Goal: Task Accomplishment & Management: Use online tool/utility

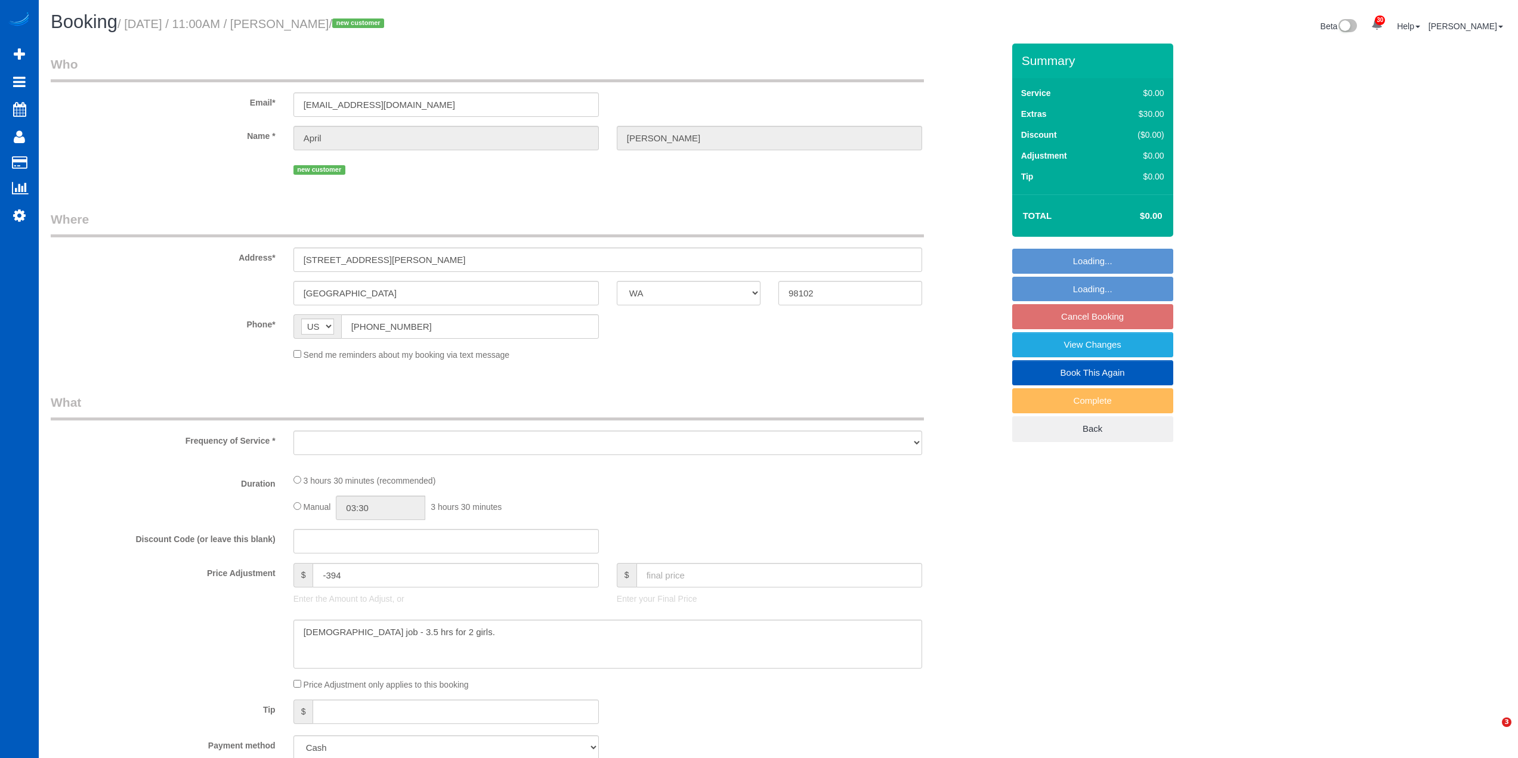
select select "WA"
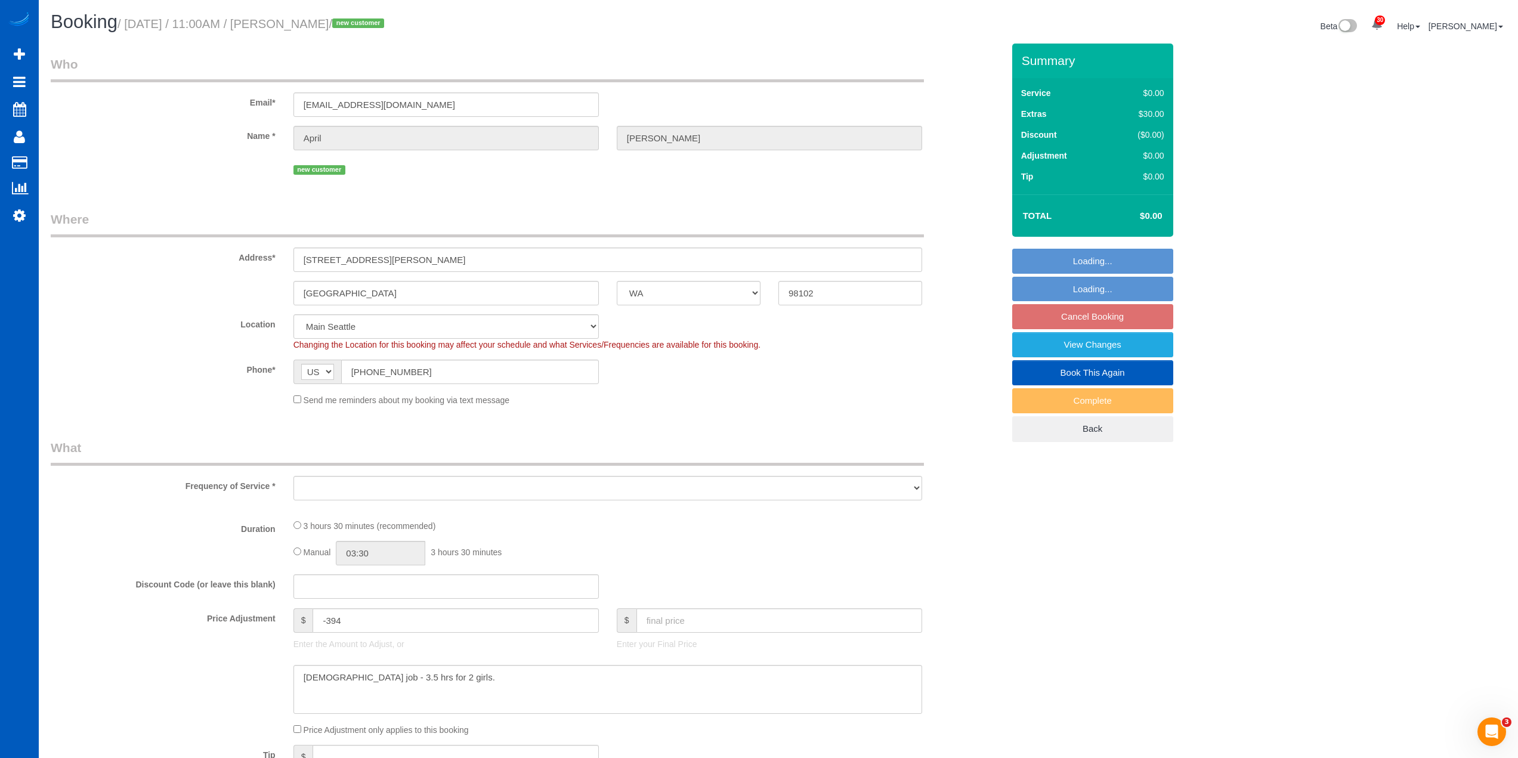
select select "object:3358"
select select "199"
select select "spot2"
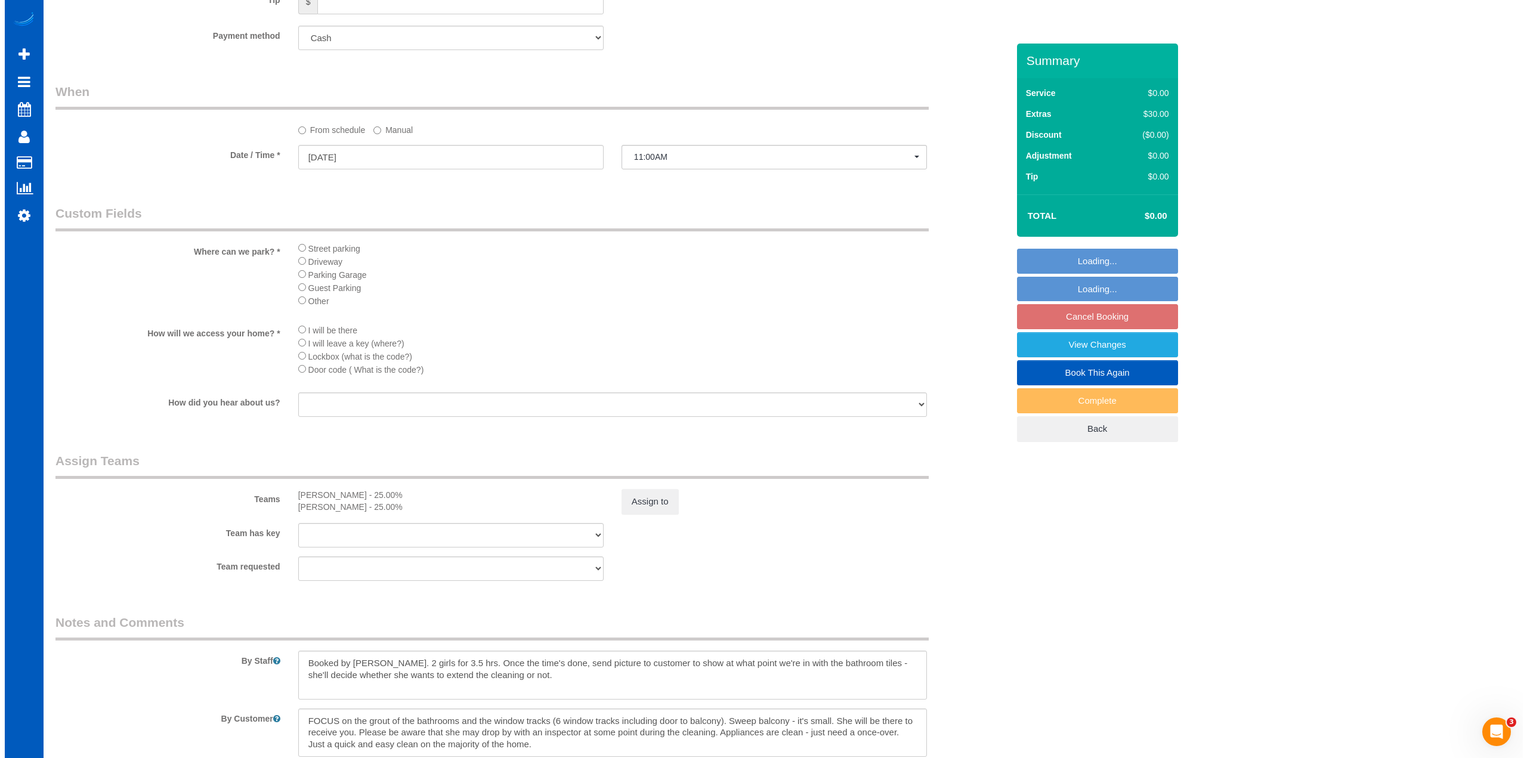
scroll to position [1275, 0]
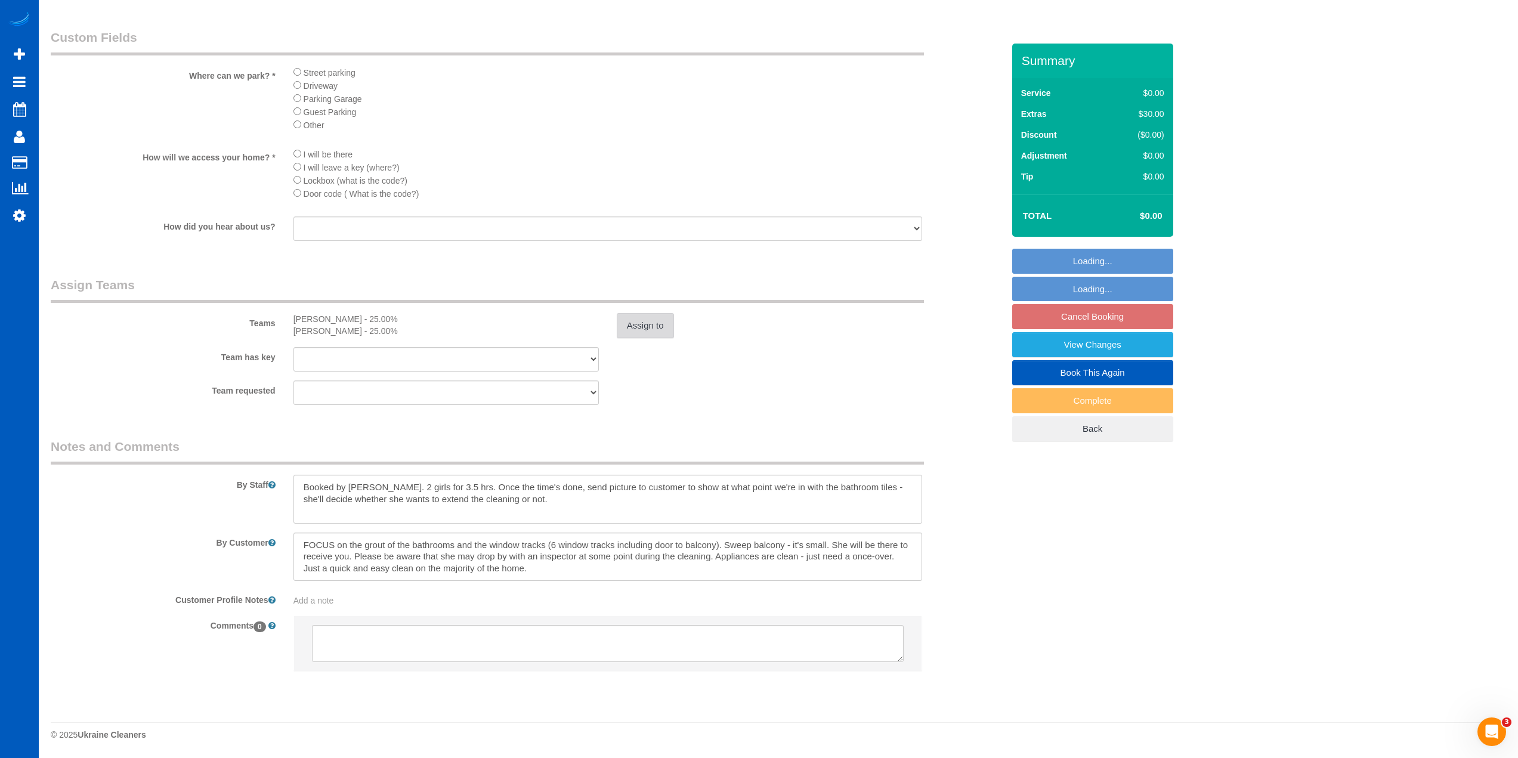
click at [644, 322] on button "Assign to" at bounding box center [645, 325] width 57 height 25
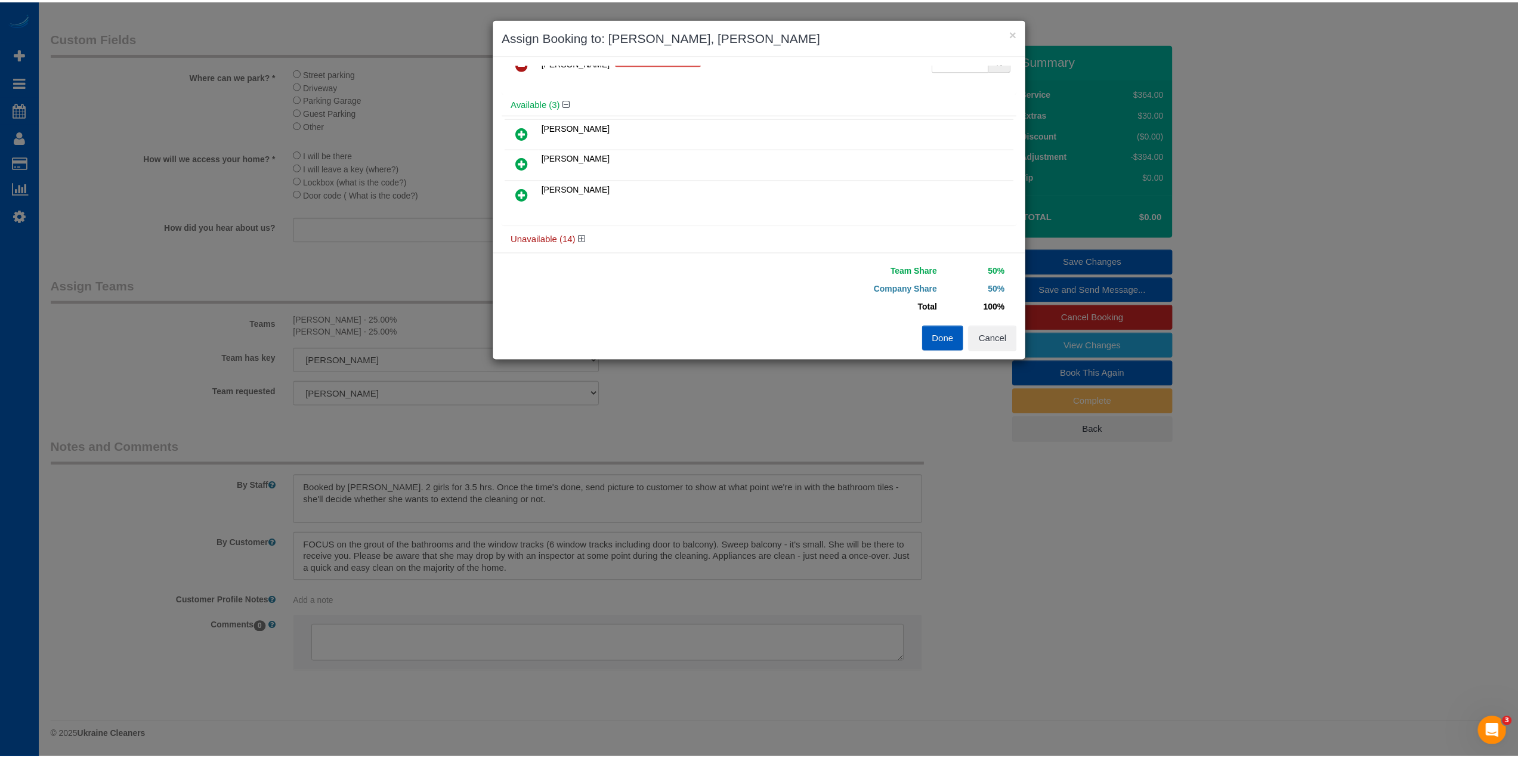
scroll to position [89, 0]
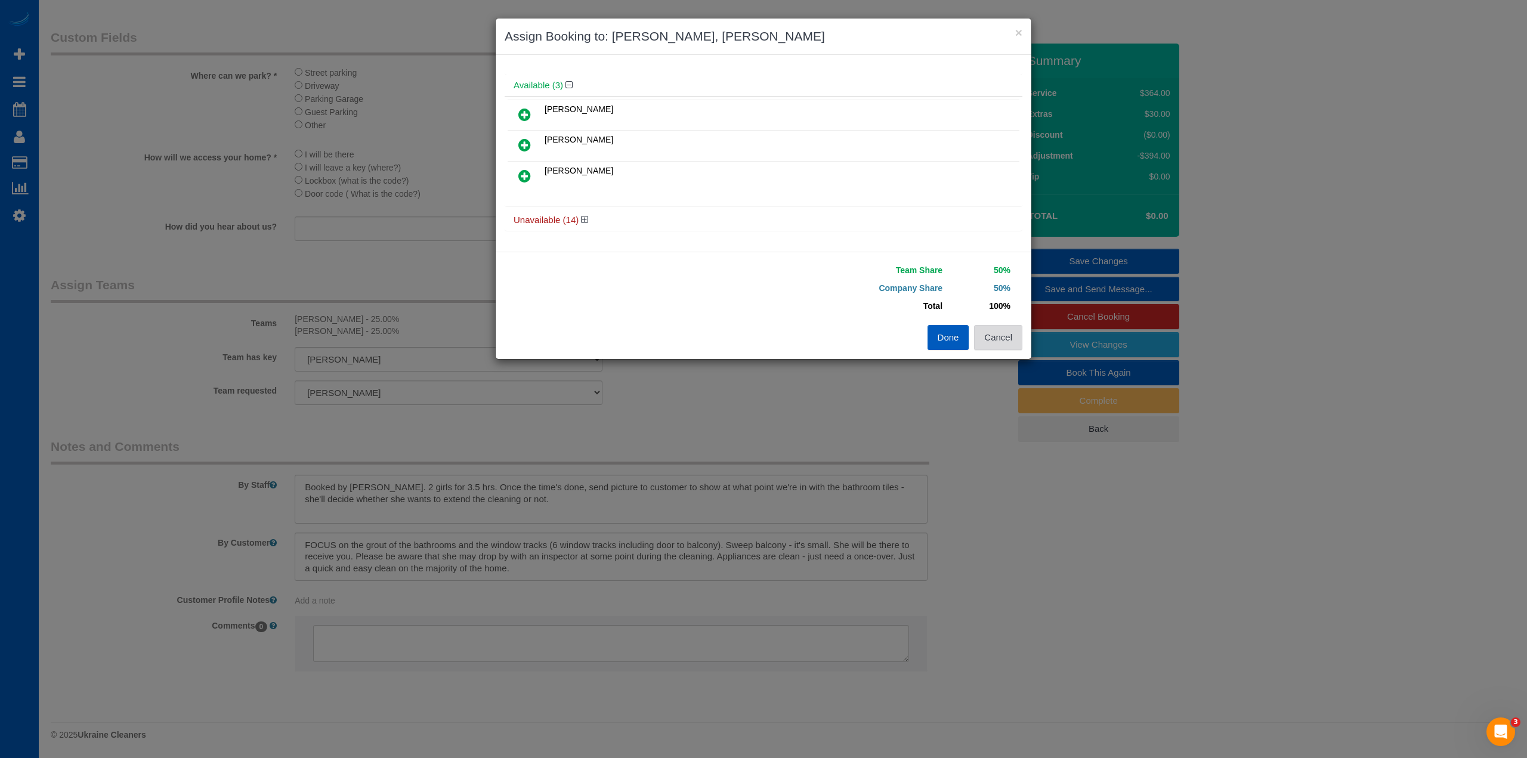
click at [1012, 342] on button "Cancel" at bounding box center [998, 337] width 48 height 25
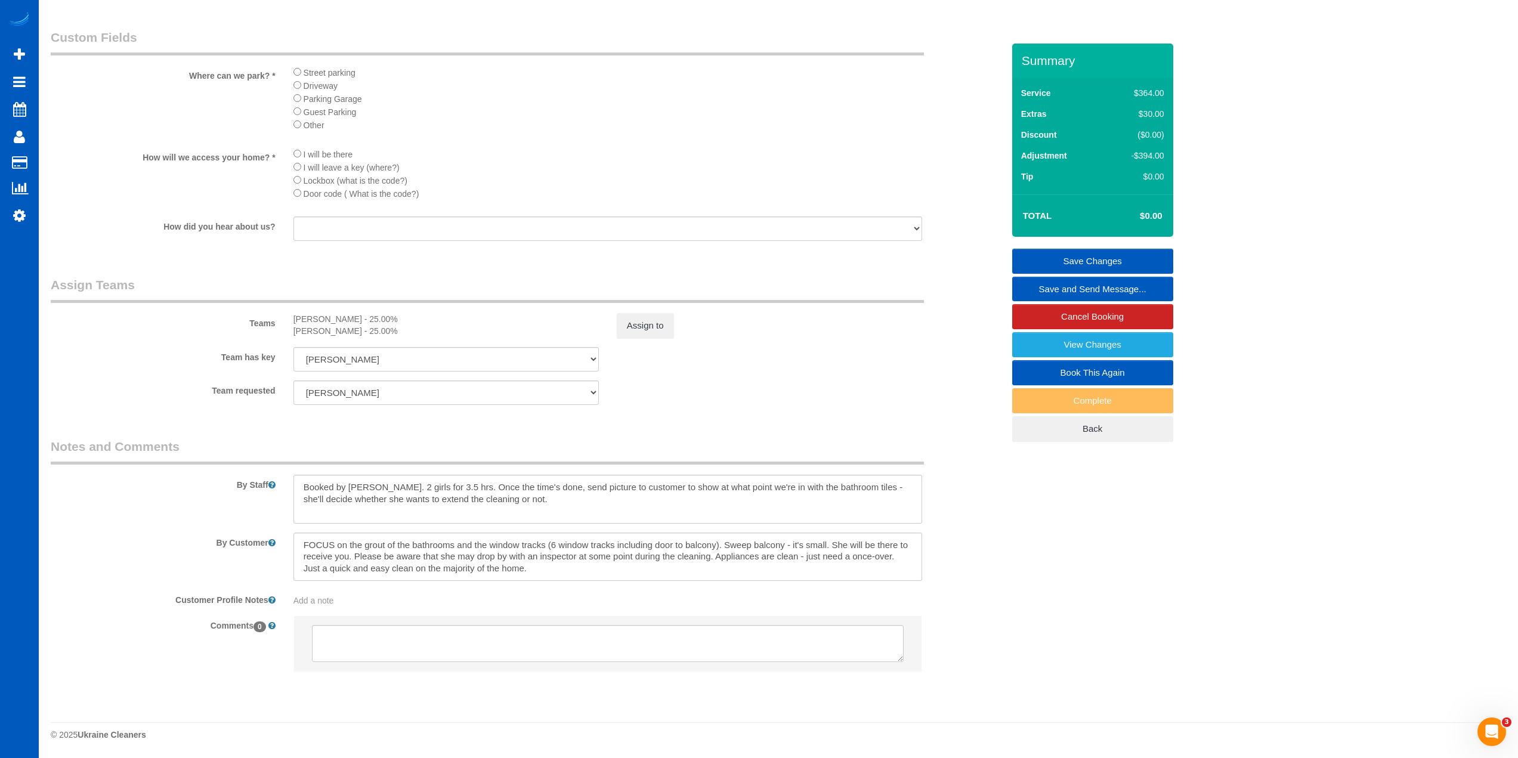
scroll to position [0, 0]
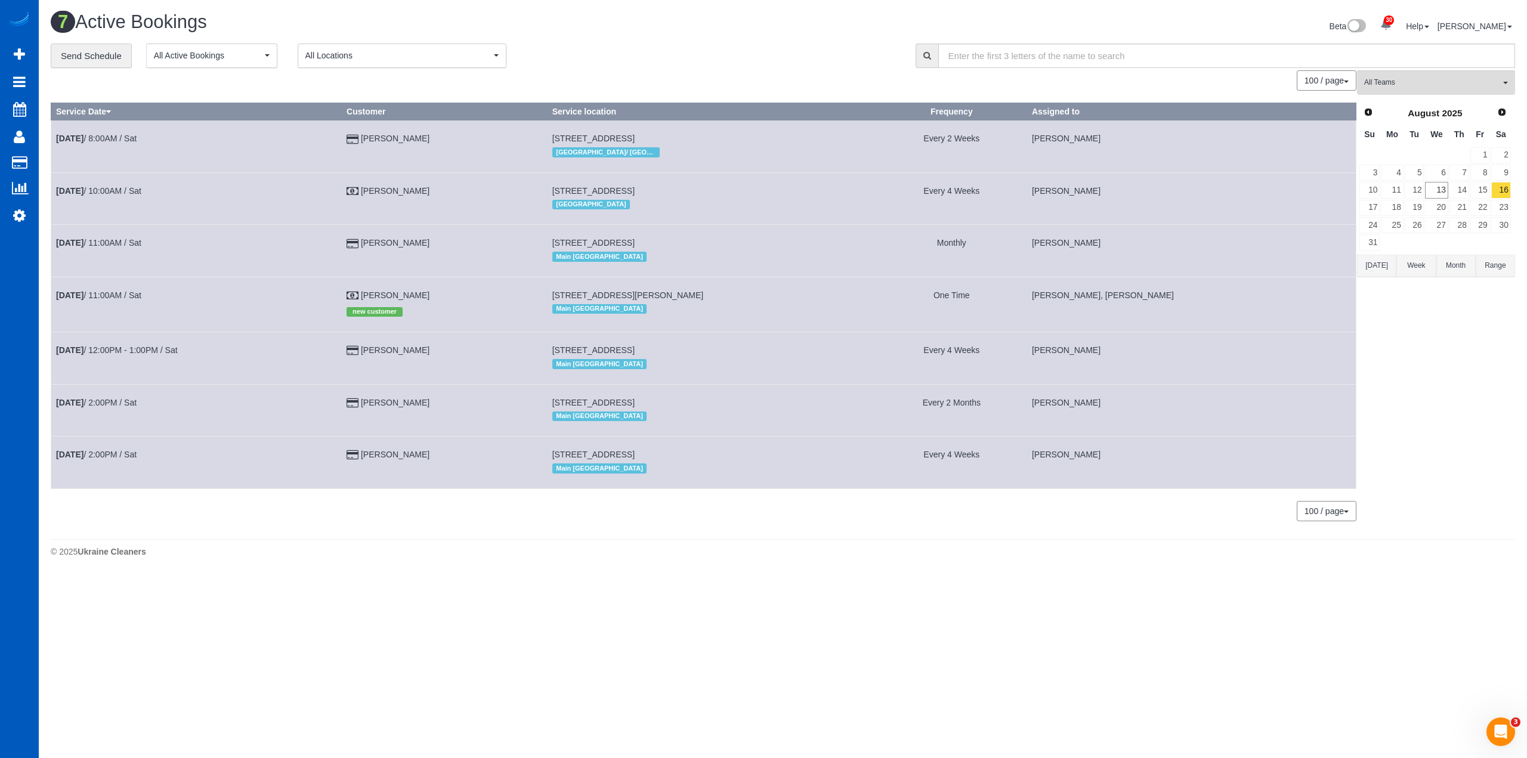
click at [1517, 342] on div "**********" at bounding box center [783, 289] width 1482 height 490
click at [26, 212] on link "Settings" at bounding box center [19, 215] width 39 height 27
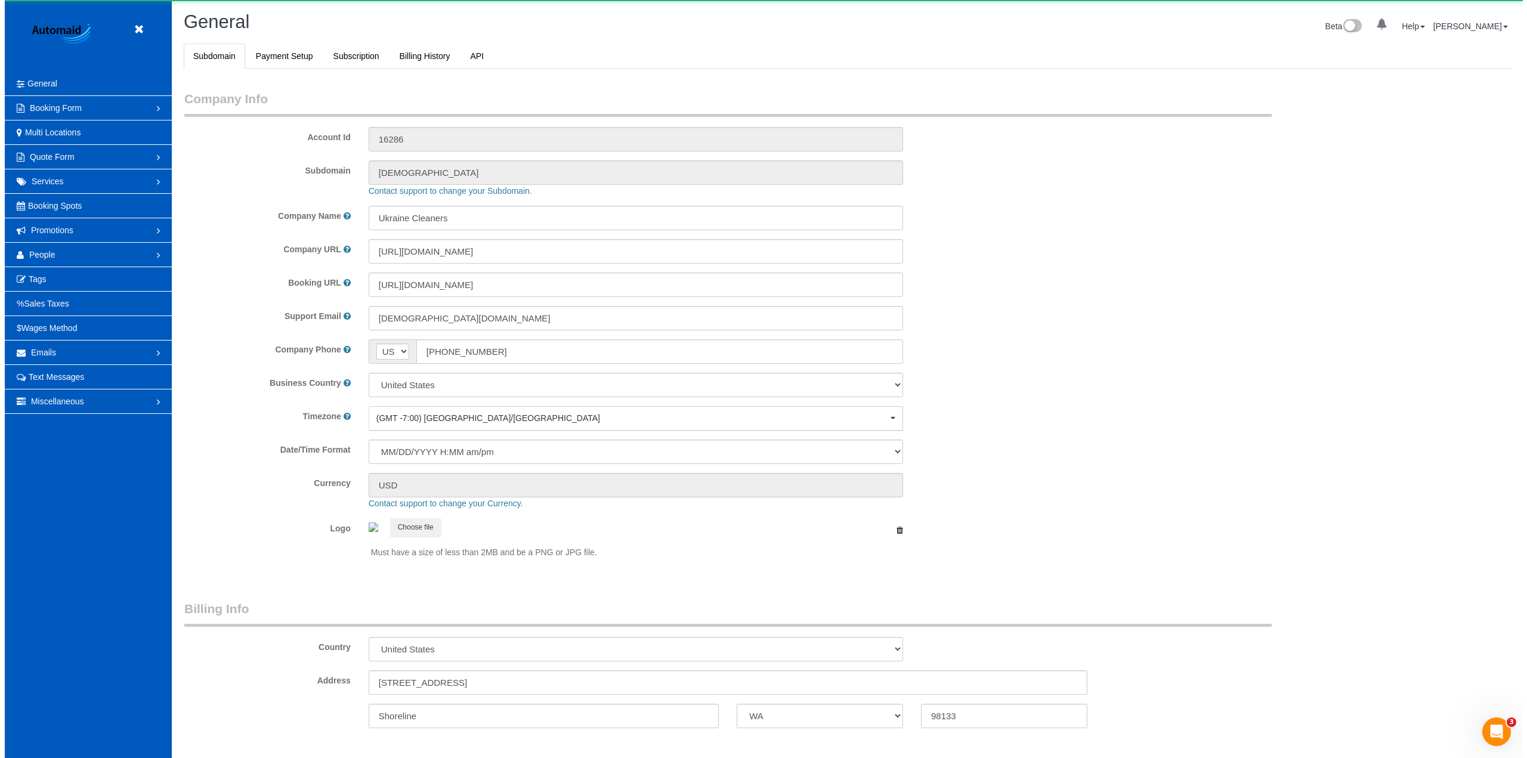
scroll to position [2611, 1518]
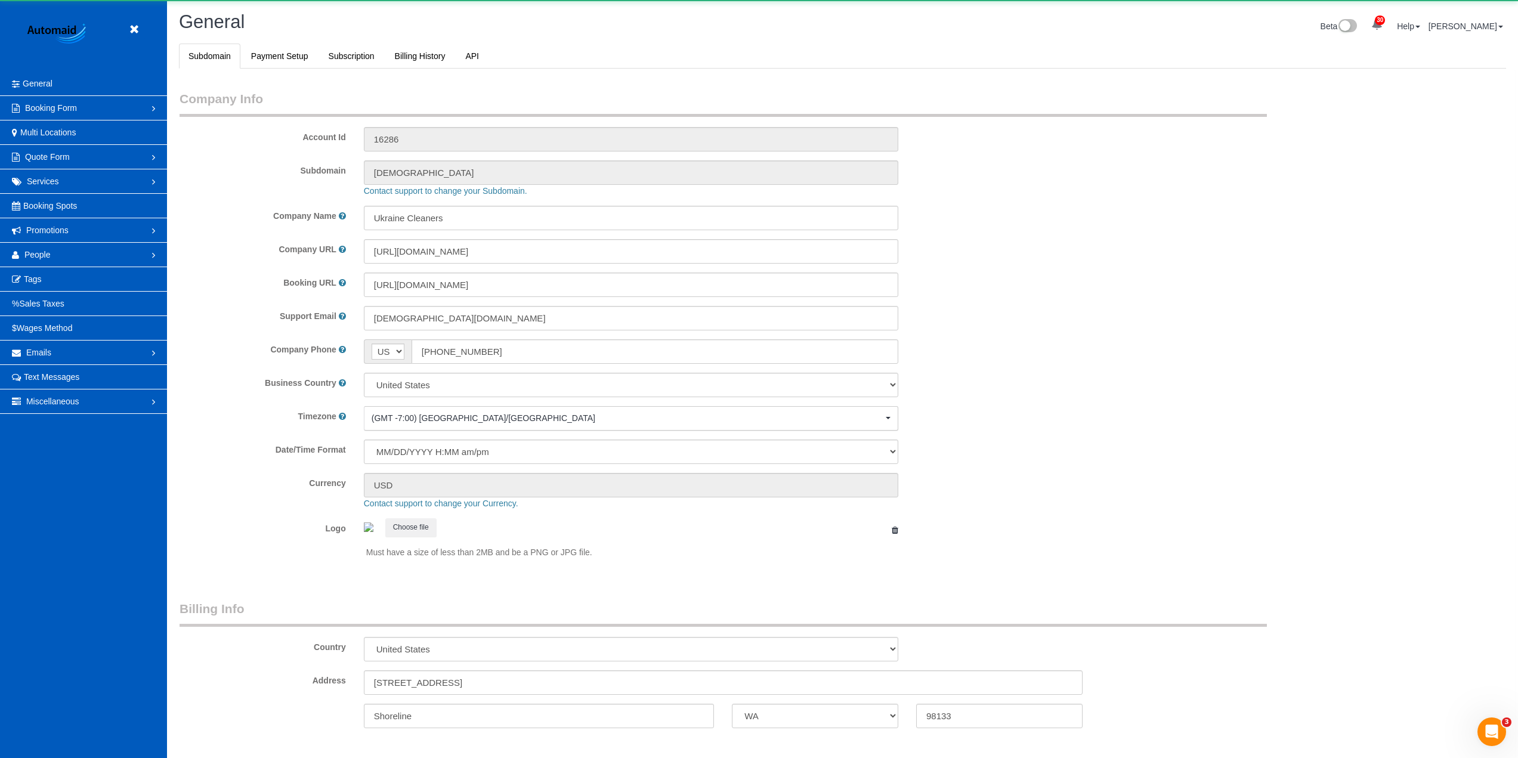
select select "1"
click at [70, 249] on link "People" at bounding box center [83, 255] width 167 height 24
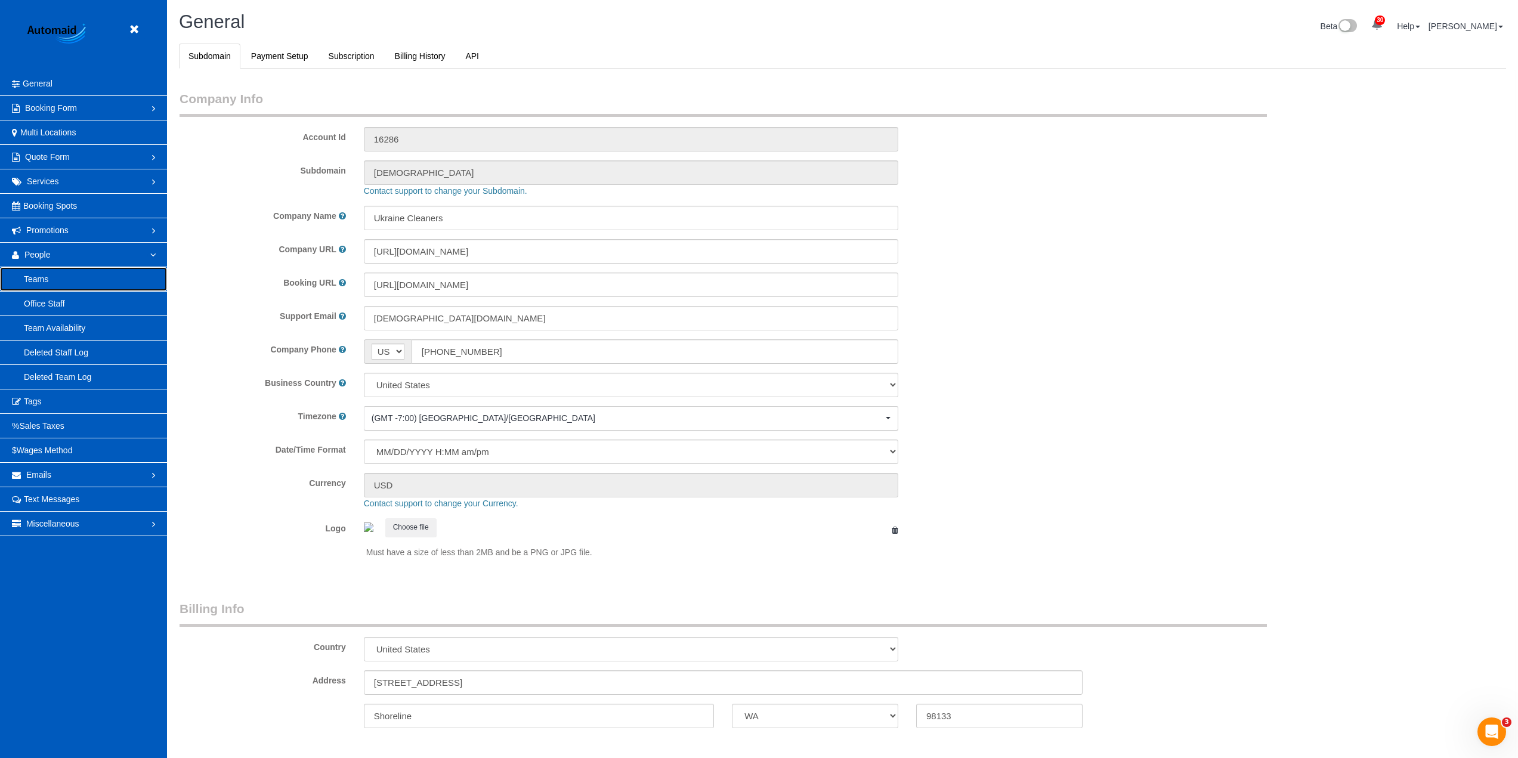
click at [82, 279] on link "Teams" at bounding box center [83, 279] width 167 height 24
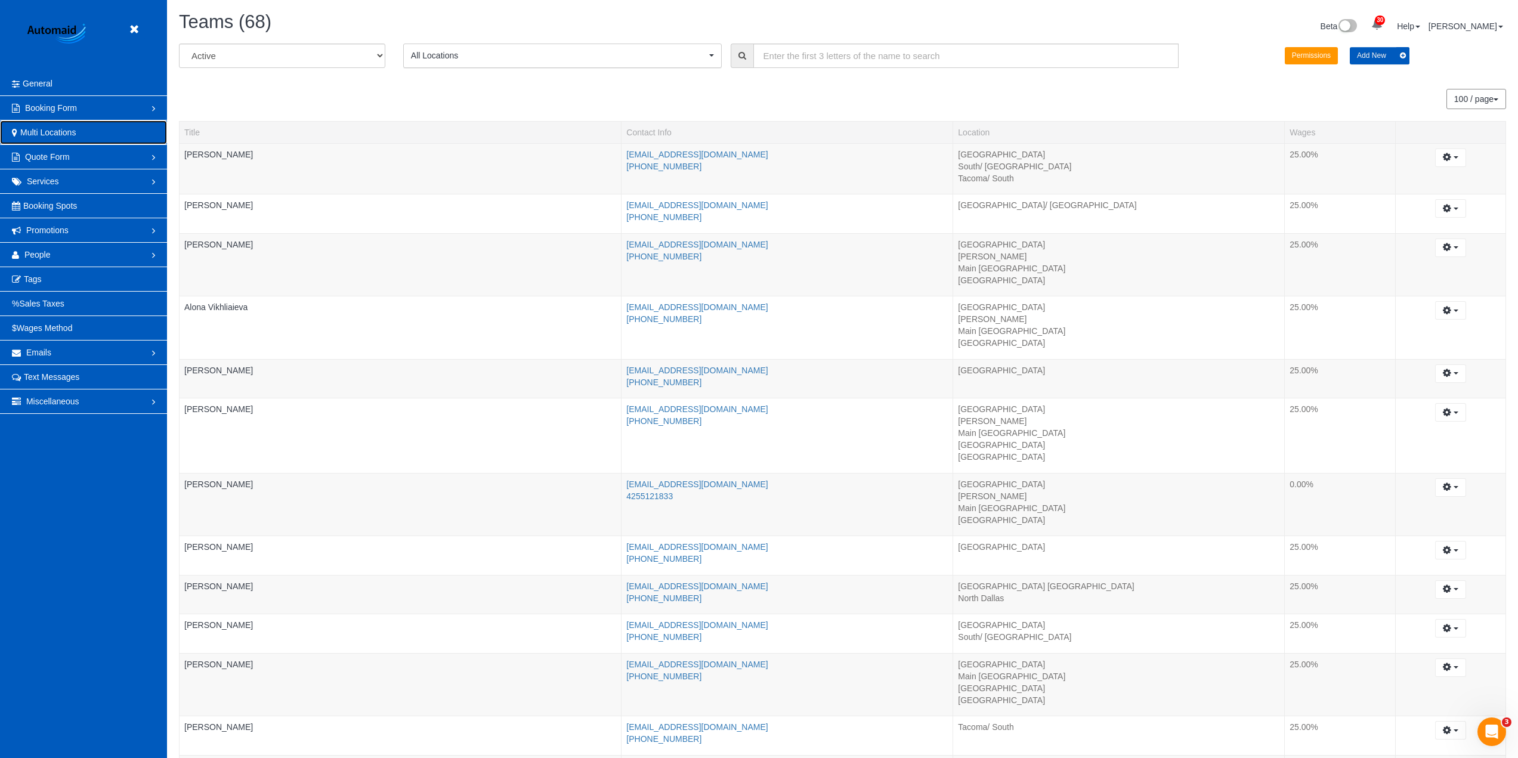
click at [56, 131] on span "Multi Locations" at bounding box center [47, 133] width 55 height 10
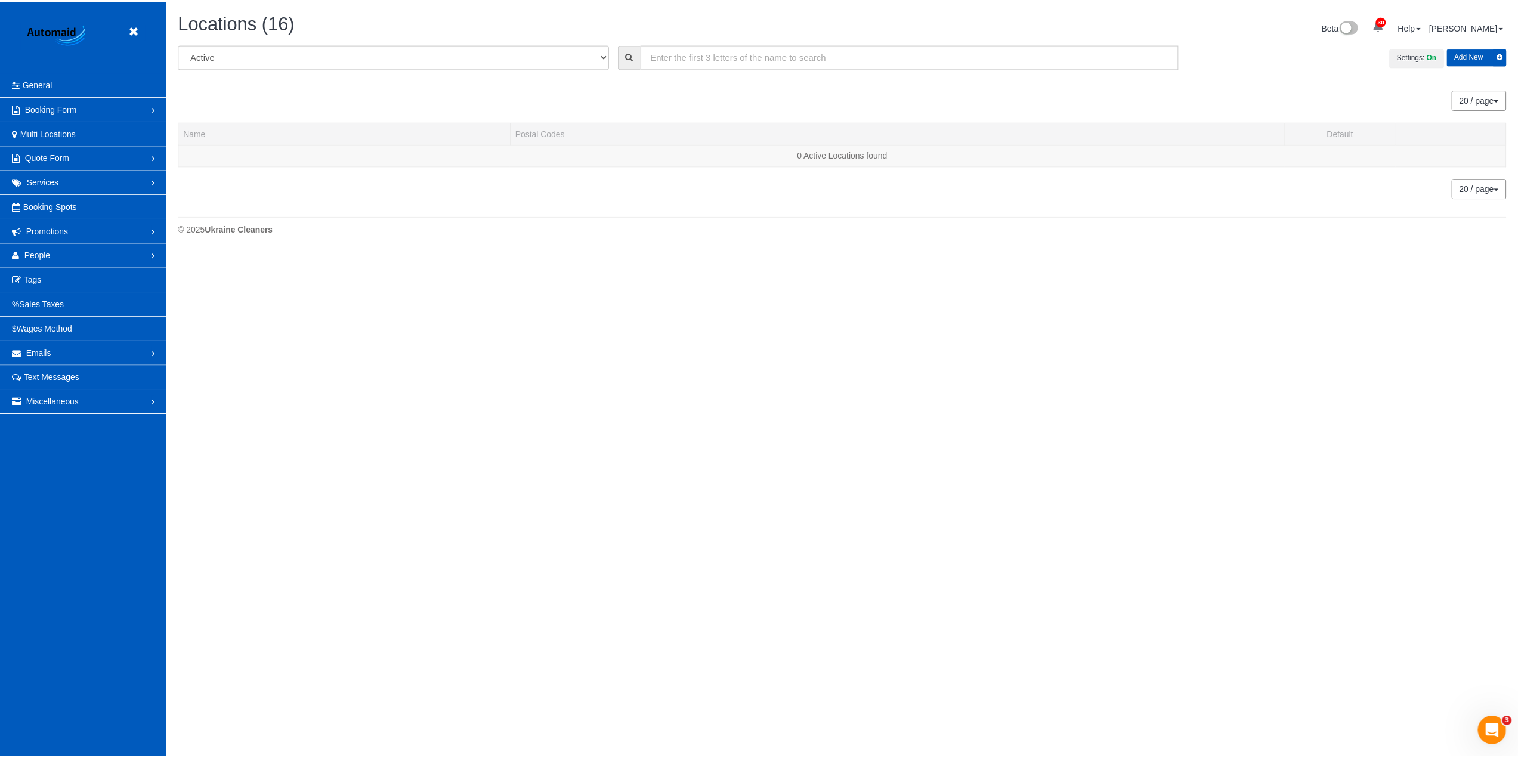
scroll to position [1366, 1518]
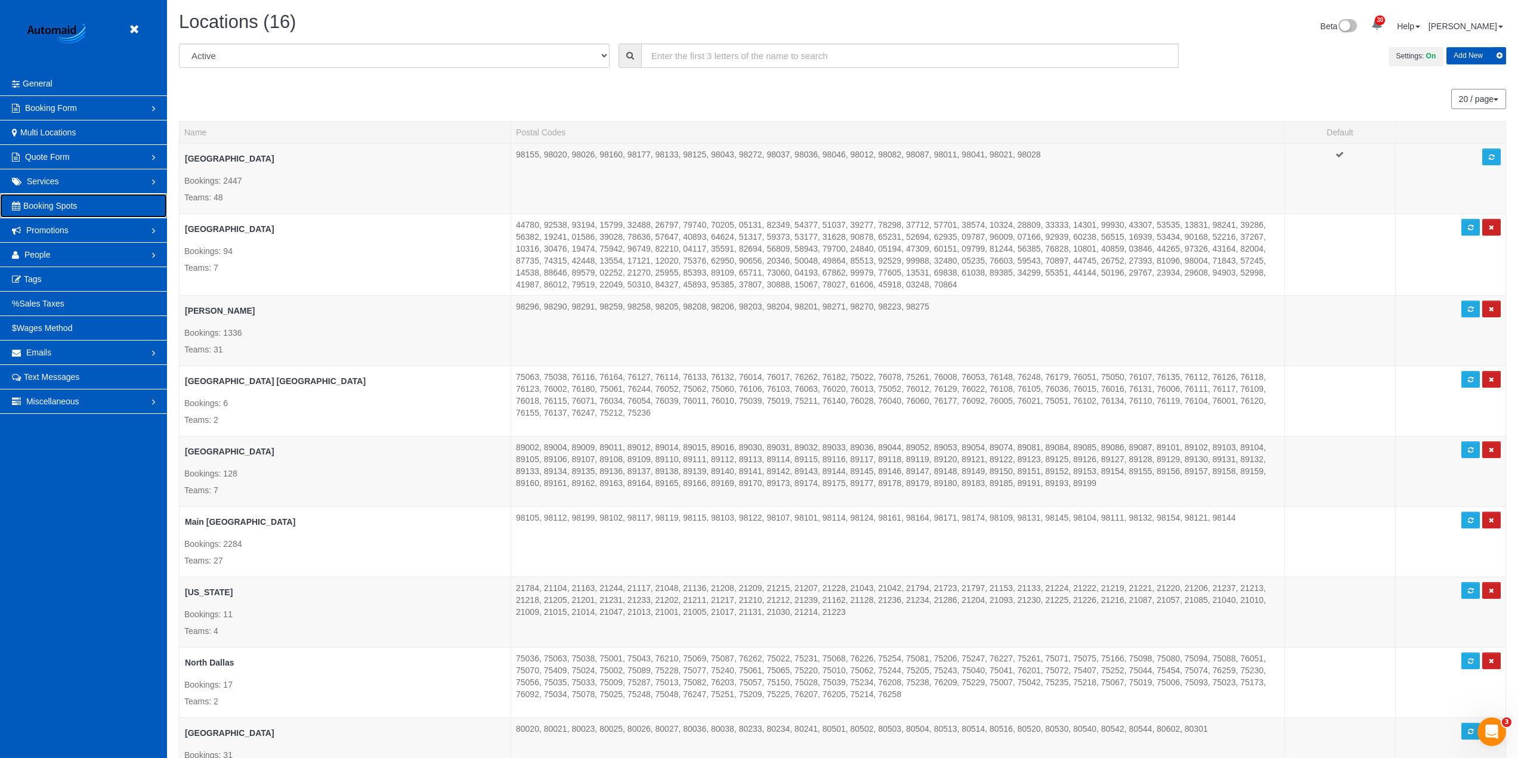
click at [107, 202] on link "Booking Spots" at bounding box center [83, 206] width 167 height 24
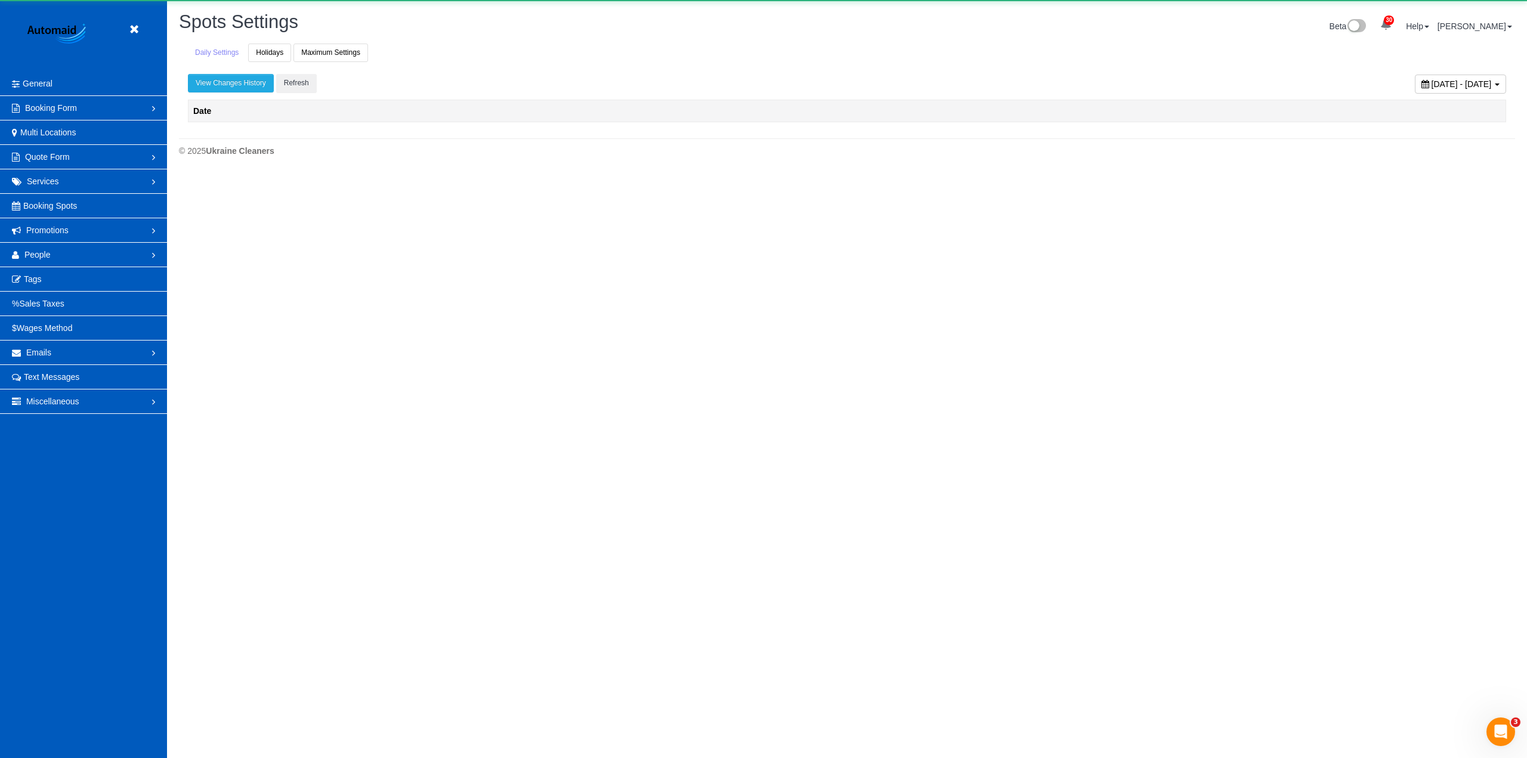
click at [328, 62] on div "Daily Settings Holidays Maximum Settings North Dallas View Changes History Refr…" at bounding box center [847, 88] width 1336 height 89
click at [338, 51] on link "Maximum Settings" at bounding box center [330, 53] width 75 height 18
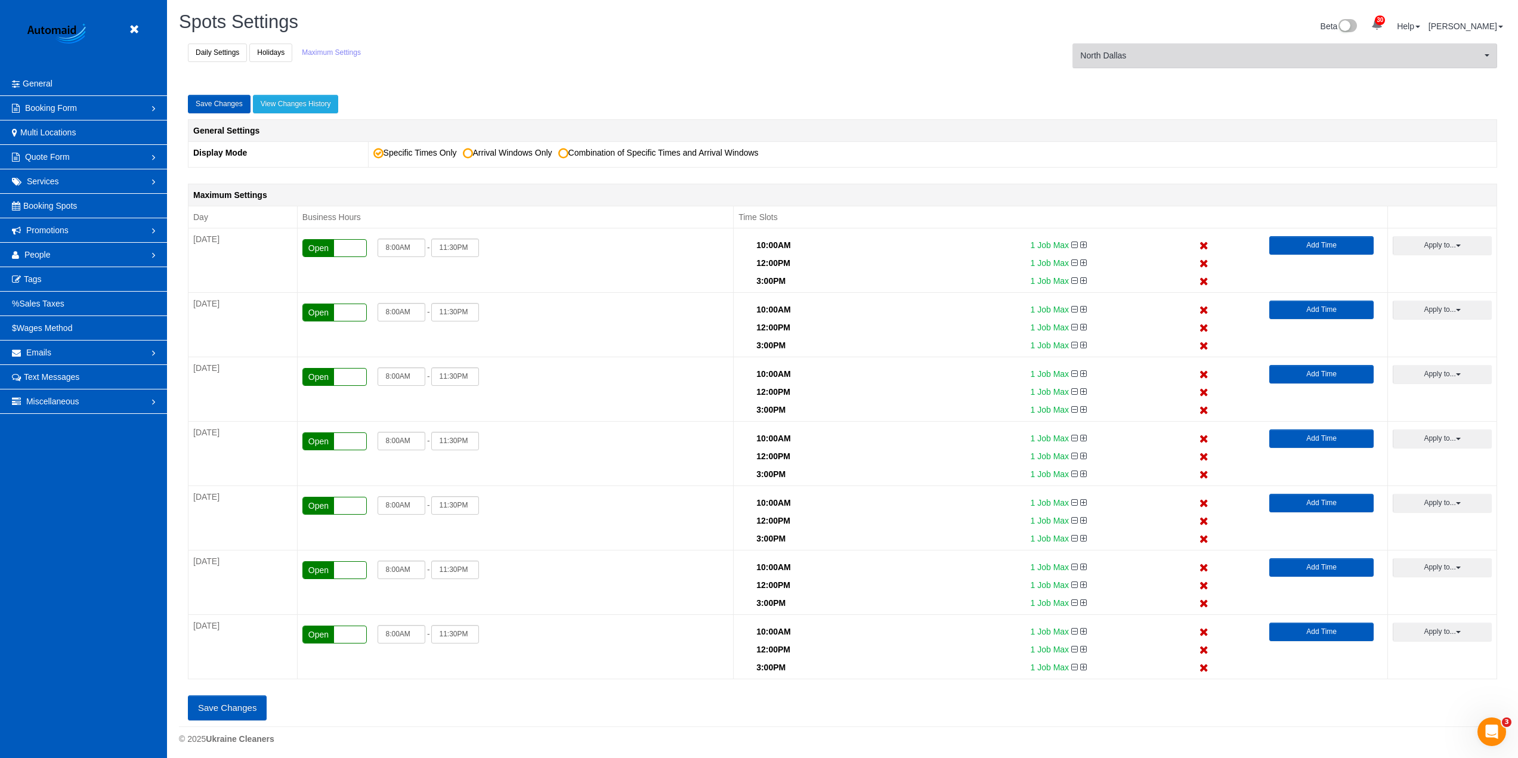
click at [1208, 58] on span "North Dallas" at bounding box center [1280, 56] width 401 height 12
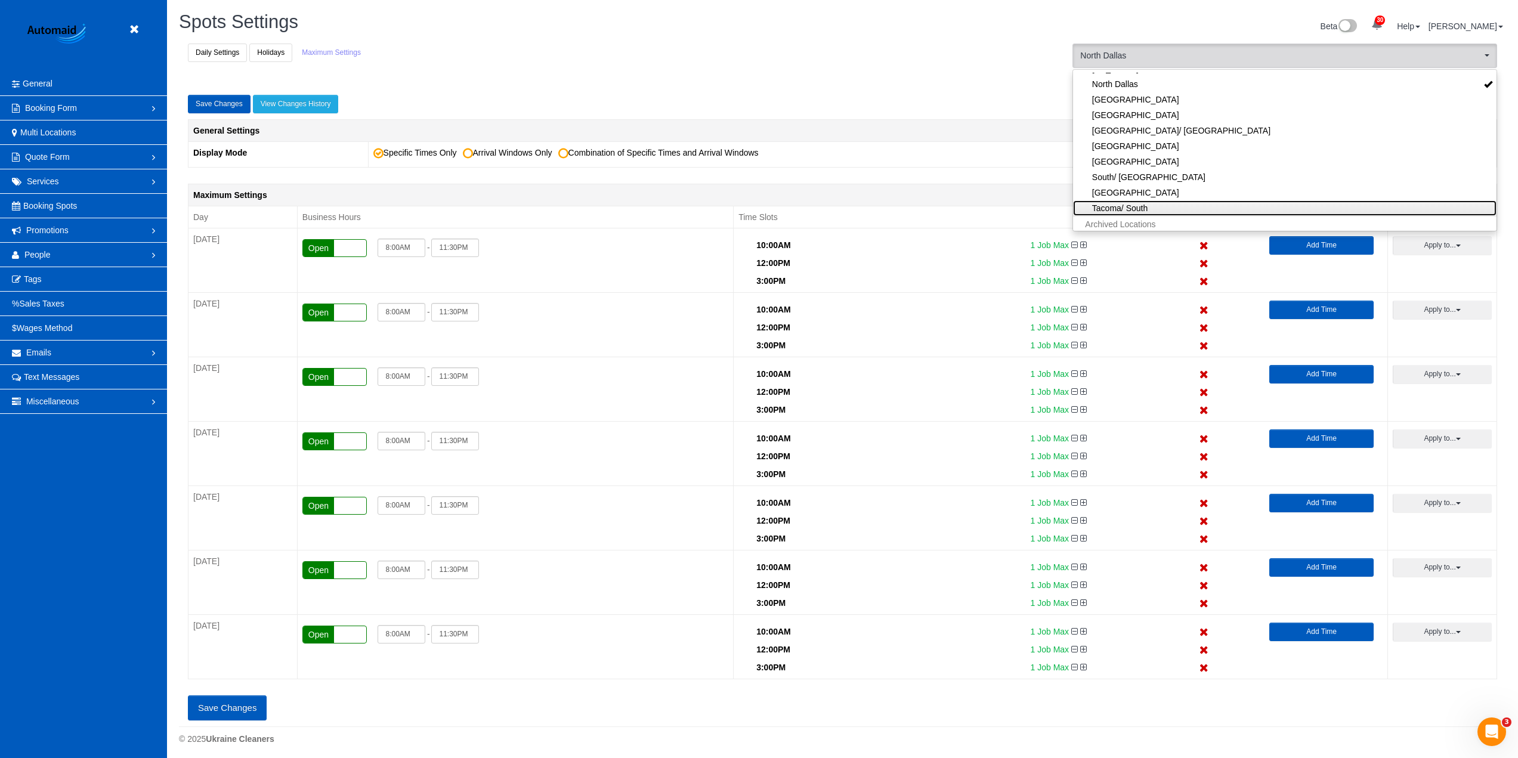
click at [1143, 200] on link "Tacoma/ South" at bounding box center [1284, 208] width 423 height 16
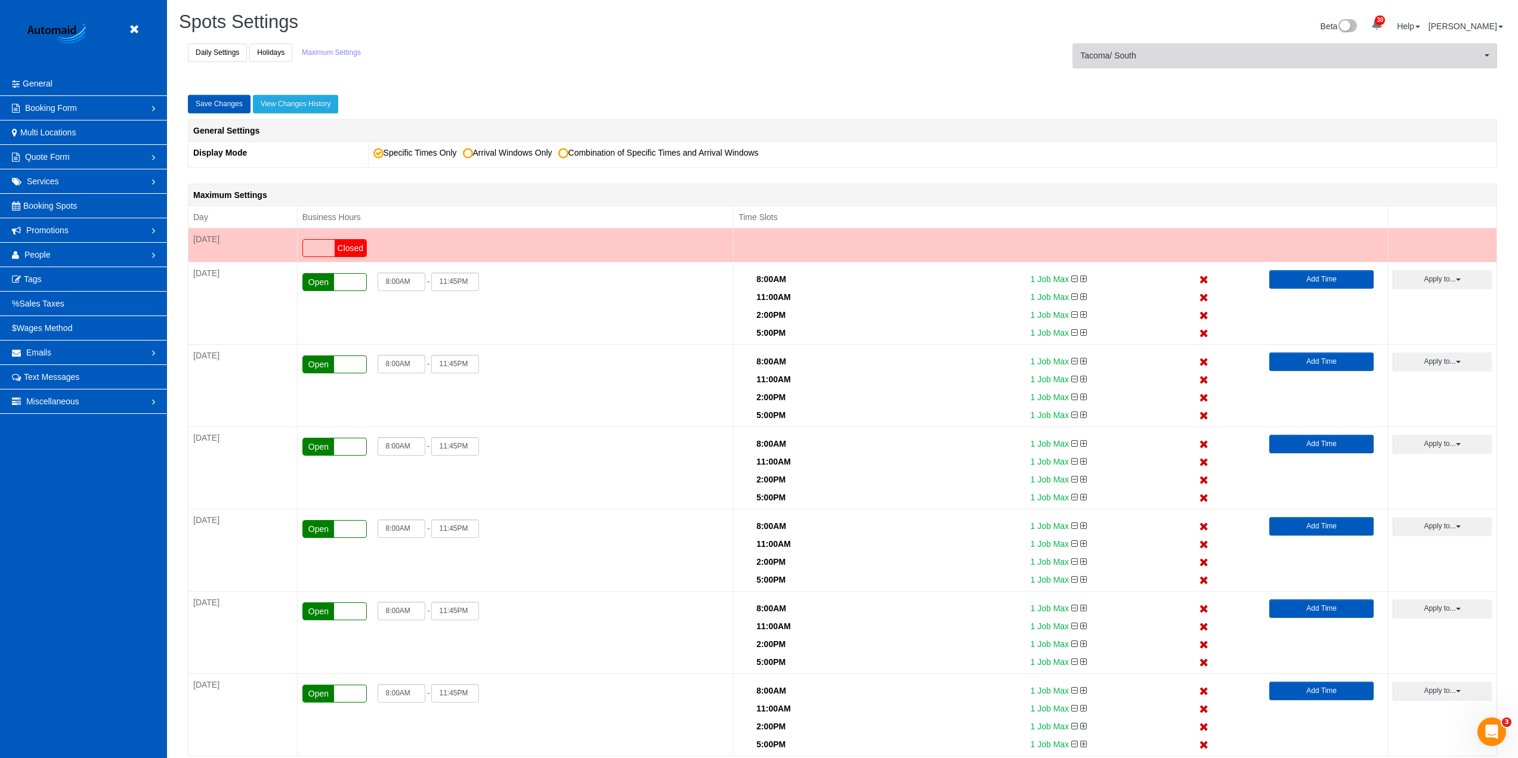
click at [1161, 54] on span "Tacoma/ South" at bounding box center [1280, 56] width 401 height 12
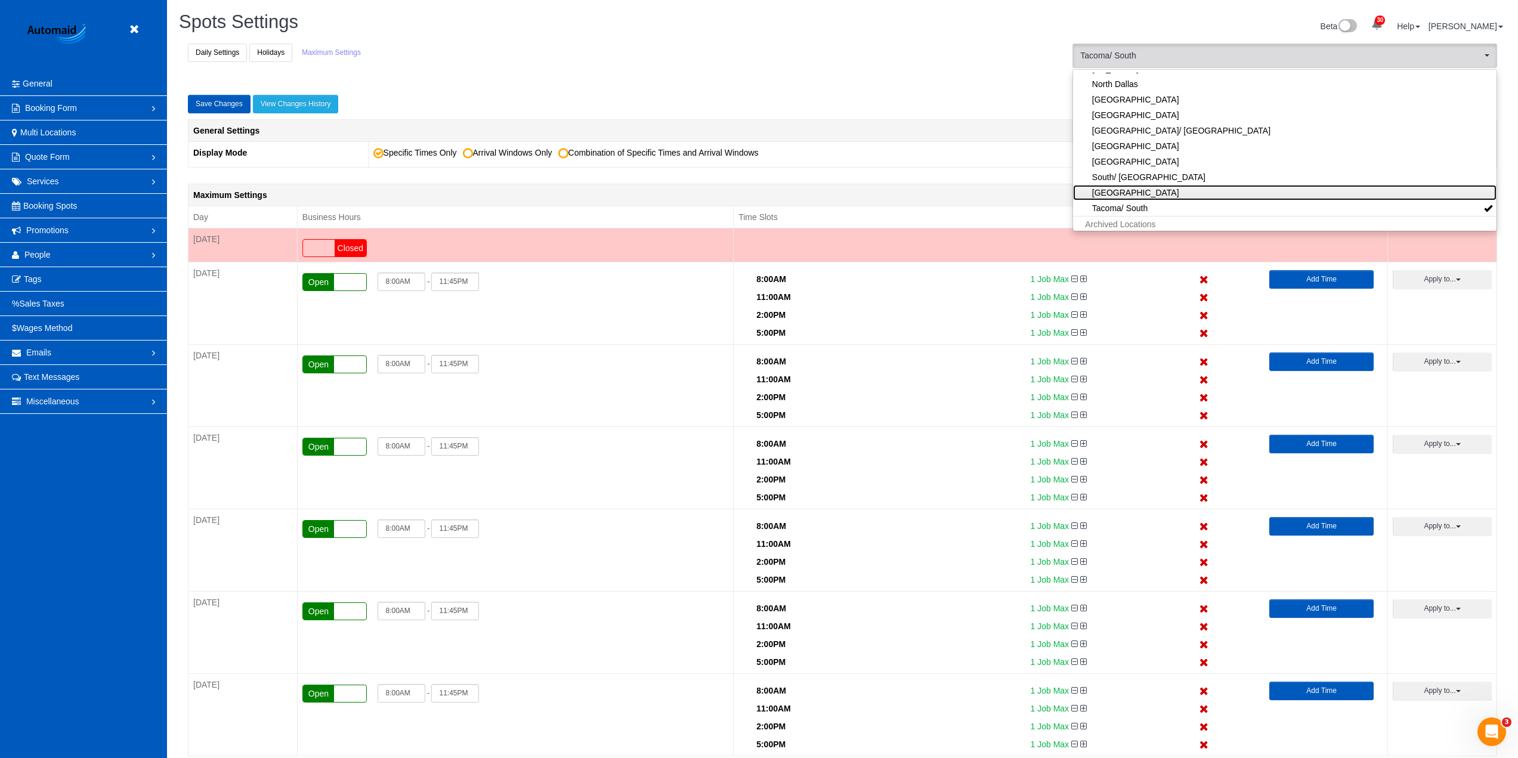
click at [1153, 191] on link "Spokane" at bounding box center [1284, 193] width 423 height 16
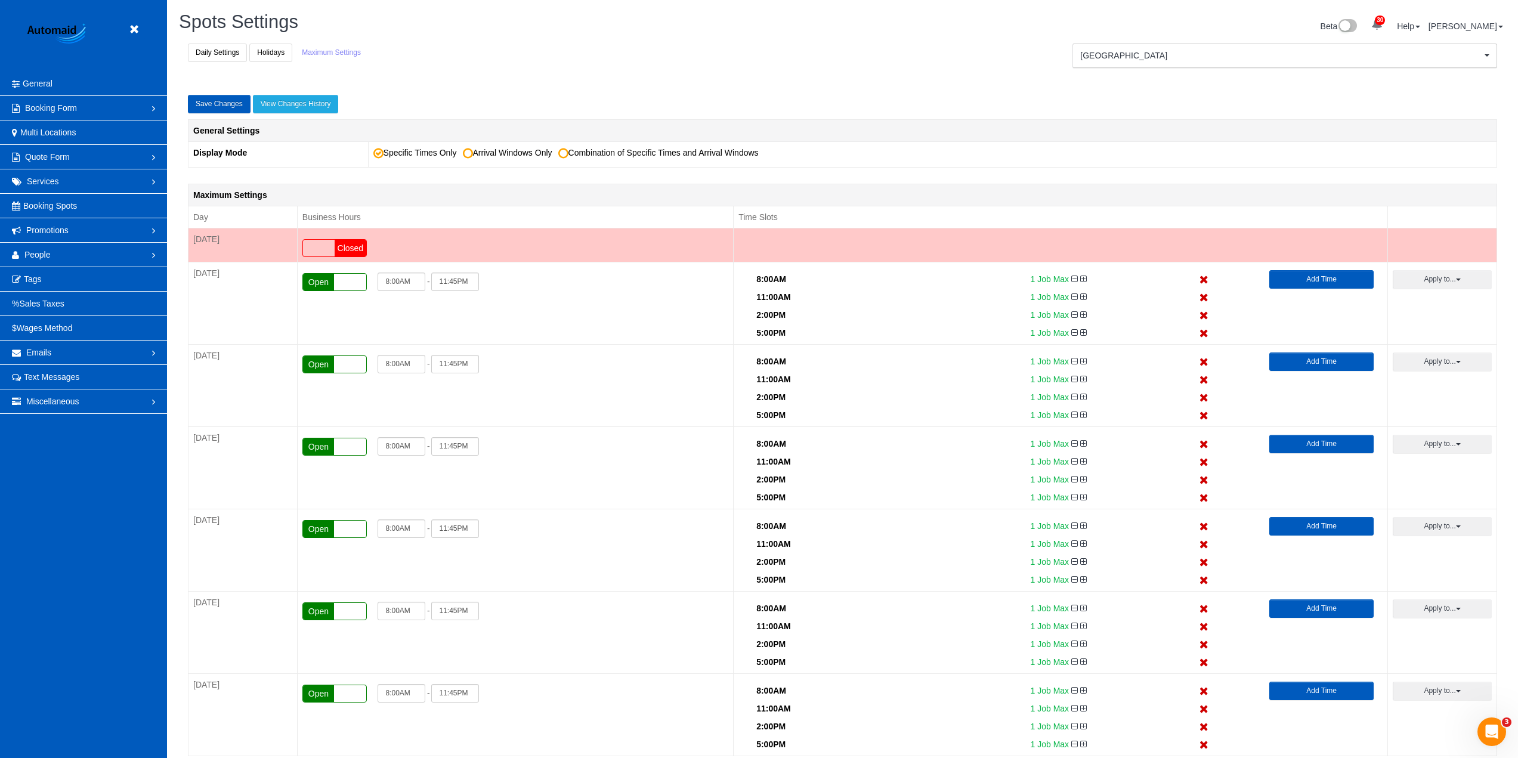
click at [1158, 70] on div "Spokane Spokane Active Locations North Seattle [default] Active Locations Denve…" at bounding box center [1284, 60] width 443 height 33
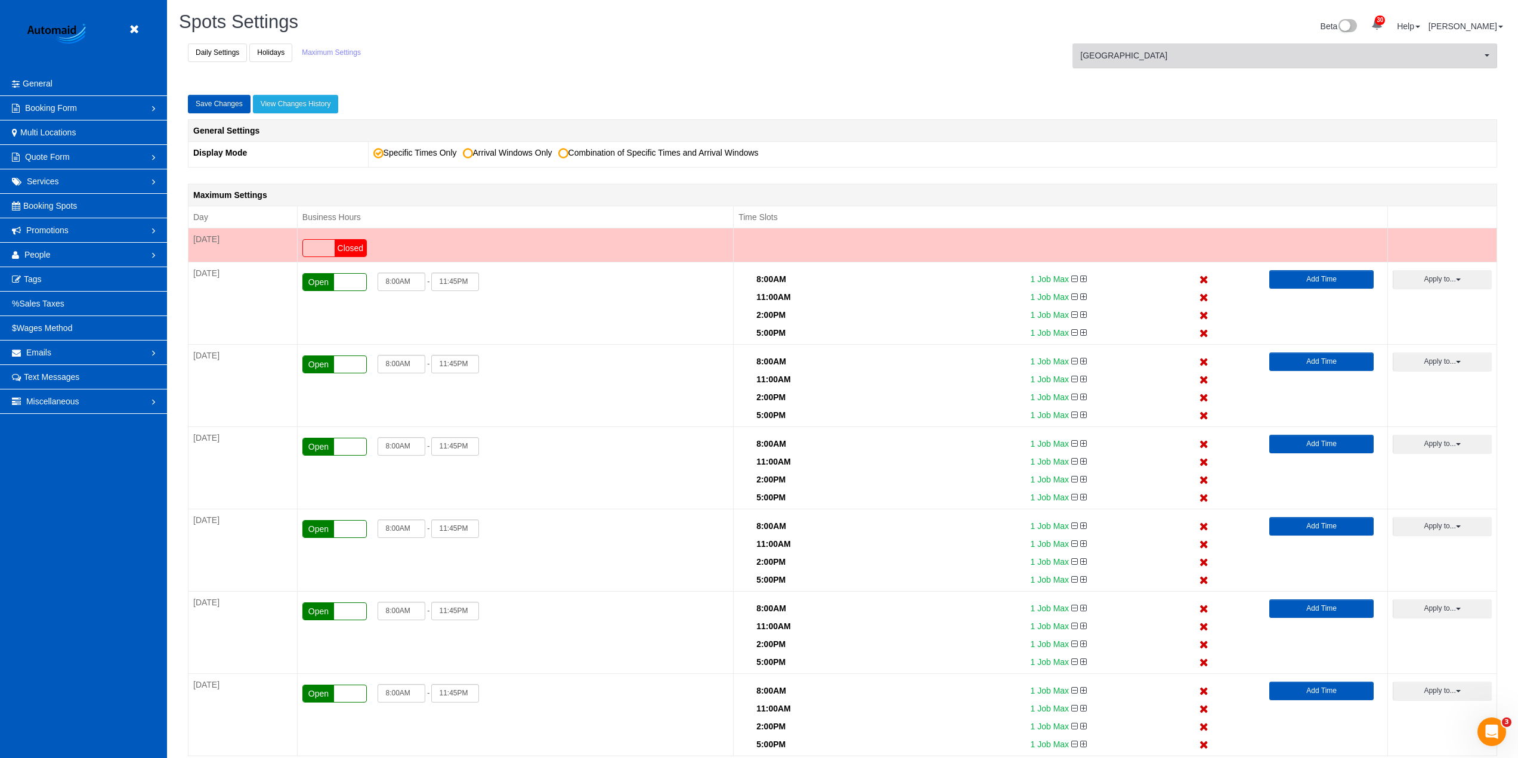
click at [1179, 45] on button "Spokane Spokane" at bounding box center [1284, 56] width 425 height 24
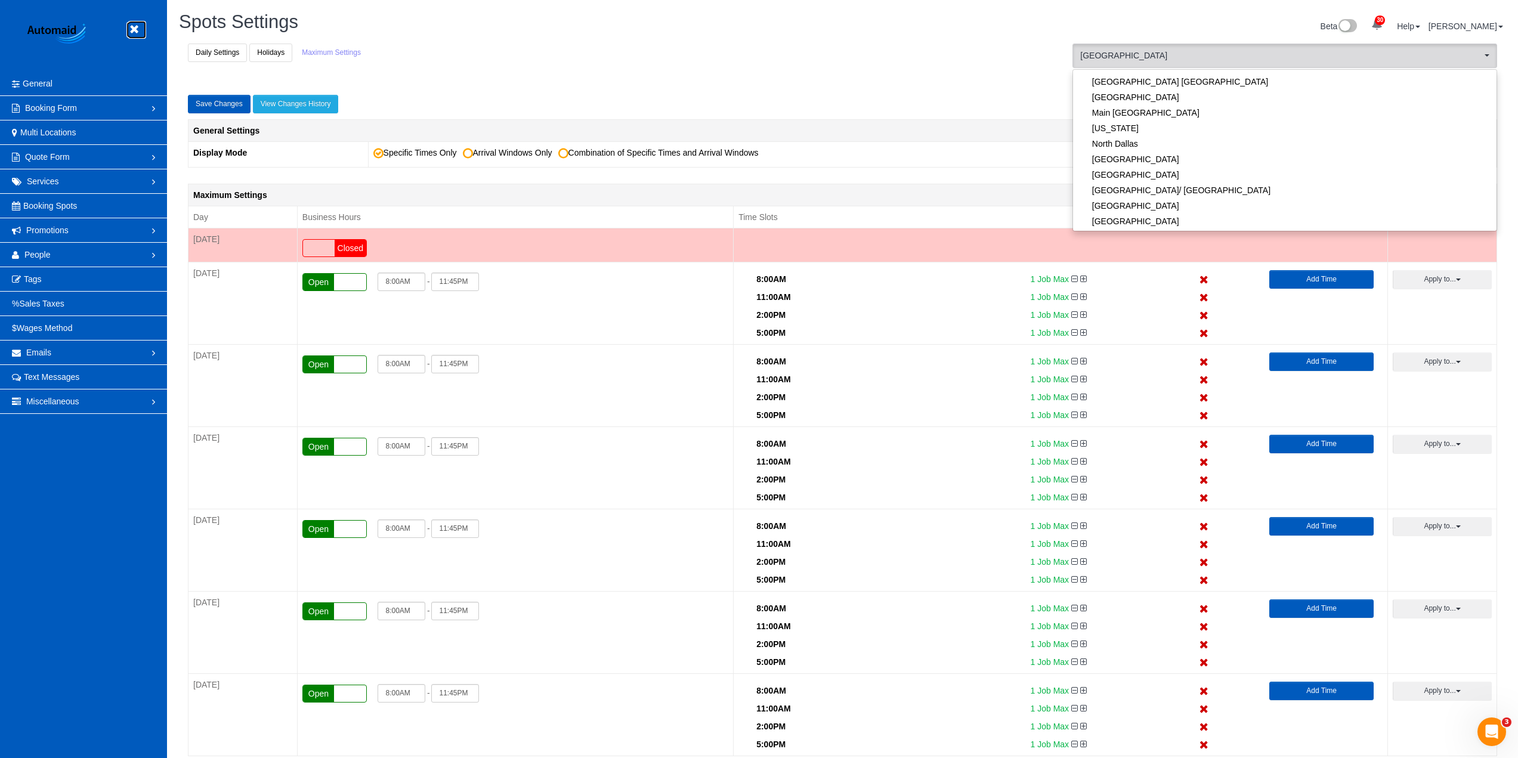
click at [130, 28] on icon at bounding box center [133, 29] width 15 height 15
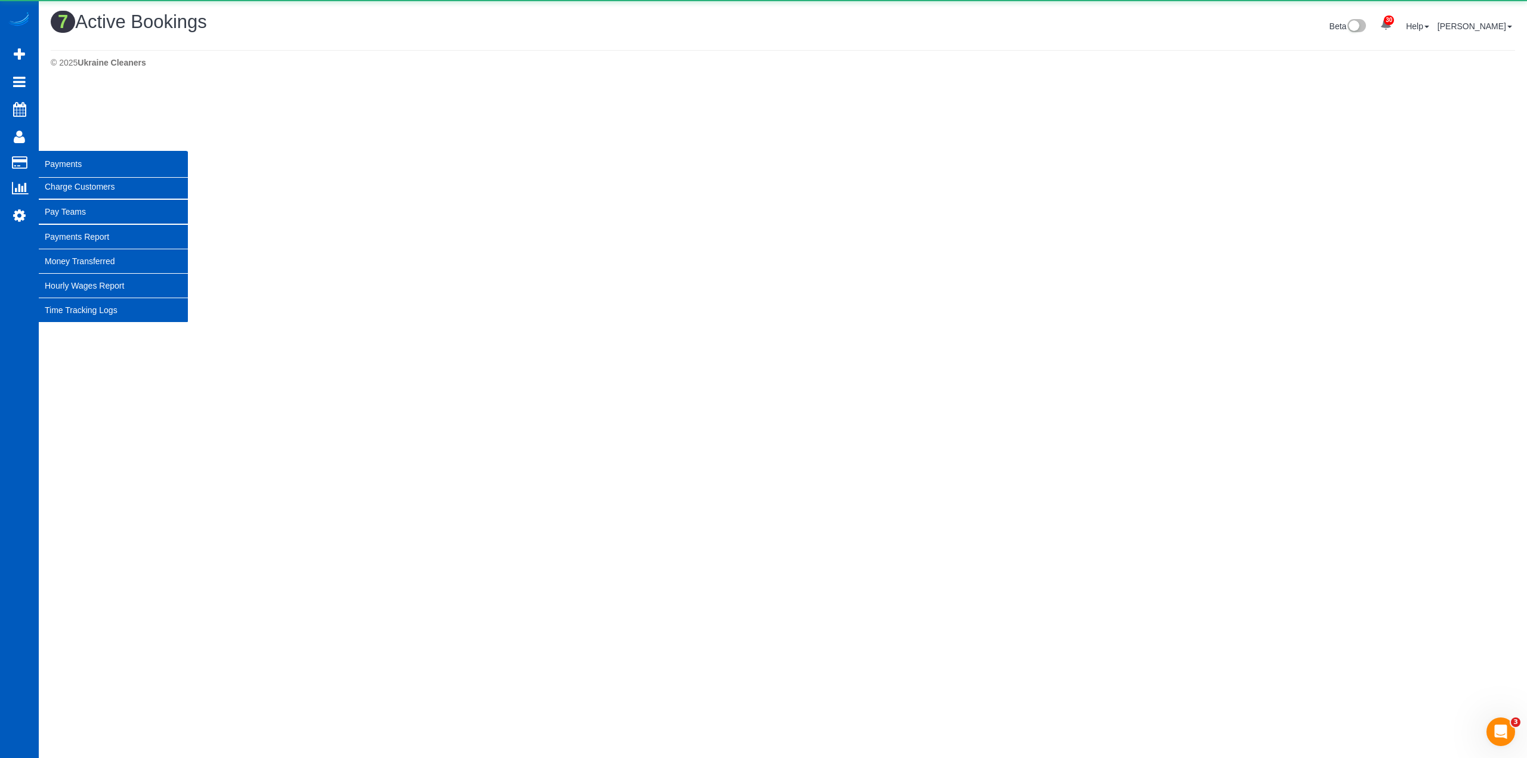
scroll to position [575, 1527]
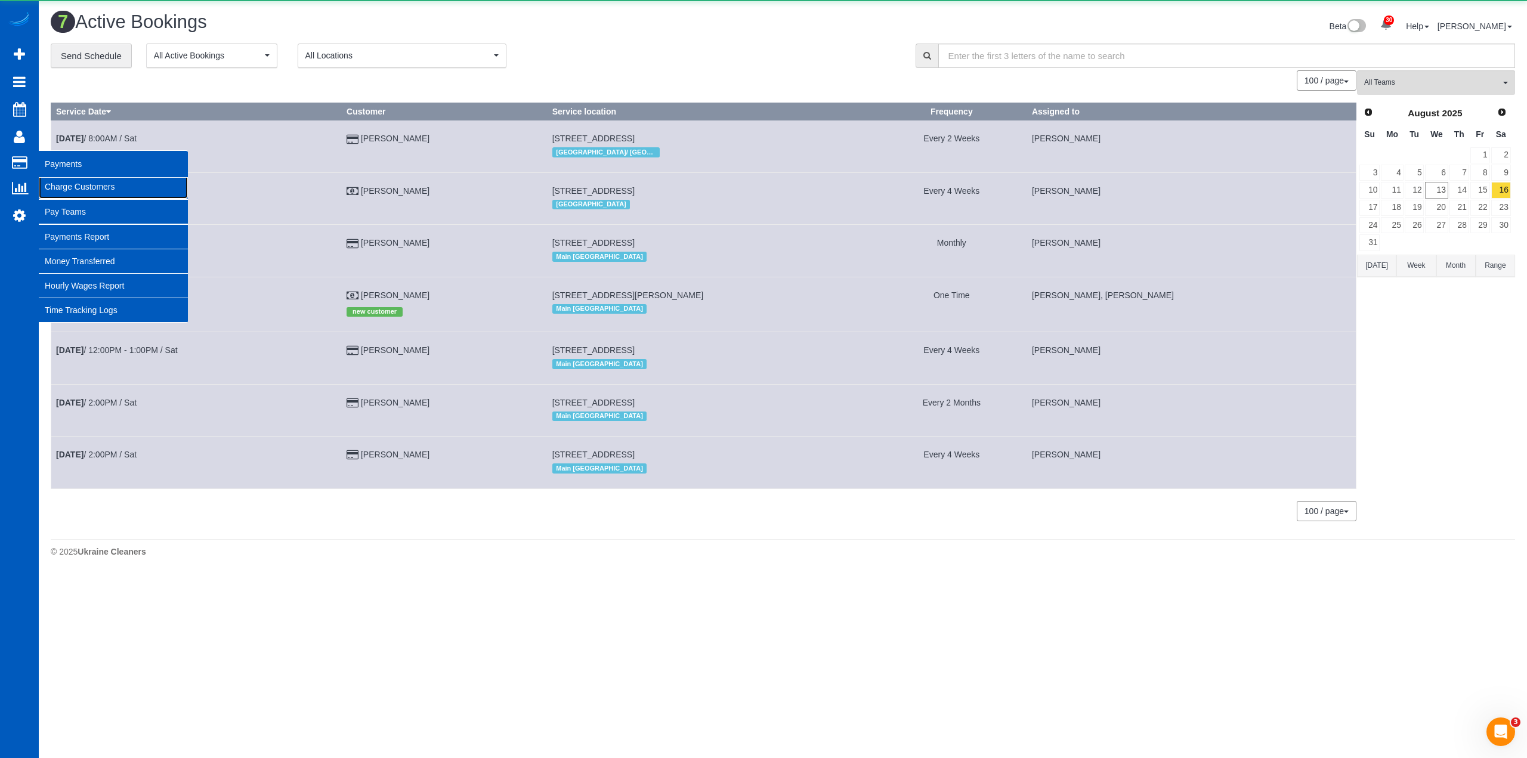
click at [87, 187] on link "Charge Customers" at bounding box center [113, 187] width 149 height 24
select select
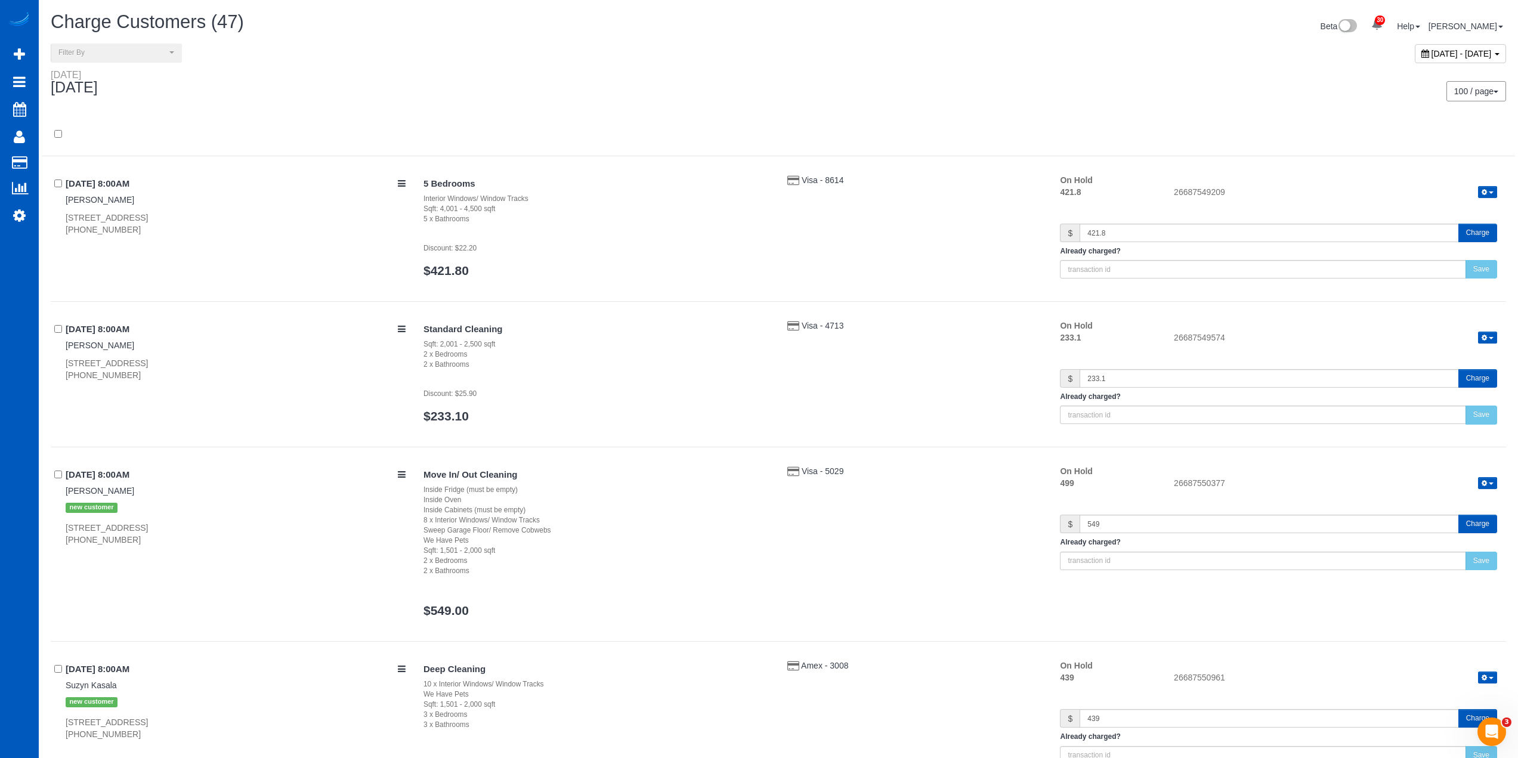
scroll to position [7431, 1518]
click at [1472, 59] on div "August 13, 2025 - August 13, 2025" at bounding box center [1460, 53] width 91 height 19
type input "**********"
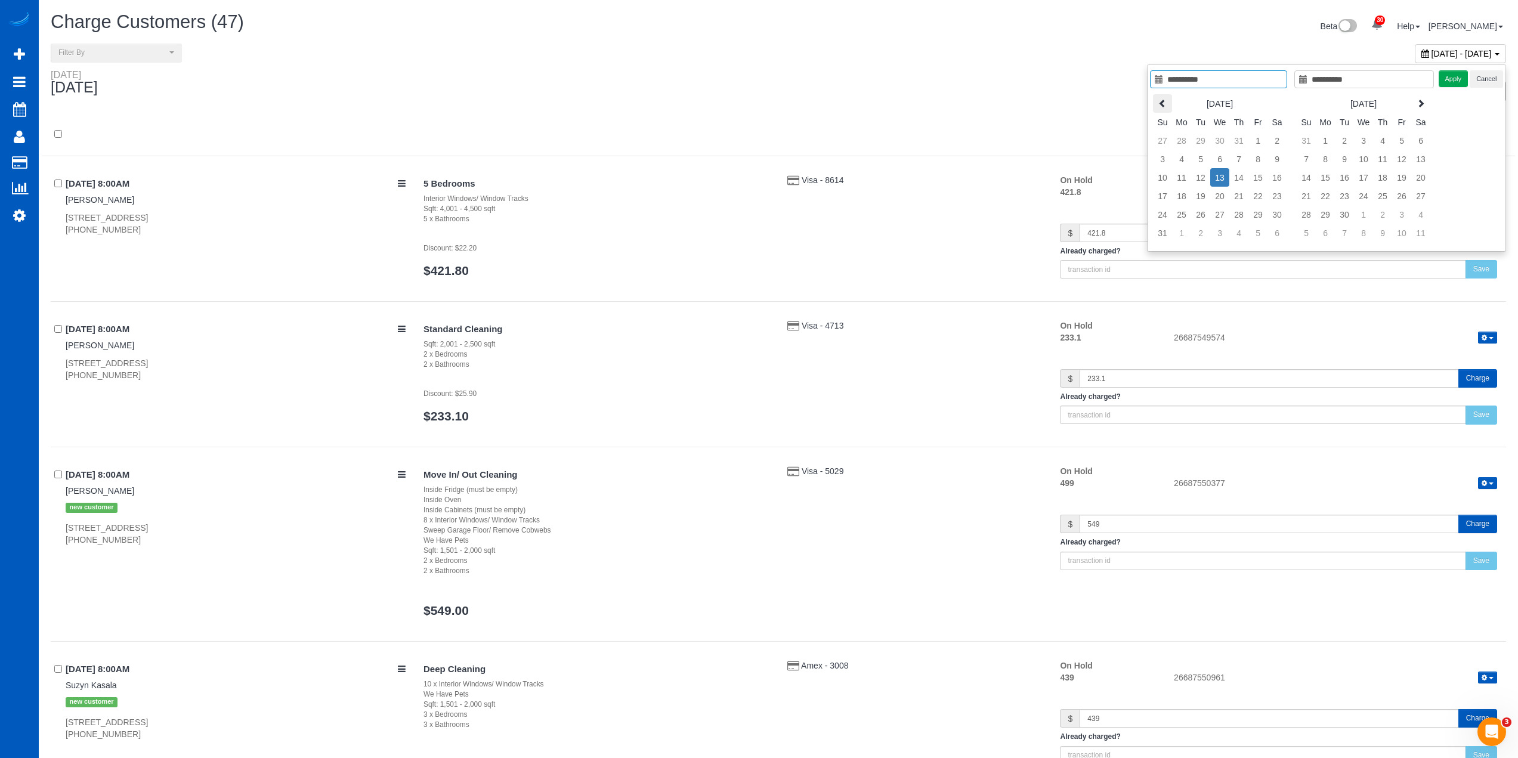
click at [1156, 95] on th at bounding box center [1162, 103] width 19 height 18
click at [1161, 100] on icon at bounding box center [1162, 103] width 8 height 8
click at [1166, 100] on icon at bounding box center [1162, 103] width 8 height 8
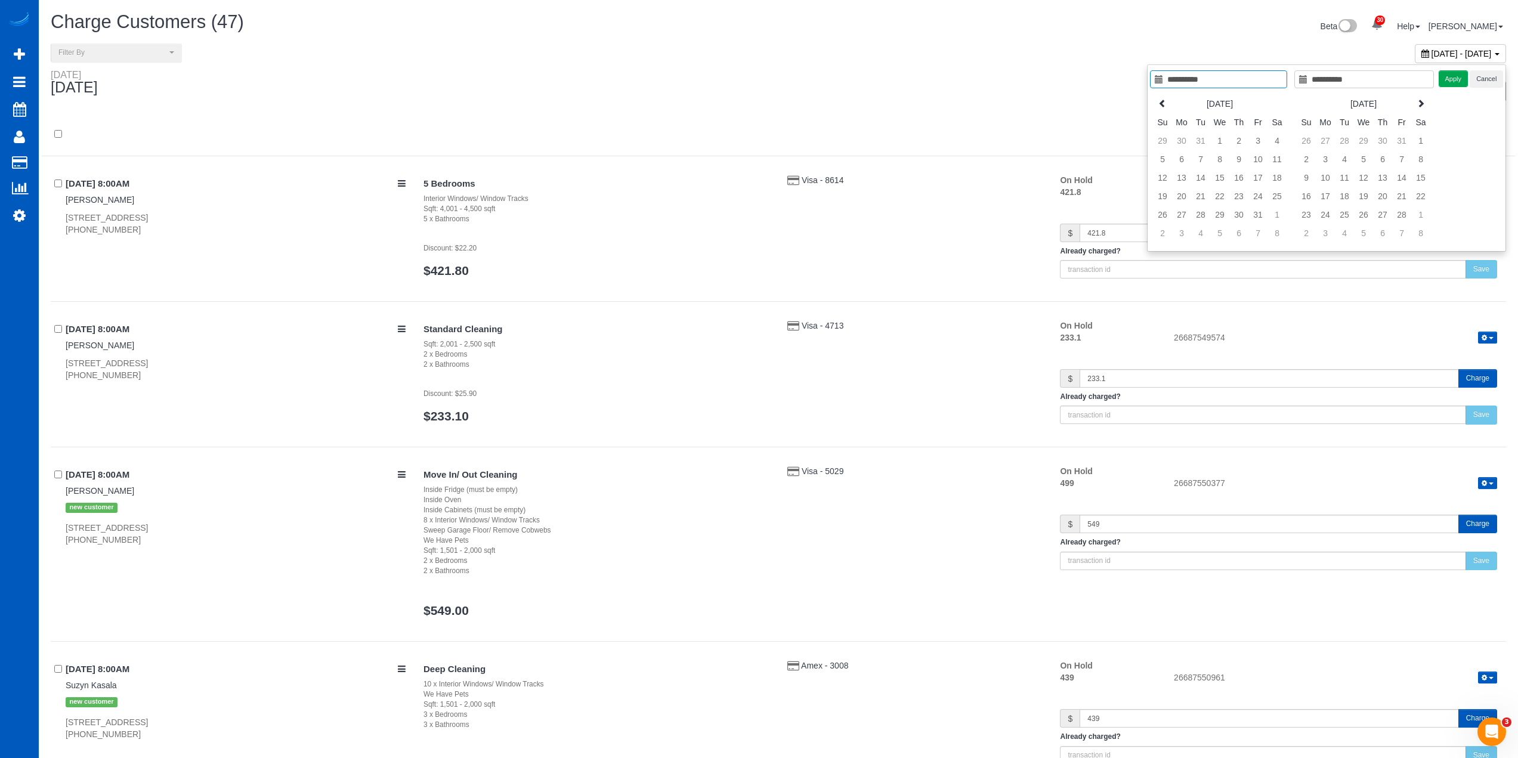
click at [1166, 100] on icon at bounding box center [1162, 103] width 8 height 8
type input "**********"
click at [1369, 141] on td "1" at bounding box center [1363, 140] width 19 height 18
click at [1430, 101] on th at bounding box center [1420, 103] width 19 height 18
click at [1423, 101] on icon at bounding box center [1421, 103] width 8 height 8
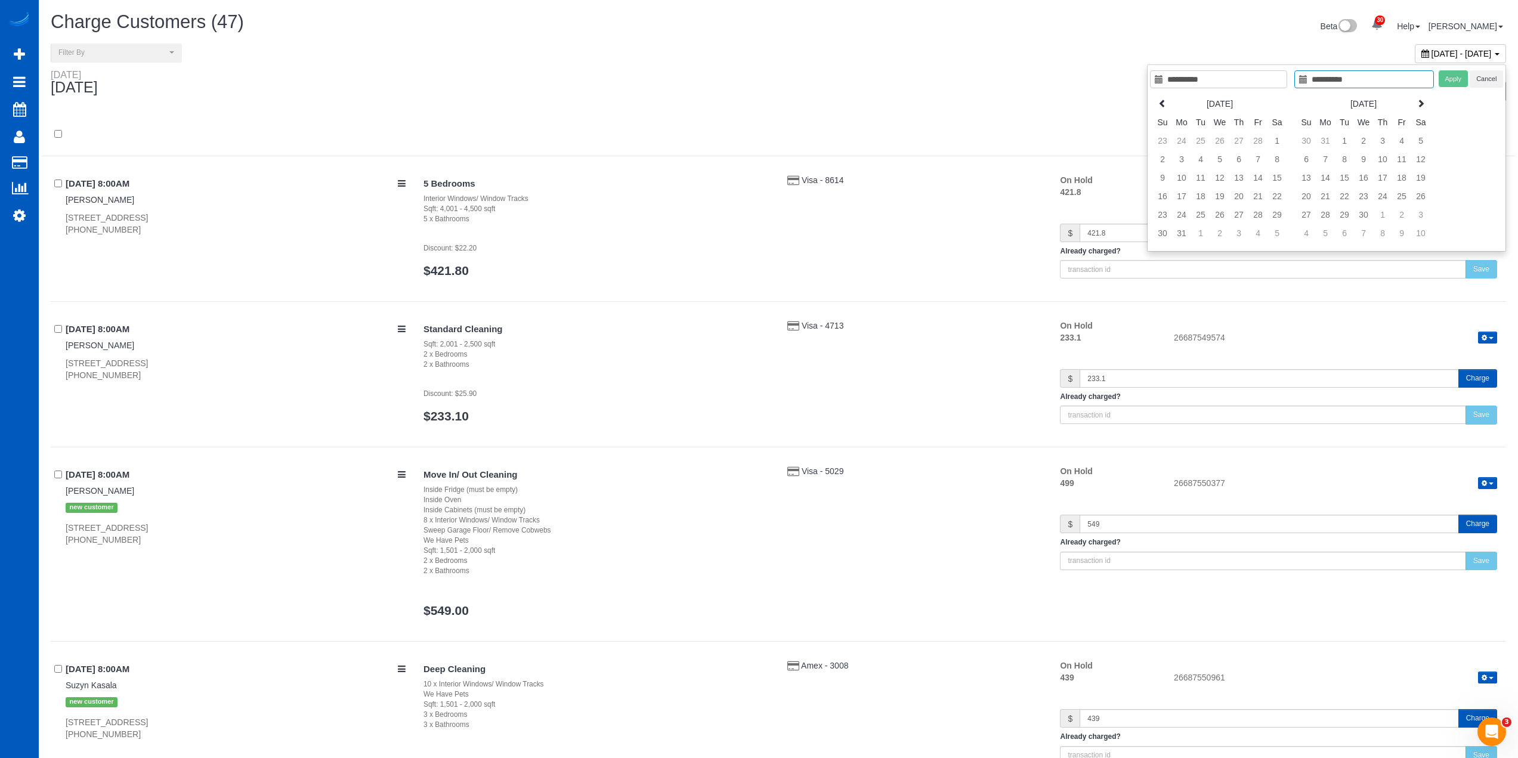
click at [1423, 101] on icon at bounding box center [1421, 103] width 8 height 8
type input "**********"
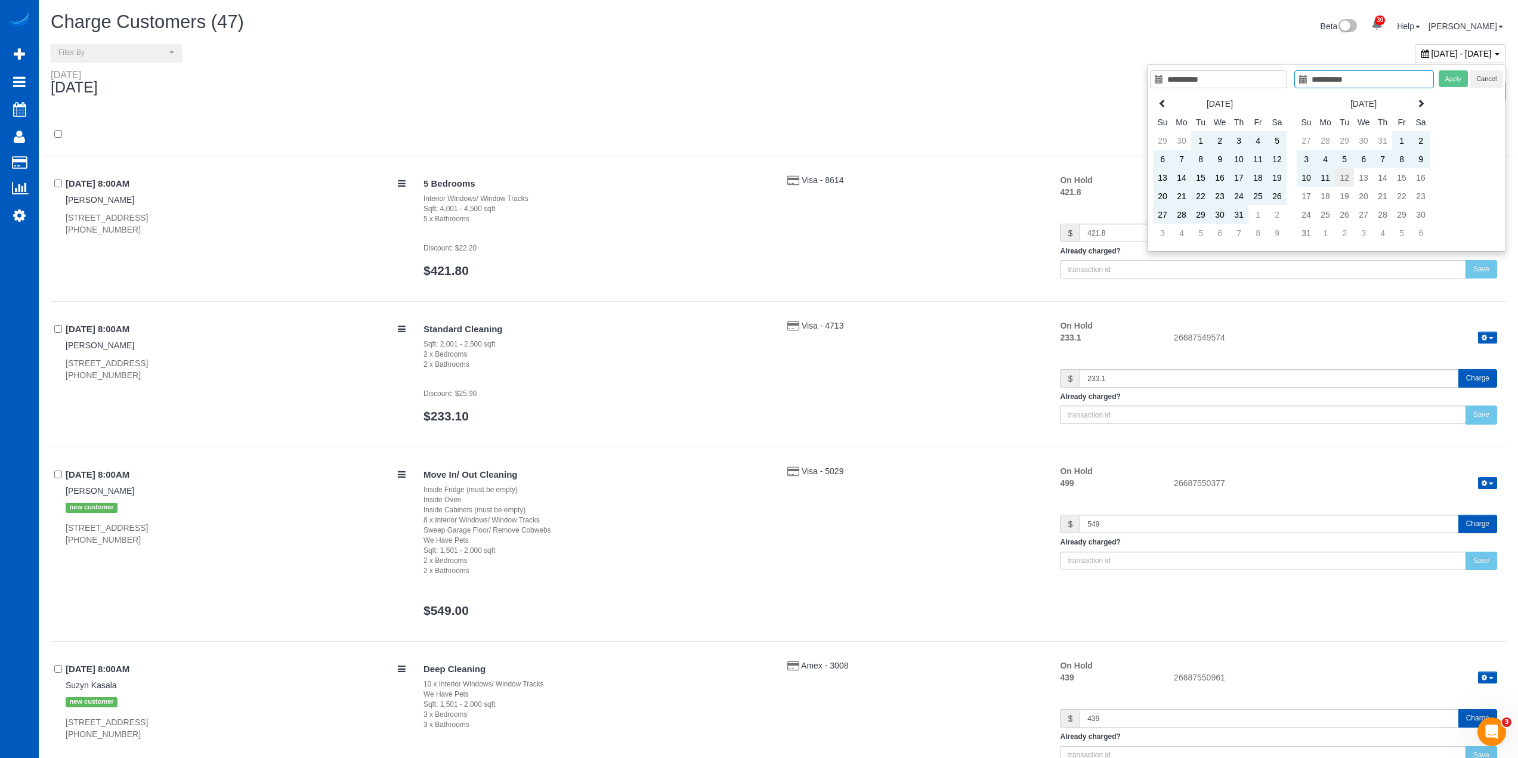
click at [1353, 178] on td "12" at bounding box center [1344, 177] width 19 height 18
type input "**********"
click at [1459, 81] on button "Apply" at bounding box center [1454, 78] width 30 height 17
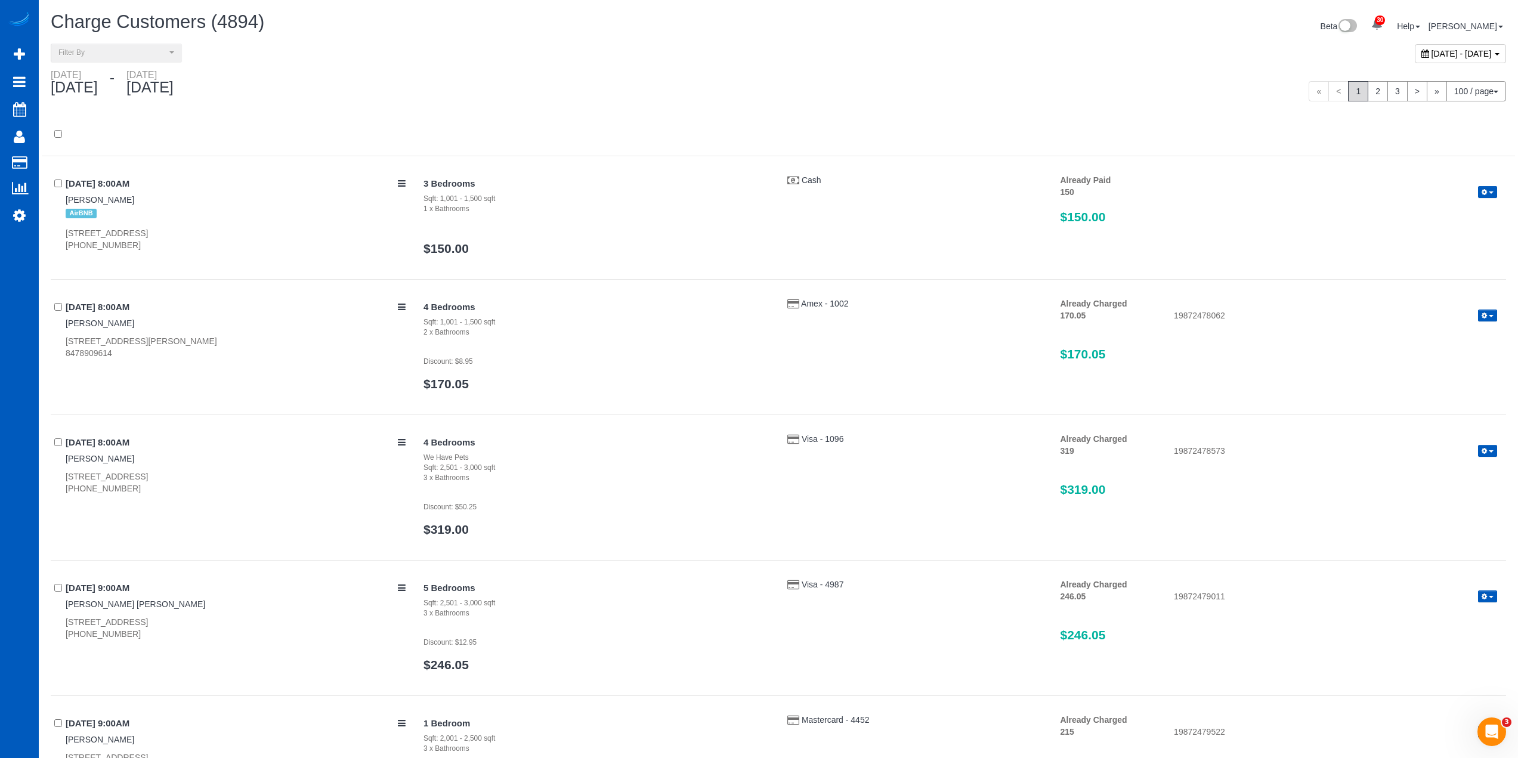
scroll to position [14062, 1518]
click at [126, 58] on button "Filter By" at bounding box center [116, 53] width 131 height 18
click at [110, 113] on link "Unpaid" at bounding box center [116, 120] width 130 height 16
select select "******"
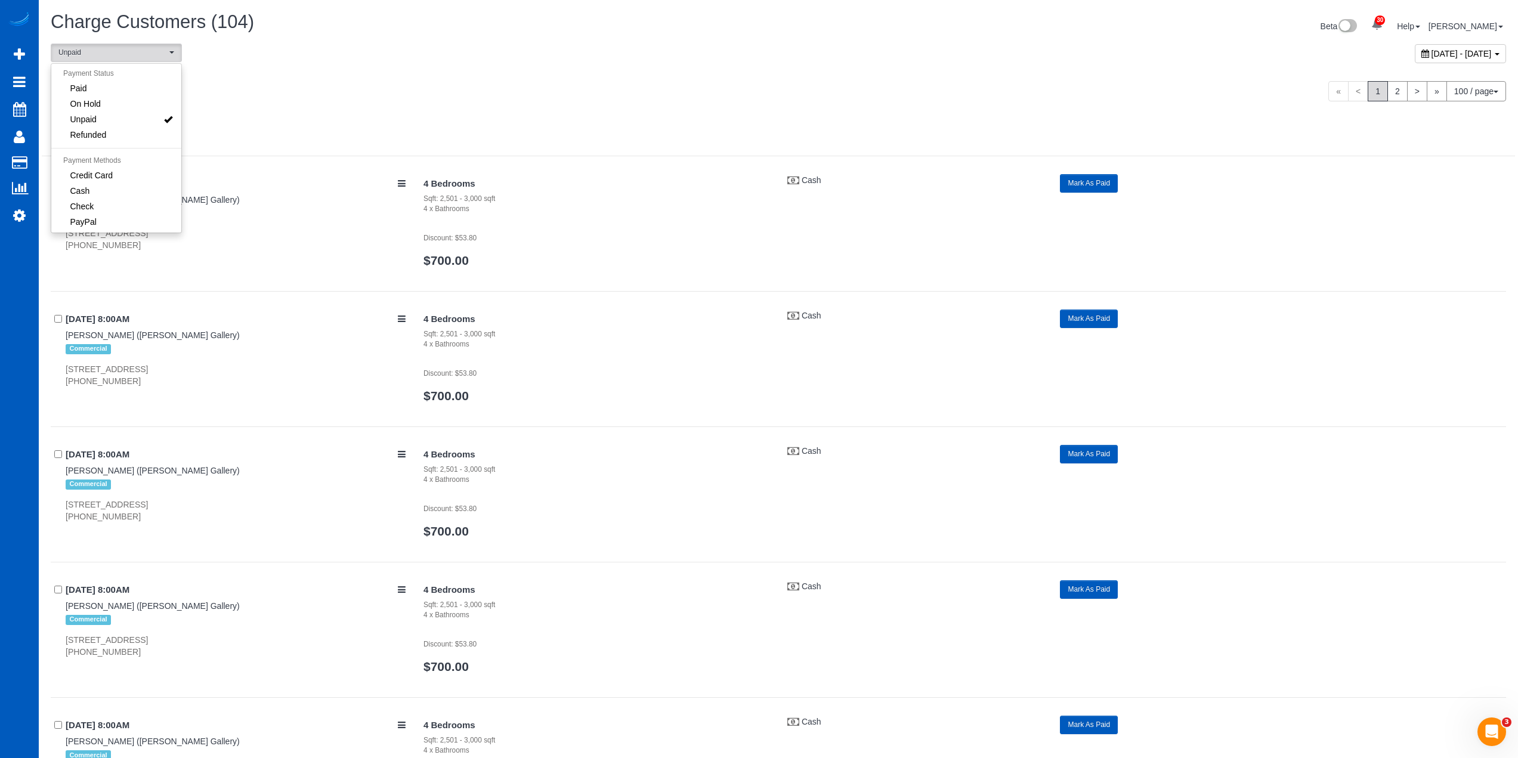
scroll to position [14901, 1518]
click at [601, 50] on div "**********" at bounding box center [410, 53] width 737 height 18
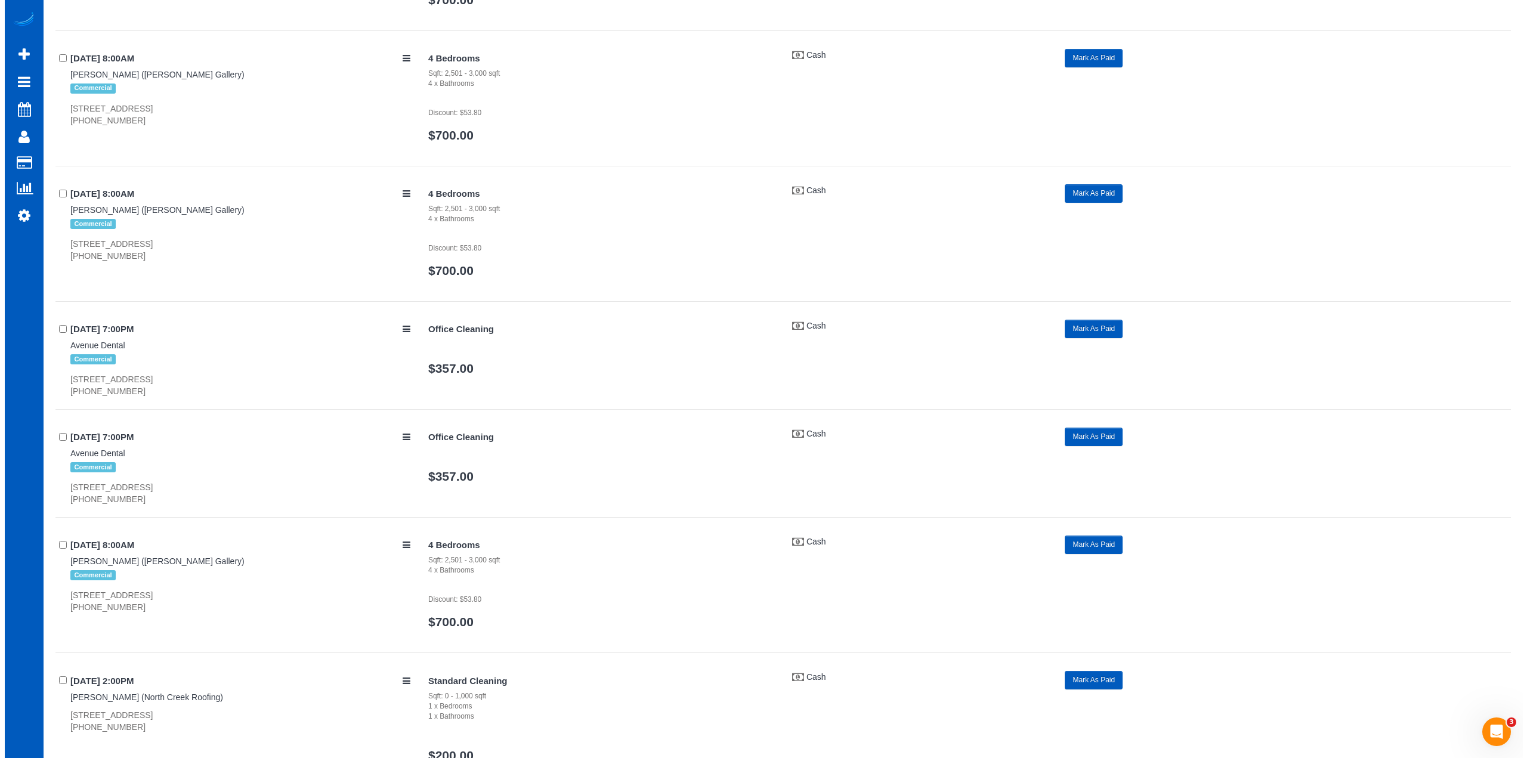
scroll to position [10570, 0]
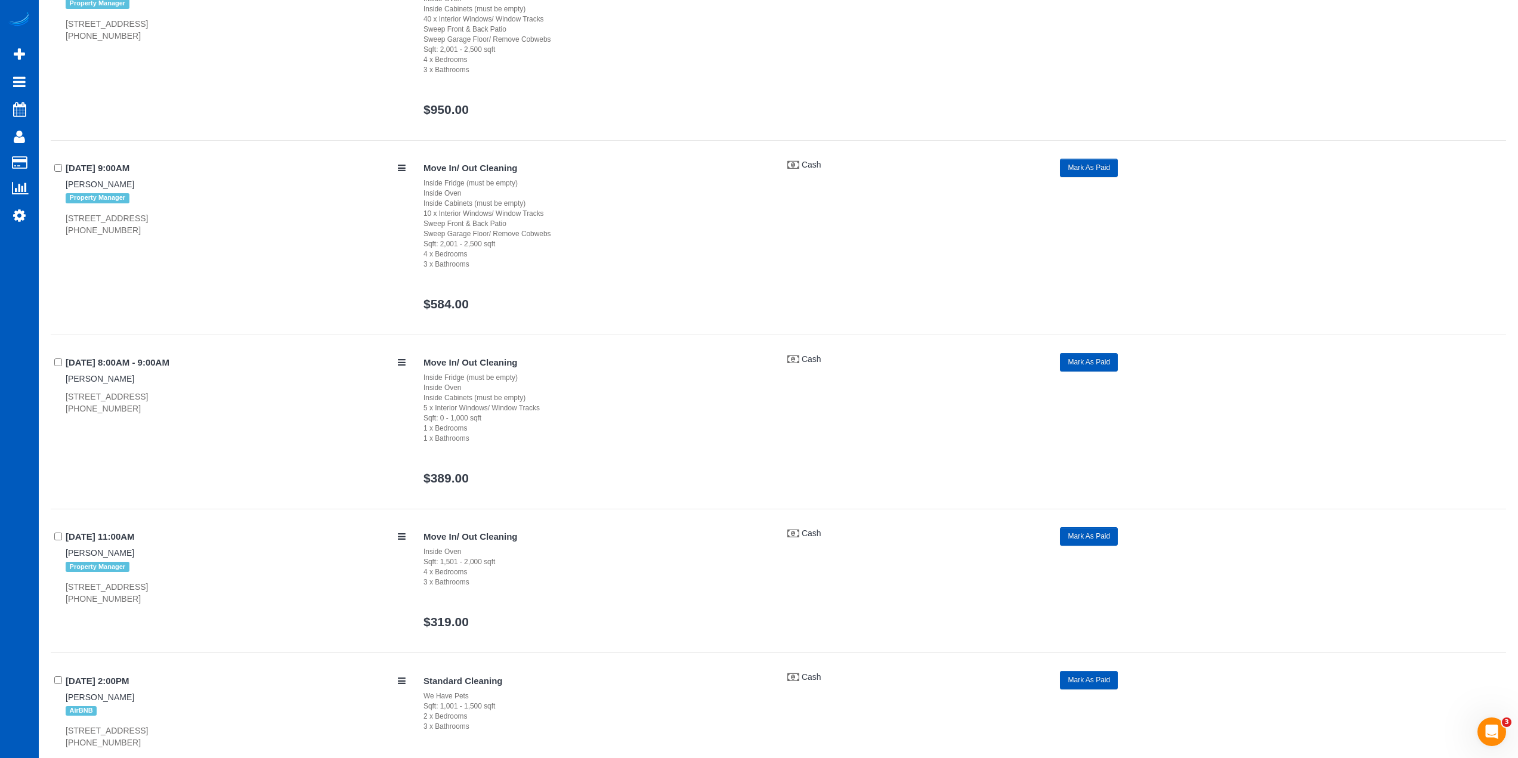
click at [1091, 359] on button "Mark As Paid" at bounding box center [1089, 362] width 58 height 18
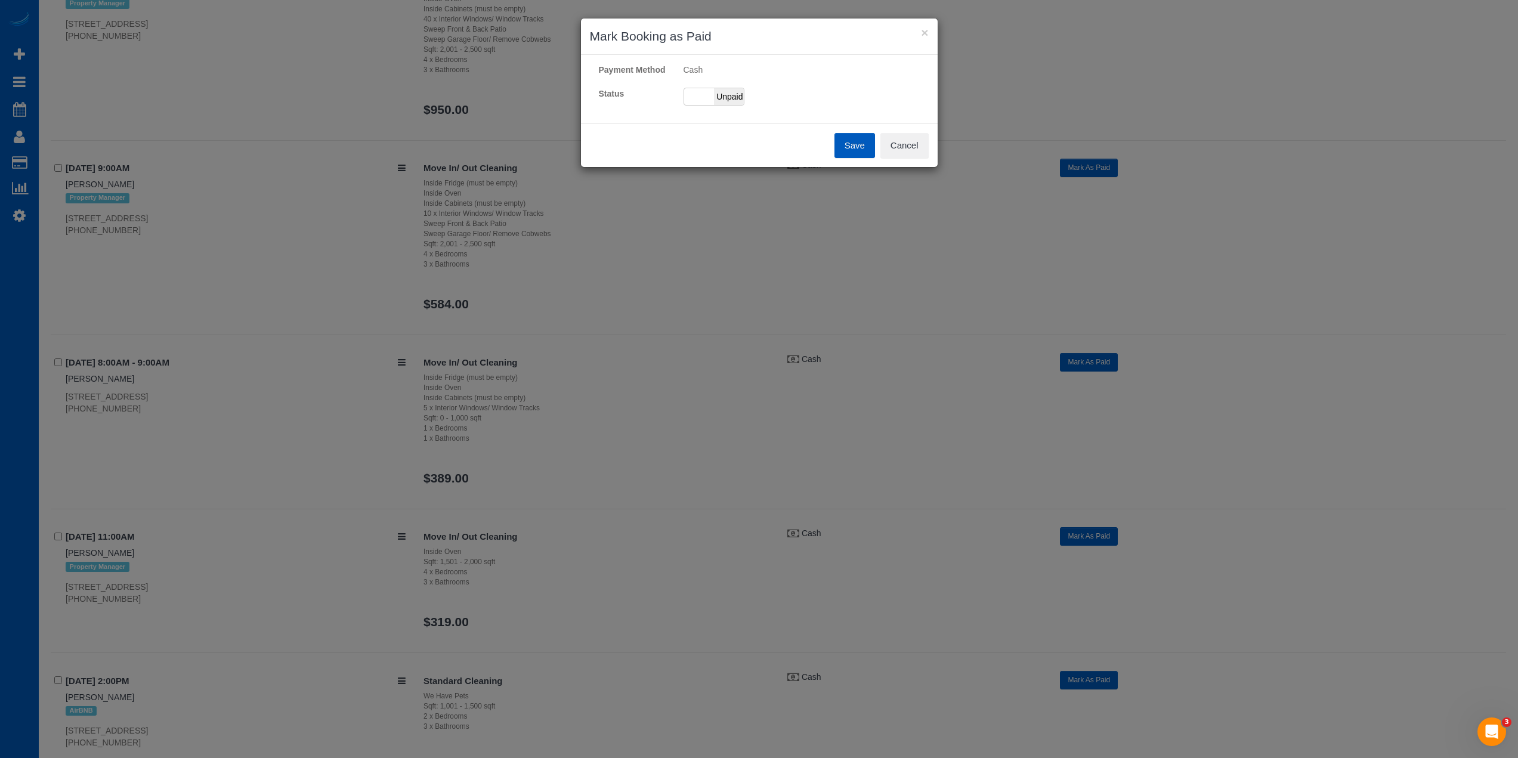
scroll to position [14901, 1527]
click at [720, 99] on span "Unpaid" at bounding box center [734, 96] width 30 height 17
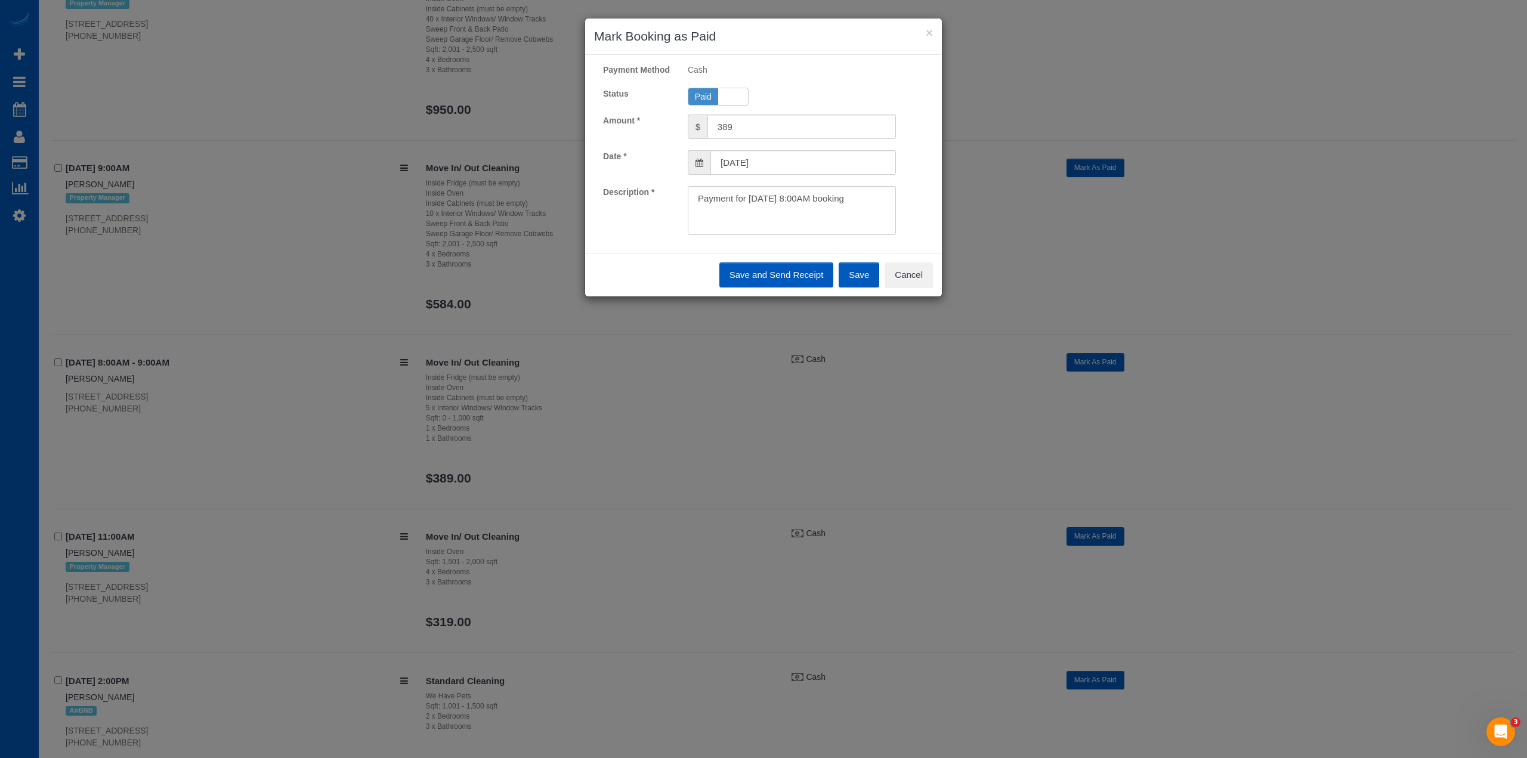
click at [851, 276] on button "Save" at bounding box center [859, 274] width 41 height 25
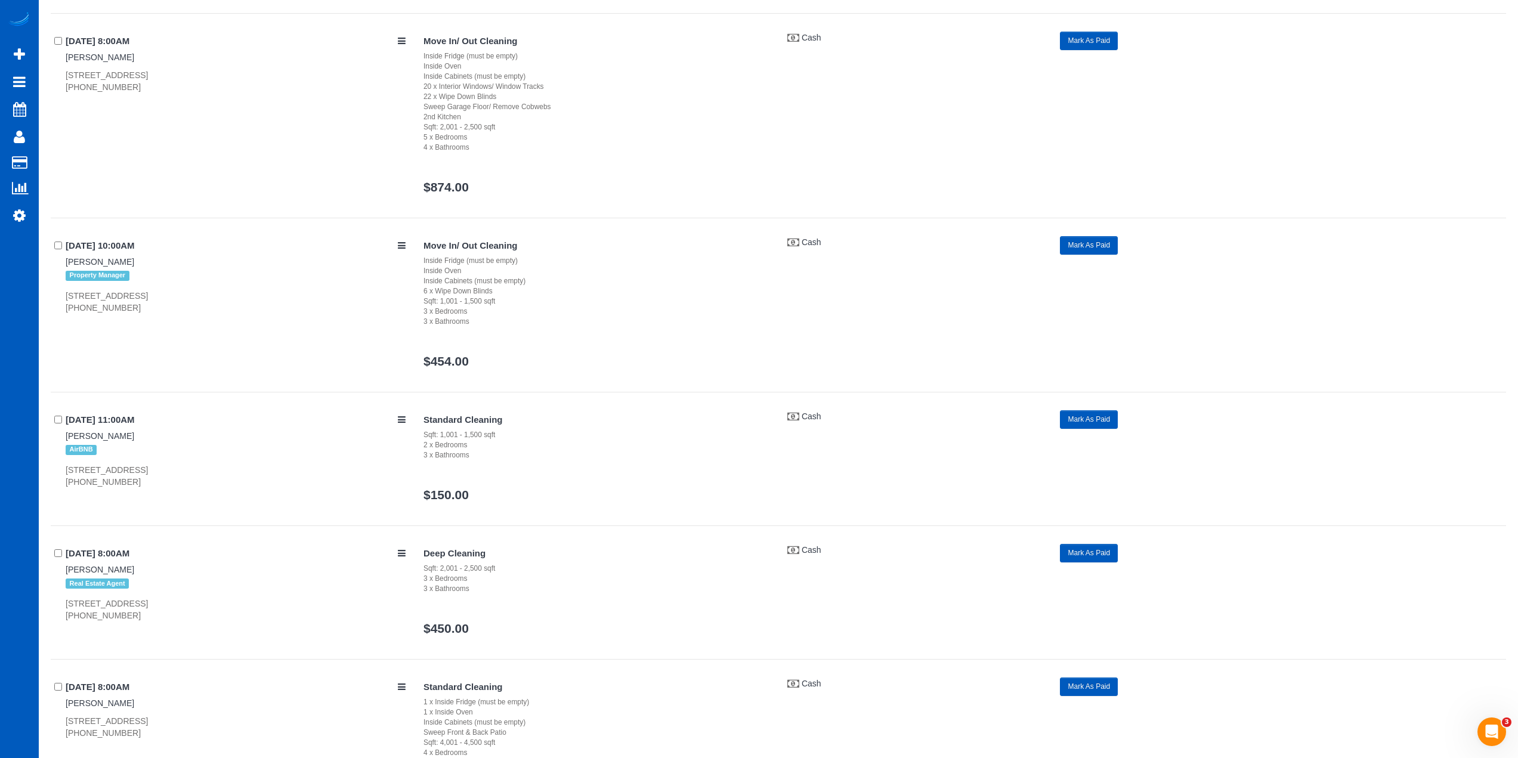
scroll to position [14143, 0]
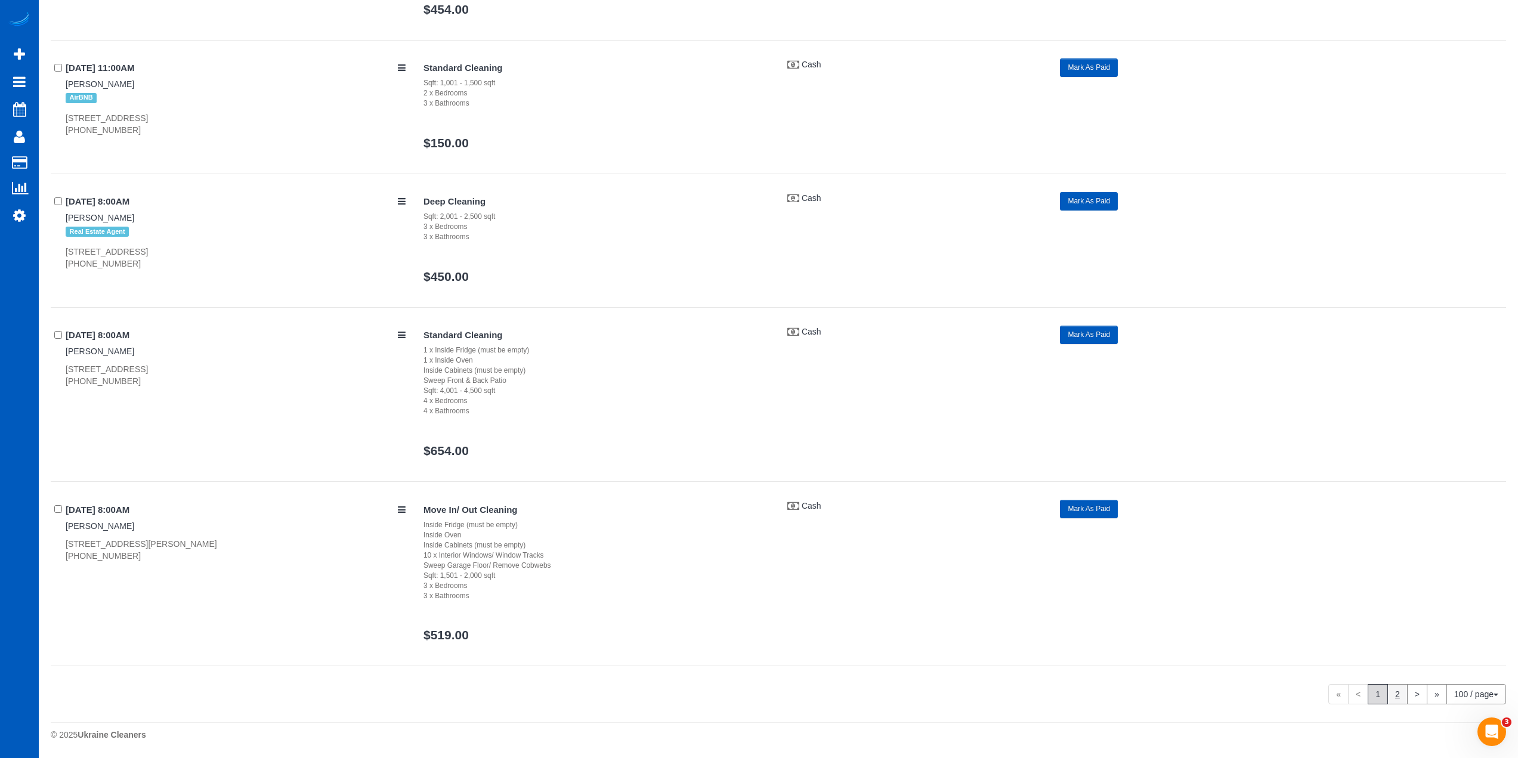
click at [1391, 696] on link "2" at bounding box center [1397, 694] width 20 height 20
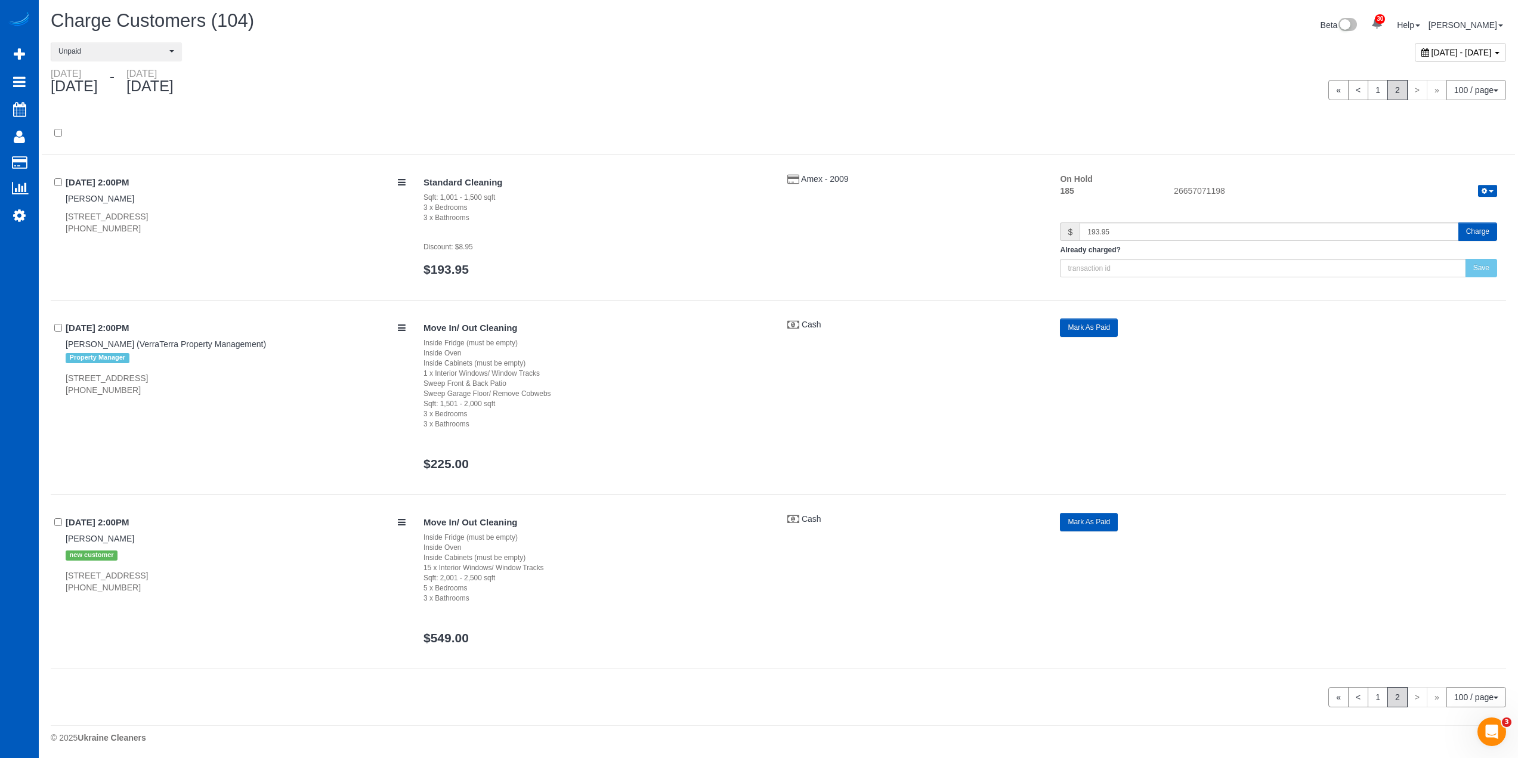
scroll to position [0, 0]
click at [1477, 228] on button "Charge" at bounding box center [1477, 233] width 39 height 18
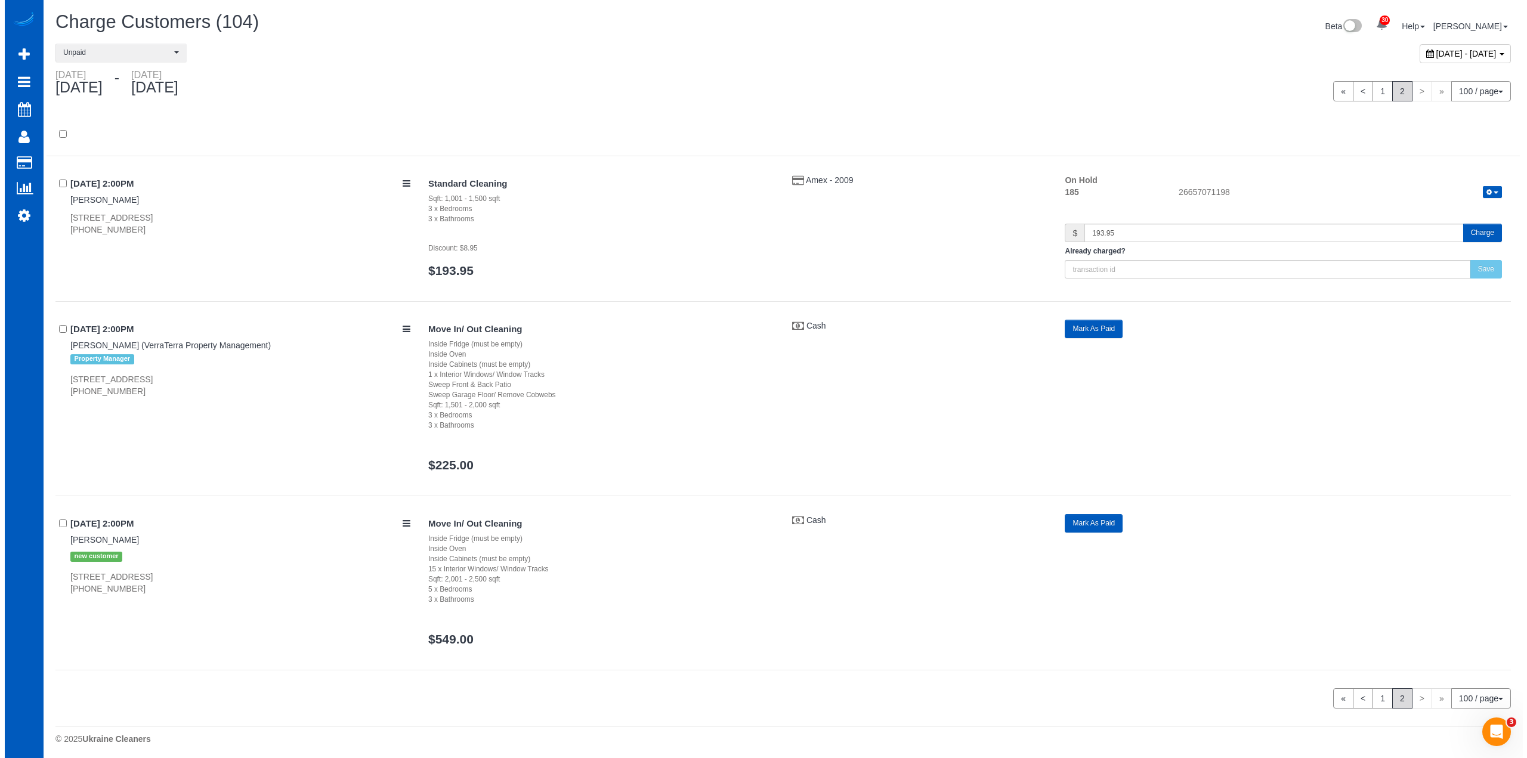
scroll to position [762, 1527]
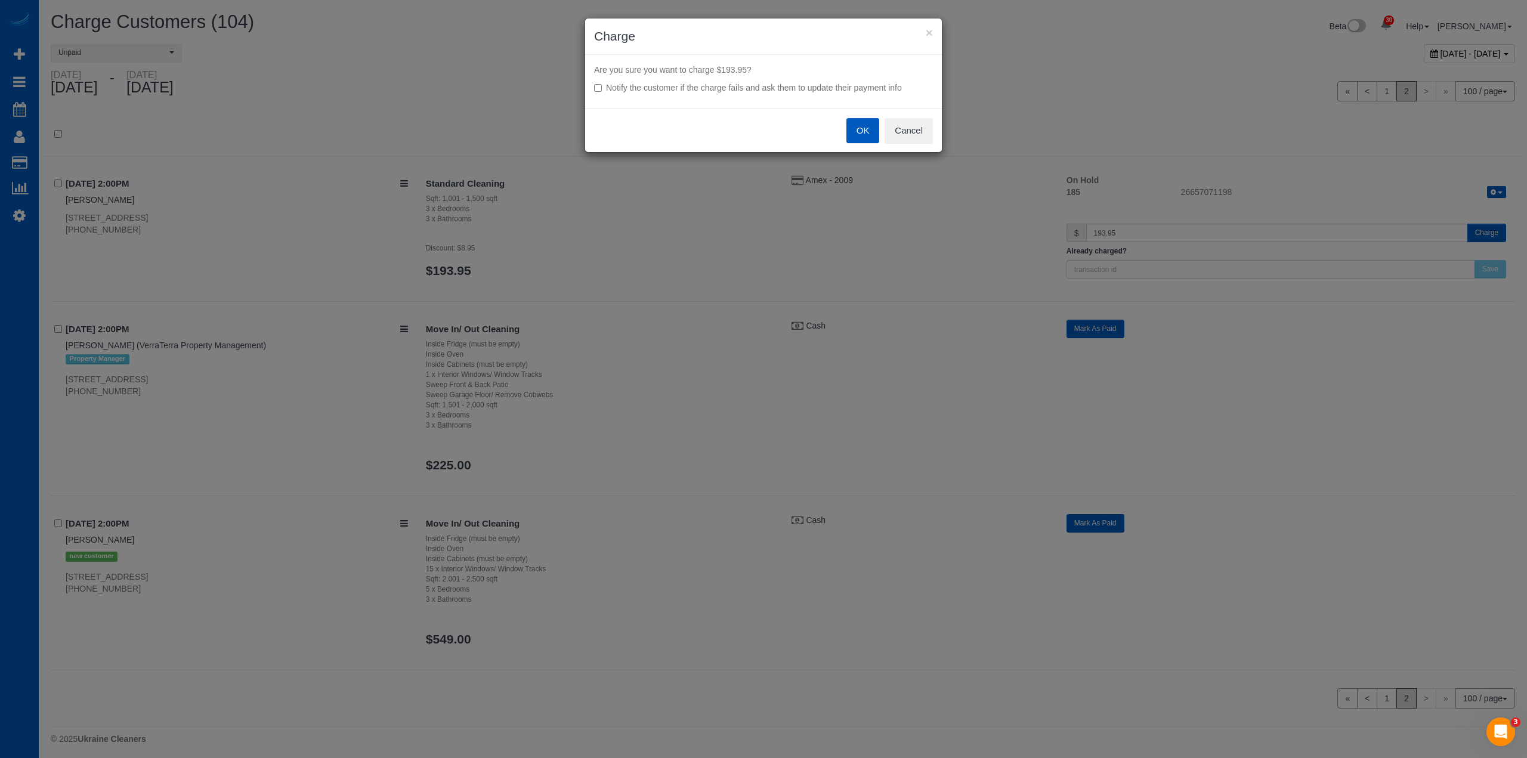
click at [856, 129] on button "OK" at bounding box center [862, 130] width 33 height 25
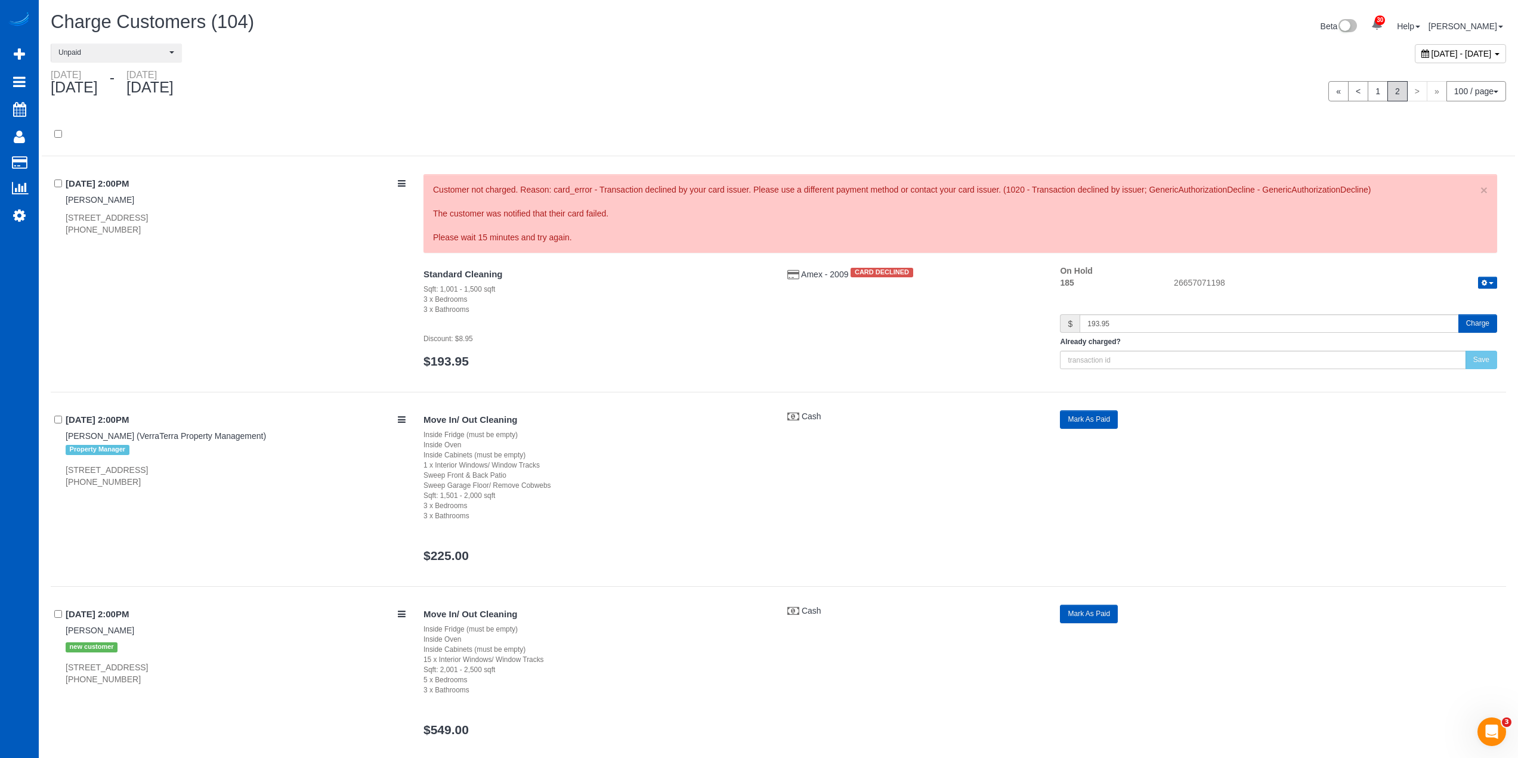
scroll to position [58791, 58126]
click at [834, 276] on span "Amex - 2009" at bounding box center [826, 275] width 50 height 10
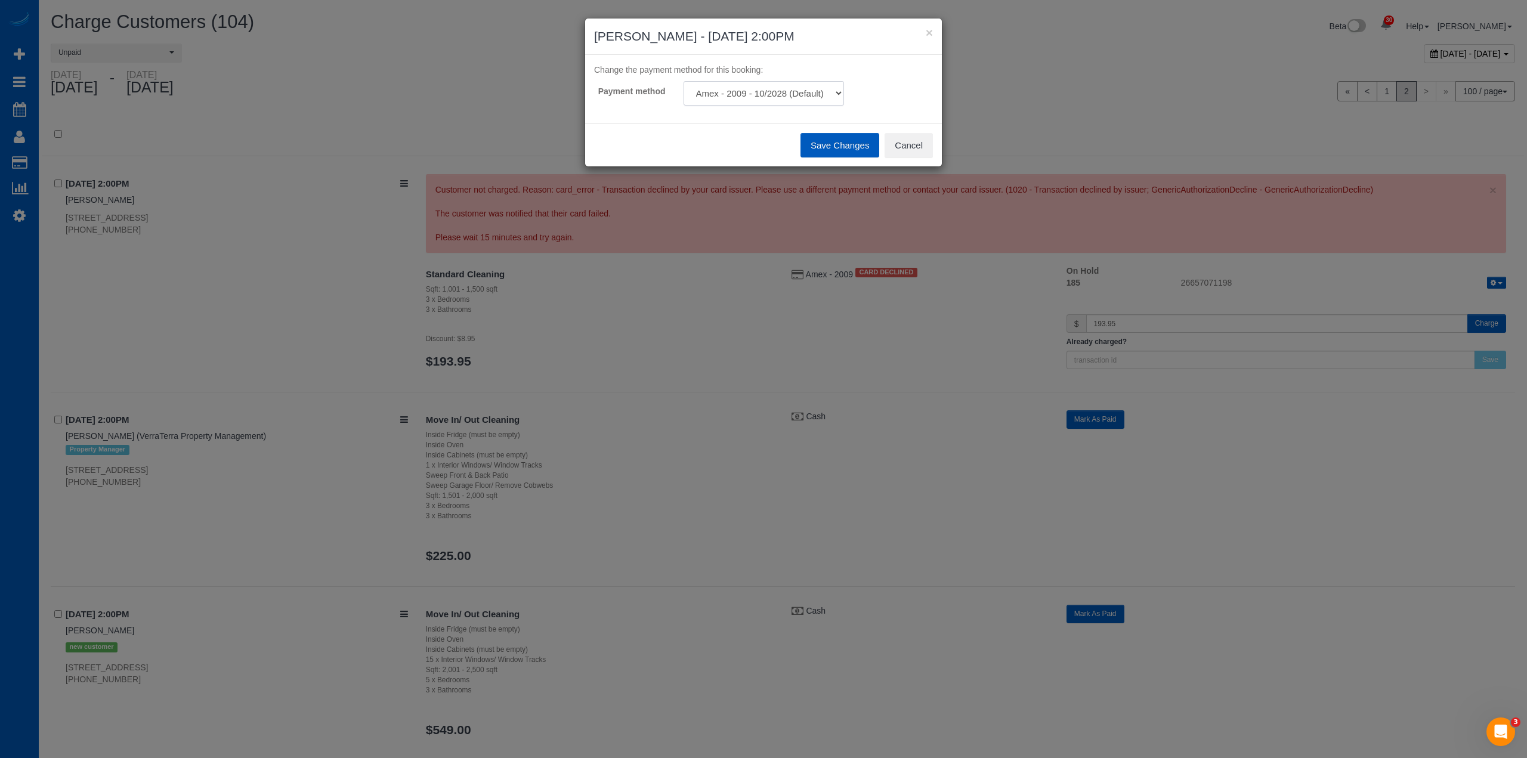
click at [780, 88] on select "Amex - 2009 - 10/2028 (Default) Add Credit Card ─────────────── Cash Check Payp…" at bounding box center [764, 93] width 160 height 24
click at [887, 94] on div "Payment method Amex - 2009 - 10/2028 (Default) Add Credit Card ─────────────── …" at bounding box center [763, 93] width 357 height 24
click at [916, 144] on button "Cancel" at bounding box center [909, 145] width 48 height 25
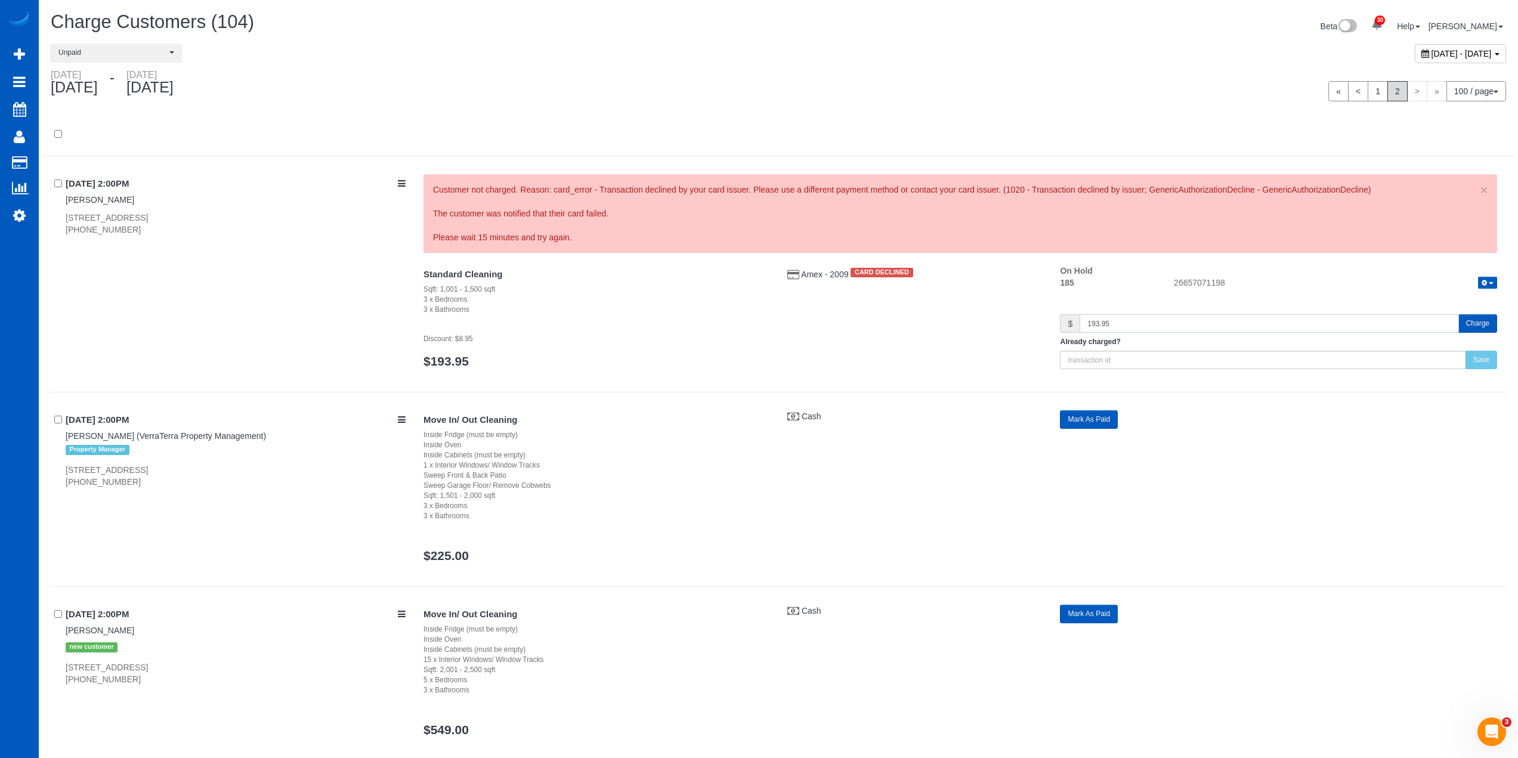
drag, startPoint x: 1120, startPoint y: 321, endPoint x: 948, endPoint y: 339, distance: 172.1
click at [948, 339] on div "Standard Cleaning Sqft: 1,001 - 1,500 sqft 3 x Bedrooms 3 x Bathrooms Discount:…" at bounding box center [960, 322] width 1091 height 115
type input "185"
click at [1379, 91] on link "1" at bounding box center [1378, 91] width 20 height 20
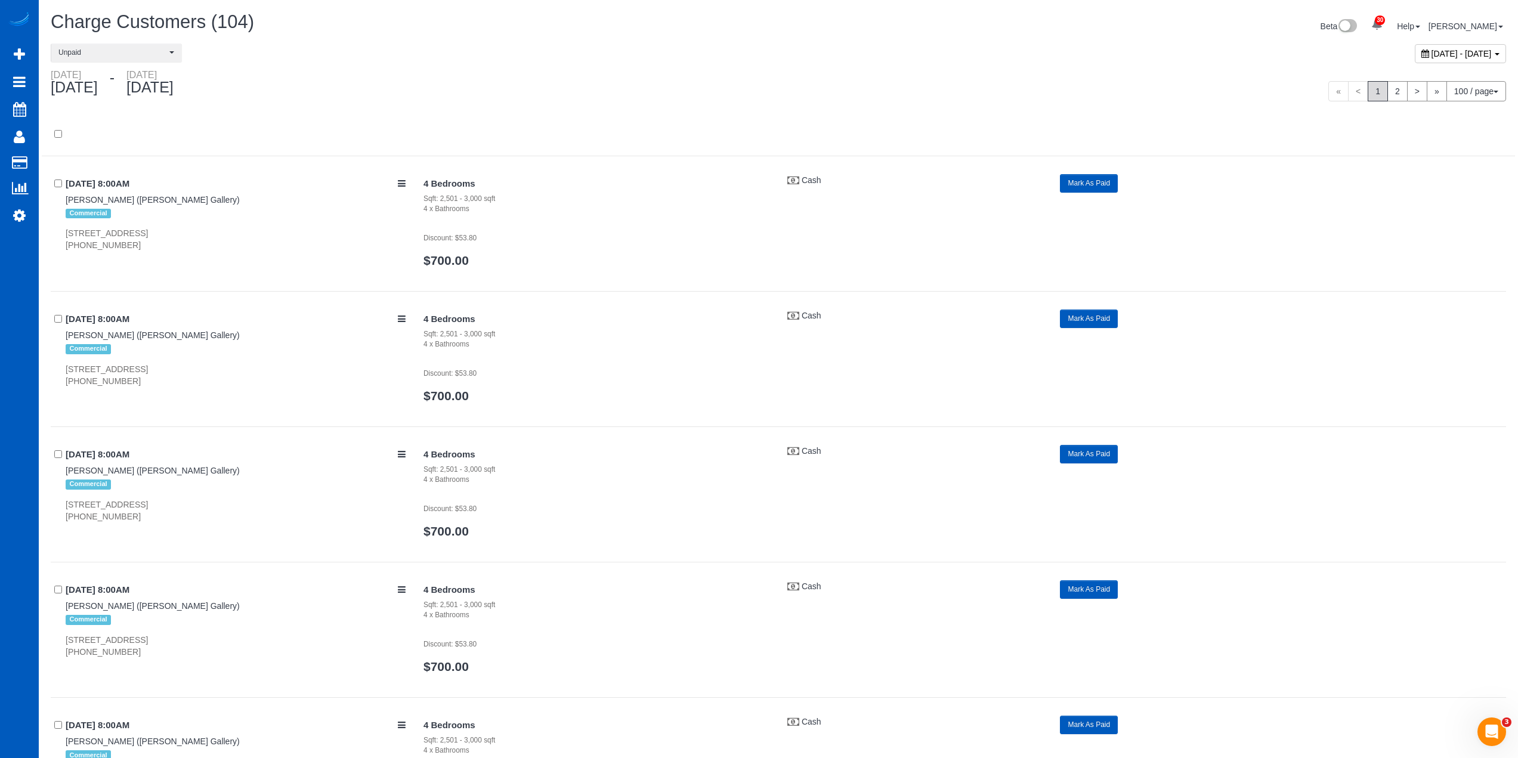
scroll to position [14911, 1518]
click at [755, 68] on div "**********" at bounding box center [778, 57] width 1473 height 26
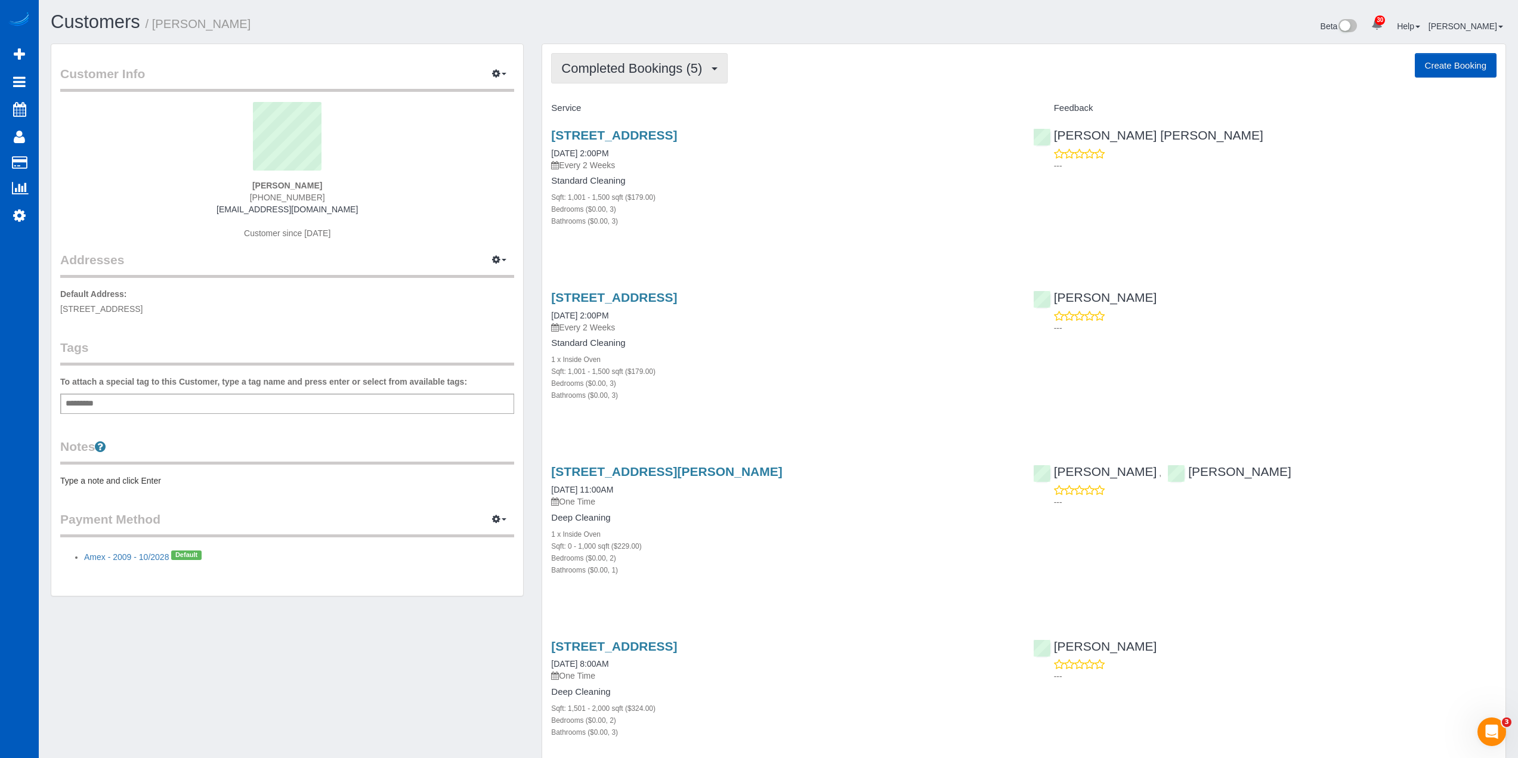
click at [629, 61] on button "Completed Bookings (5)" at bounding box center [639, 68] width 177 height 30
click at [518, 10] on div "Customers / James Fisher Beta 30 Your Notifications You have 0 alerts × You hav…" at bounding box center [778, 508] width 1479 height 1017
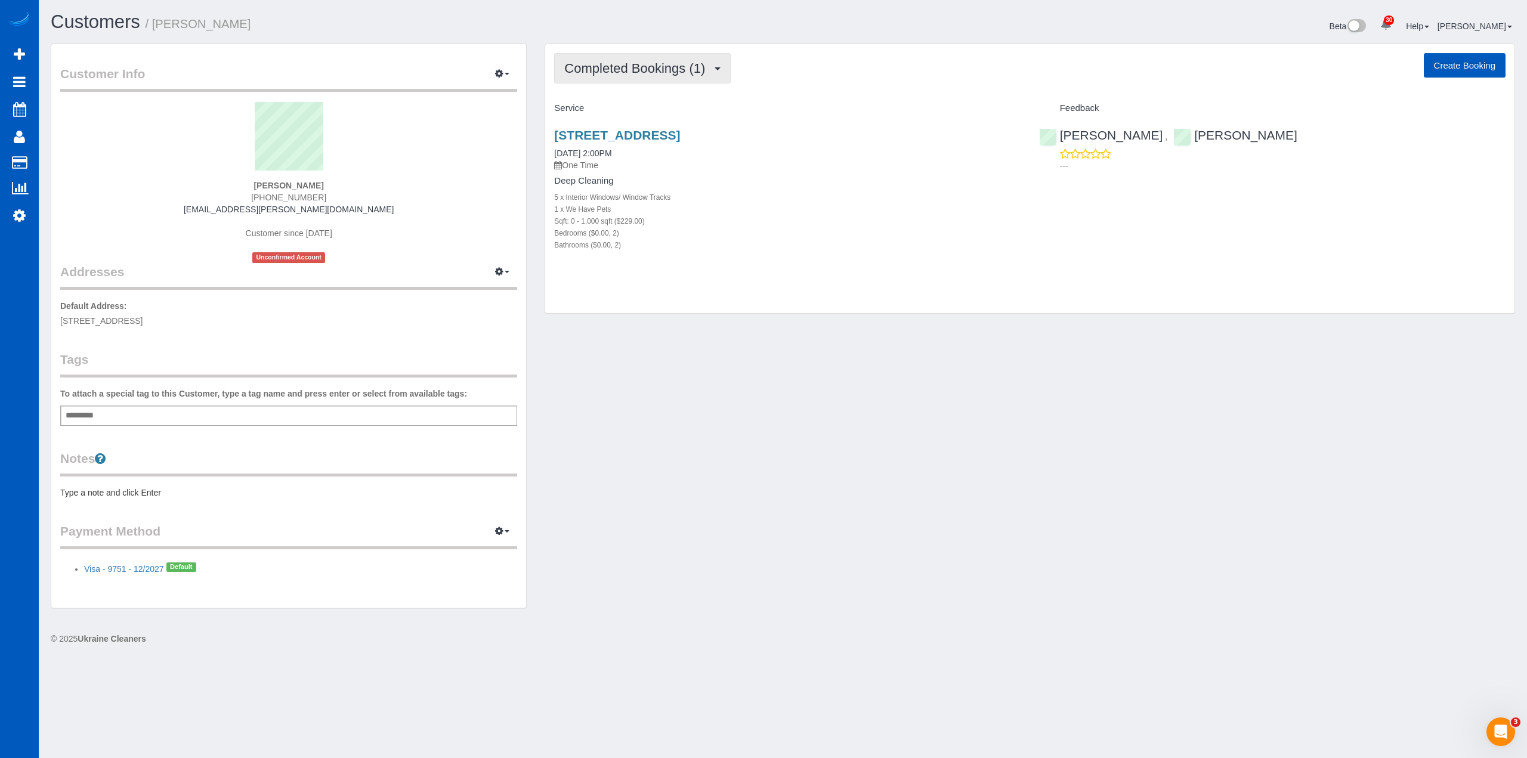
click at [649, 75] on span "Completed Bookings (1)" at bounding box center [637, 68] width 147 height 15
click at [664, 116] on link "Upcoming Bookings (11)" at bounding box center [618, 112] width 126 height 16
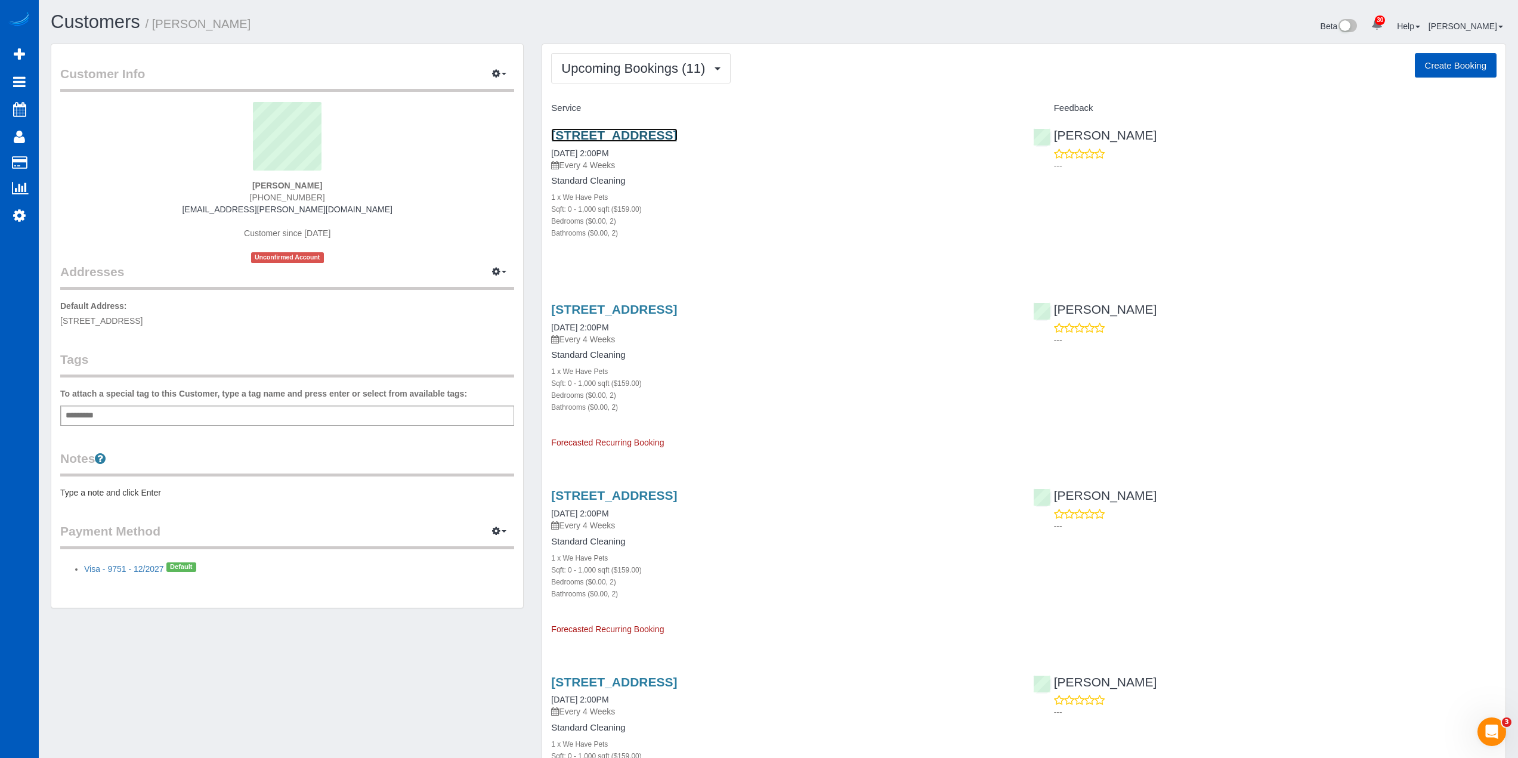
click at [666, 131] on link "300 Legacy Dr #1011, Plano, TX 75023" at bounding box center [614, 135] width 126 height 14
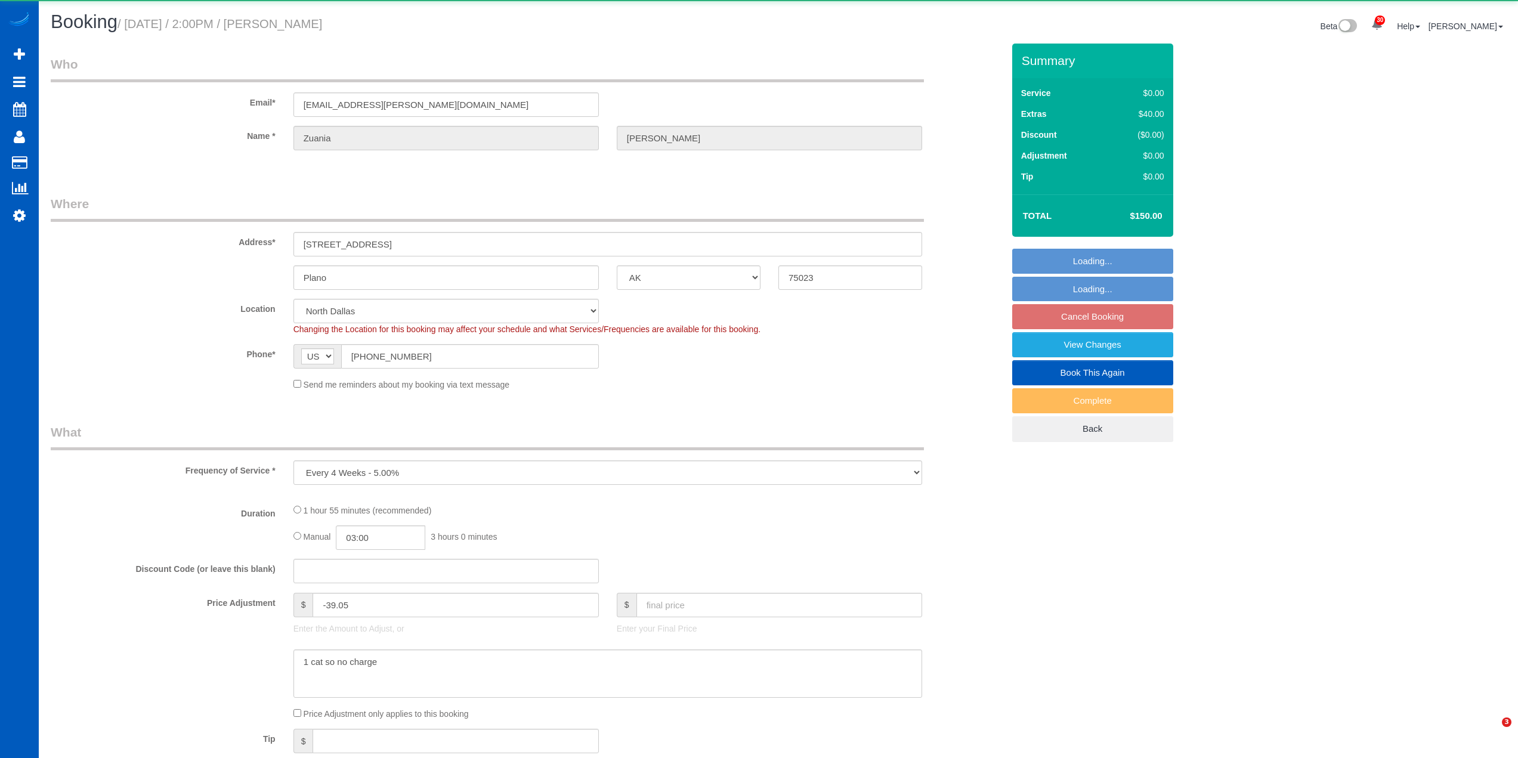
select select "[GEOGRAPHIC_DATA]"
select select "object:1085"
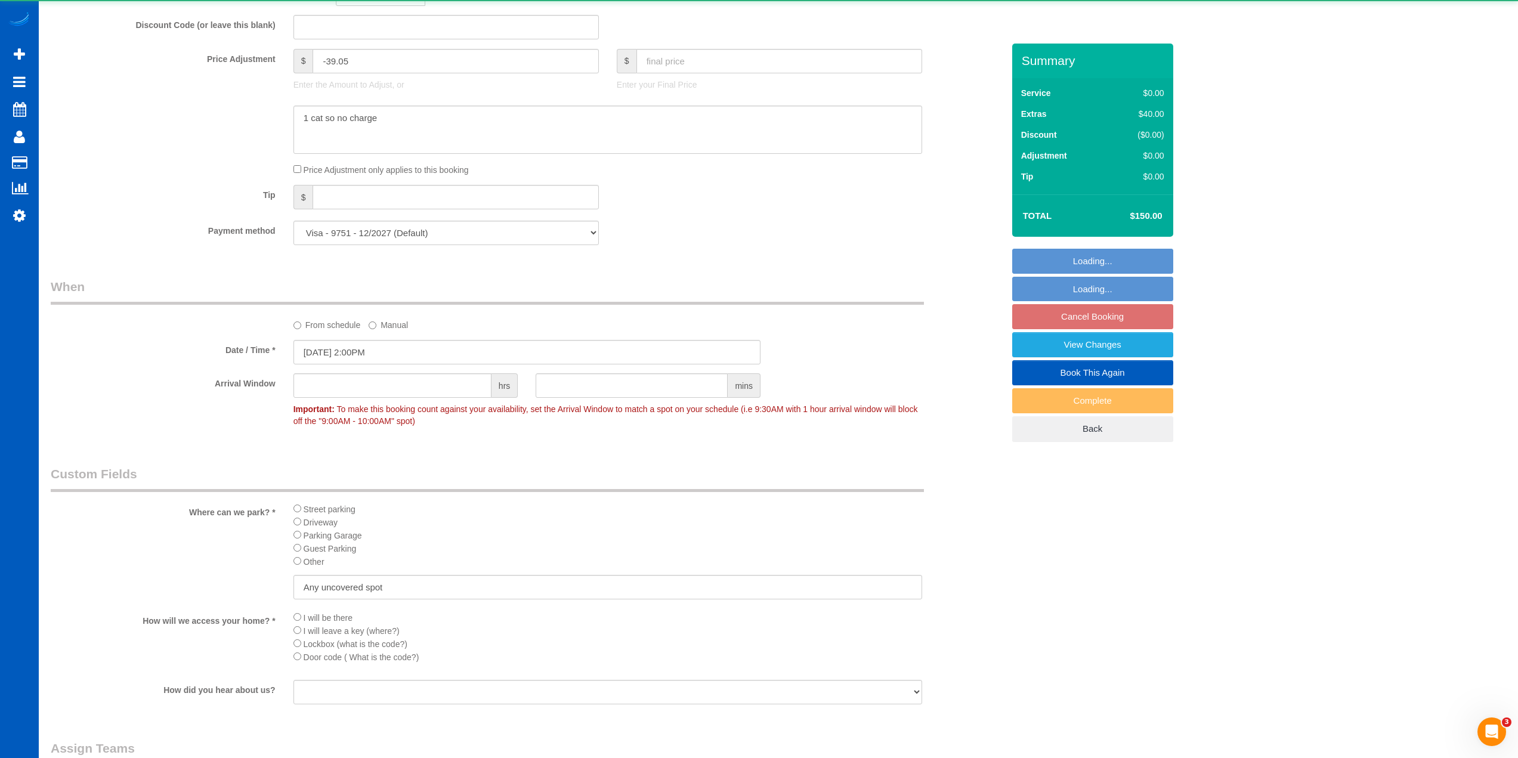
select select "199"
select select "2"
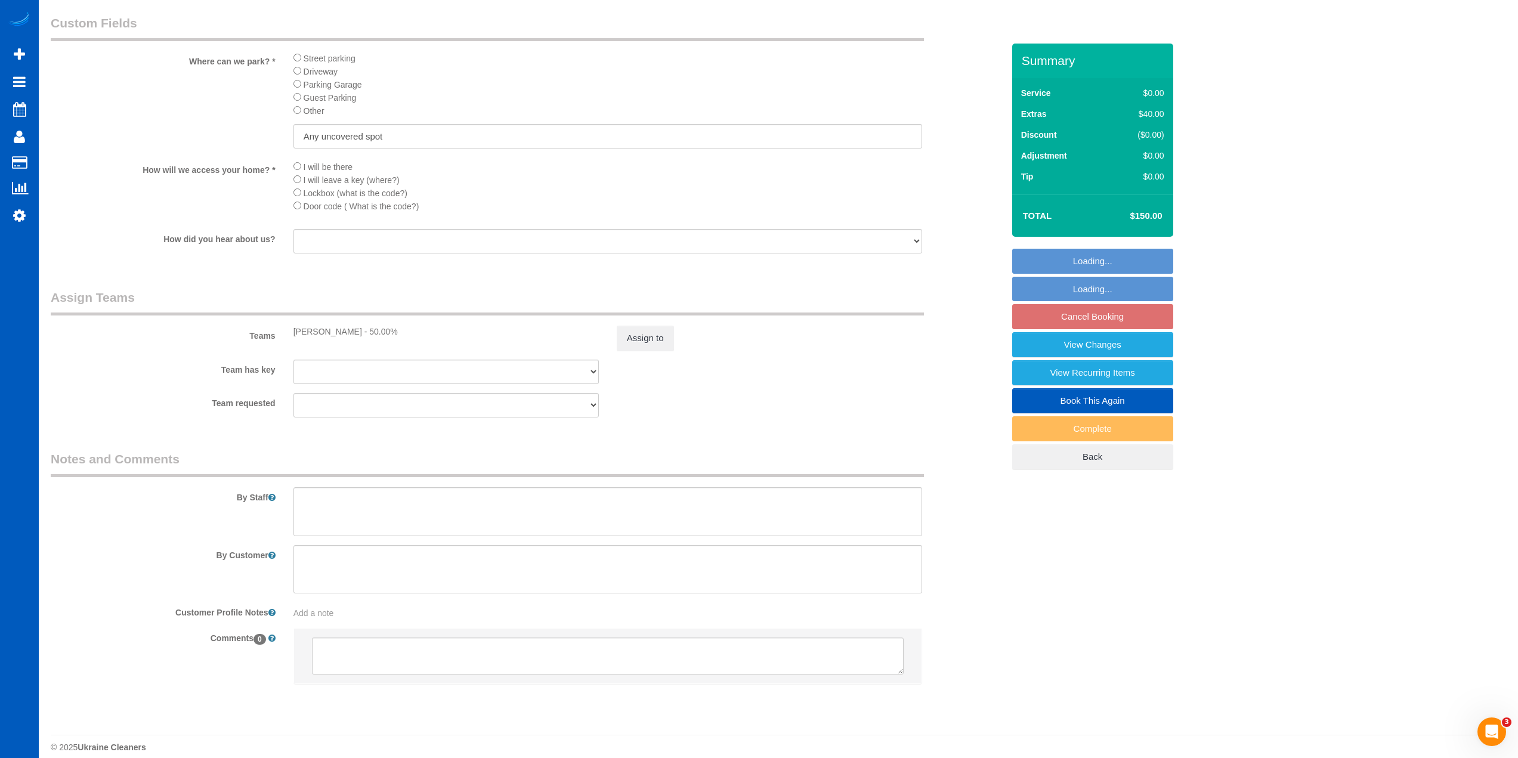
scroll to position [1386, 0]
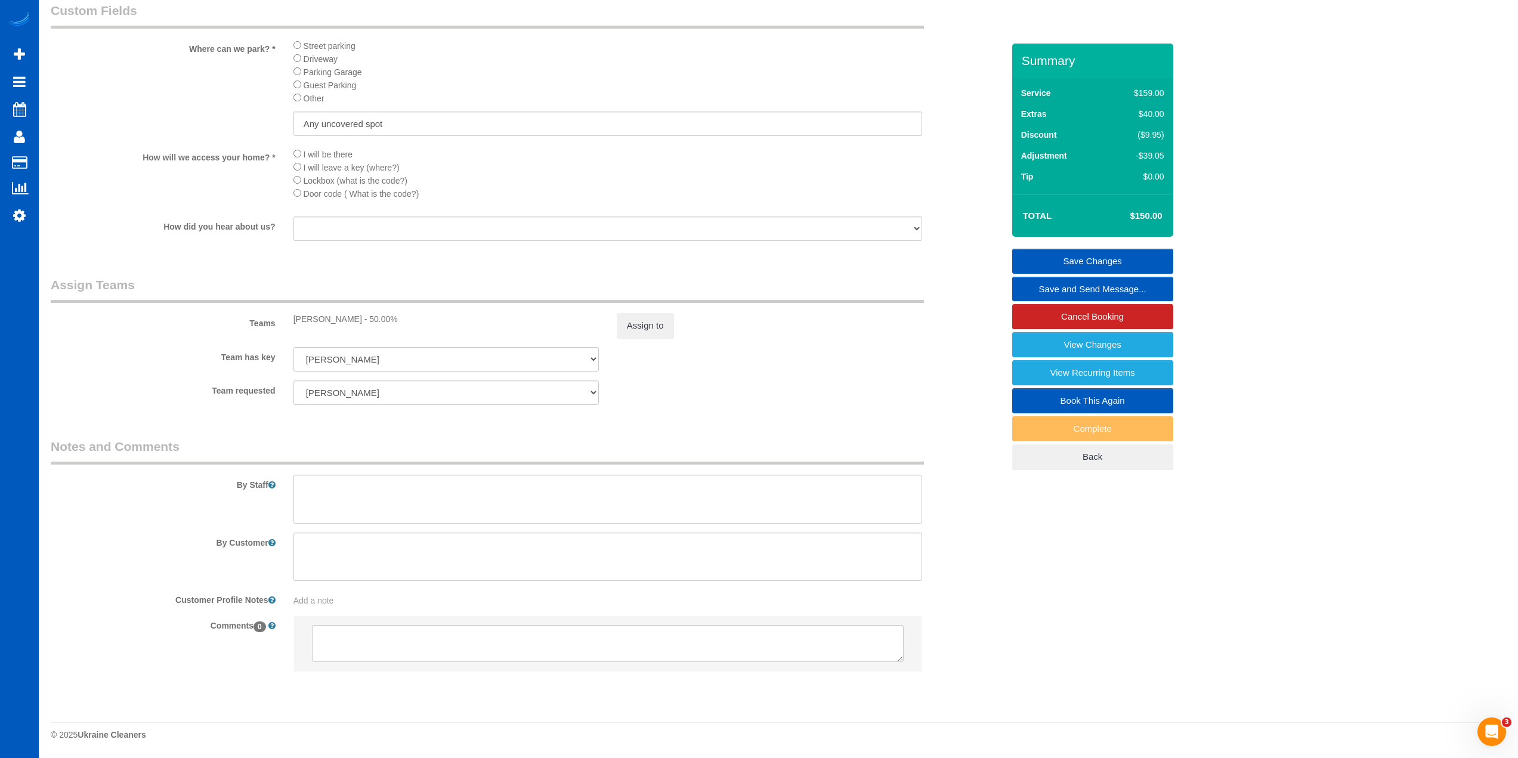
click at [612, 330] on div "Assign to" at bounding box center [769, 325] width 323 height 25
click at [633, 326] on button "Assign to" at bounding box center [645, 325] width 57 height 25
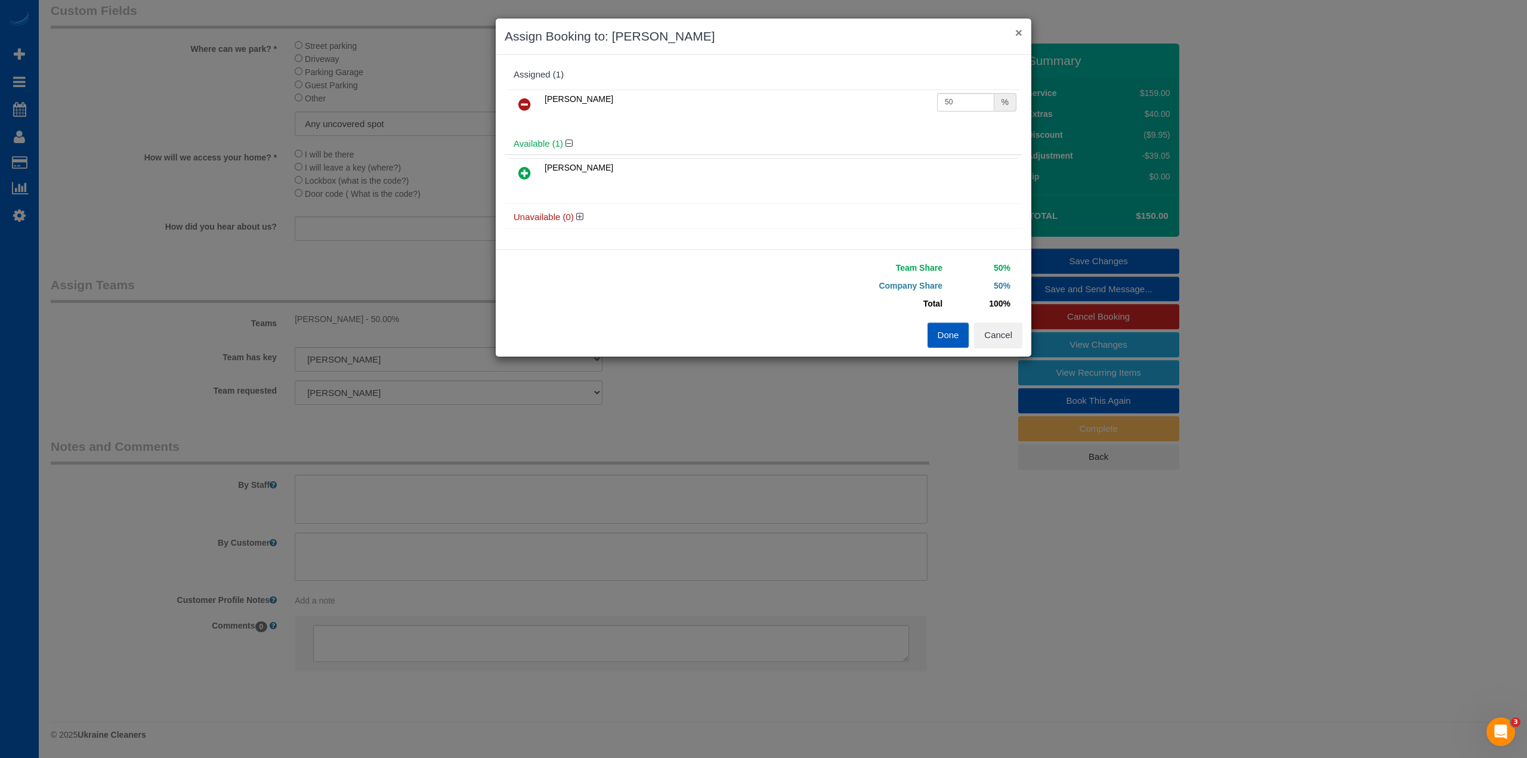
drag, startPoint x: 1019, startPoint y: 31, endPoint x: 1014, endPoint y: 38, distance: 8.5
click at [1019, 31] on button "×" at bounding box center [1018, 32] width 7 height 13
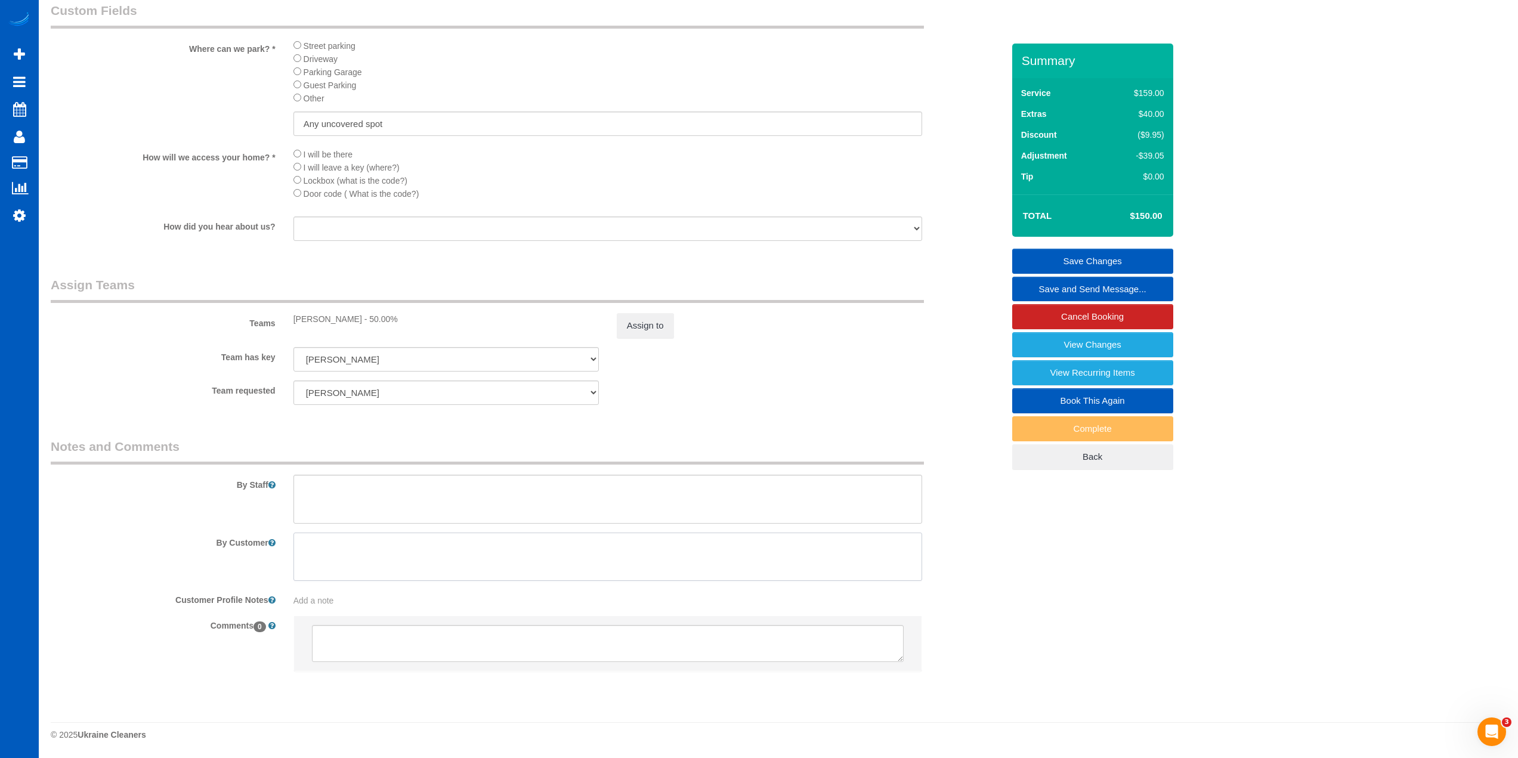
click at [346, 556] on textarea at bounding box center [607, 557] width 629 height 49
type textarea "please make sure to get under and around furniture as much as possible like bed…"
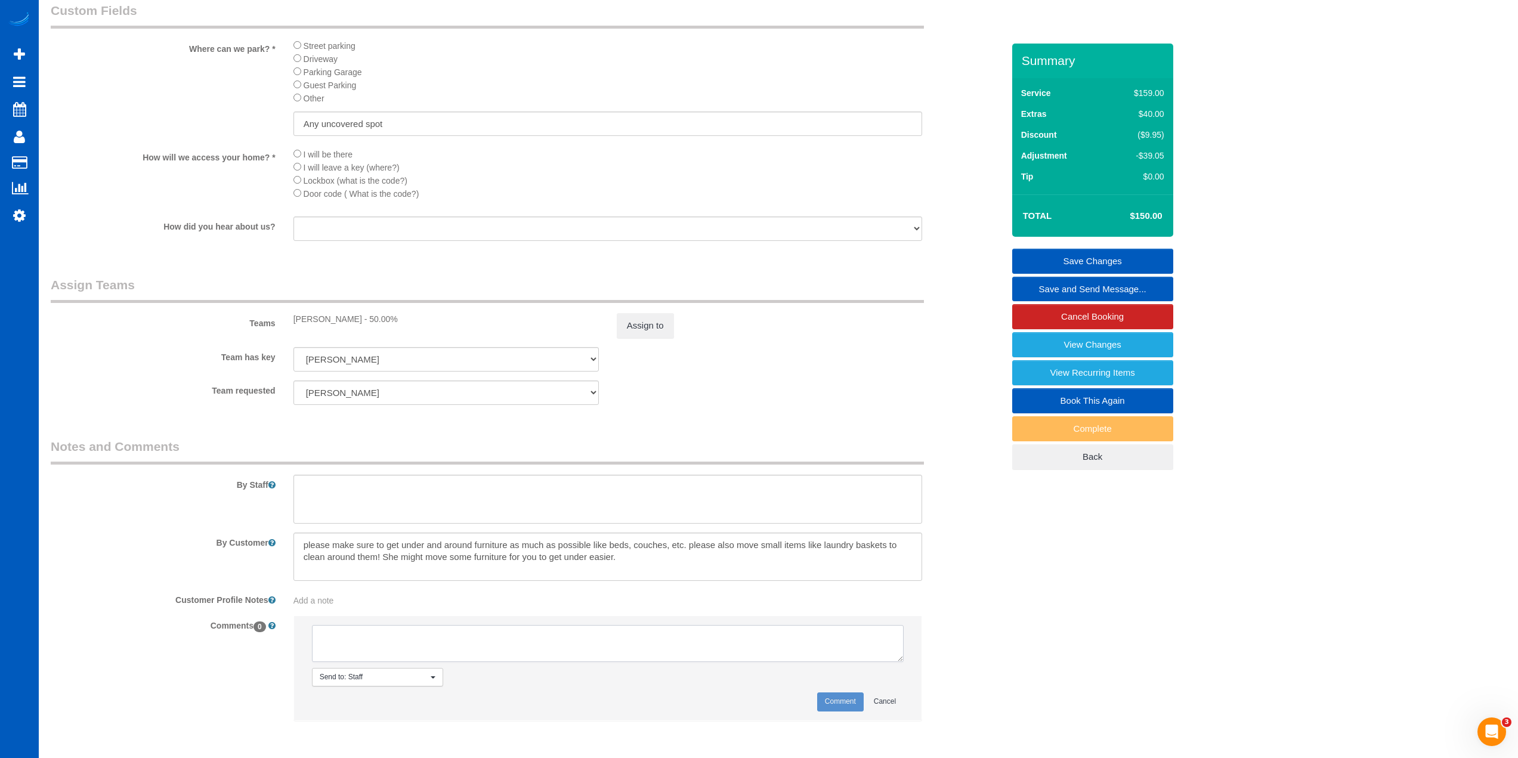
click at [497, 642] on textarea at bounding box center [608, 643] width 592 height 37
paste textarea "please make sure to get under and around furniture as much as possible like bed…"
type textarea "please make sure to get under and around furniture as much as possible like bed…"
click at [333, 602] on span "Add a note" at bounding box center [313, 601] width 41 height 10
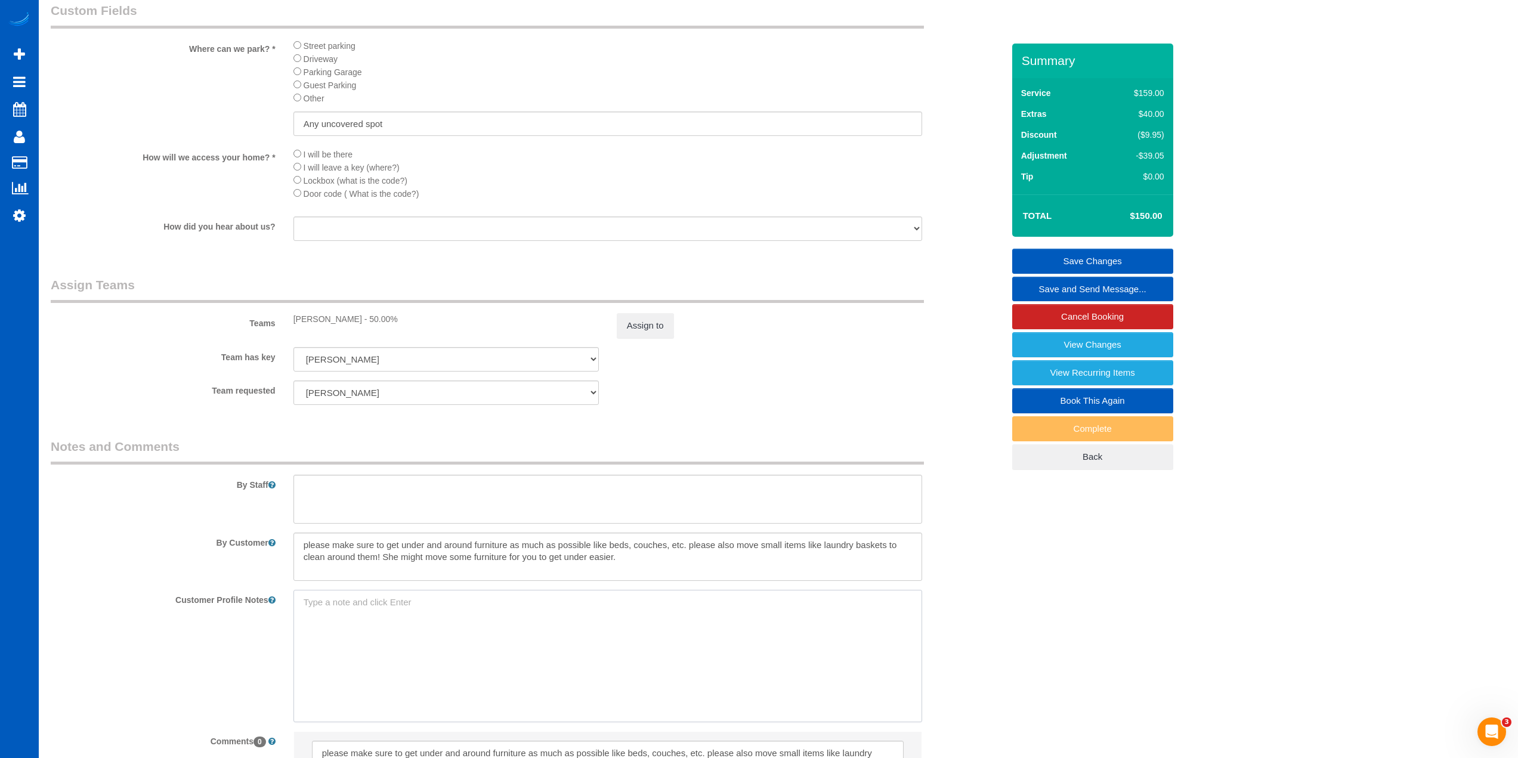
paste textarea "please make sure to get under and around furniture as much as possible like bed…"
type textarea "please make sure to get under and around furniture as much as possible like bed…"
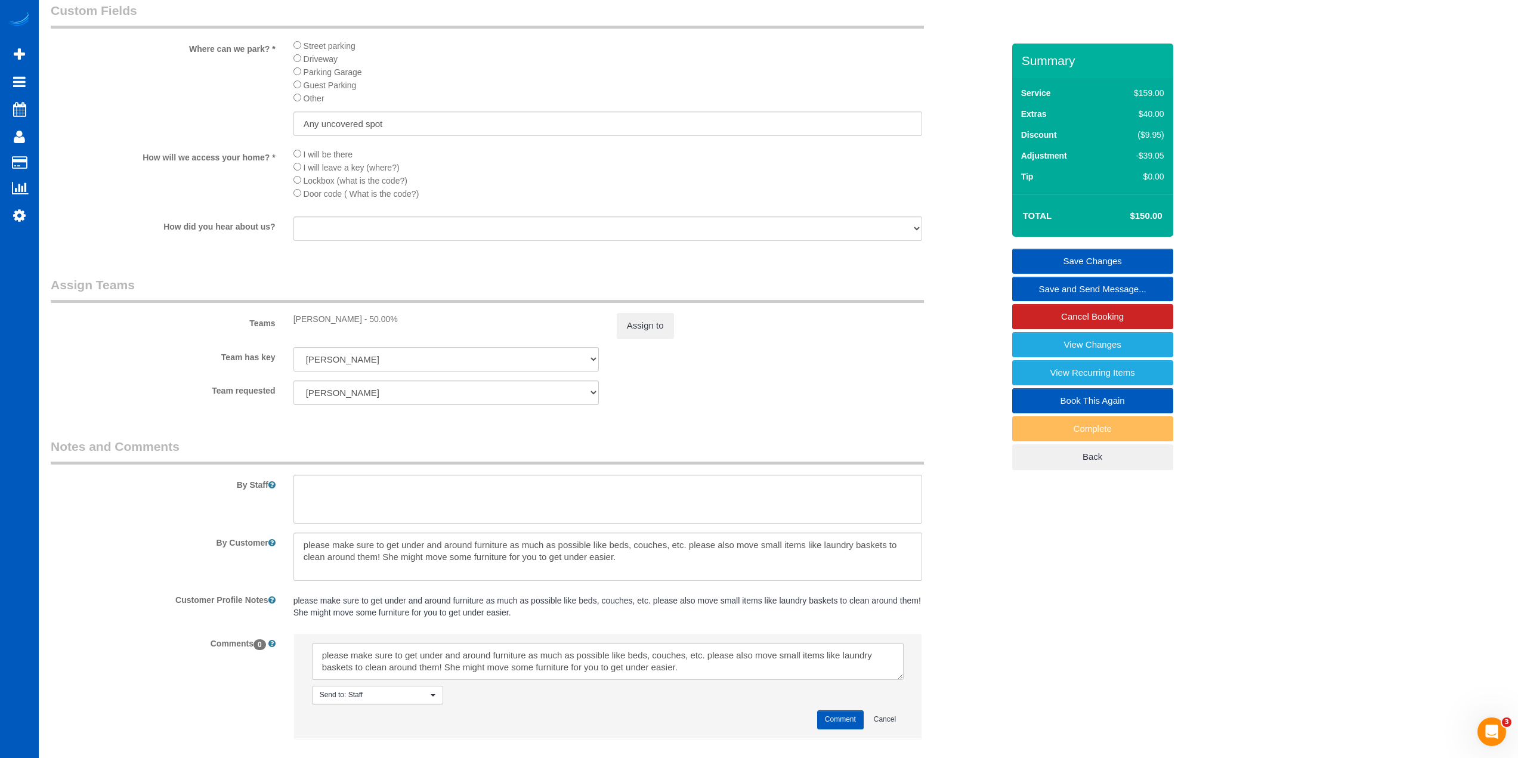
click at [968, 594] on div "Customer Profile Notes please make sure to get under and around furniture as mu…" at bounding box center [527, 607] width 970 height 35
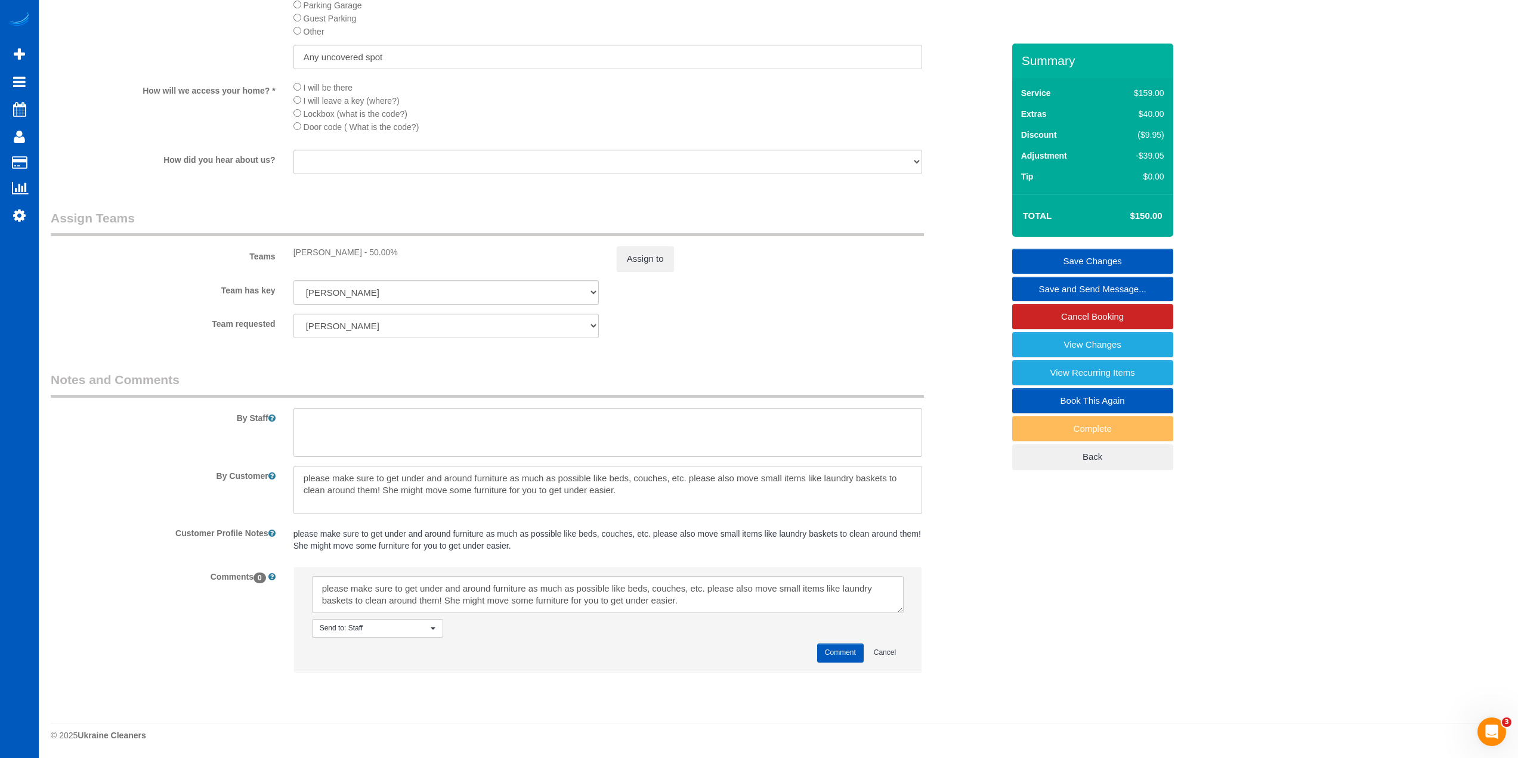
scroll to position [1453, 0]
click at [387, 624] on span "Send to: Staff" at bounding box center [374, 628] width 108 height 10
click at [379, 677] on link "Send to: Team" at bounding box center [378, 681] width 130 height 16
click at [856, 648] on button "Comment" at bounding box center [840, 652] width 47 height 18
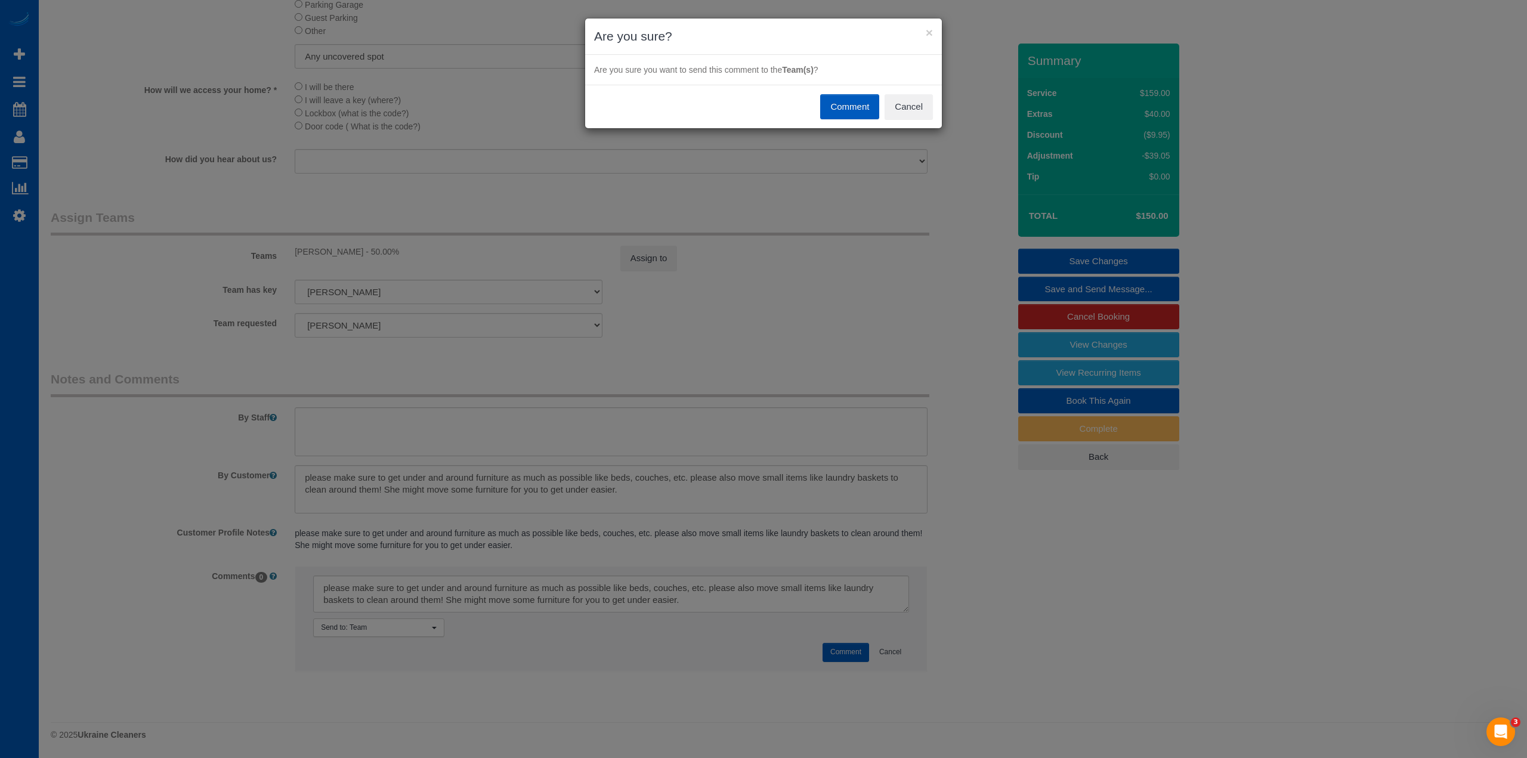
click at [858, 113] on button "Comment" at bounding box center [849, 106] width 59 height 25
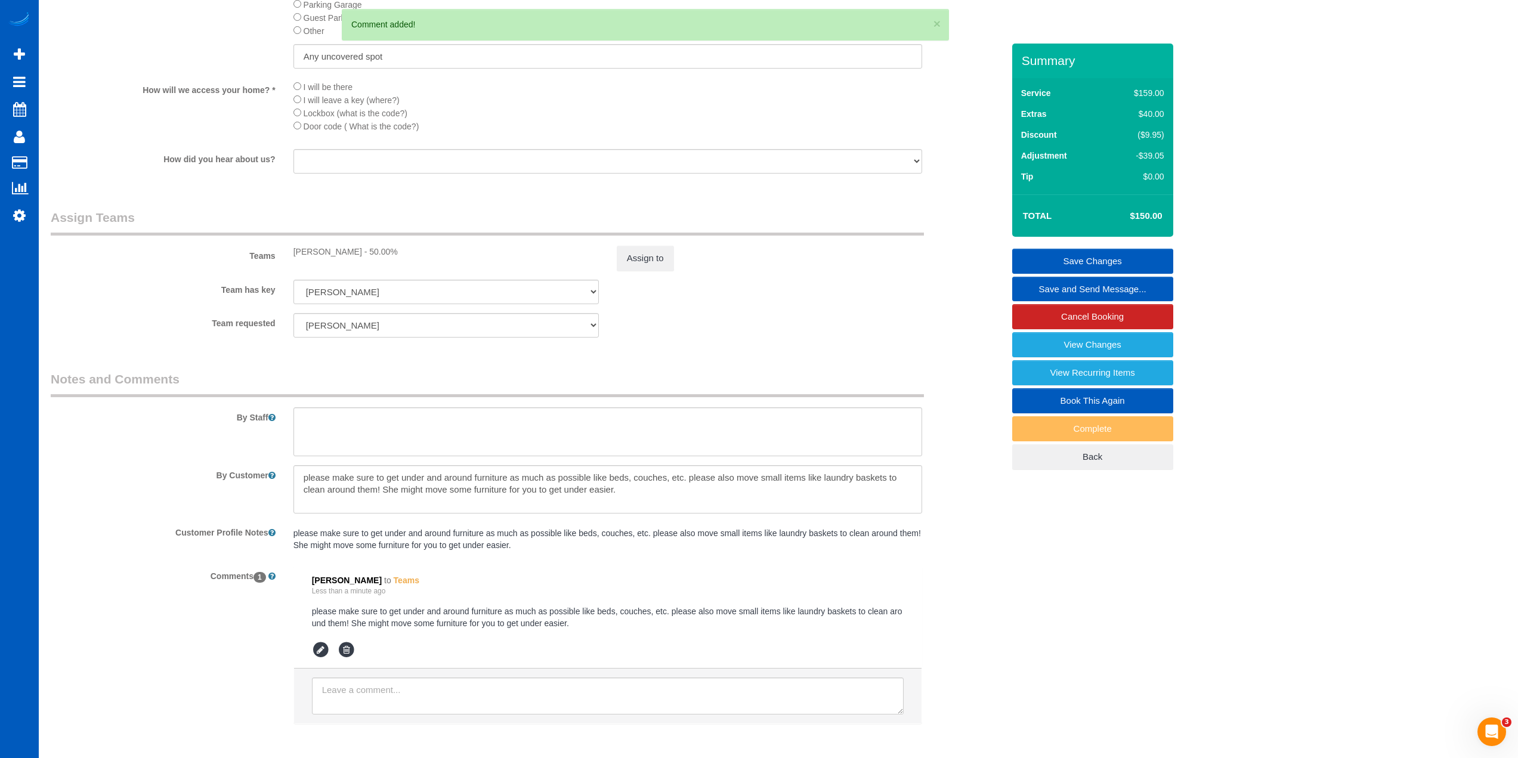
click at [1087, 255] on link "Save Changes" at bounding box center [1092, 261] width 161 height 25
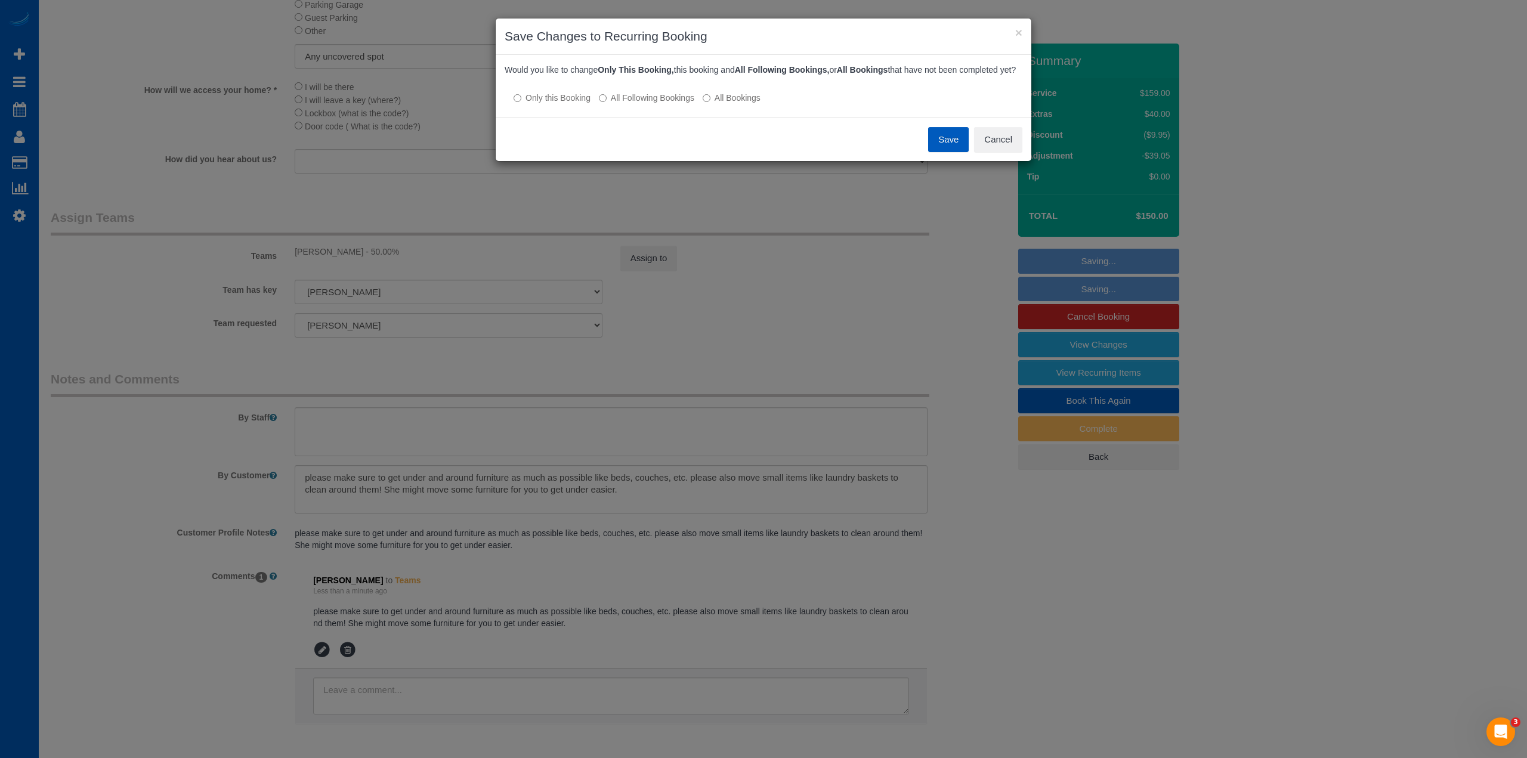
drag, startPoint x: 676, startPoint y: 105, endPoint x: 915, endPoint y: 155, distance: 244.4
click at [676, 104] on label "All Following Bookings" at bounding box center [646, 98] width 95 height 12
click at [953, 152] on button "Save" at bounding box center [948, 139] width 41 height 25
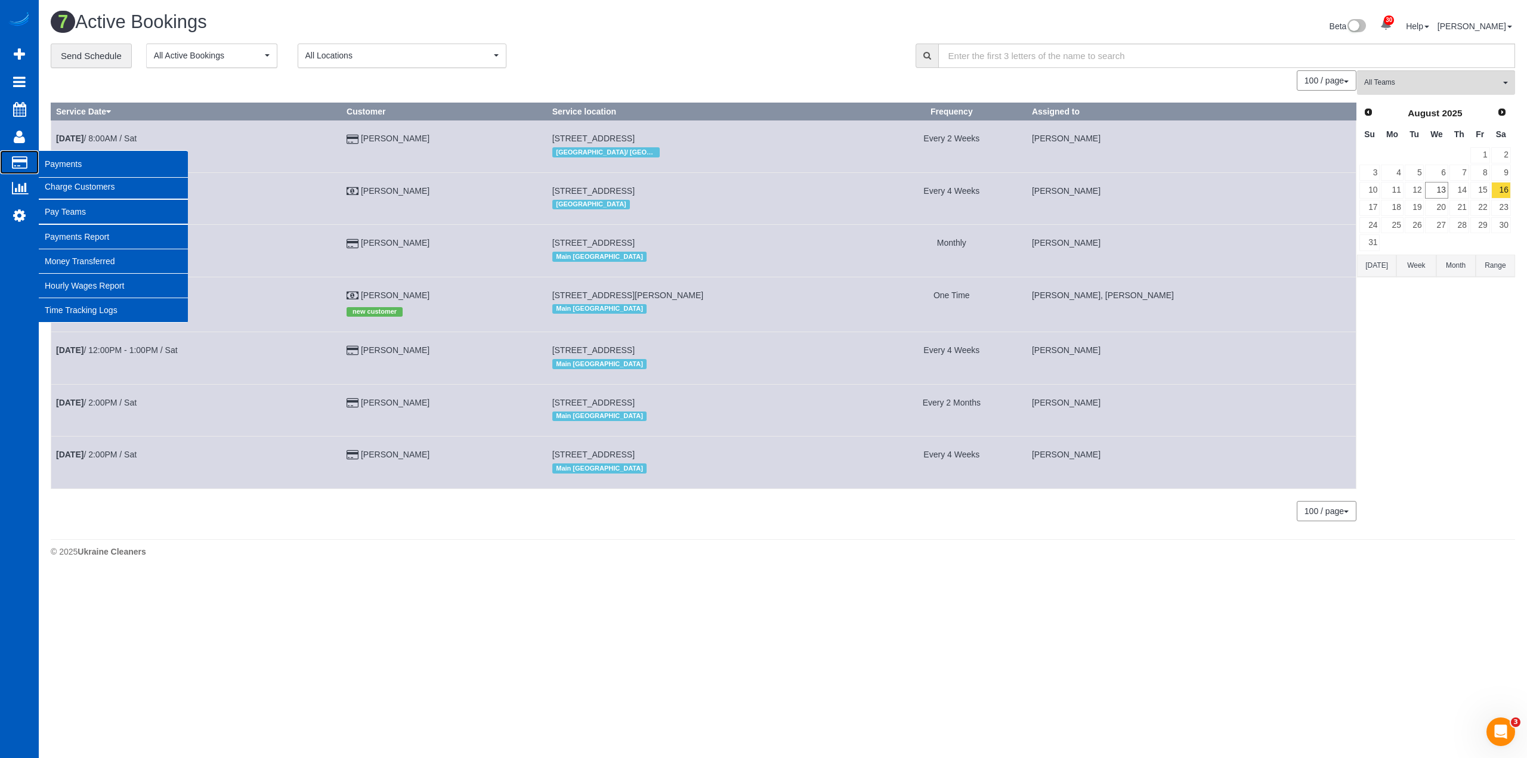
click at [16, 165] on icon at bounding box center [20, 162] width 16 height 11
click at [95, 184] on link "Charge Customers" at bounding box center [113, 187] width 149 height 24
select select
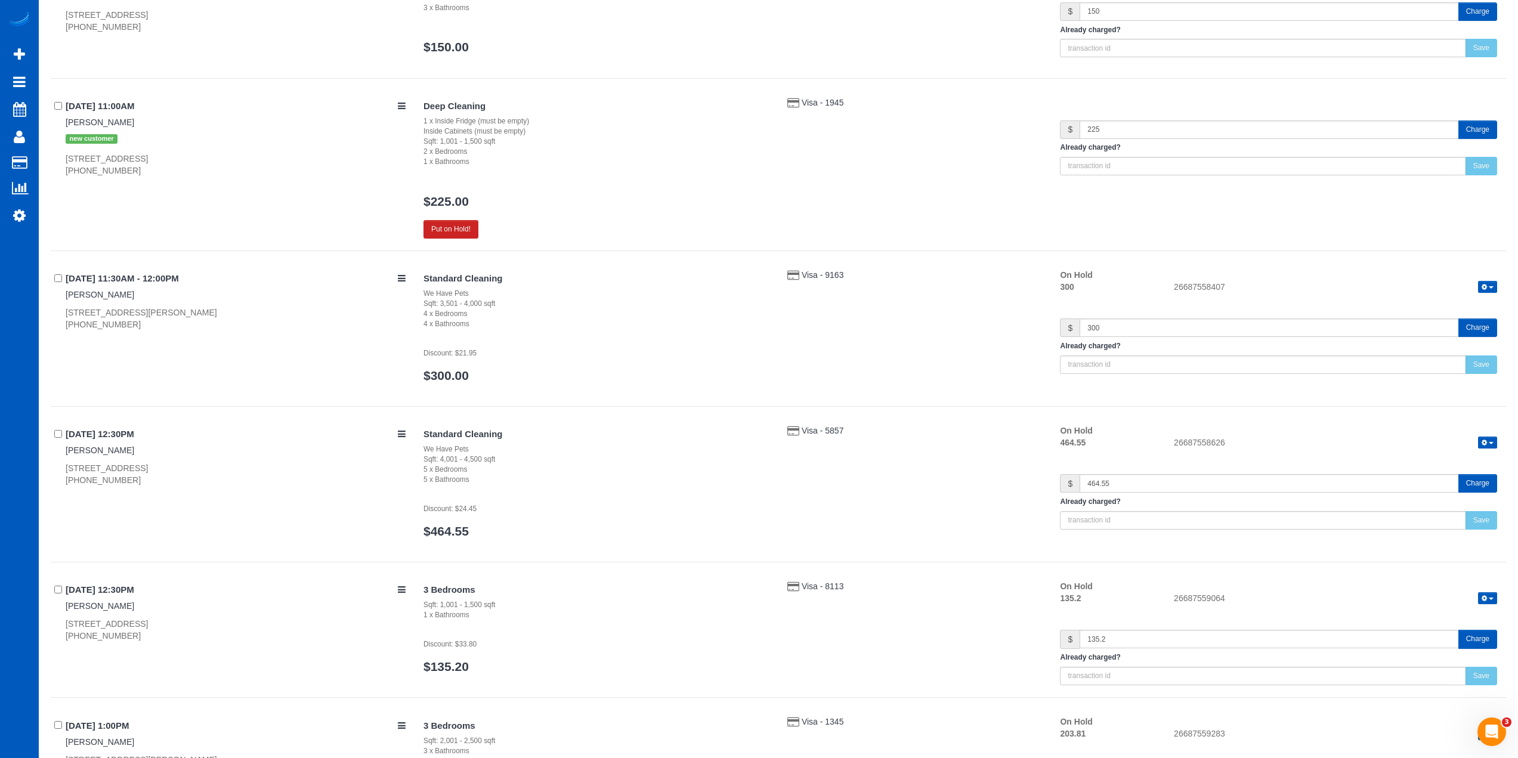
scroll to position [3758, 0]
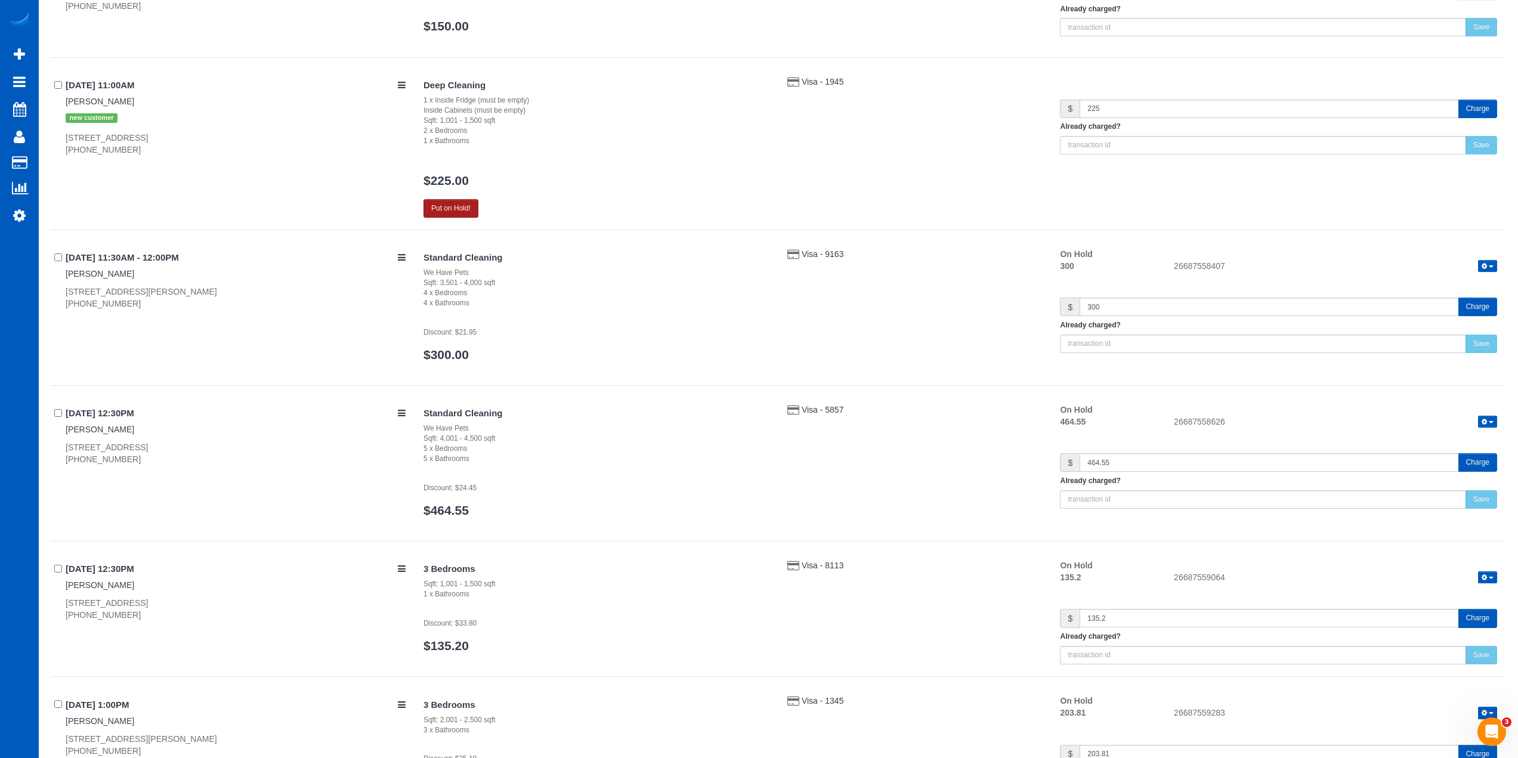
click at [469, 204] on button "Put on Hold!" at bounding box center [450, 208] width 55 height 18
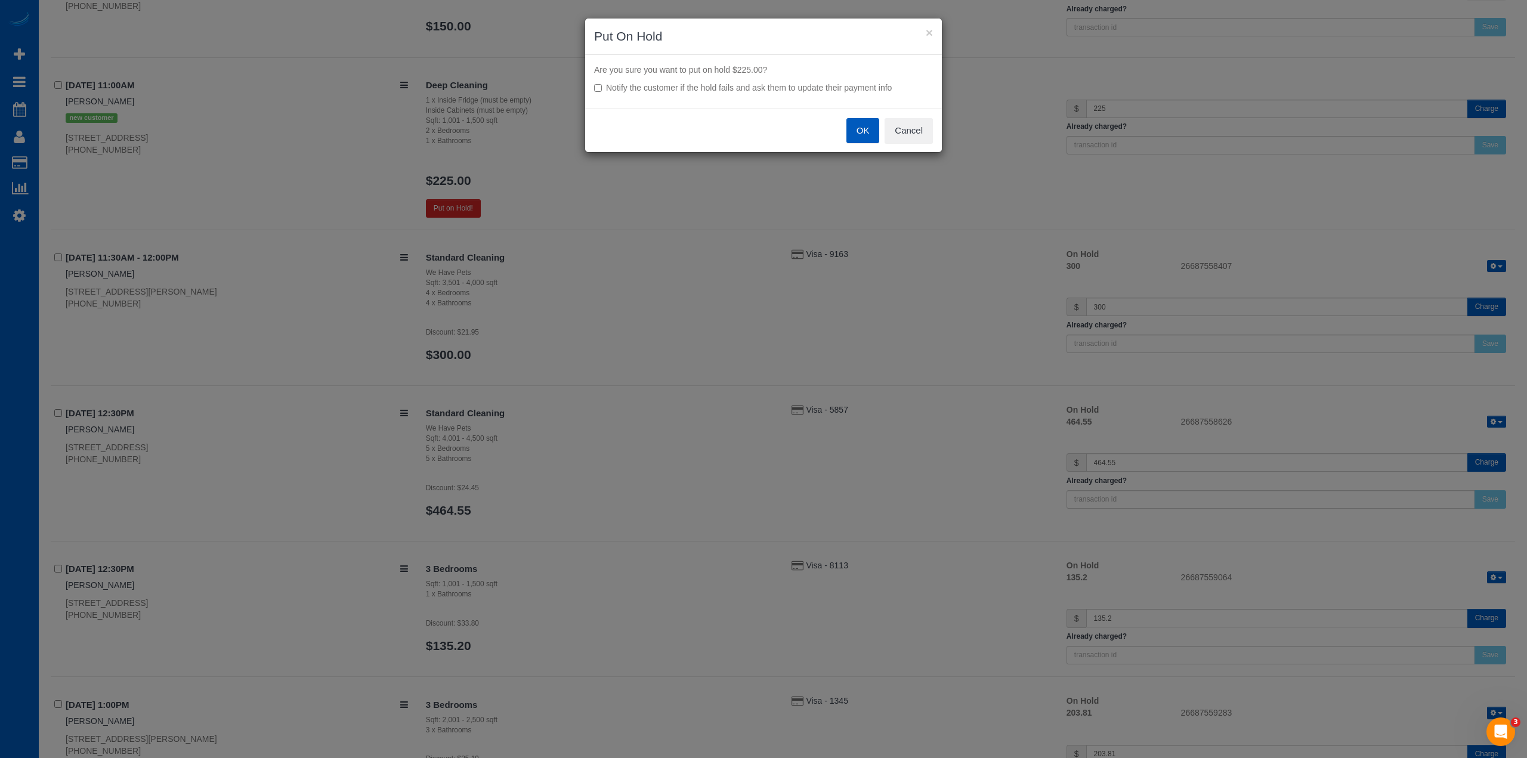
click at [873, 127] on button "OK" at bounding box center [862, 130] width 33 height 25
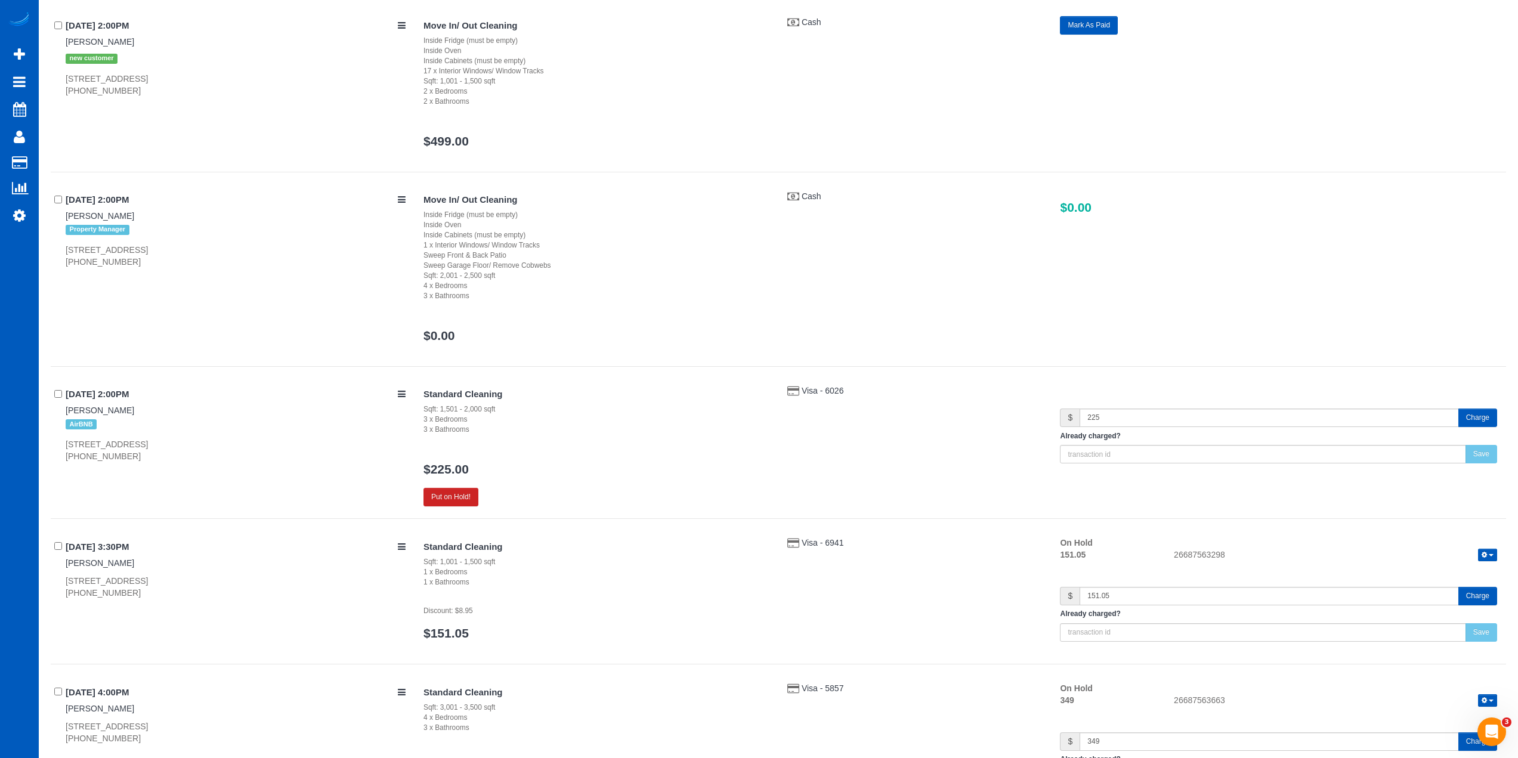
scroll to position [5981, 0]
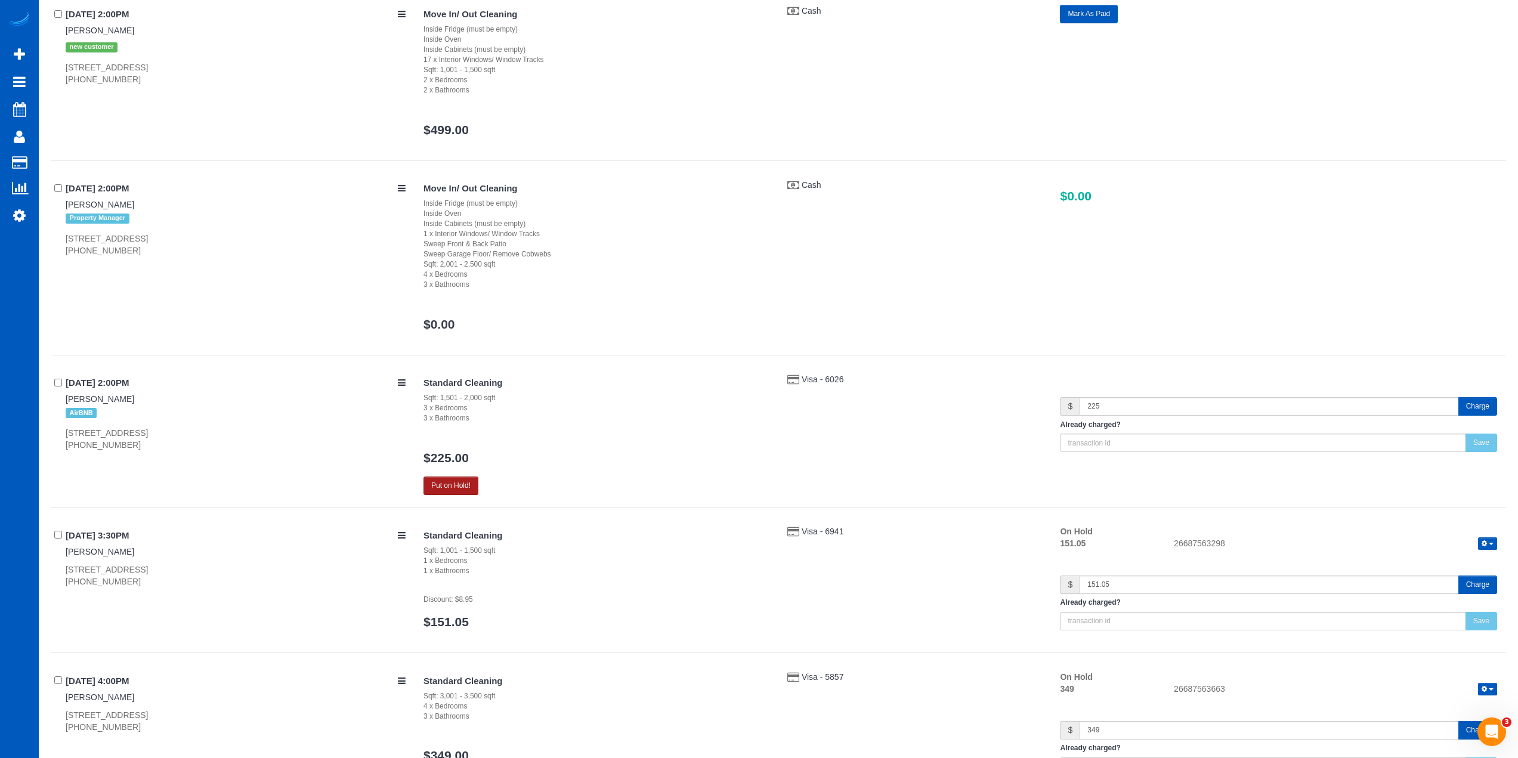
click at [474, 484] on button "Put on Hold!" at bounding box center [450, 486] width 55 height 18
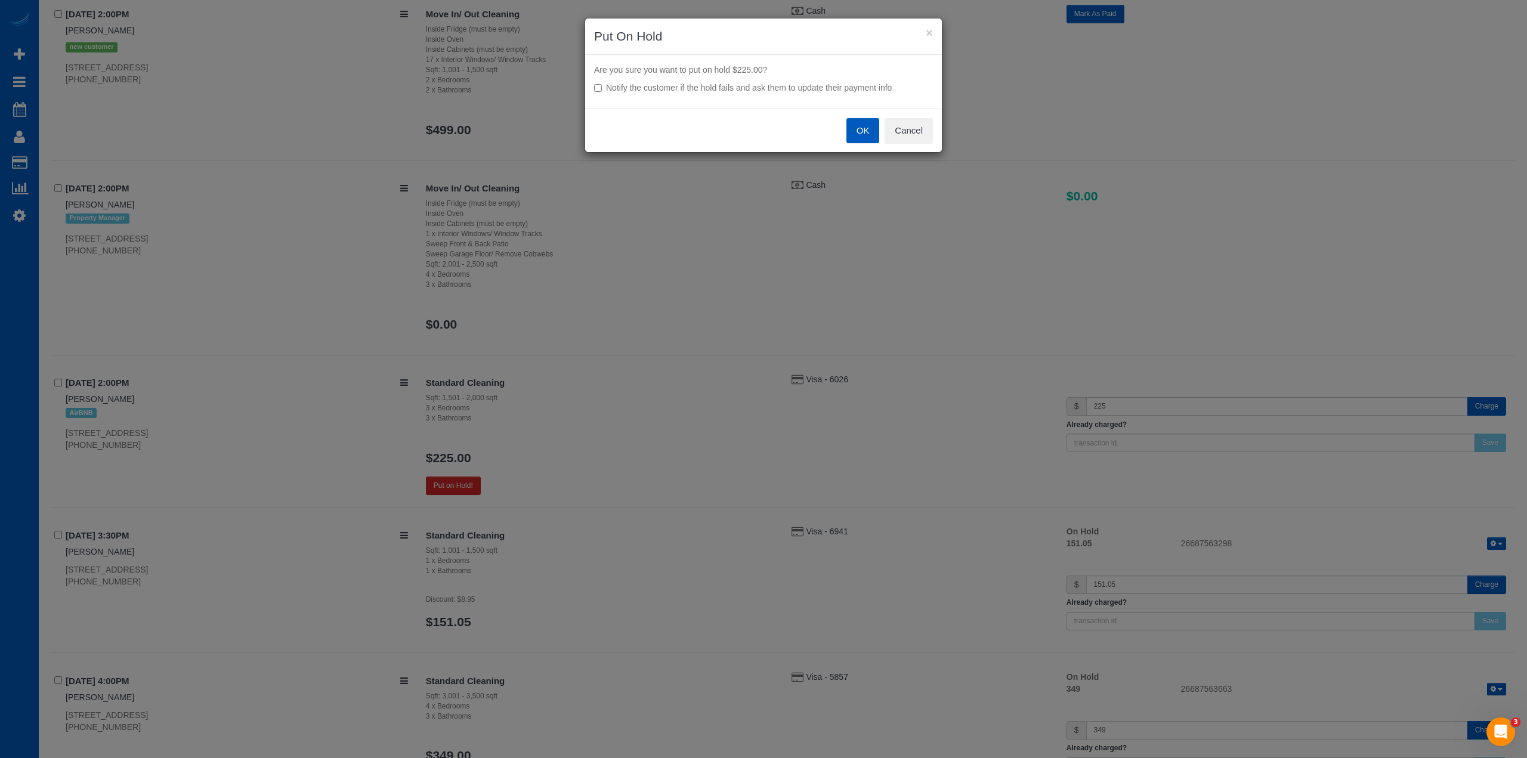
click at [864, 128] on button "OK" at bounding box center [862, 130] width 33 height 25
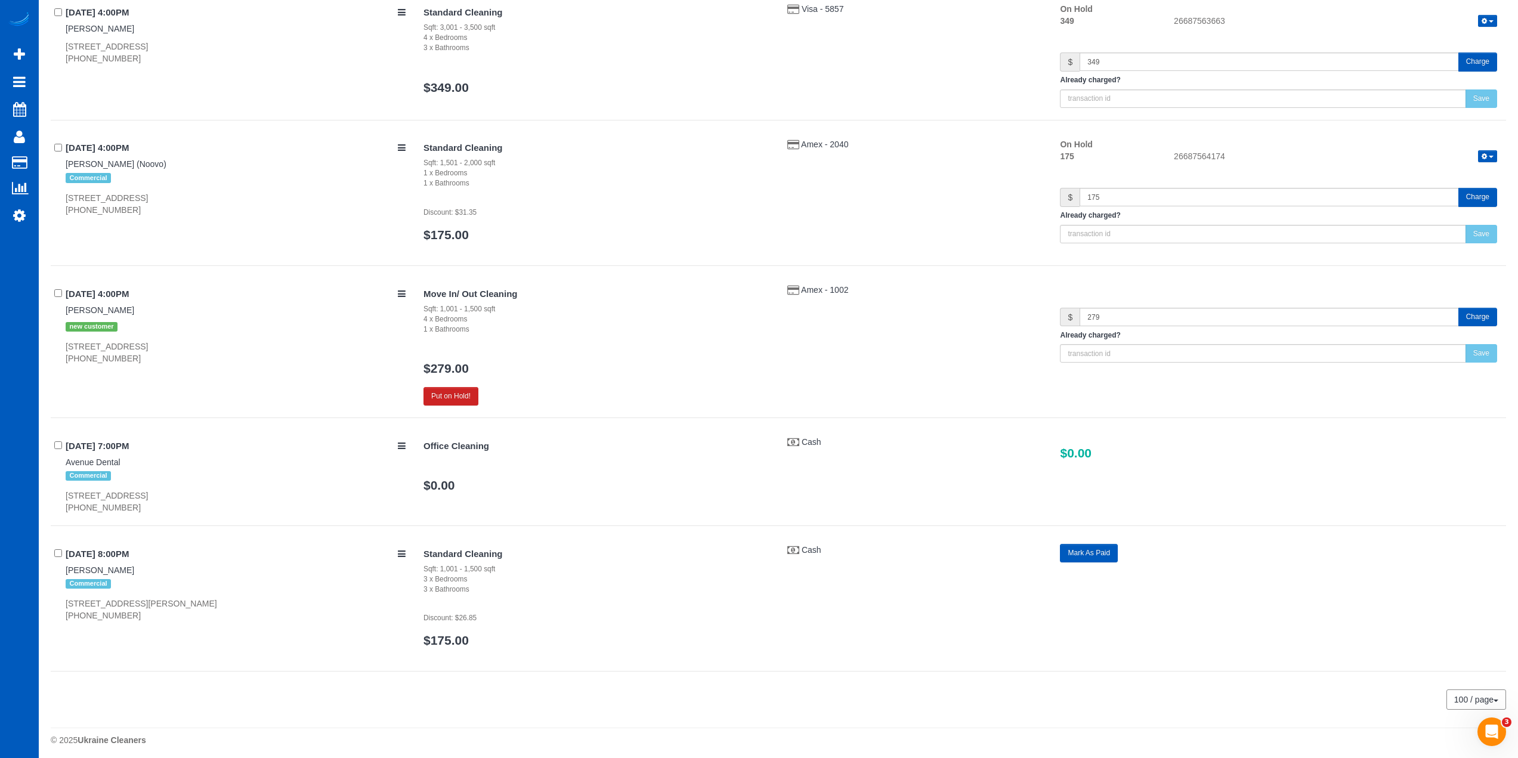
scroll to position [6638, 0]
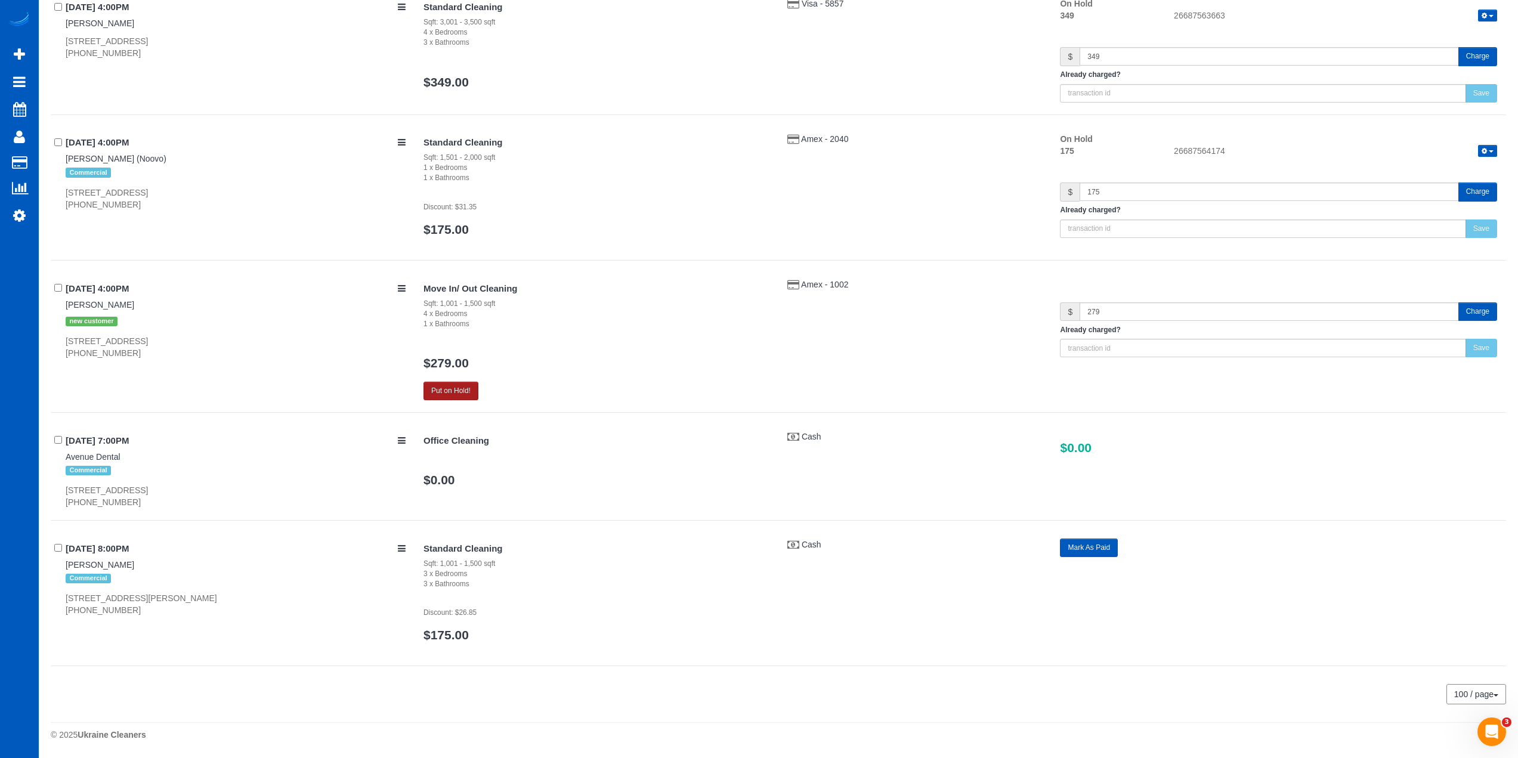
click at [459, 387] on button "Put on Hold!" at bounding box center [450, 391] width 55 height 18
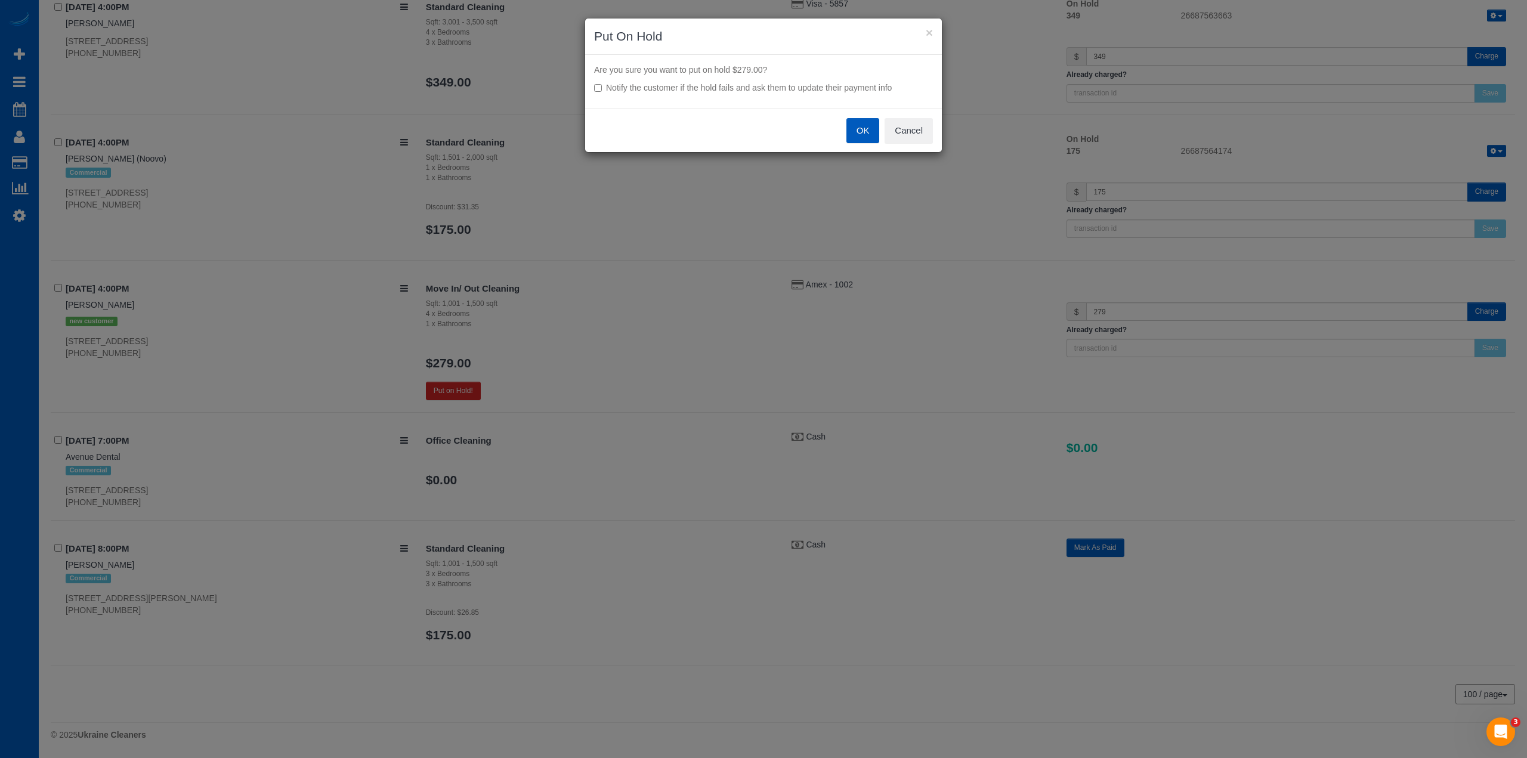
click at [876, 129] on button "OK" at bounding box center [862, 130] width 33 height 25
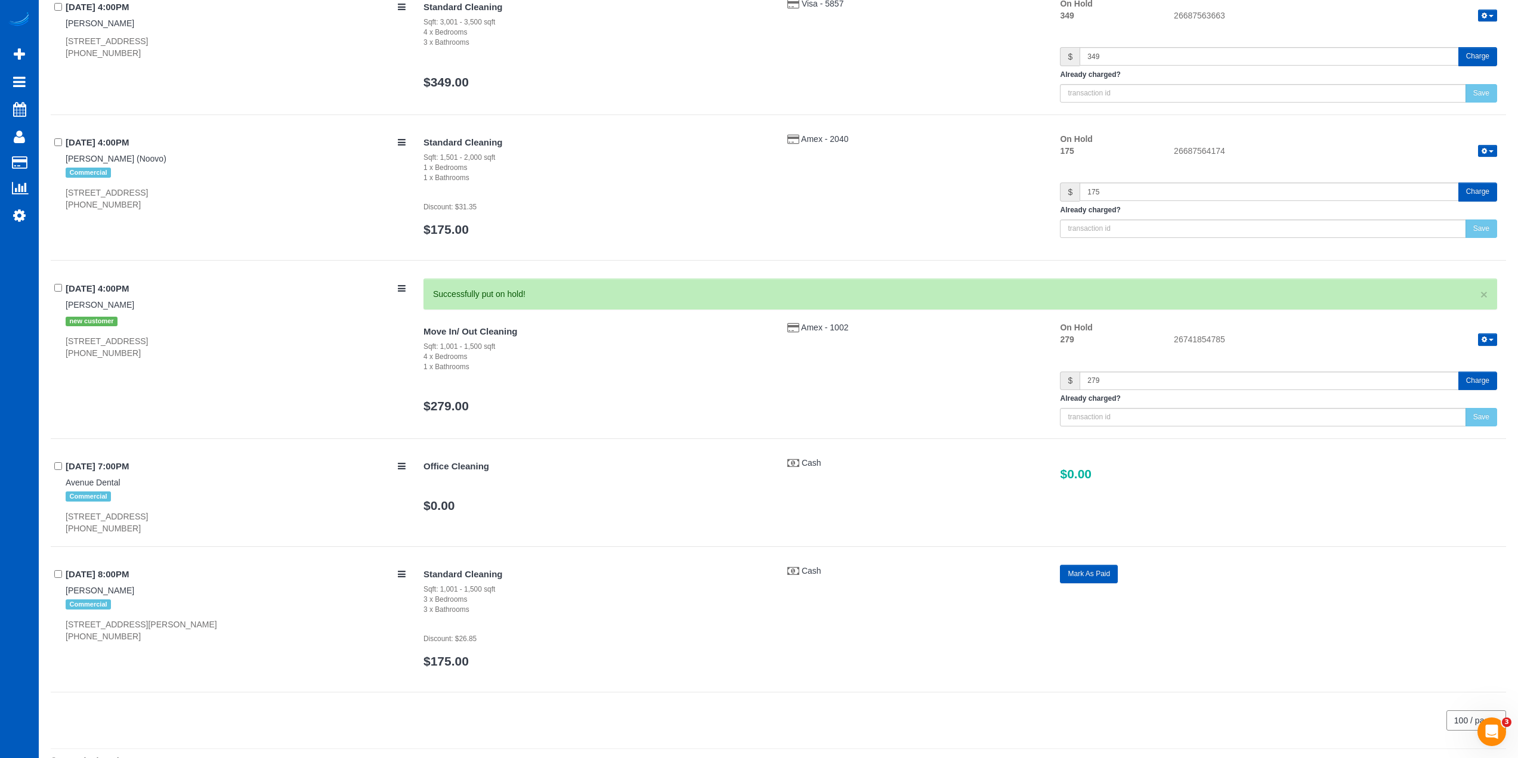
scroll to position [6621, 0]
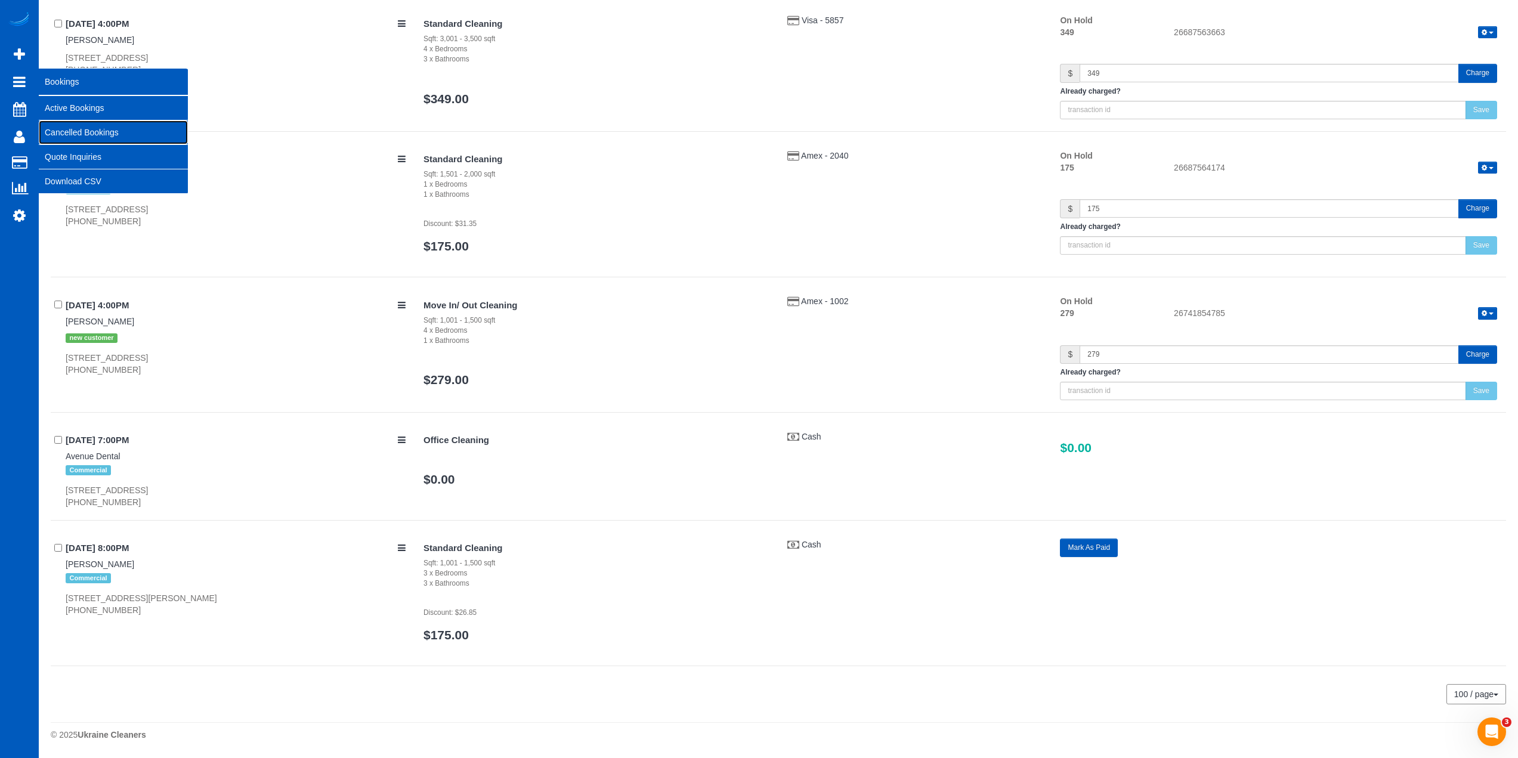
click at [88, 134] on link "Cancelled Bookings" at bounding box center [113, 132] width 149 height 24
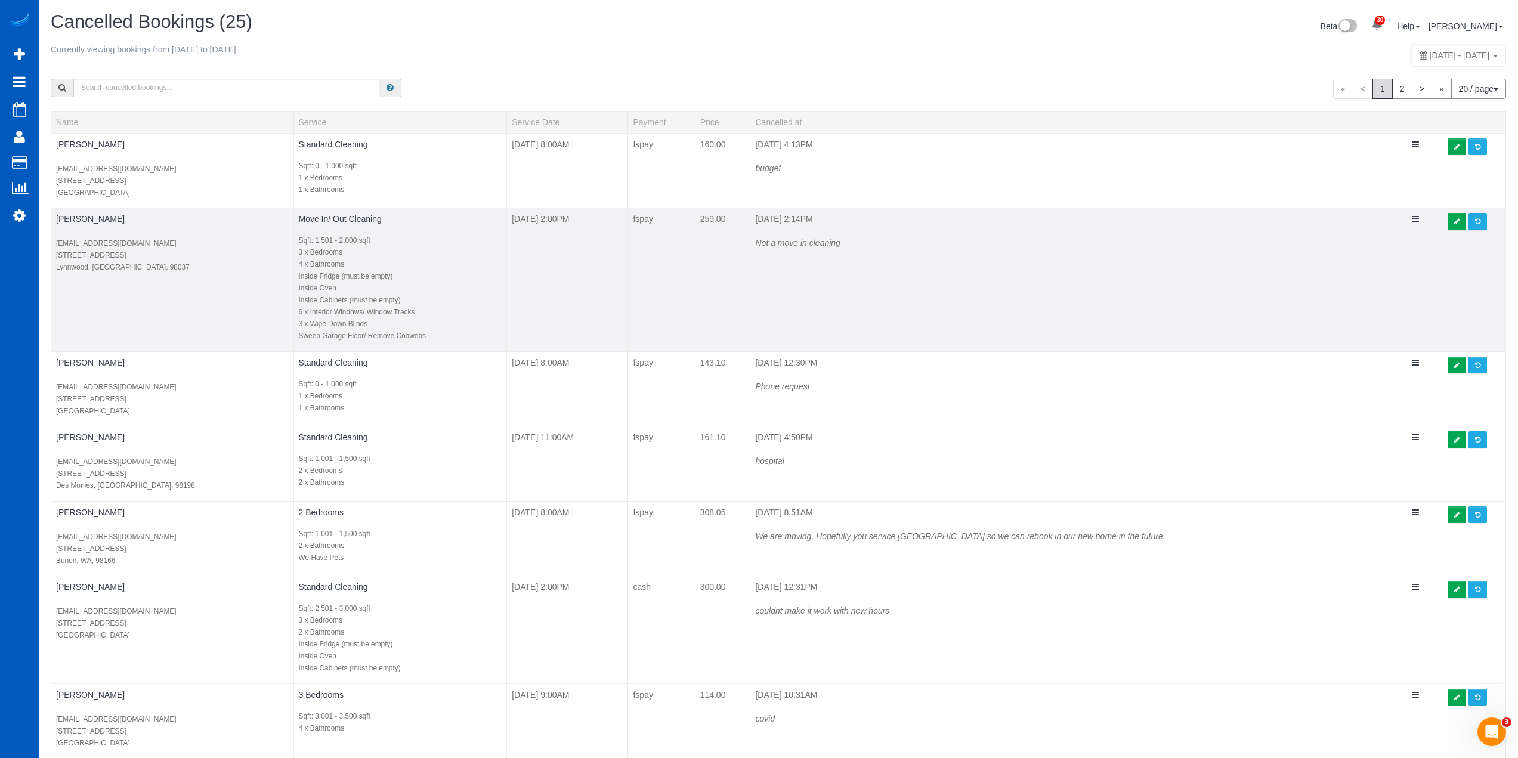
click at [1323, 246] on div "Not a move in cleaning" at bounding box center [1076, 237] width 642 height 24
click at [1453, 217] on link at bounding box center [1457, 221] width 18 height 17
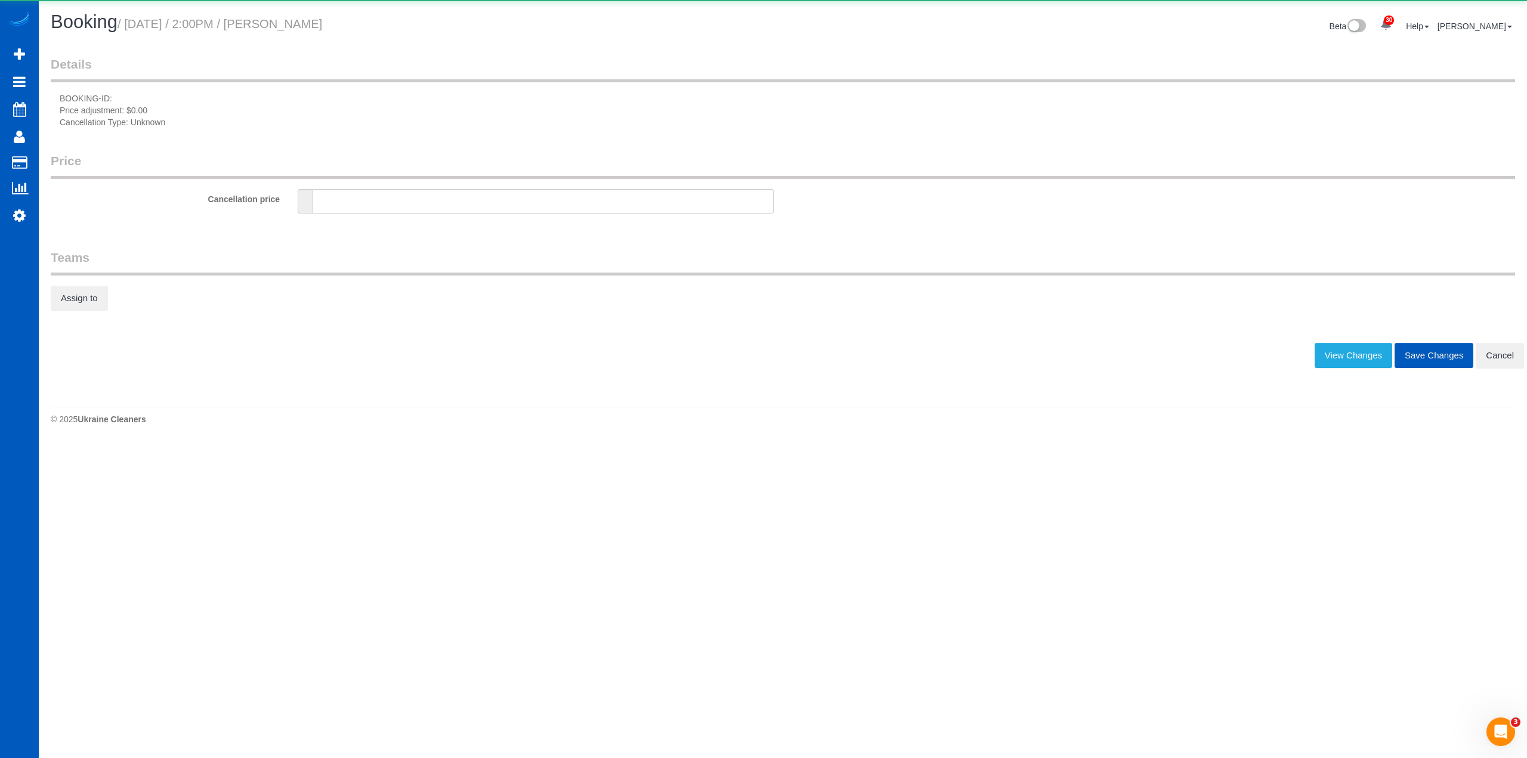
type input "0"
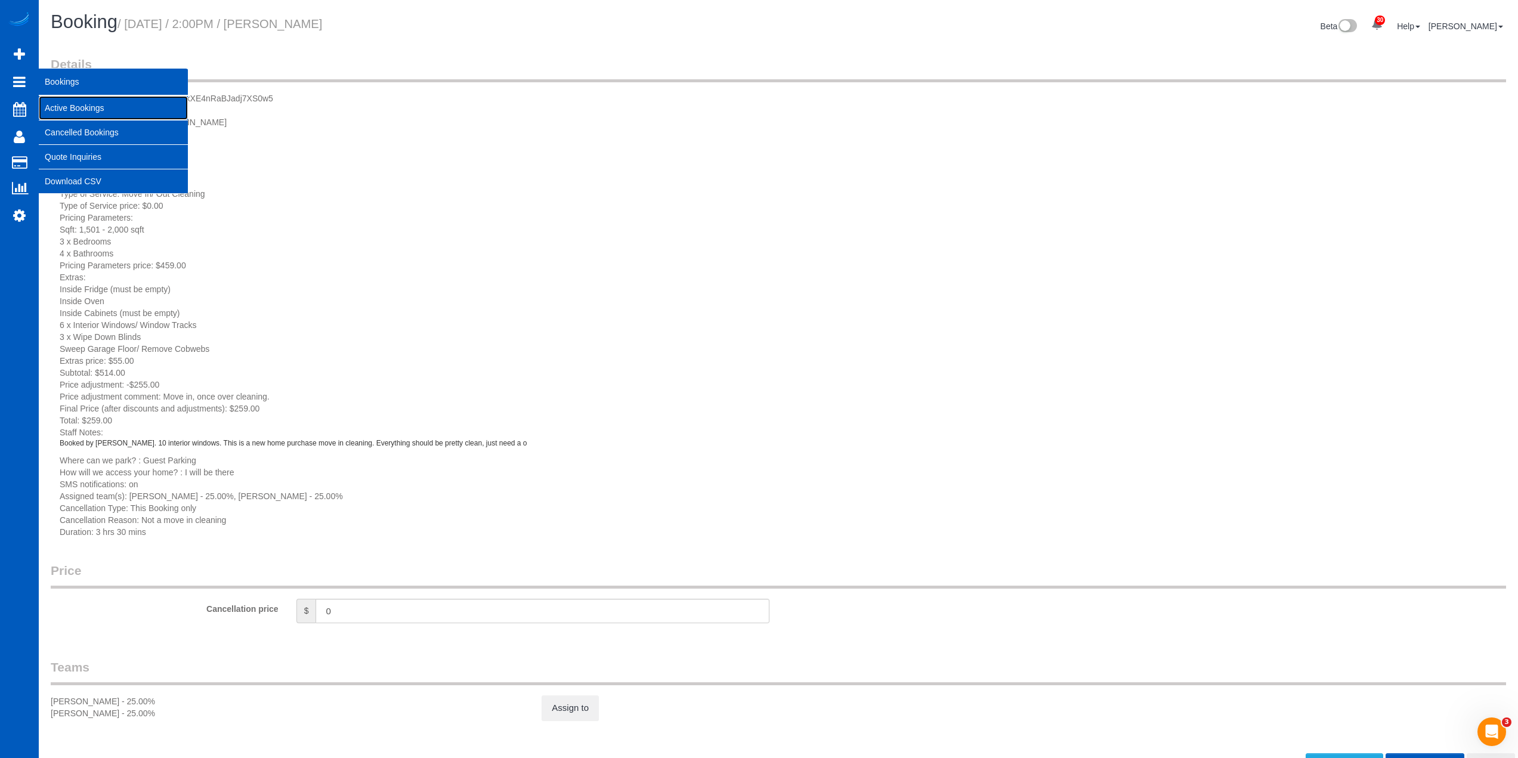
click at [47, 100] on link "Active Bookings" at bounding box center [113, 108] width 149 height 24
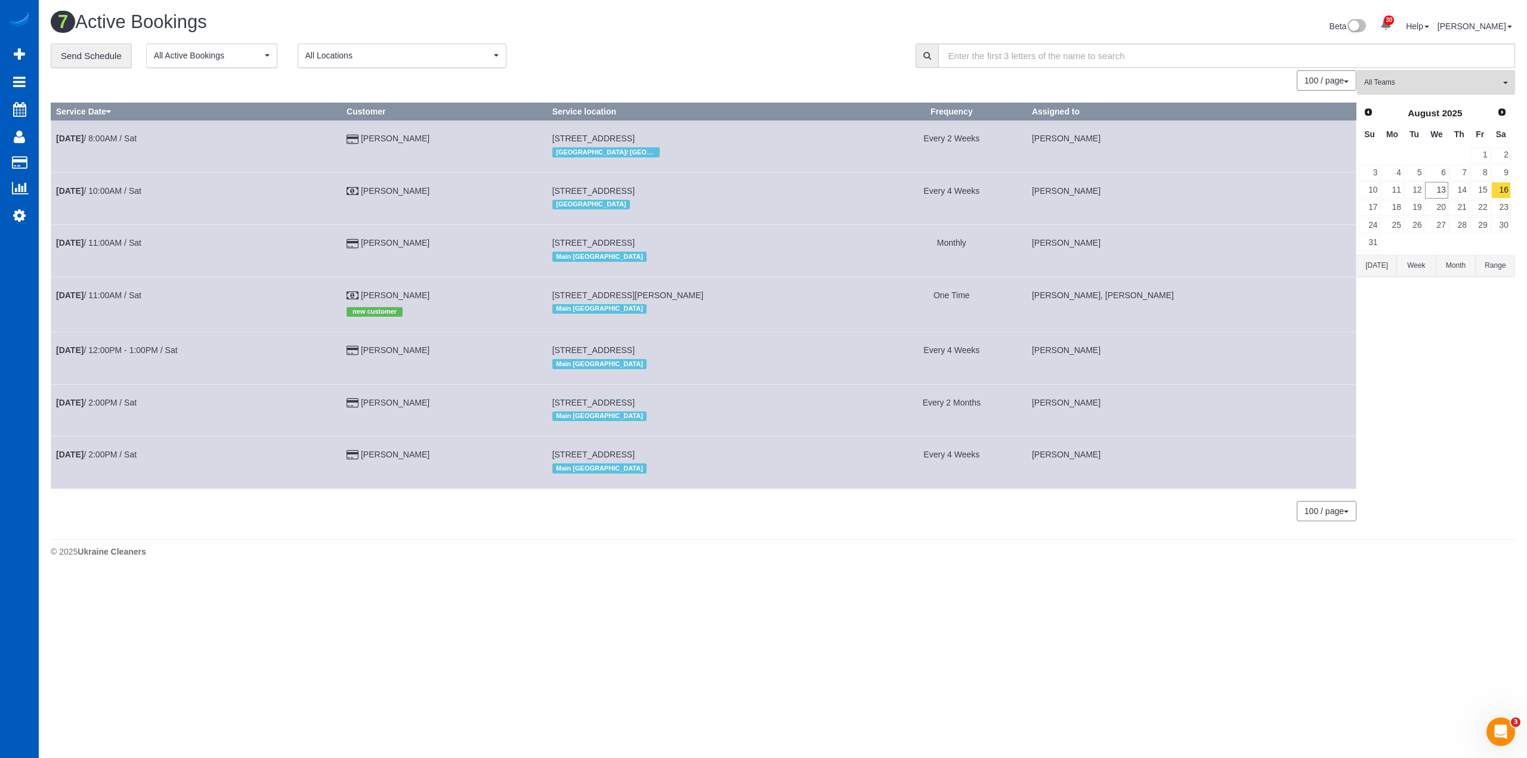
click at [707, 45] on div "**********" at bounding box center [474, 56] width 847 height 25
click at [1441, 191] on link "13" at bounding box center [1436, 190] width 23 height 16
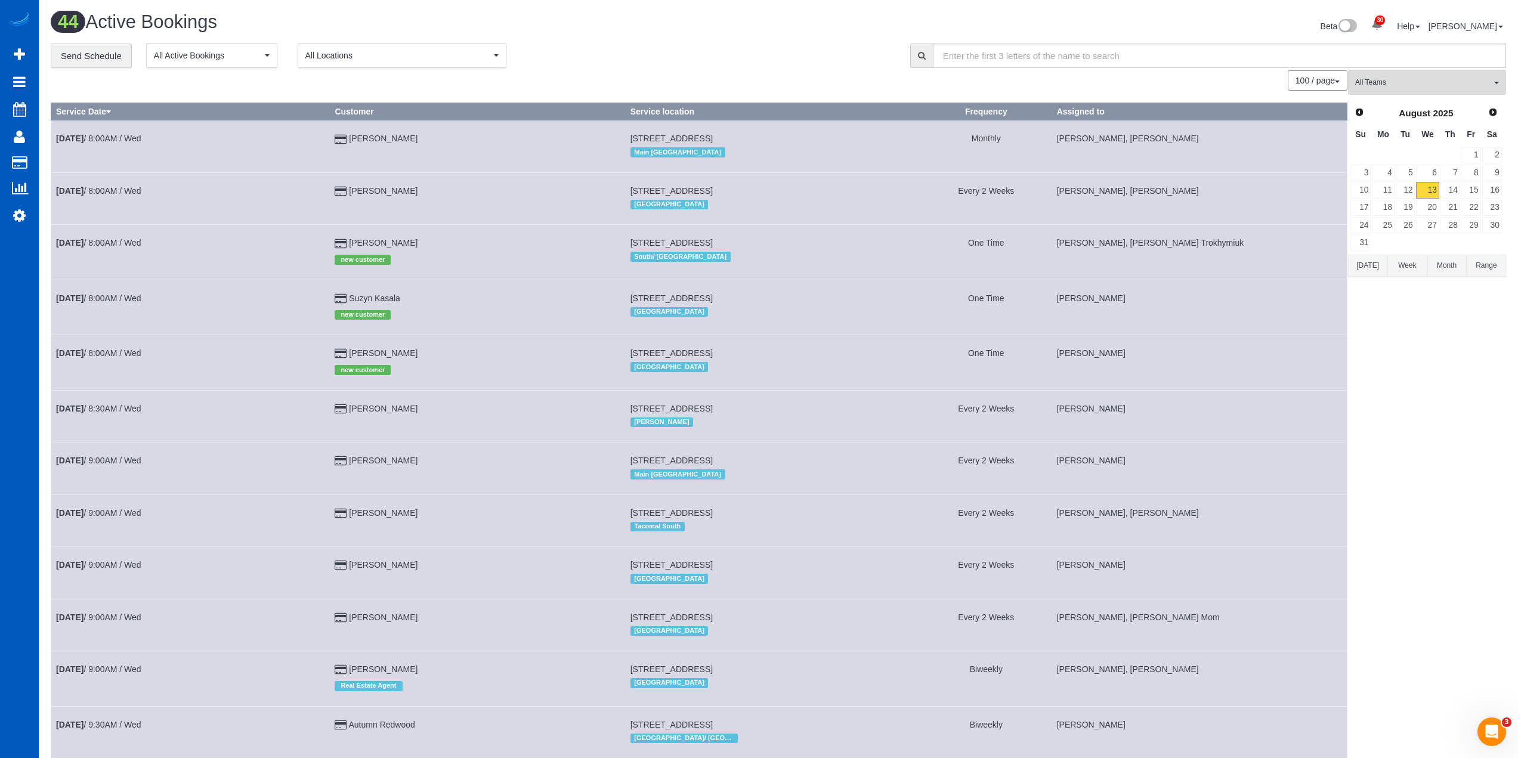
click at [708, 61] on div "**********" at bounding box center [472, 56] width 842 height 25
drag, startPoint x: 673, startPoint y: 80, endPoint x: 636, endPoint y: 83, distance: 37.1
click at [673, 80] on div "100 / page 10 / page 20 / page 30 / page 40 / page 50 / page 100 / page" at bounding box center [699, 80] width 1297 height 20
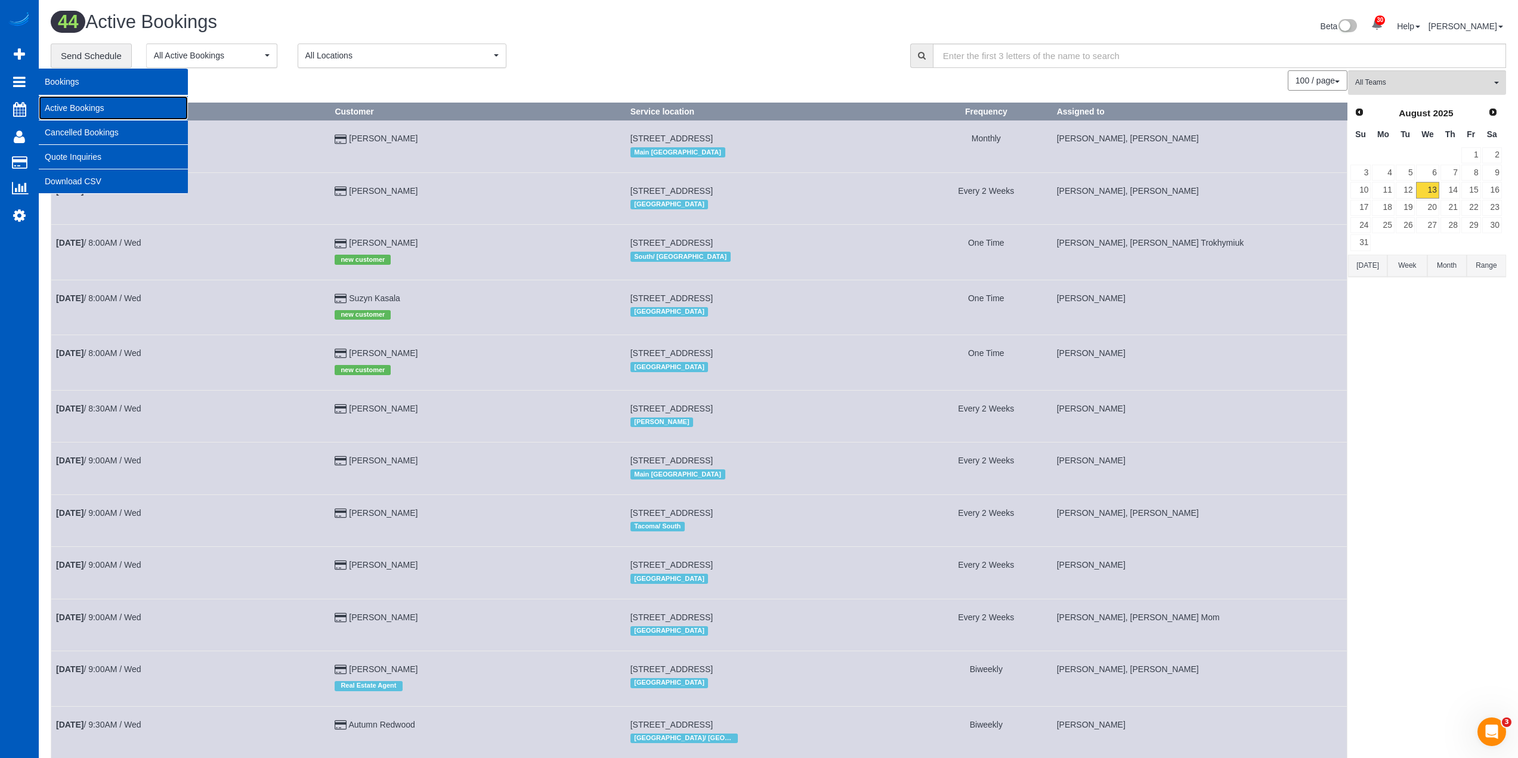
click at [58, 100] on link "Active Bookings" at bounding box center [113, 108] width 149 height 24
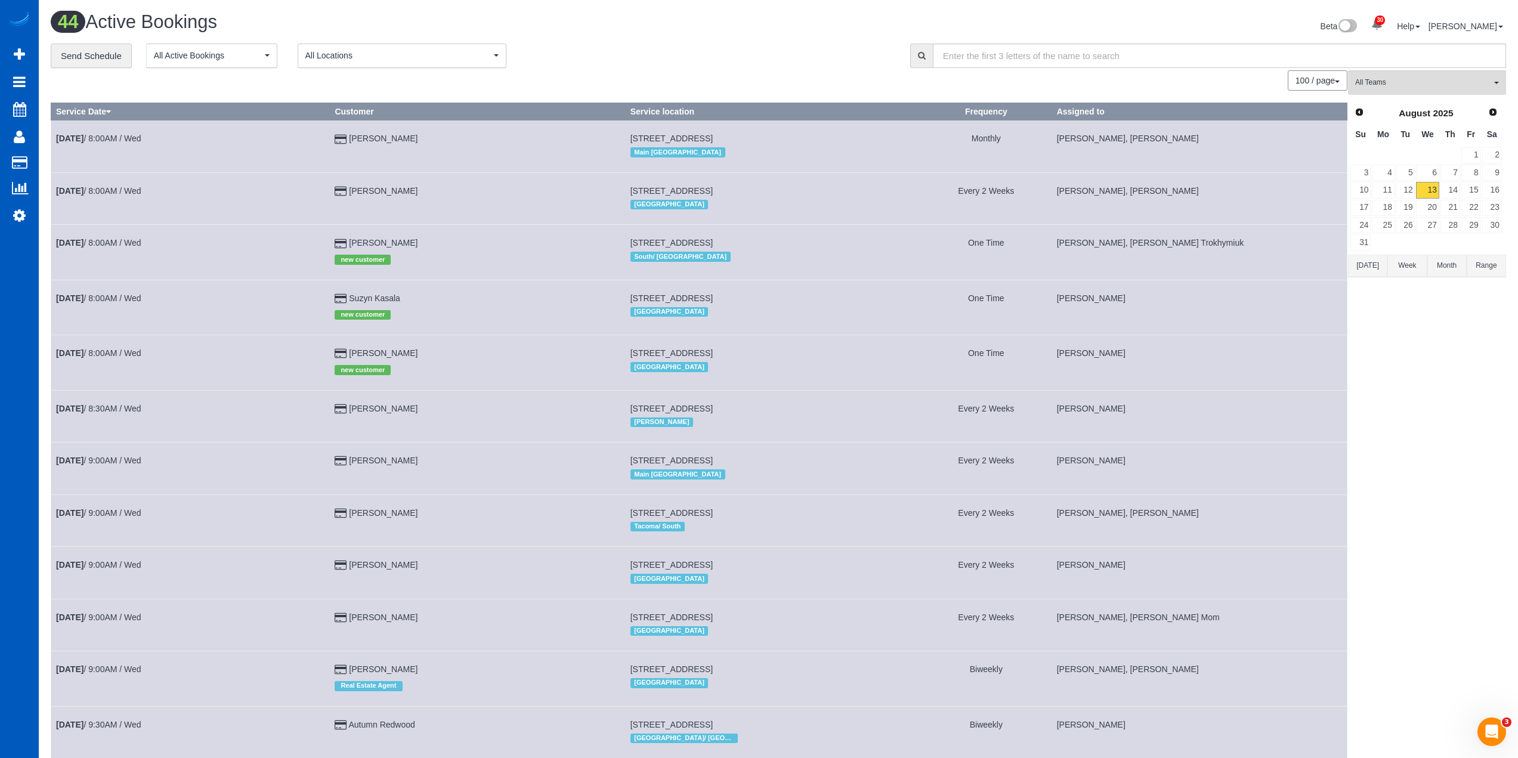
click at [713, 51] on div "**********" at bounding box center [472, 56] width 842 height 25
click at [706, 55] on div "**********" at bounding box center [472, 56] width 842 height 25
click at [702, 50] on div "**********" at bounding box center [472, 56] width 842 height 25
click at [729, 75] on div "100 / page 10 / page 20 / page 30 / page 40 / page 50 / page 100 / page" at bounding box center [699, 80] width 1297 height 20
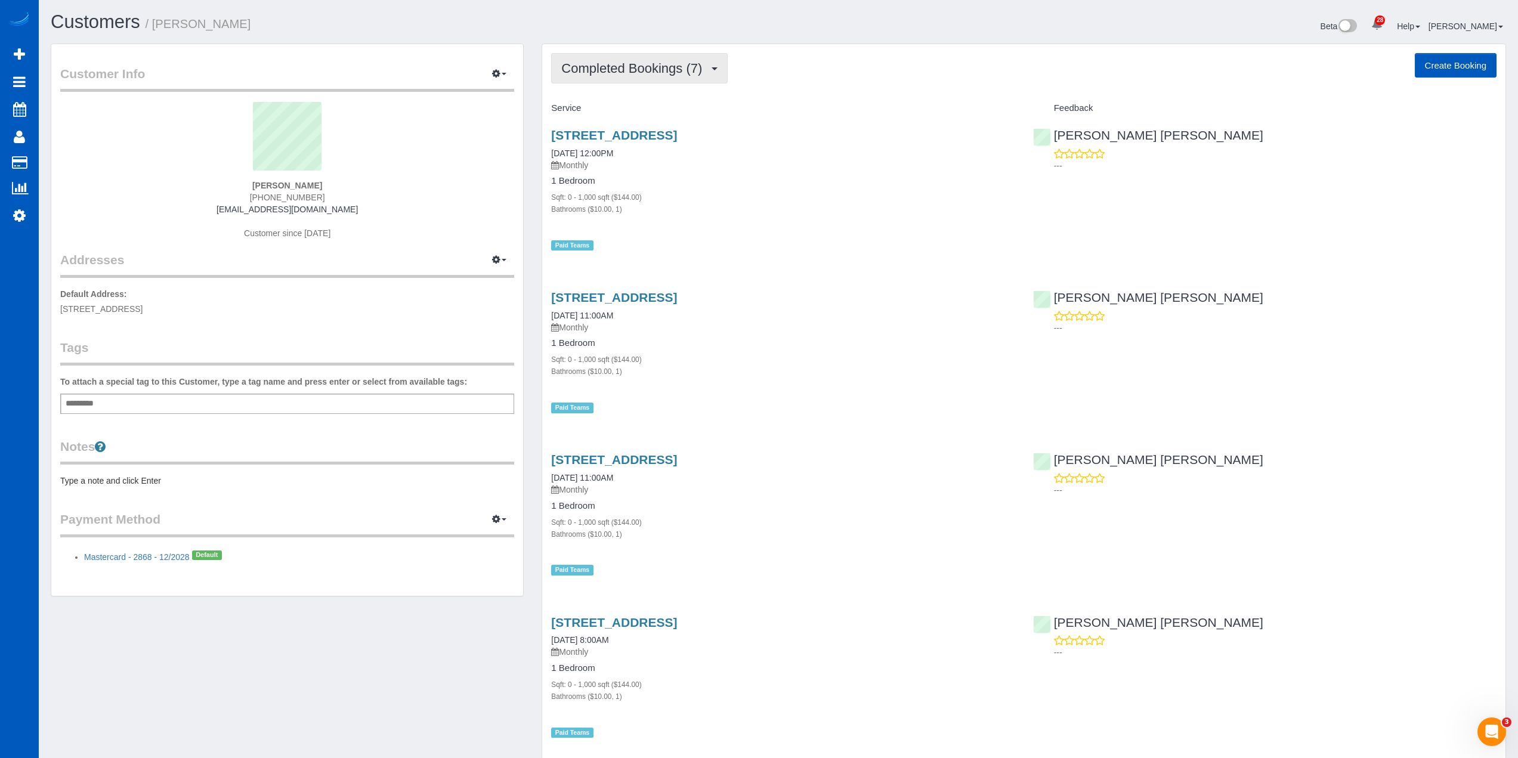
drag, startPoint x: 596, startPoint y: 64, endPoint x: 602, endPoint y: 86, distance: 22.3
click at [596, 65] on span "Completed Bookings (7)" at bounding box center [634, 68] width 147 height 15
click at [620, 128] on link "Cancelled Bookings (3)" at bounding box center [614, 127] width 124 height 16
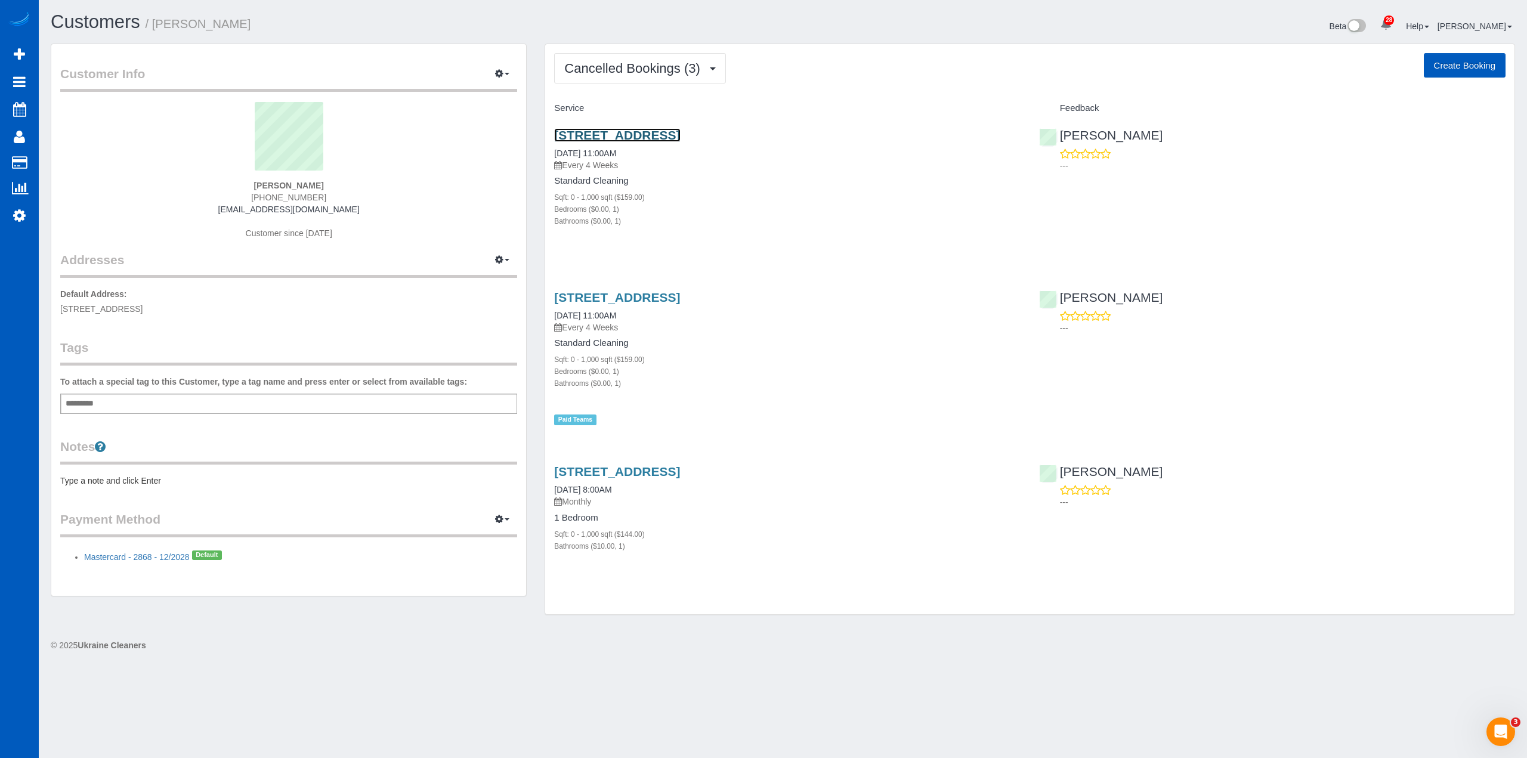
click at [623, 137] on link "[STREET_ADDRESS]" at bounding box center [617, 135] width 126 height 14
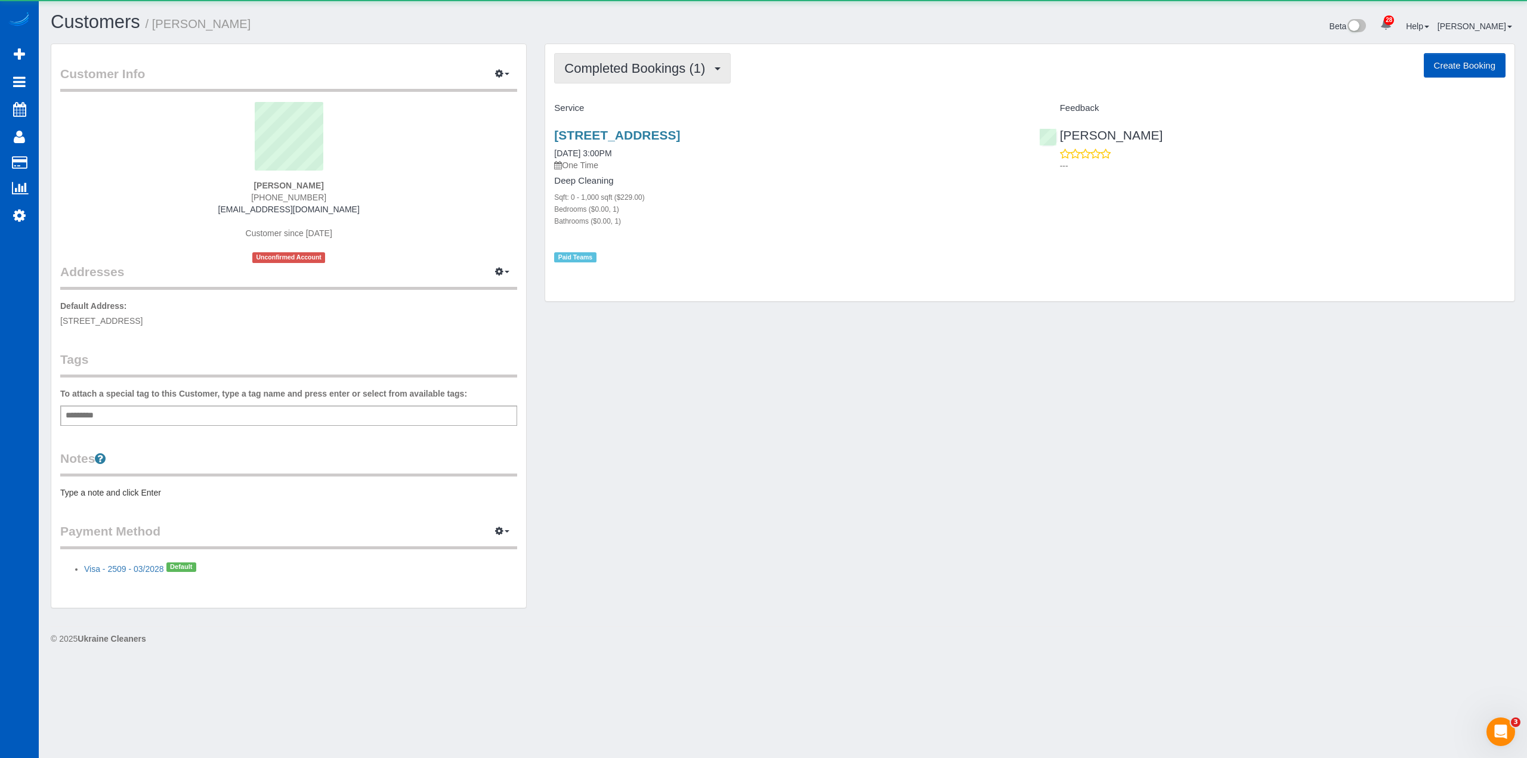
click at [675, 65] on span "Completed Bookings (1)" at bounding box center [637, 68] width 147 height 15
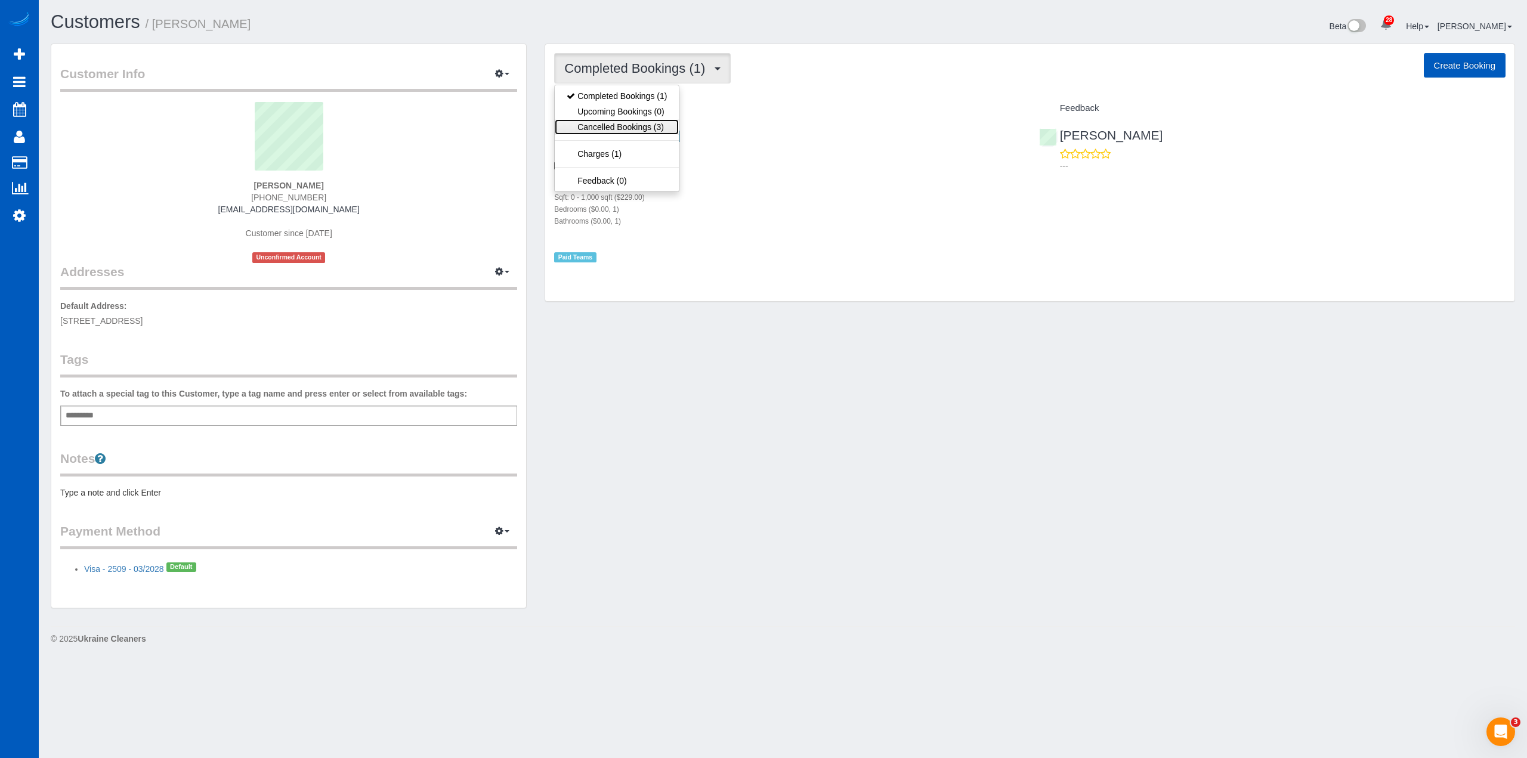
click at [629, 126] on link "Cancelled Bookings (3)" at bounding box center [617, 127] width 124 height 16
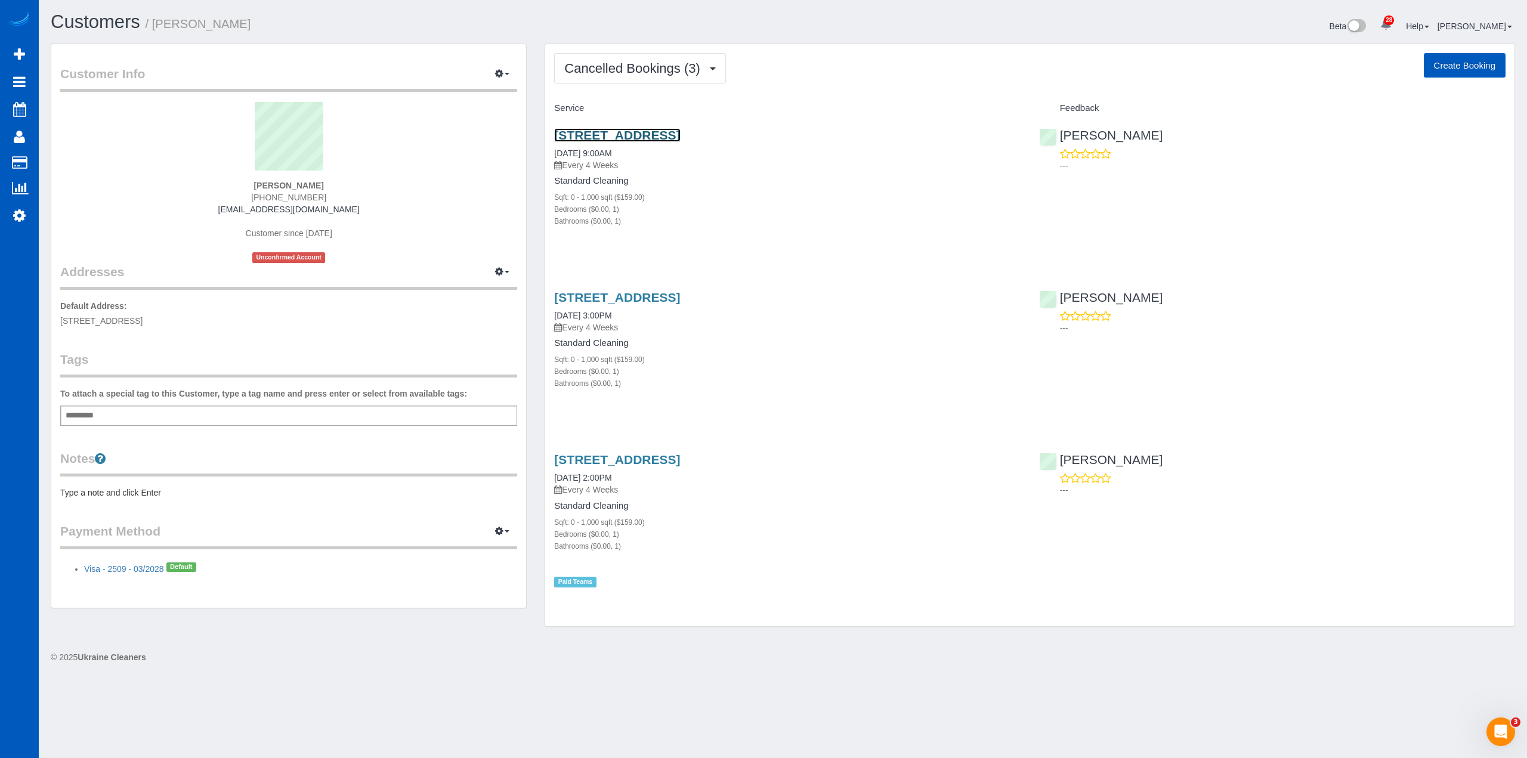
click at [632, 133] on link "[STREET_ADDRESS]" at bounding box center [617, 135] width 126 height 14
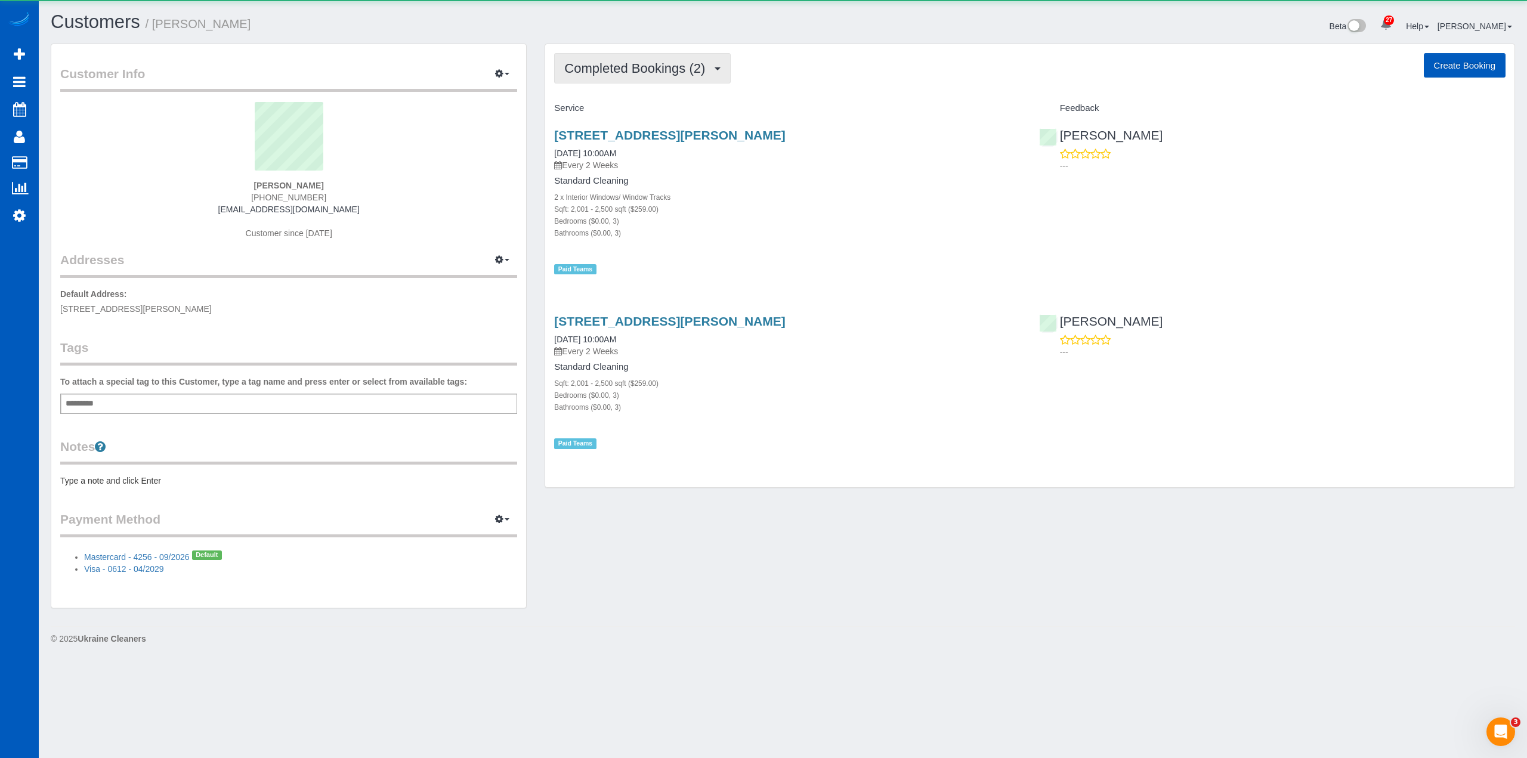
click at [695, 58] on button "Completed Bookings (2)" at bounding box center [642, 68] width 177 height 30
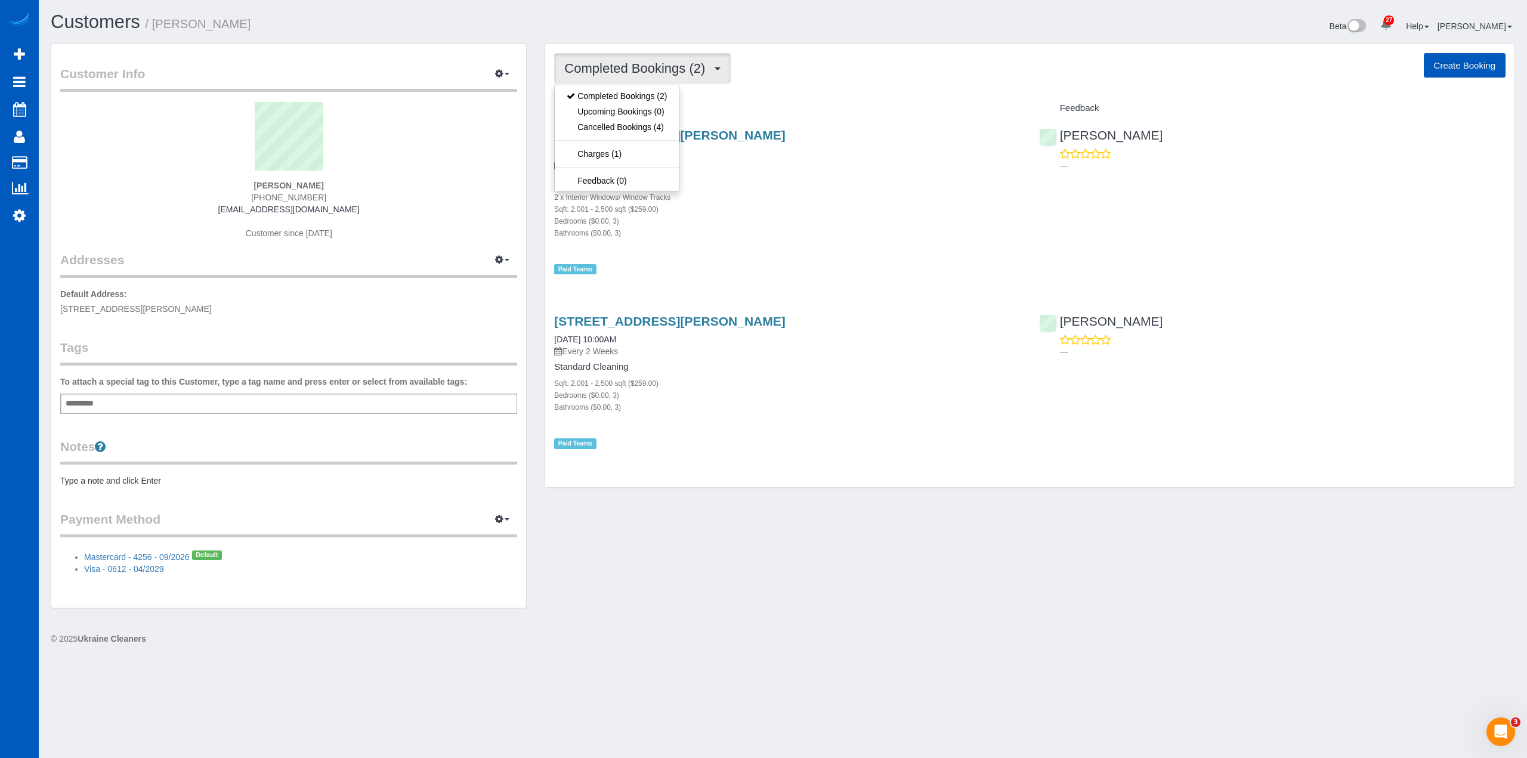
click at [460, 9] on div "Customers / Reynold Sioson Beta 27 Your Notifications You have 0 alerts × You h…" at bounding box center [783, 331] width 1488 height 662
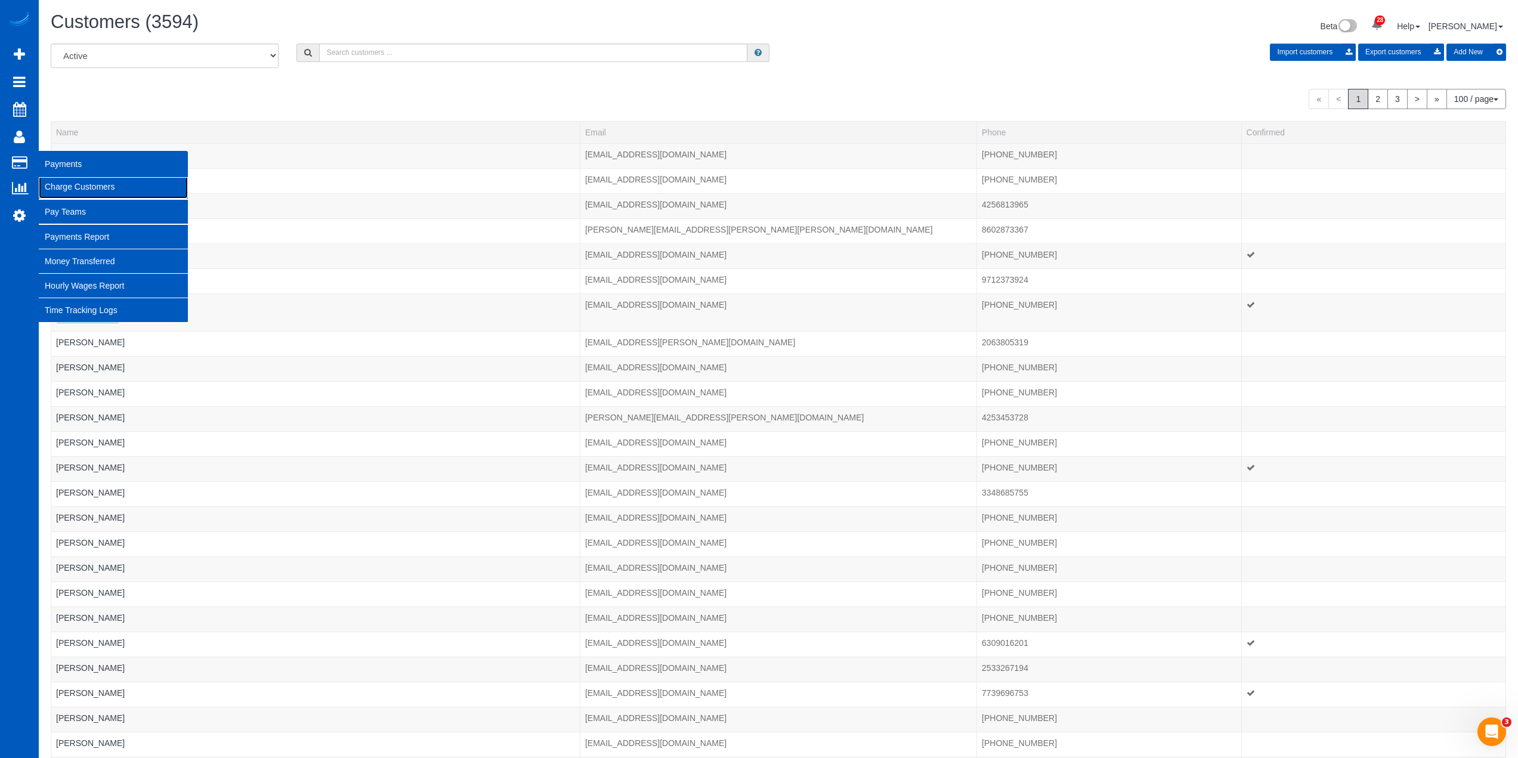
click at [83, 191] on link "Charge Customers" at bounding box center [113, 187] width 149 height 24
select select
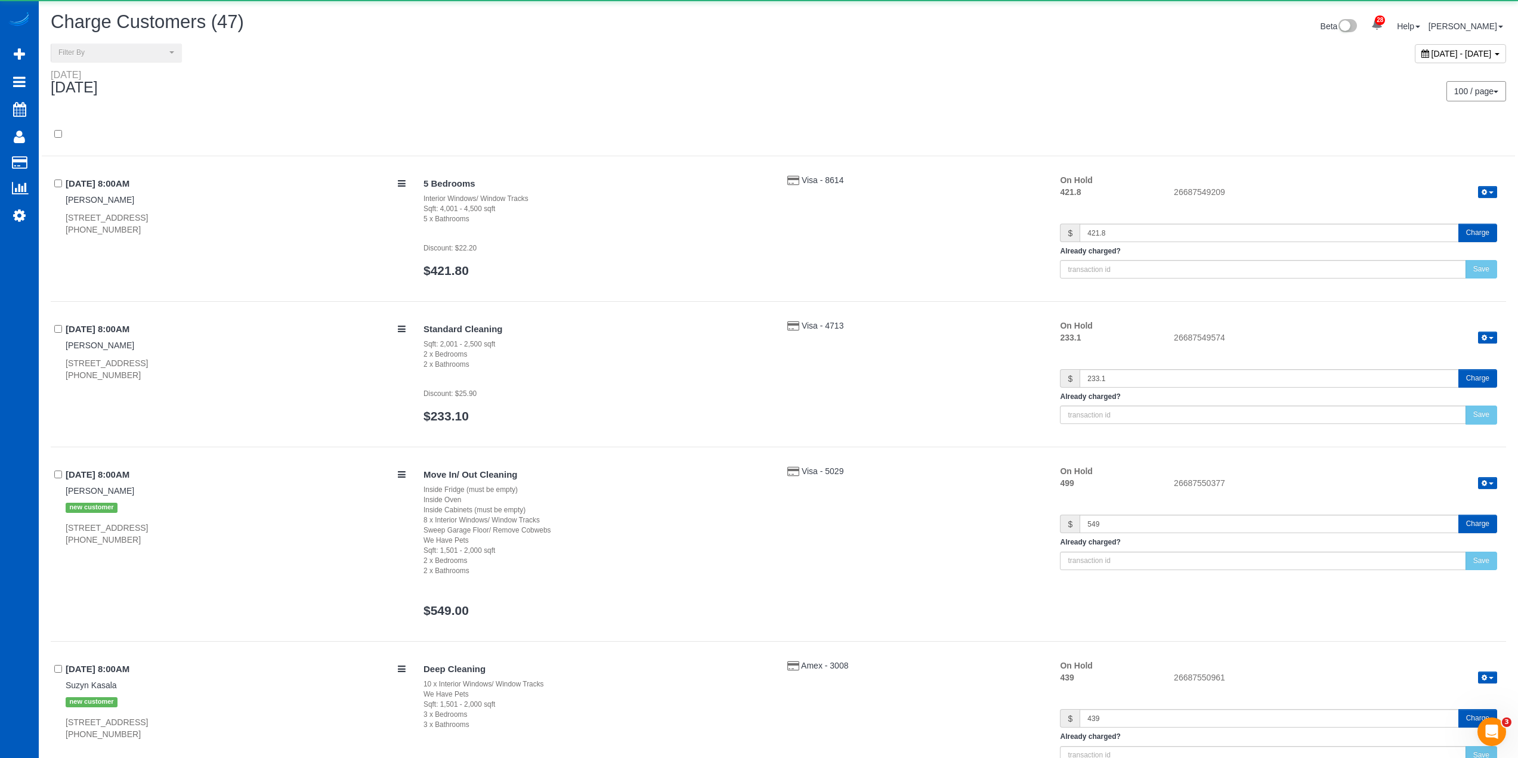
click at [1431, 59] on div "[DATE] - [DATE]" at bounding box center [1460, 53] width 91 height 19
type input "**********"
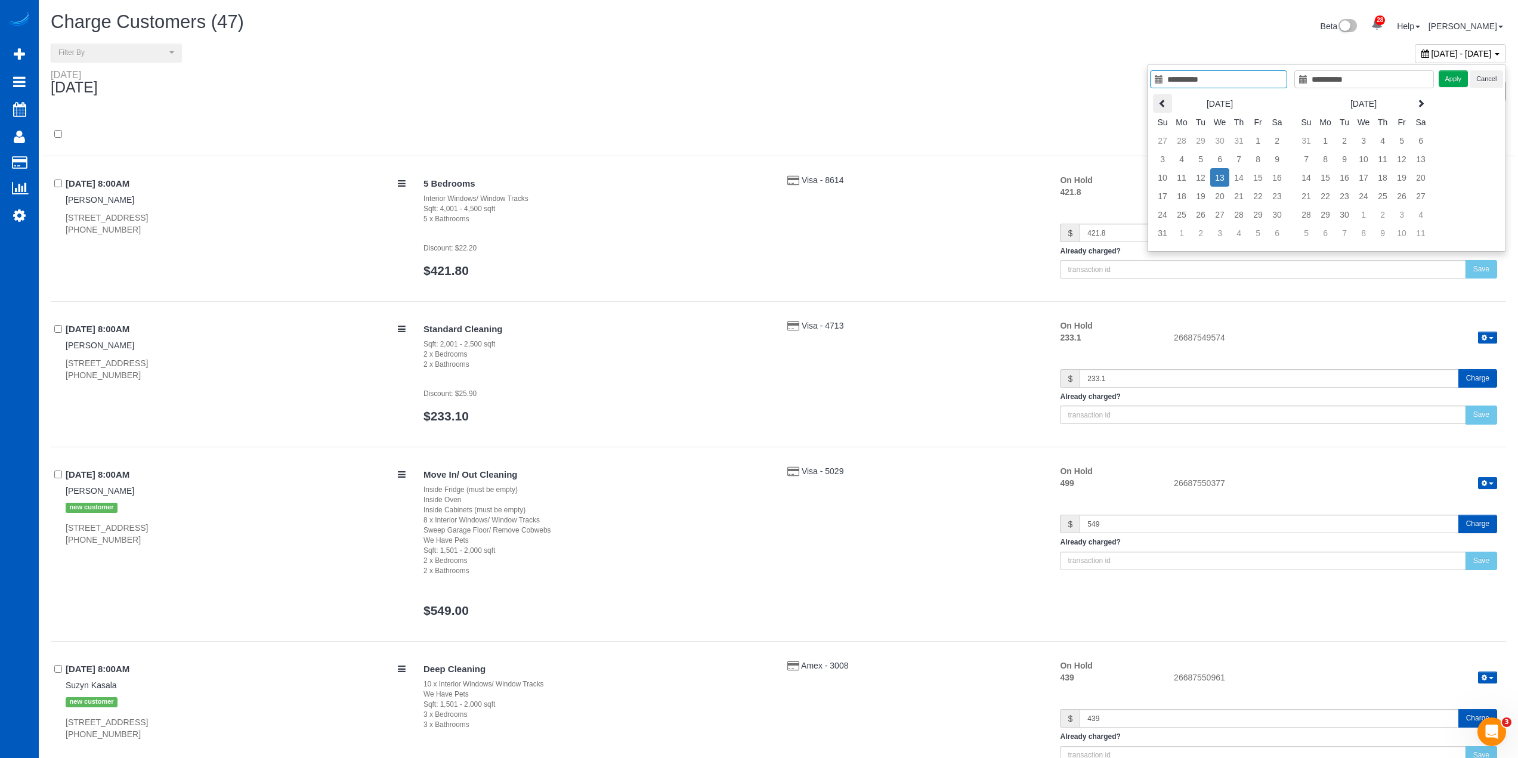
click at [1164, 99] on icon at bounding box center [1162, 103] width 8 height 8
click at [1167, 94] on table "[DATE] Su Mo Tu We Th Fr Sa 29 30 1 2 3 4 5 6 7 8 9 10 11 12 13 14 15 16 17 18 …" at bounding box center [1220, 168] width 134 height 149
click at [1155, 101] on th at bounding box center [1162, 103] width 19 height 18
type input "**********"
click at [1164, 155] on td "1" at bounding box center [1162, 159] width 19 height 18
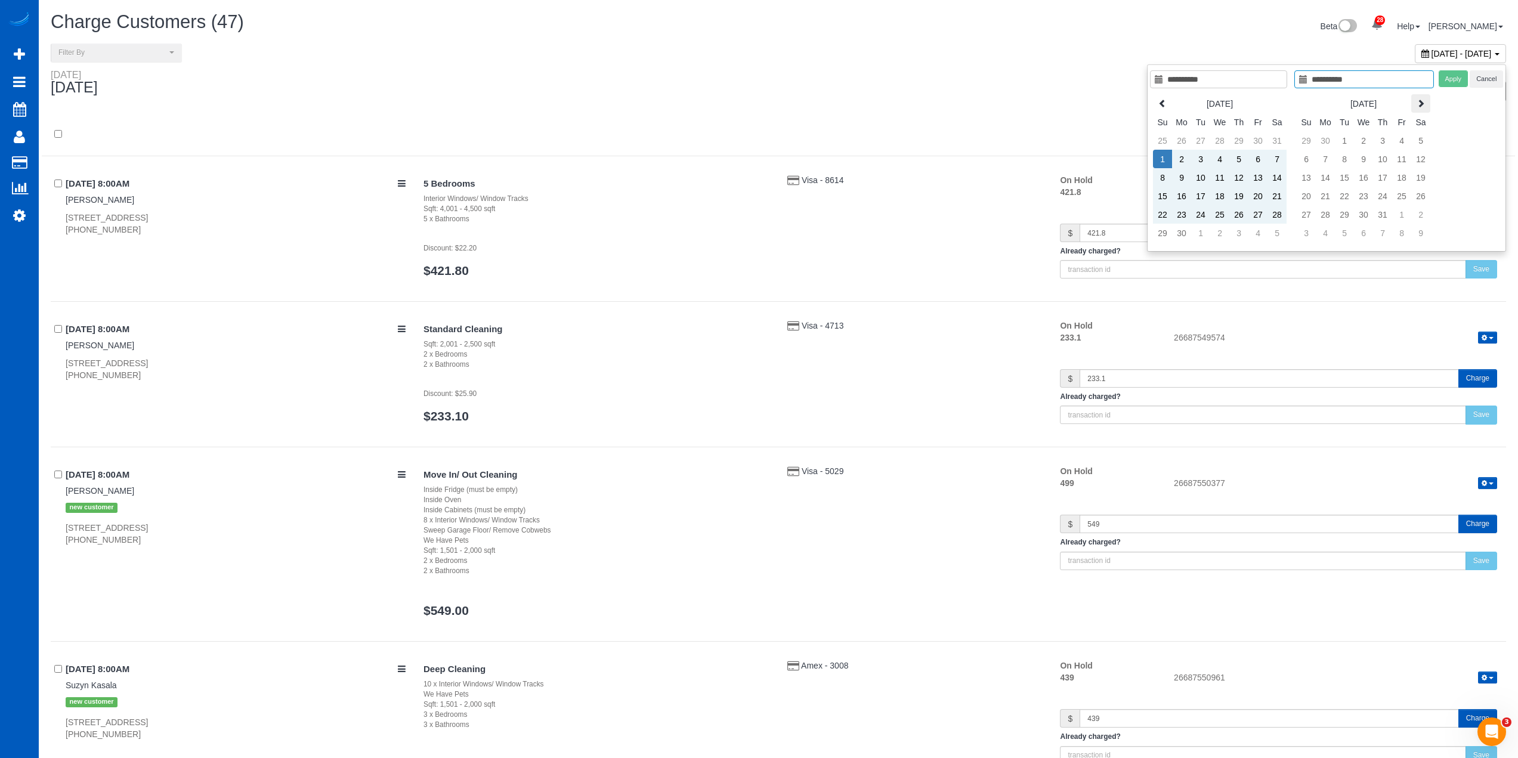
click at [1424, 99] on icon at bounding box center [1421, 103] width 8 height 8
type input "**********"
click at [1346, 180] on td "12" at bounding box center [1344, 177] width 19 height 18
type input "**********"
click at [1455, 81] on button "Apply" at bounding box center [1454, 78] width 30 height 17
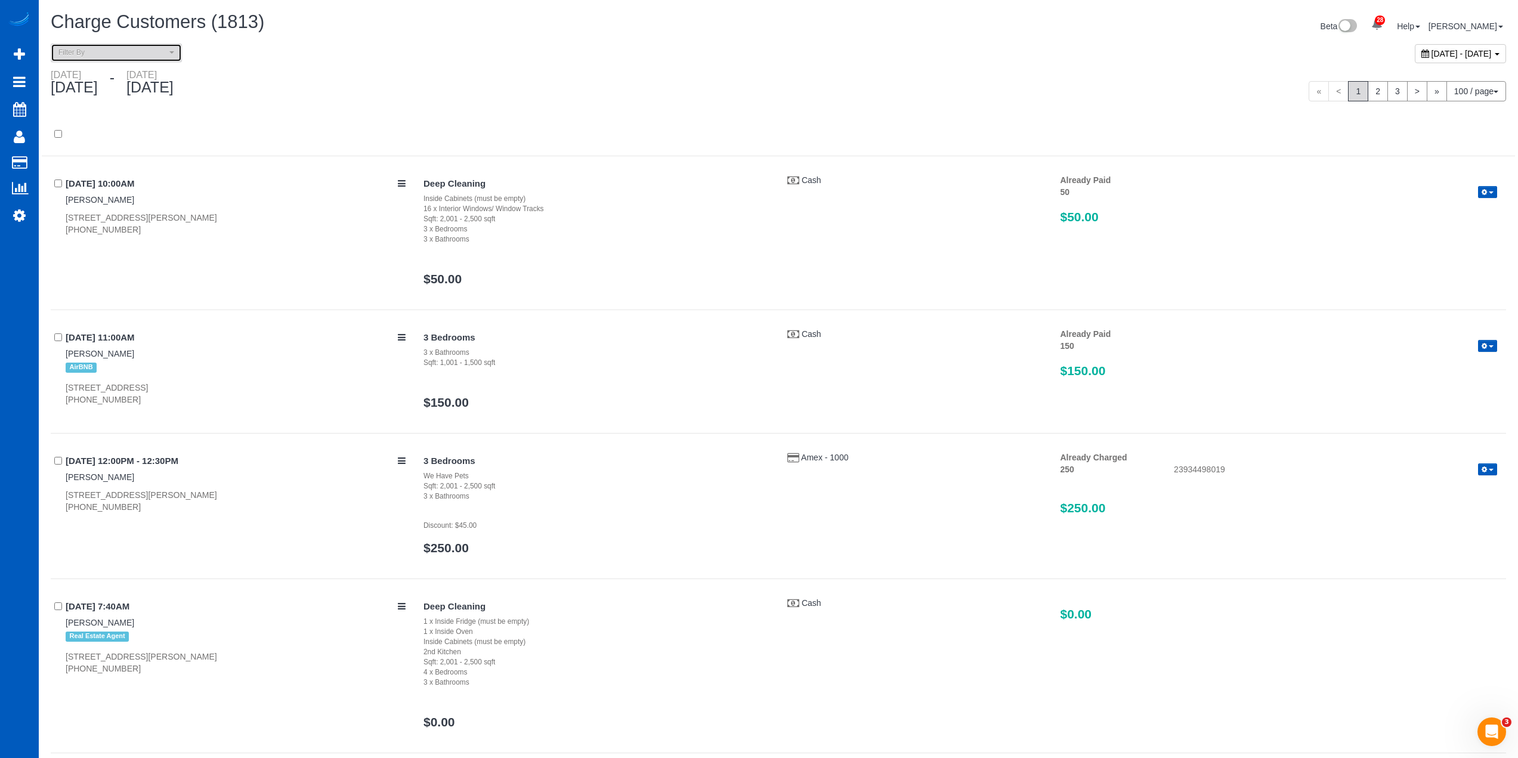
click at [131, 49] on span "Filter By" at bounding box center [112, 53] width 108 height 10
click at [106, 121] on link "Unpaid" at bounding box center [116, 120] width 130 height 16
select select "******"
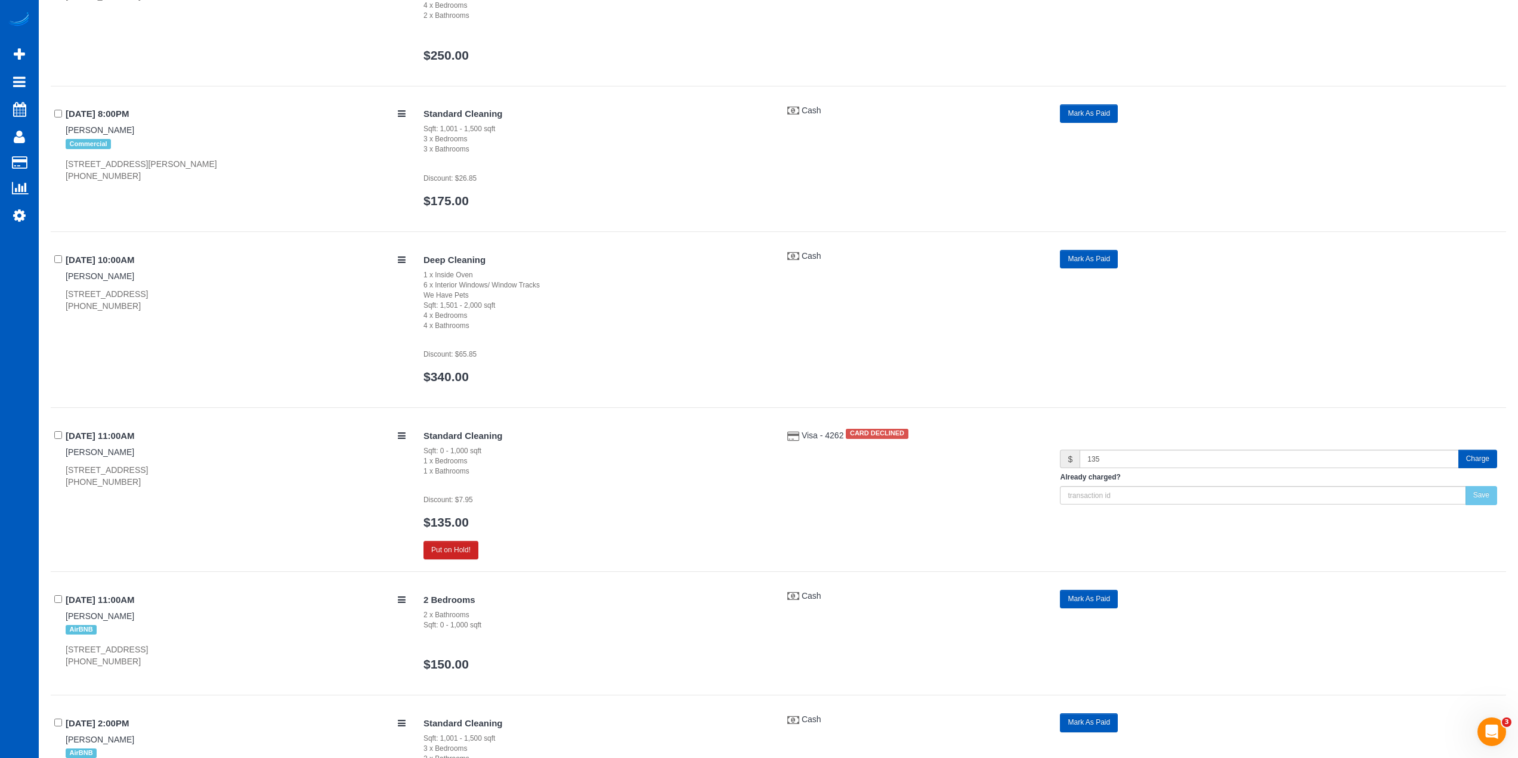
scroll to position [2147, 0]
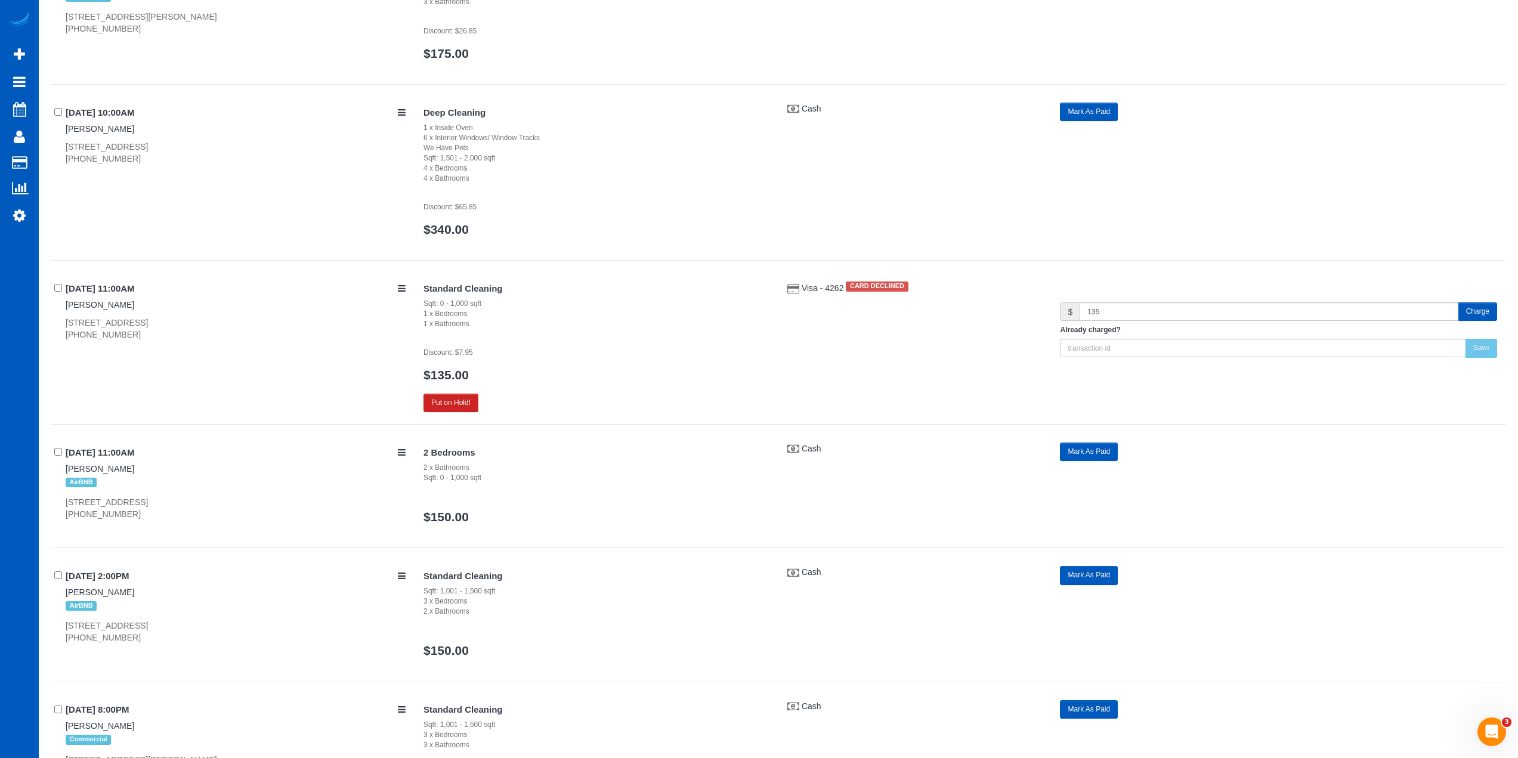
click at [270, 183] on div "06/28/2025 10:00AM Tamara Smith 5965 Palmilla St Lot 5, North Las Vegas, NV 890…" at bounding box center [778, 182] width 1455 height 158
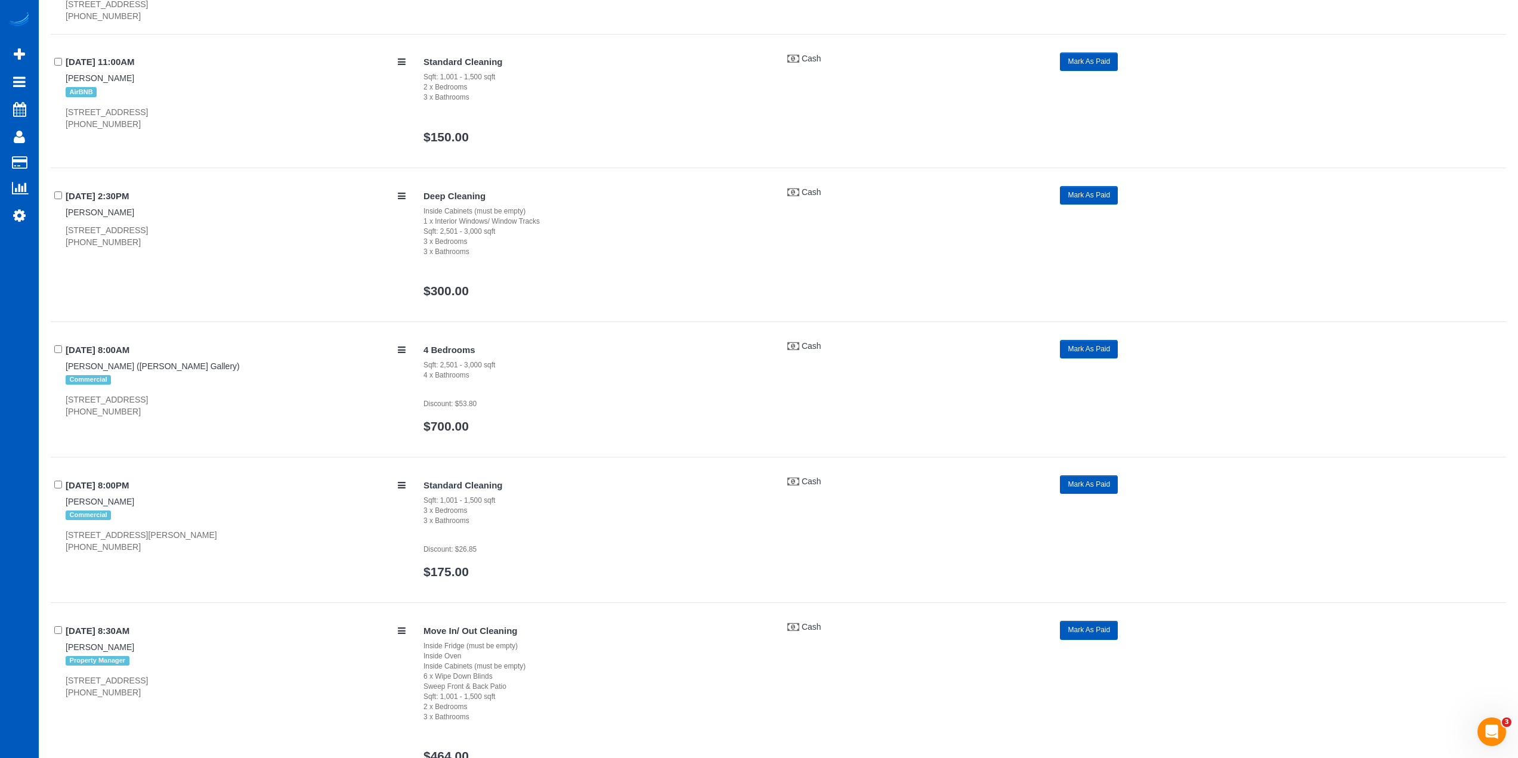
scroll to position [6561, 0]
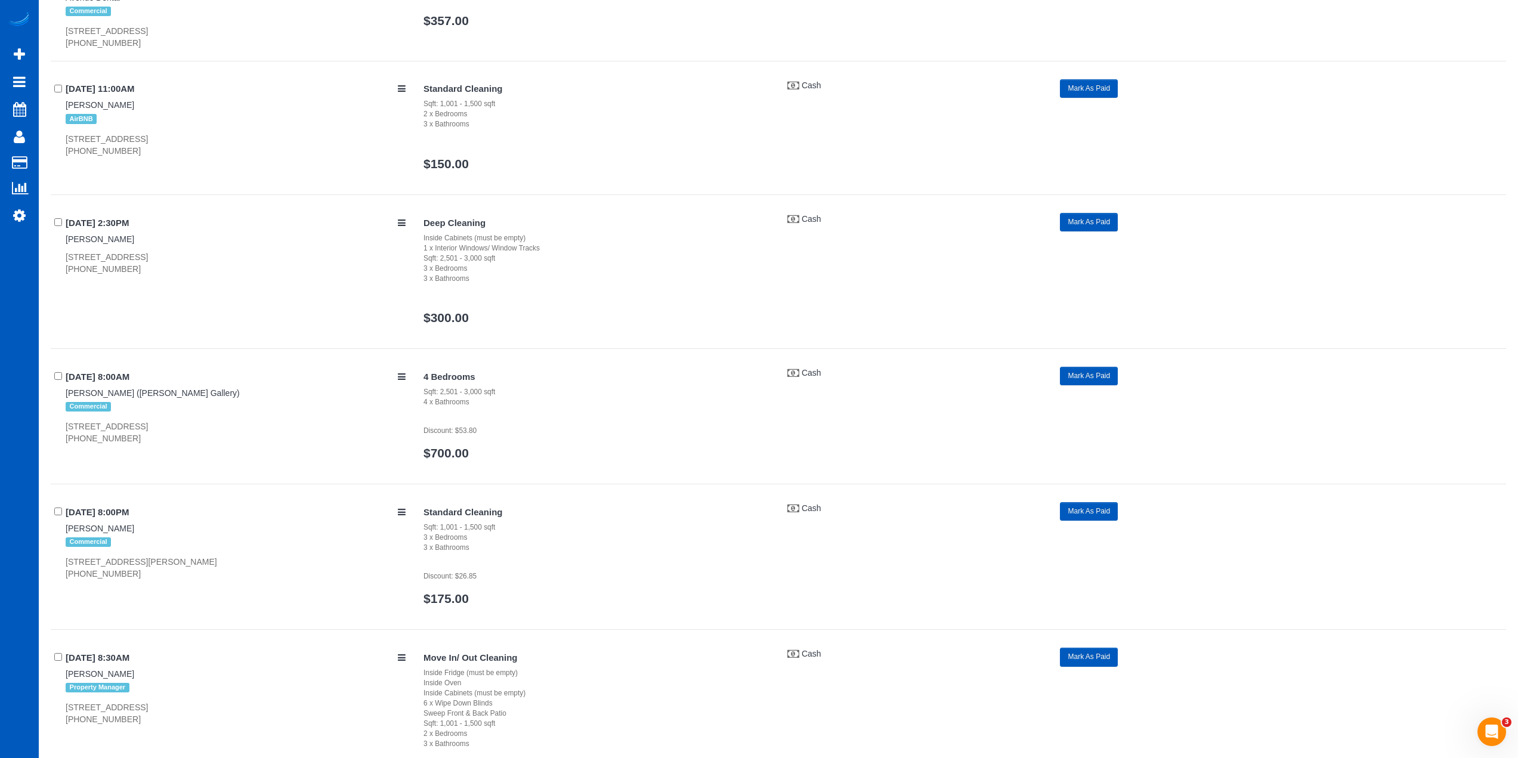
click at [126, 258] on div "5607 128th St Sw, Mukilteo, WA 98275 (206) 240-8740" at bounding box center [236, 263] width 340 height 24
copy div "5607 128th St Sw, Mukilteo, WA 98275"
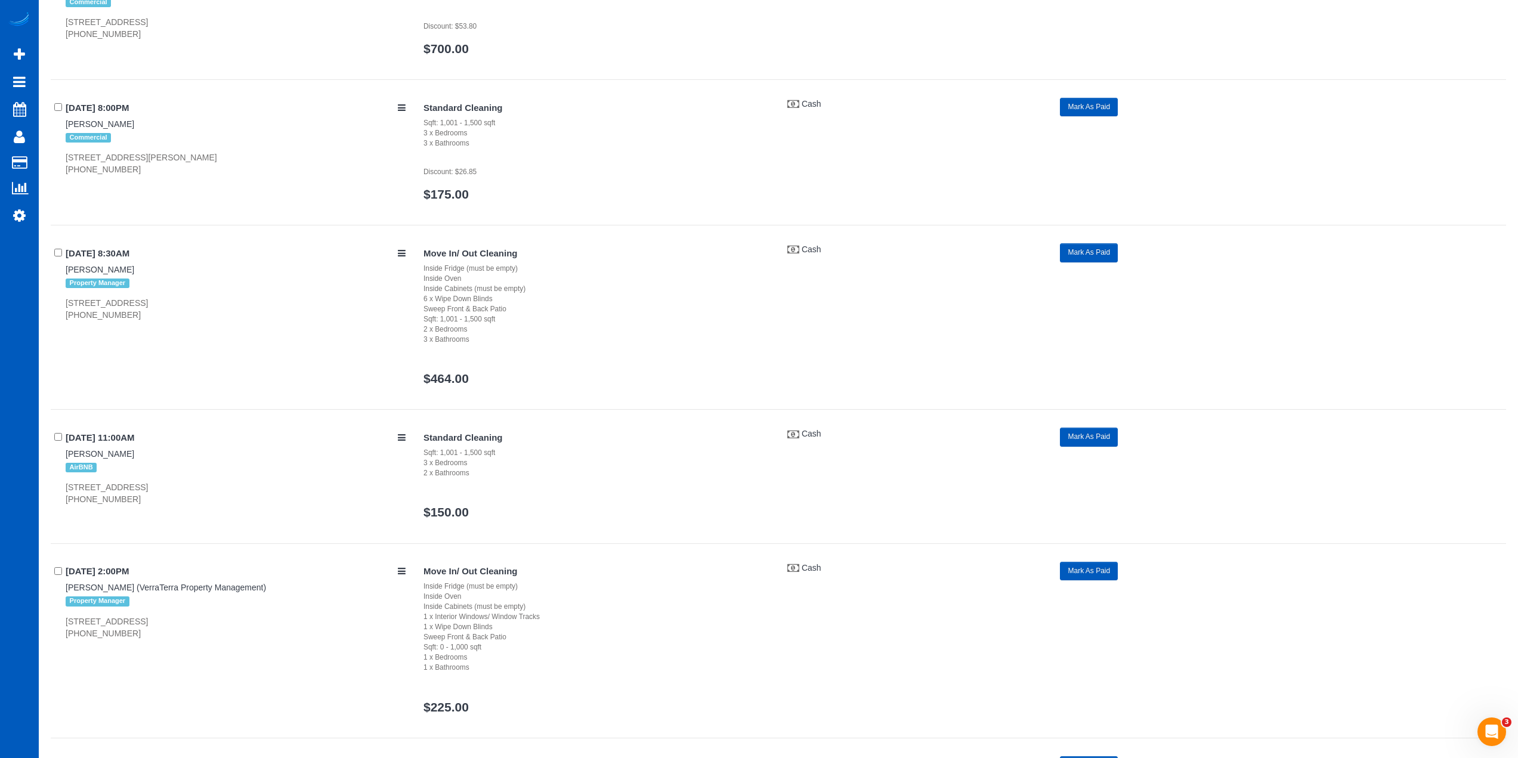
scroll to position [6978, 0]
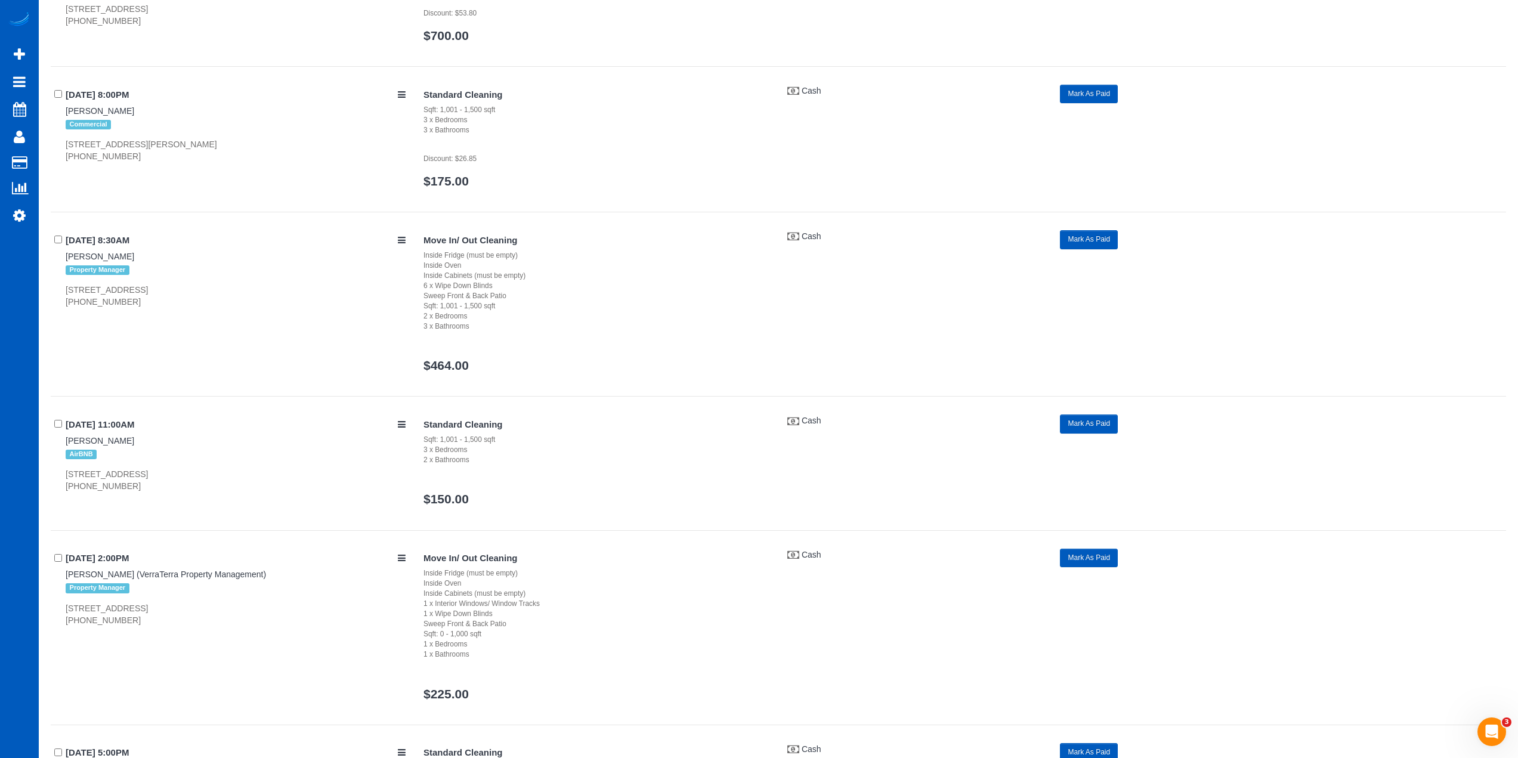
drag, startPoint x: 153, startPoint y: 256, endPoint x: 54, endPoint y: 259, distance: 99.6
click at [54, 259] on div "08/08/2025 8:30AM Ashley Bedard Property Manager 13039 Evening Creek Drive Unit…" at bounding box center [233, 269] width 364 height 78
copy link "Ashley Bedard"
drag, startPoint x: 60, startPoint y: 283, endPoint x: 239, endPoint y: 287, distance: 179.6
click at [239, 287] on div "08/08/2025 8:30AM Ashley Bedard Property Manager 13039 Evening Creek Drive Unit…" at bounding box center [233, 269] width 364 height 78
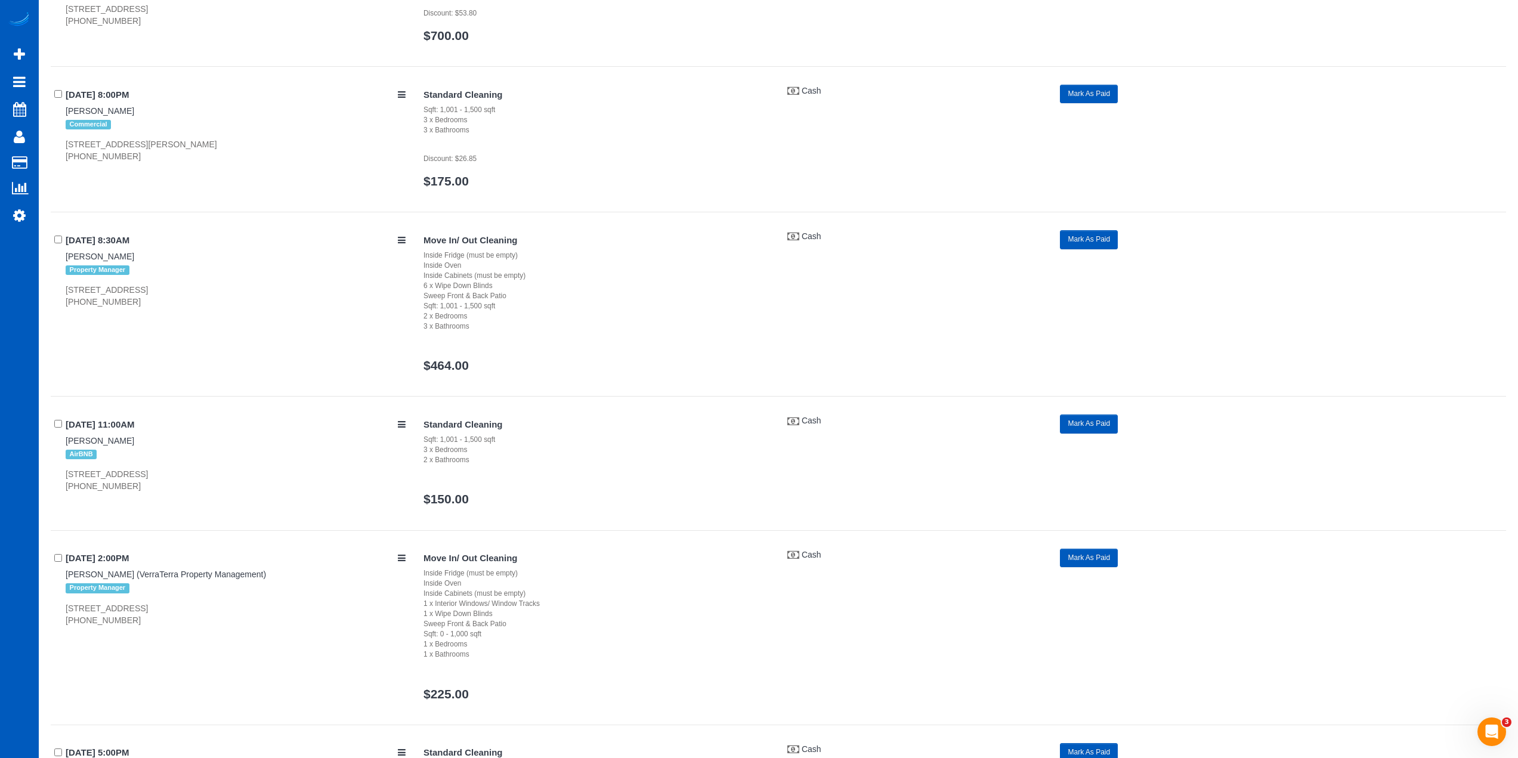
copy div "13039 Evening Creek Drive Unit 37, San Diego"
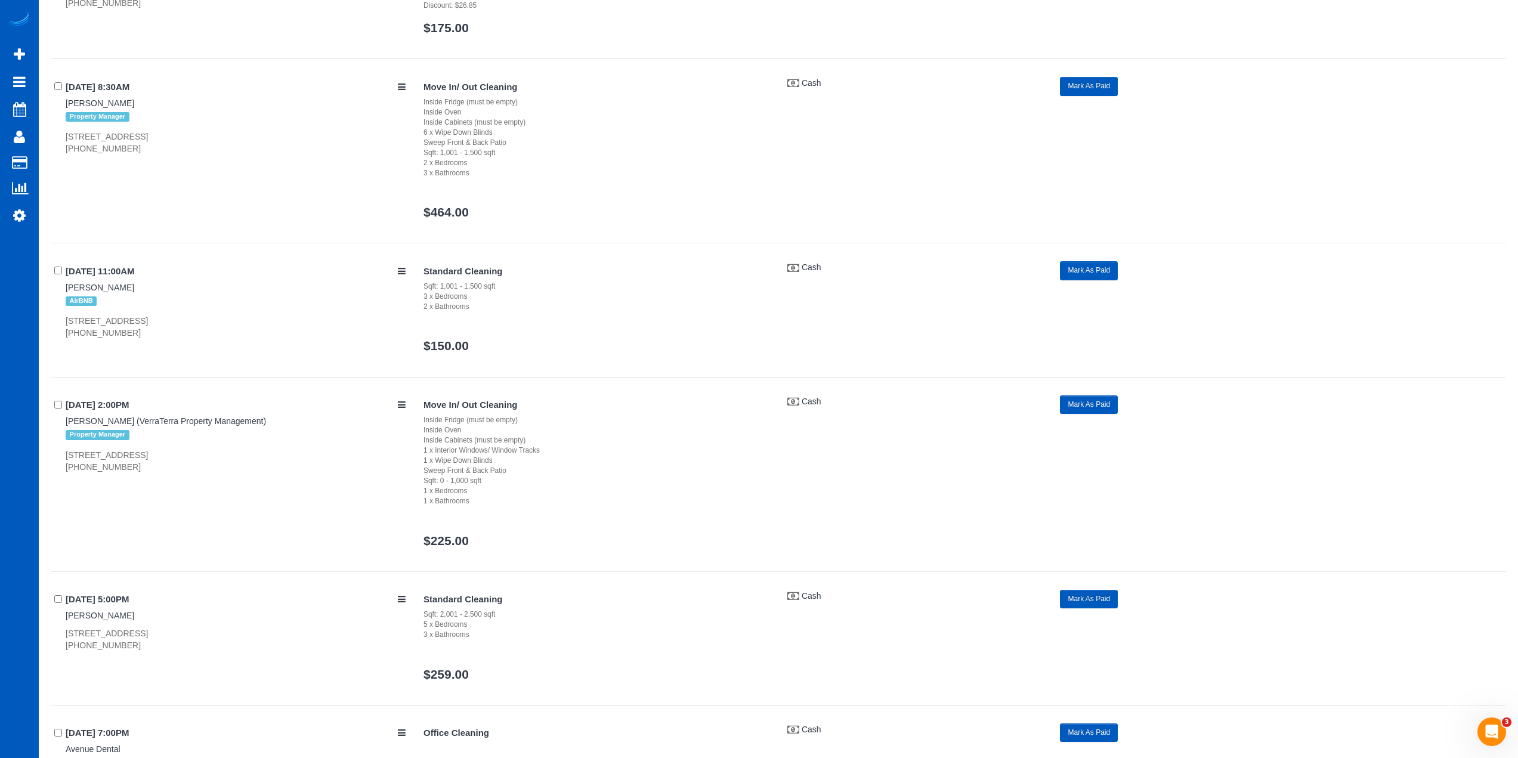
scroll to position [7157, 0]
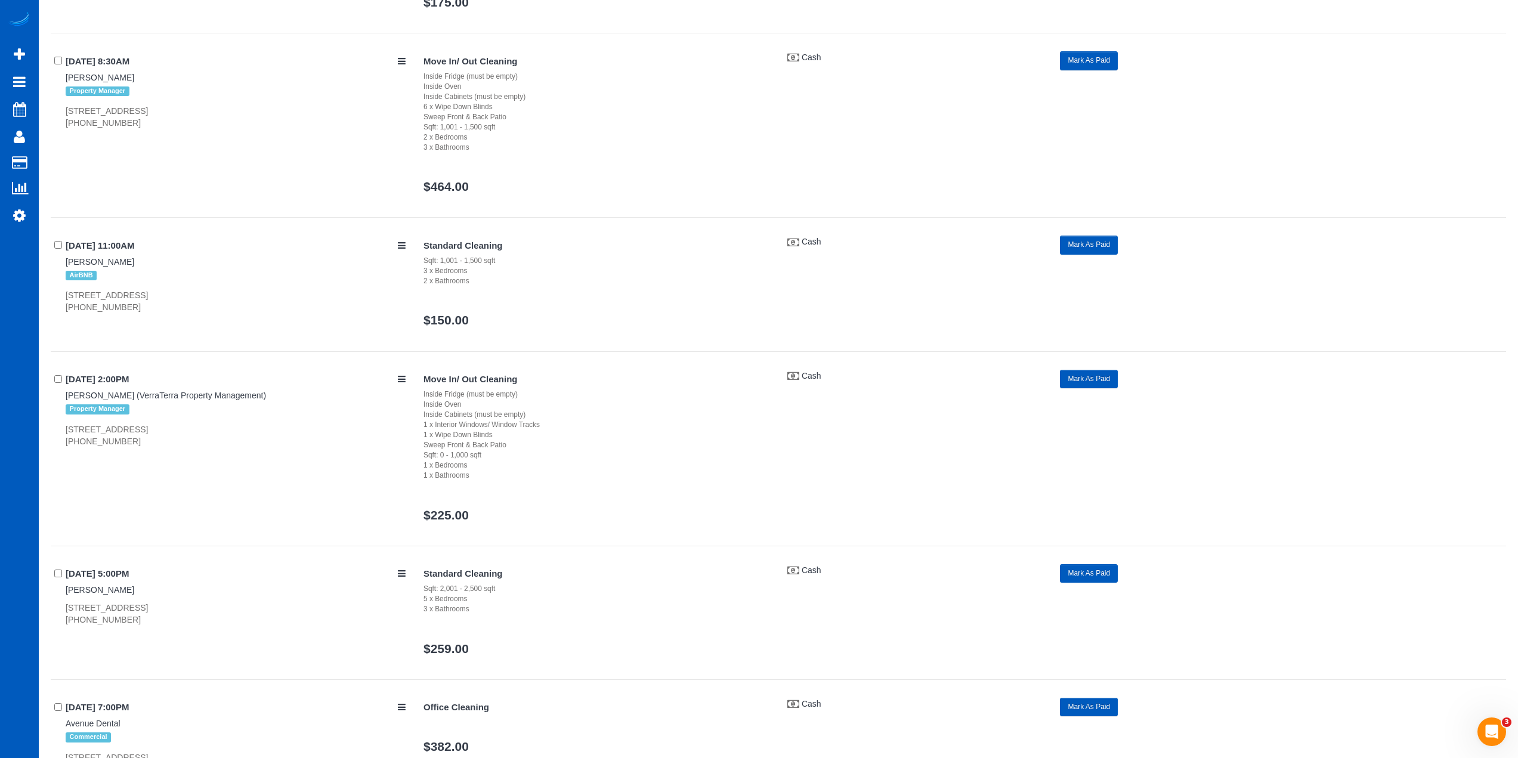
drag, startPoint x: 61, startPoint y: 425, endPoint x: 200, endPoint y: 429, distance: 139.0
click at [200, 429] on div "08/08/2025 2:00PM Jessica Welch (VerraTerra Property Management) Property Manag…" at bounding box center [233, 409] width 364 height 78
copy div "12522 Ne 117th Pl Unit D7, Kirkland,"
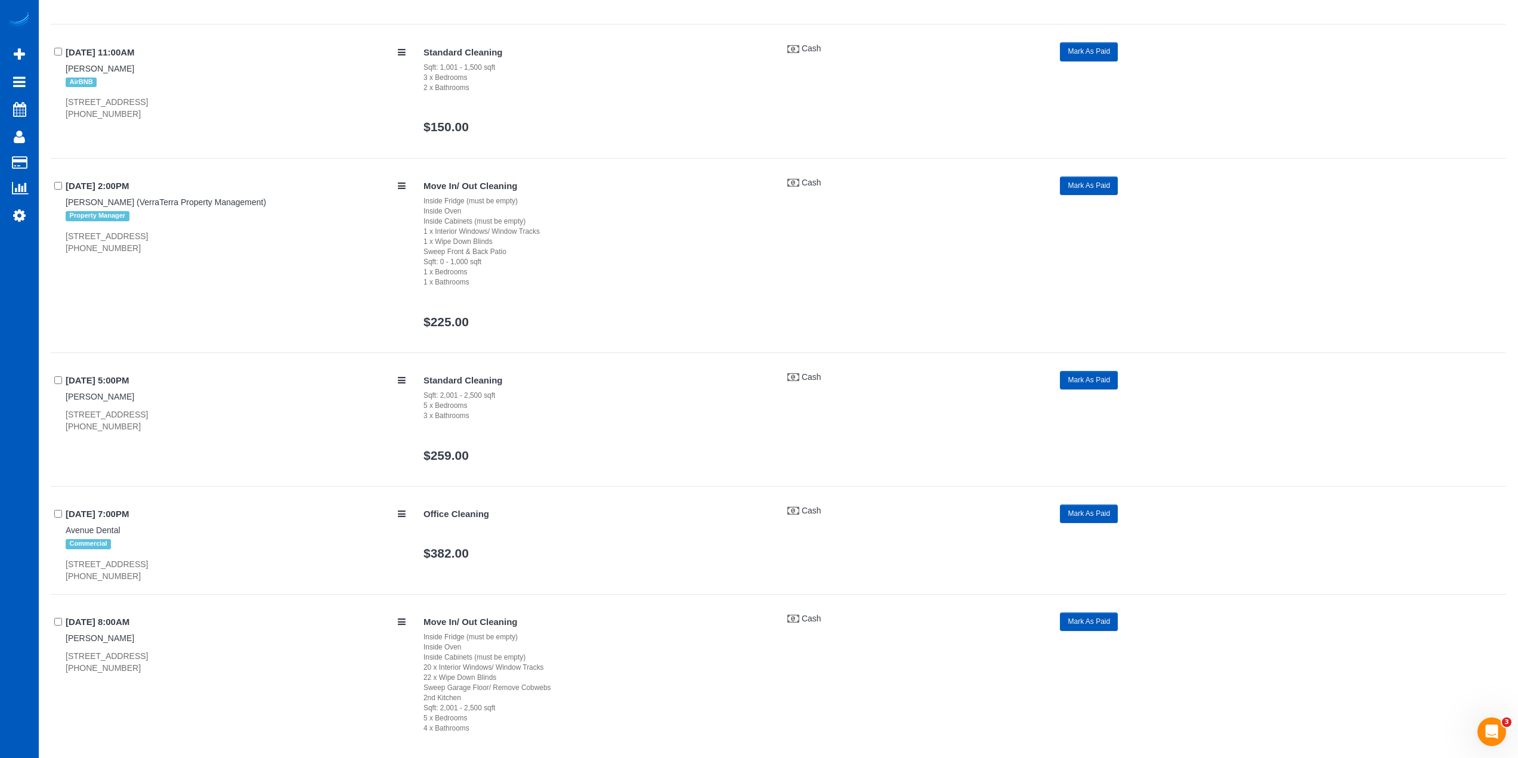
scroll to position [7455, 0]
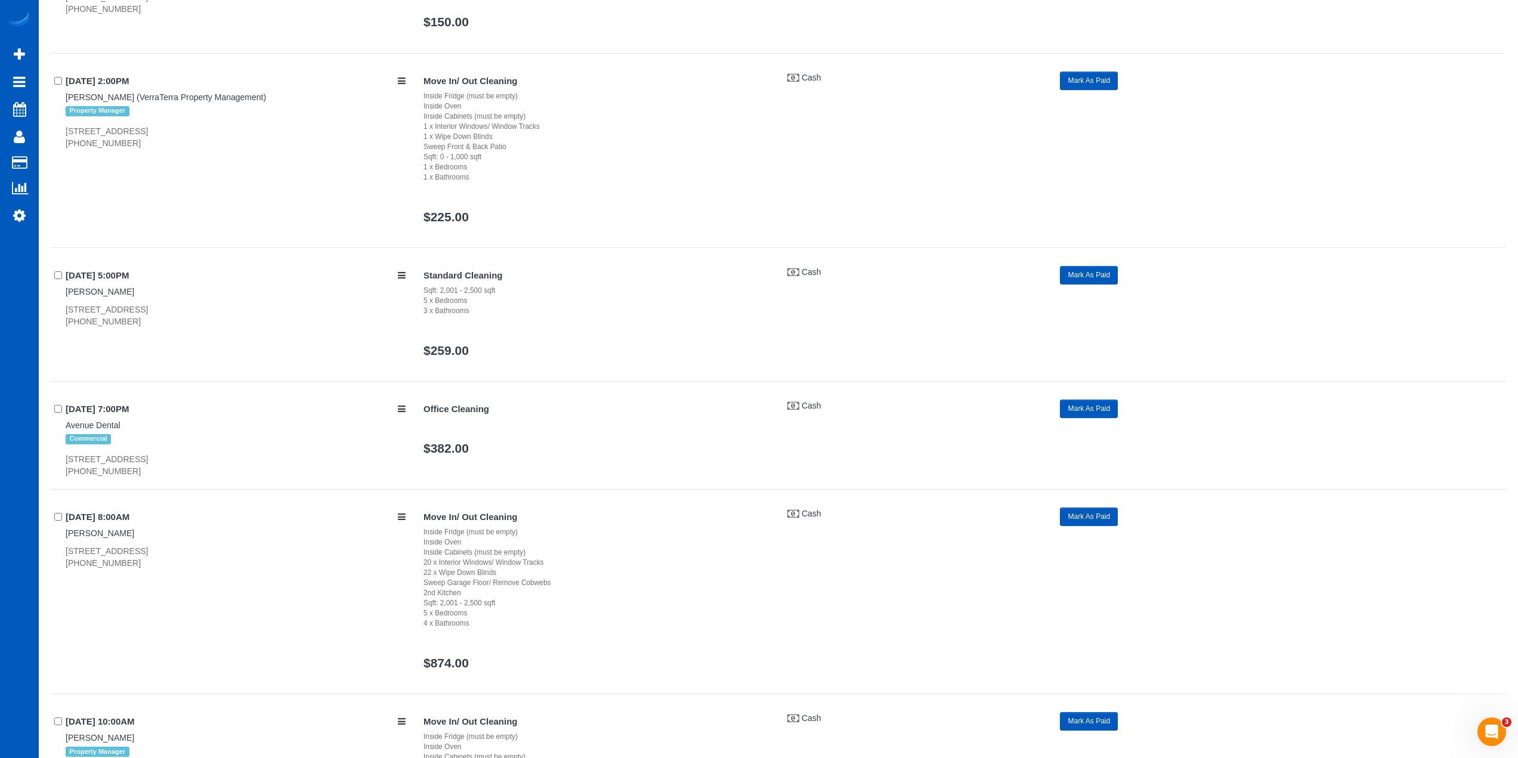
drag, startPoint x: 82, startPoint y: 305, endPoint x: 154, endPoint y: 308, distance: 72.9
click at [154, 308] on div "08/08/2025 5:00PM Matt Doloff 5717 Ne 57th St, Seattle, WA 98105 (216) 534-1872" at bounding box center [233, 297] width 364 height 62
copy div "5717 Ne 57th St, Seattle"
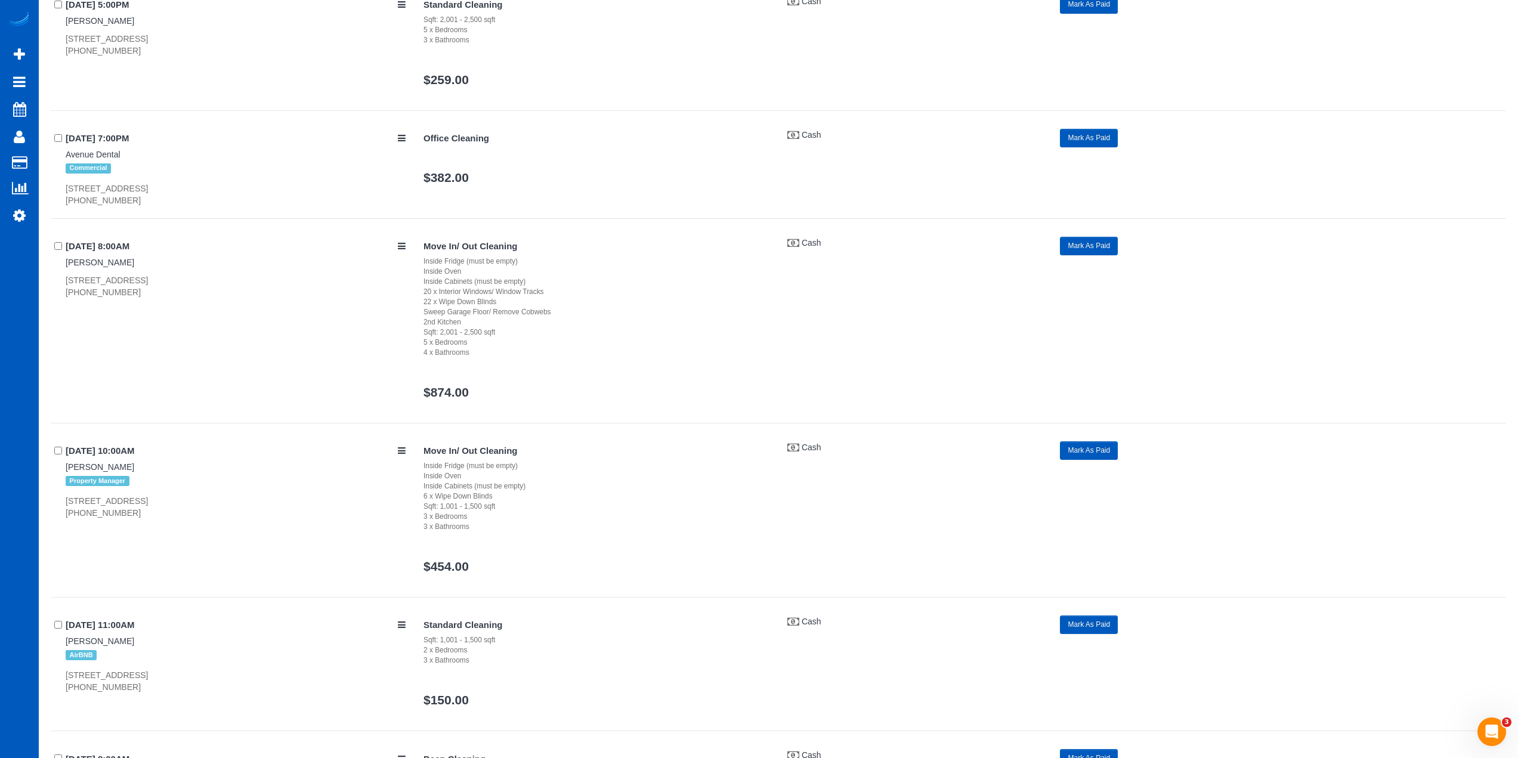
scroll to position [7754, 0]
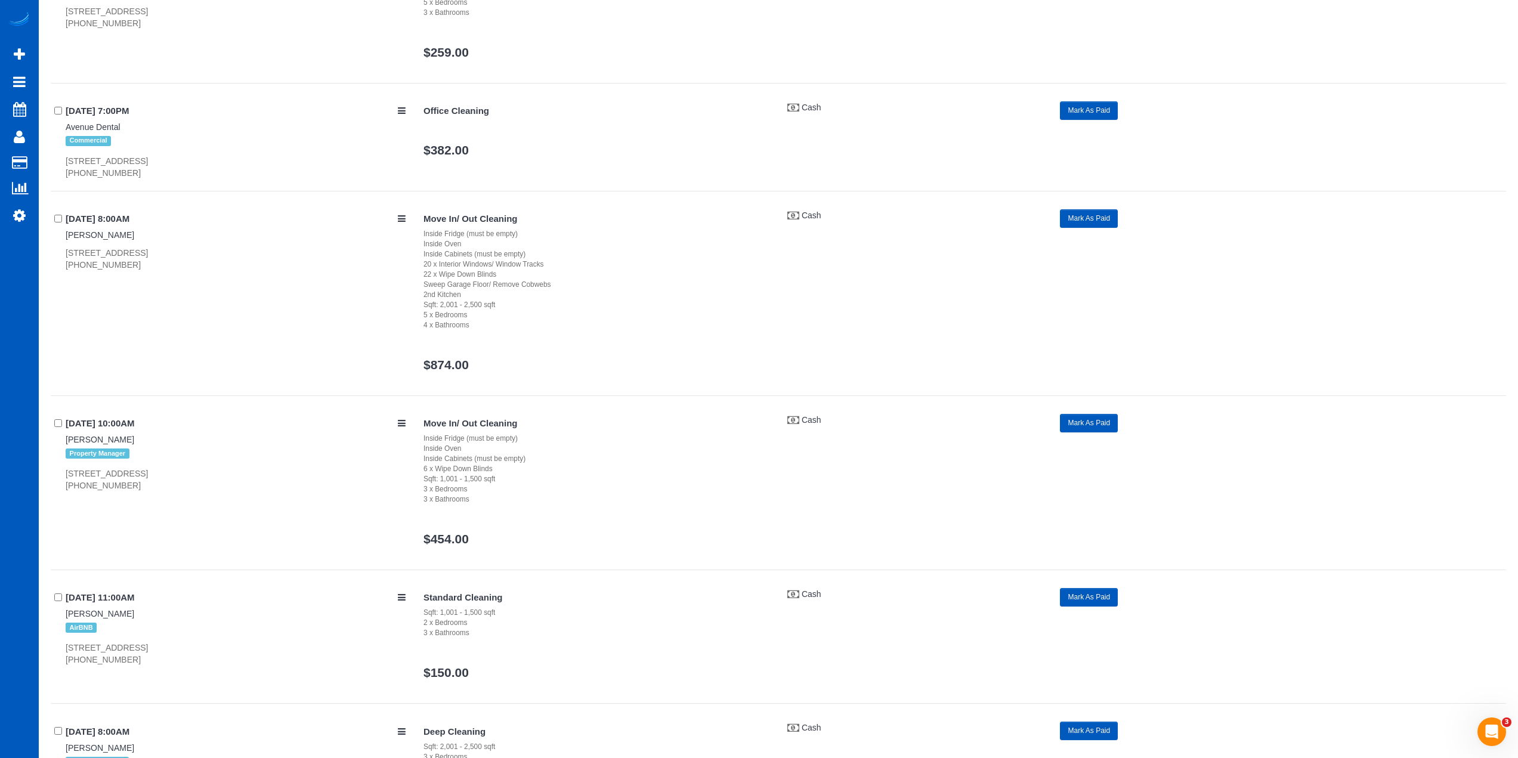
drag, startPoint x: 60, startPoint y: 252, endPoint x: 224, endPoint y: 254, distance: 164.6
click at [224, 254] on div "08/09/2025 8:00AM Michael Swires 20005 25th Ave Ne Unit A And B, Shoreline, WA …" at bounding box center [233, 240] width 364 height 62
copy div "20005 25th Ave Ne Unit A And B, Shoreline"
click at [211, 328] on div "08/09/2025 8:00AM Michael Swires 20005 25th Ave Ne Unit A And B, Shoreline, WA …" at bounding box center [778, 302] width 1455 height 187
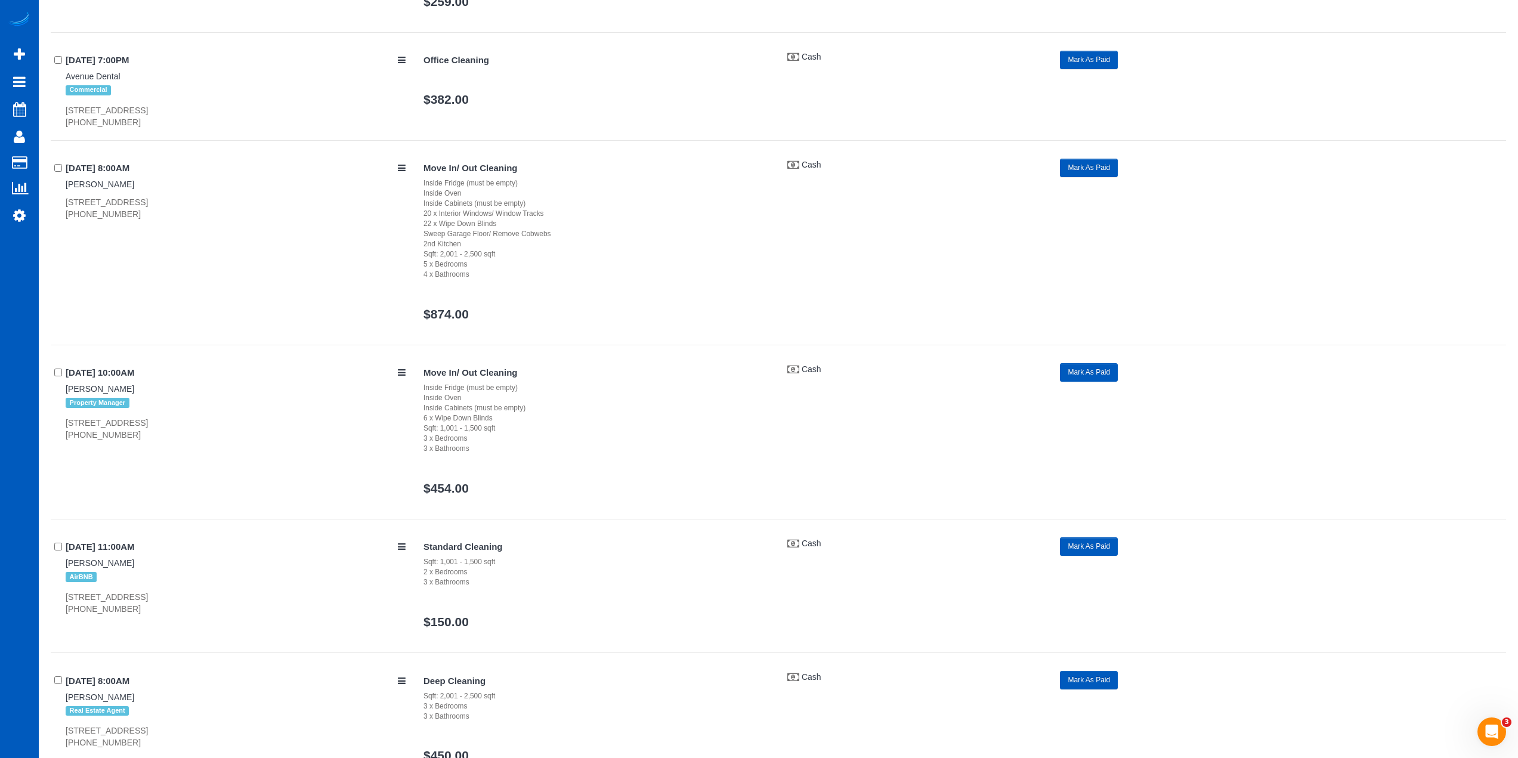
scroll to position [7873, 0]
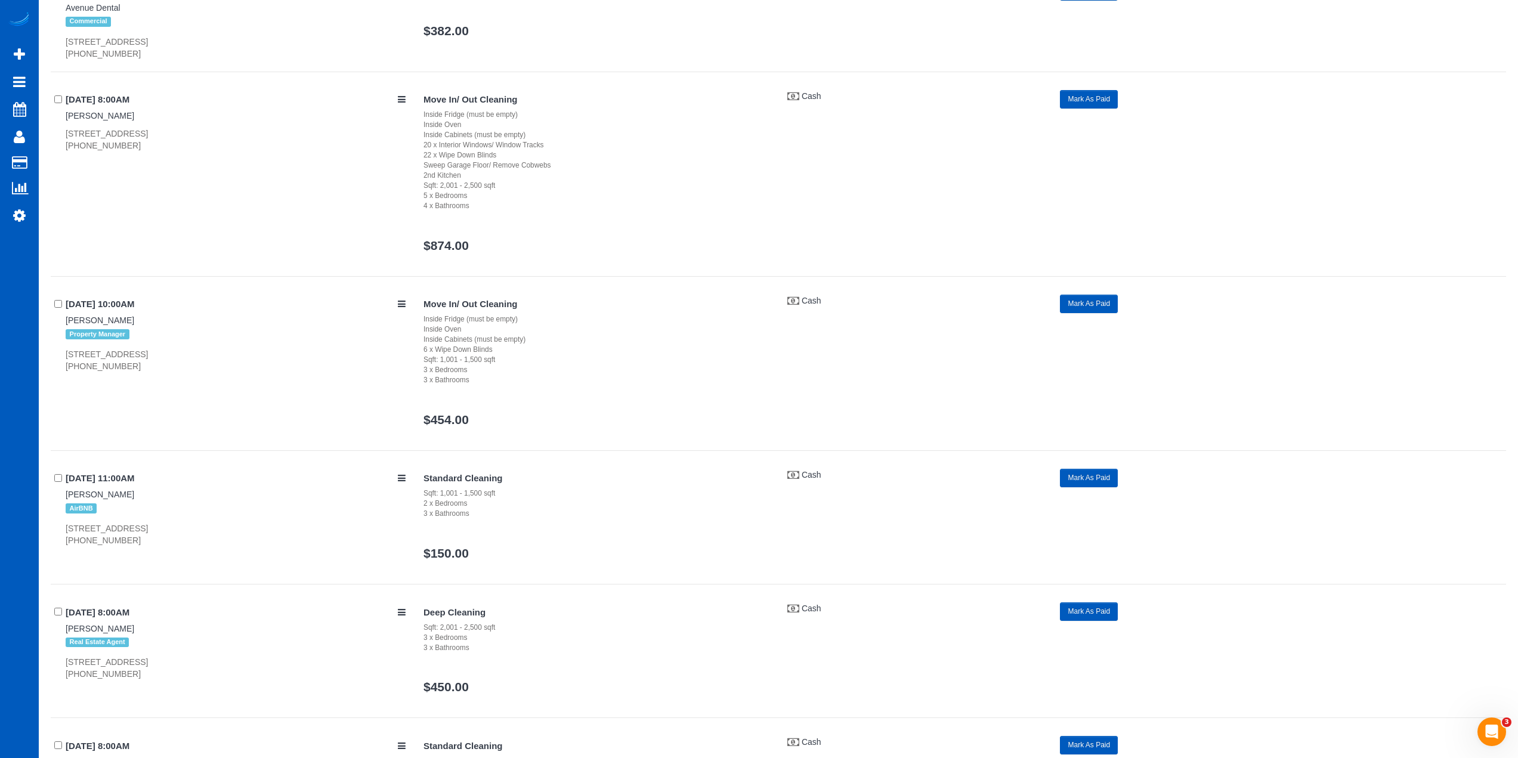
drag, startPoint x: 61, startPoint y: 314, endPoint x: 122, endPoint y: 317, distance: 61.5
click at [122, 317] on div "08/09/2025 10:00AM Ashley Bedard Property Manager 2473 Antlers Way, San Marcos,…" at bounding box center [233, 334] width 364 height 78
copy link "Ashley Bedard"
drag, startPoint x: 59, startPoint y: 347, endPoint x: 178, endPoint y: 355, distance: 119.6
click at [178, 355] on div "08/09/2025 10:00AM Ashley Bedard Property Manager 2473 Antlers Way, San Marcos,…" at bounding box center [233, 334] width 364 height 78
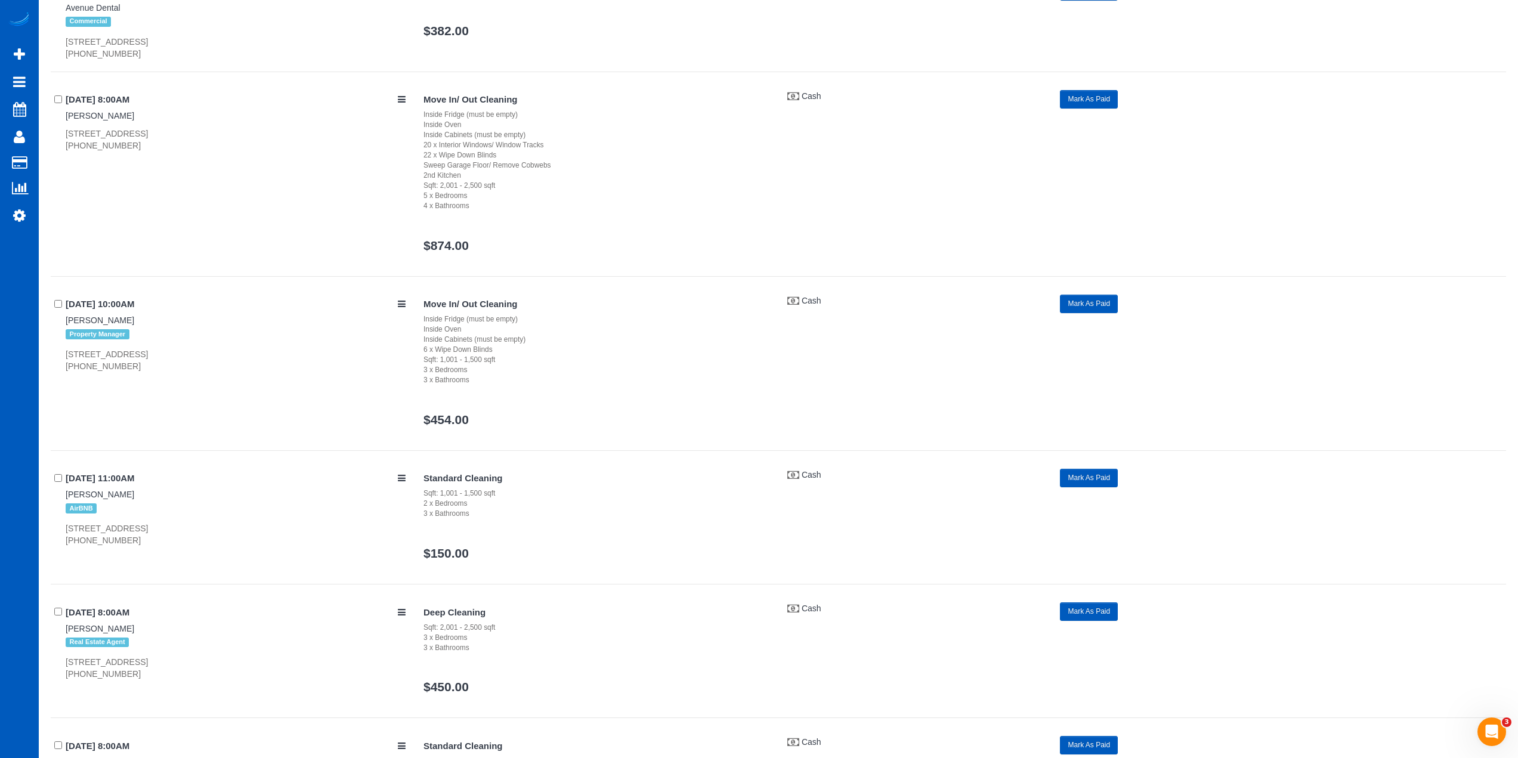
copy div "2473 Antlers Way, San Marcos"
drag, startPoint x: 52, startPoint y: 315, endPoint x: 5, endPoint y: 342, distance: 54.5
click at [163, 317] on div "08/09/2025 10:00AM Ashley Bedard Property Manager 2473 Antlers Way, San Marcos,…" at bounding box center [233, 334] width 364 height 78
copy link "Ashley Bedard"
drag, startPoint x: 66, startPoint y: 350, endPoint x: 178, endPoint y: 356, distance: 112.3
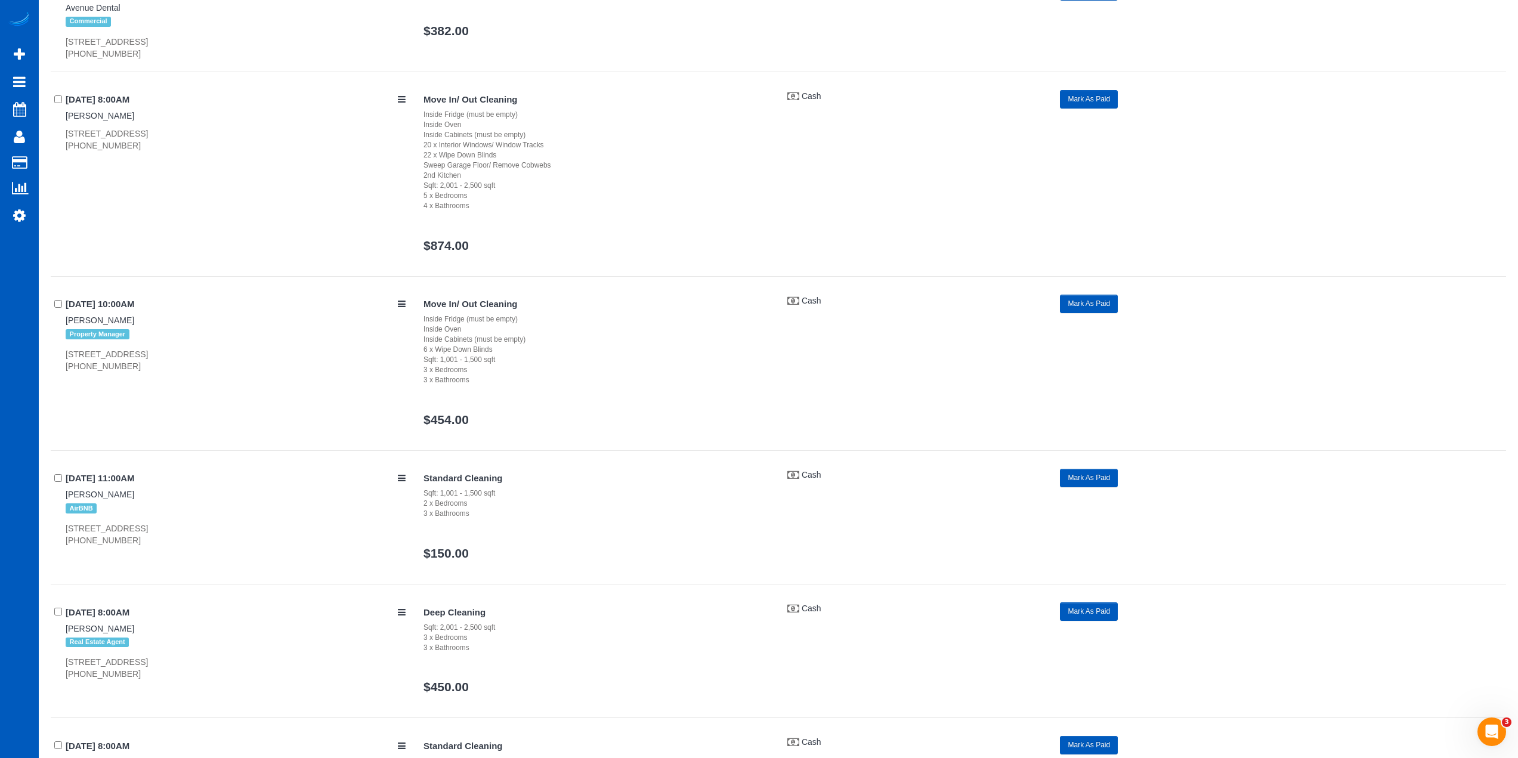
click at [178, 356] on div "2473 Antlers Way, San Marcos, CA 92078 (858) 449-5383" at bounding box center [236, 360] width 340 height 24
copy div "2473 Antlers Way, San Marcos"
click at [293, 426] on div "08/09/2025 10:00AM Ashley Bedard Property Manager 2473 Antlers Way, San Marcos,…" at bounding box center [778, 373] width 1455 height 156
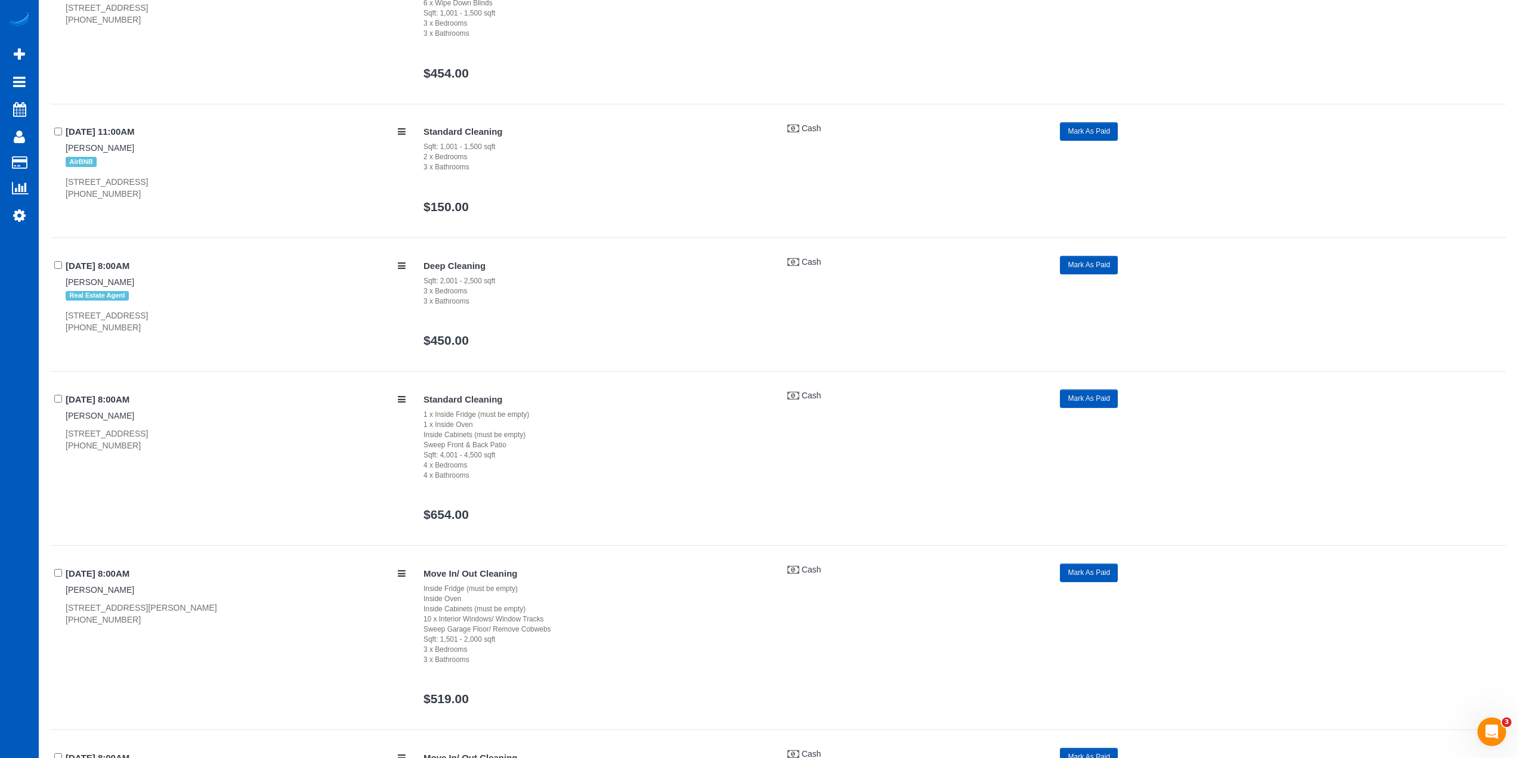
scroll to position [8290, 0]
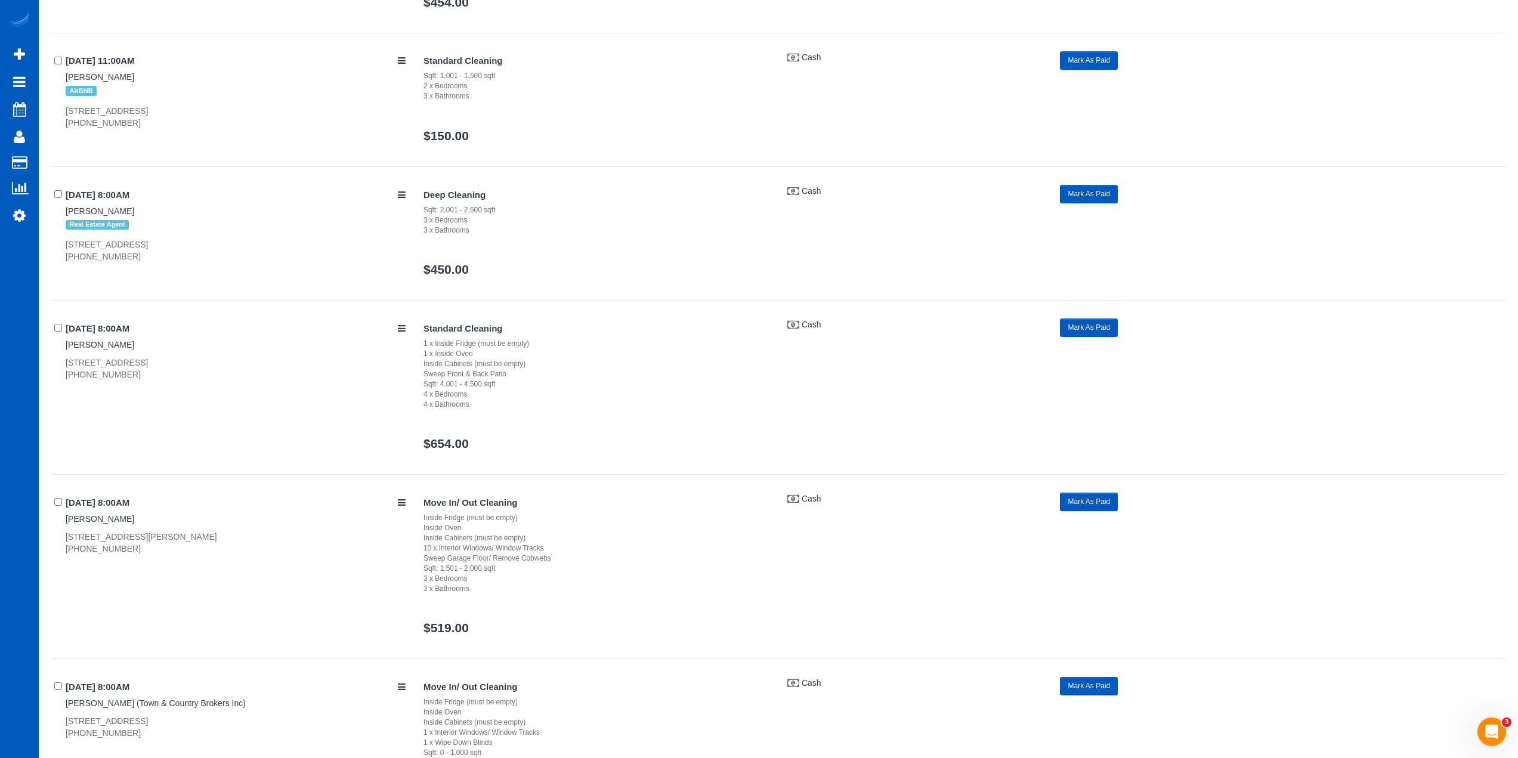
drag, startPoint x: 61, startPoint y: 241, endPoint x: 180, endPoint y: 244, distance: 119.3
click at [180, 244] on div "08/11/2025 8:00AM Nick Southard Real Estate Agent 15708 Ne 164th St, Woodinvill…" at bounding box center [233, 224] width 364 height 78
click at [166, 399] on div "08/12/2025 8:00AM Ryan Xu 2826 103rd Pl Ne, Bellevue, WA 98004 (425) 516-8301 S…" at bounding box center [778, 396] width 1455 height 156
drag, startPoint x: 61, startPoint y: 358, endPoint x: 166, endPoint y: 364, distance: 104.5
click at [166, 364] on div "08/12/2025 8:00AM Ryan Xu 2826 103rd Pl Ne, Bellevue, WA 98004 (425) 516-8301" at bounding box center [233, 349] width 364 height 62
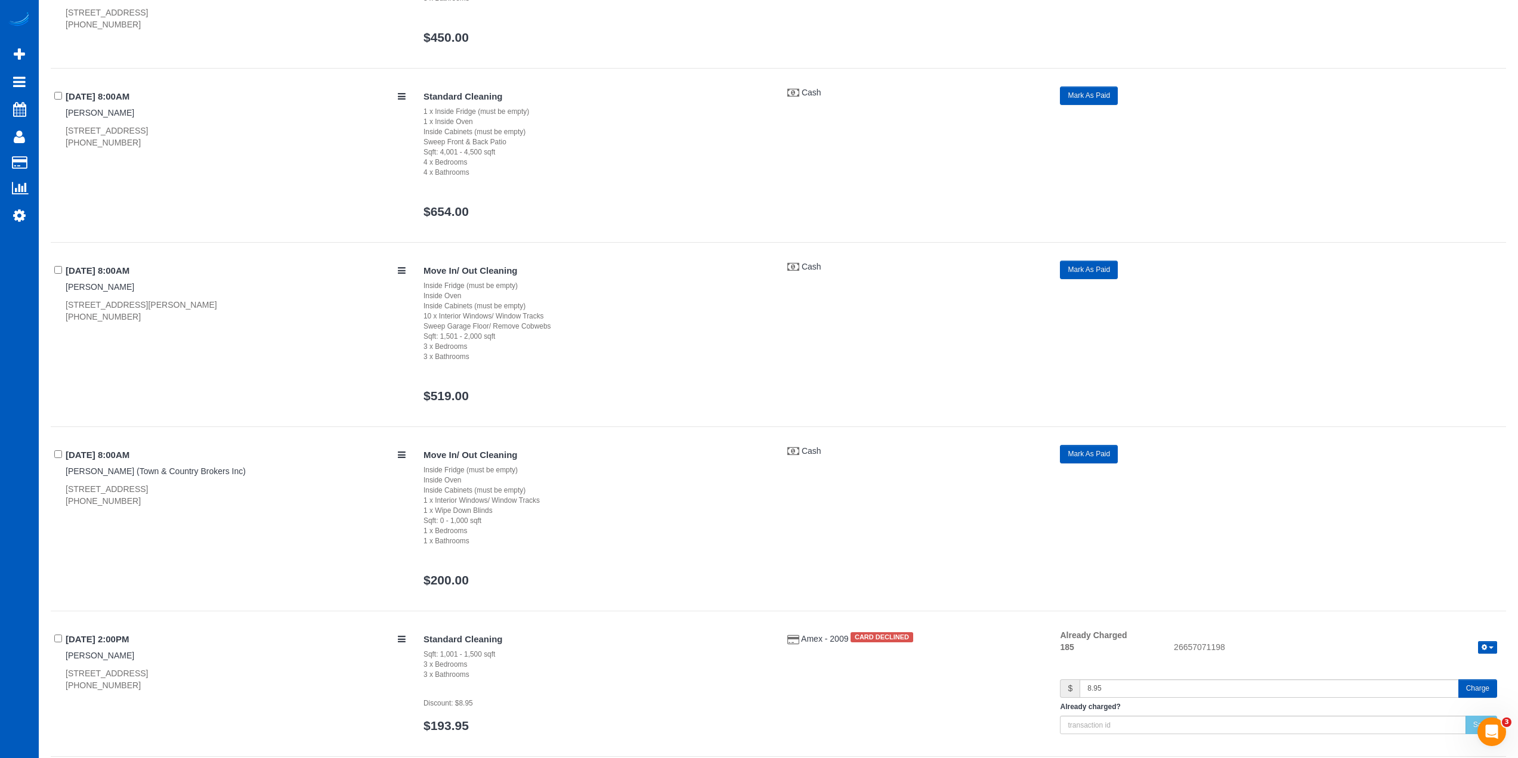
scroll to position [8529, 0]
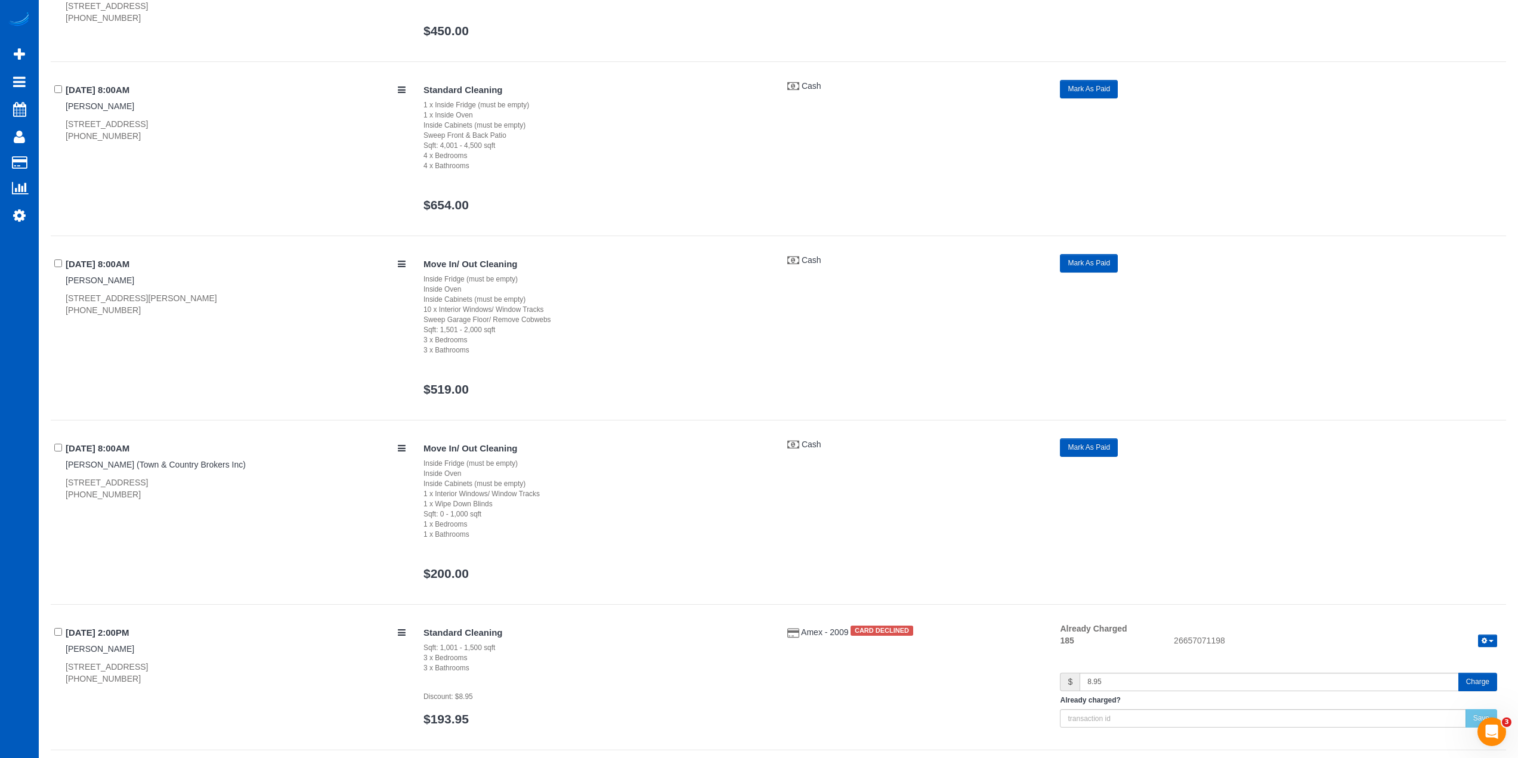
drag, startPoint x: 63, startPoint y: 282, endPoint x: 123, endPoint y: 285, distance: 59.7
click at [127, 284] on div "08/12/2025 8:00AM Michael Swires 17121 3rd Pl W, Bothell, WA 98012 (425) 501-82…" at bounding box center [233, 285] width 364 height 62
drag, startPoint x: 57, startPoint y: 294, endPoint x: 152, endPoint y: 302, distance: 95.8
click at [152, 302] on div "08/12/2025 8:00AM Michael Swires 17121 3rd Pl W, Bothell, WA 98012 (425) 501-82…" at bounding box center [233, 285] width 364 height 62
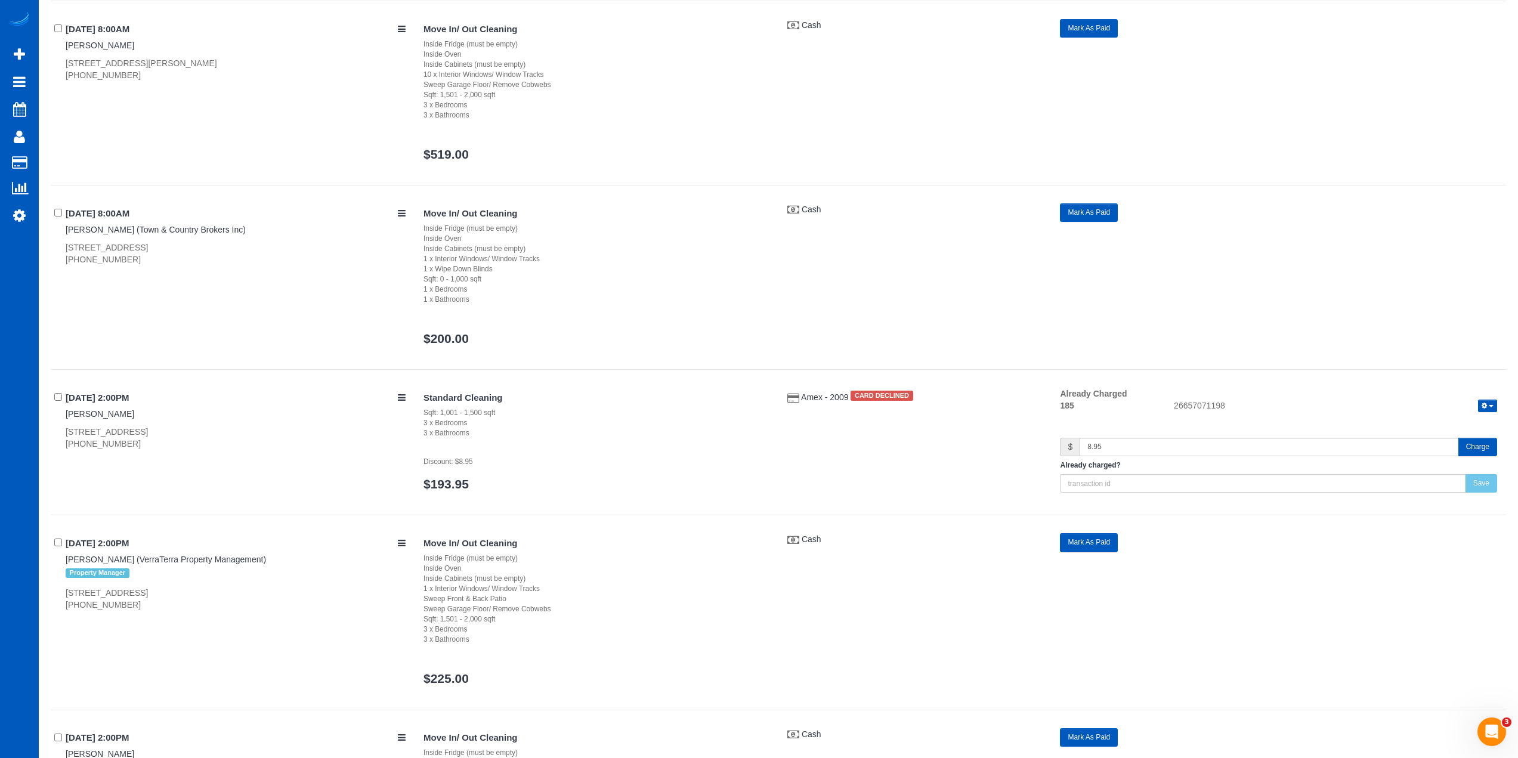
scroll to position [8768, 0]
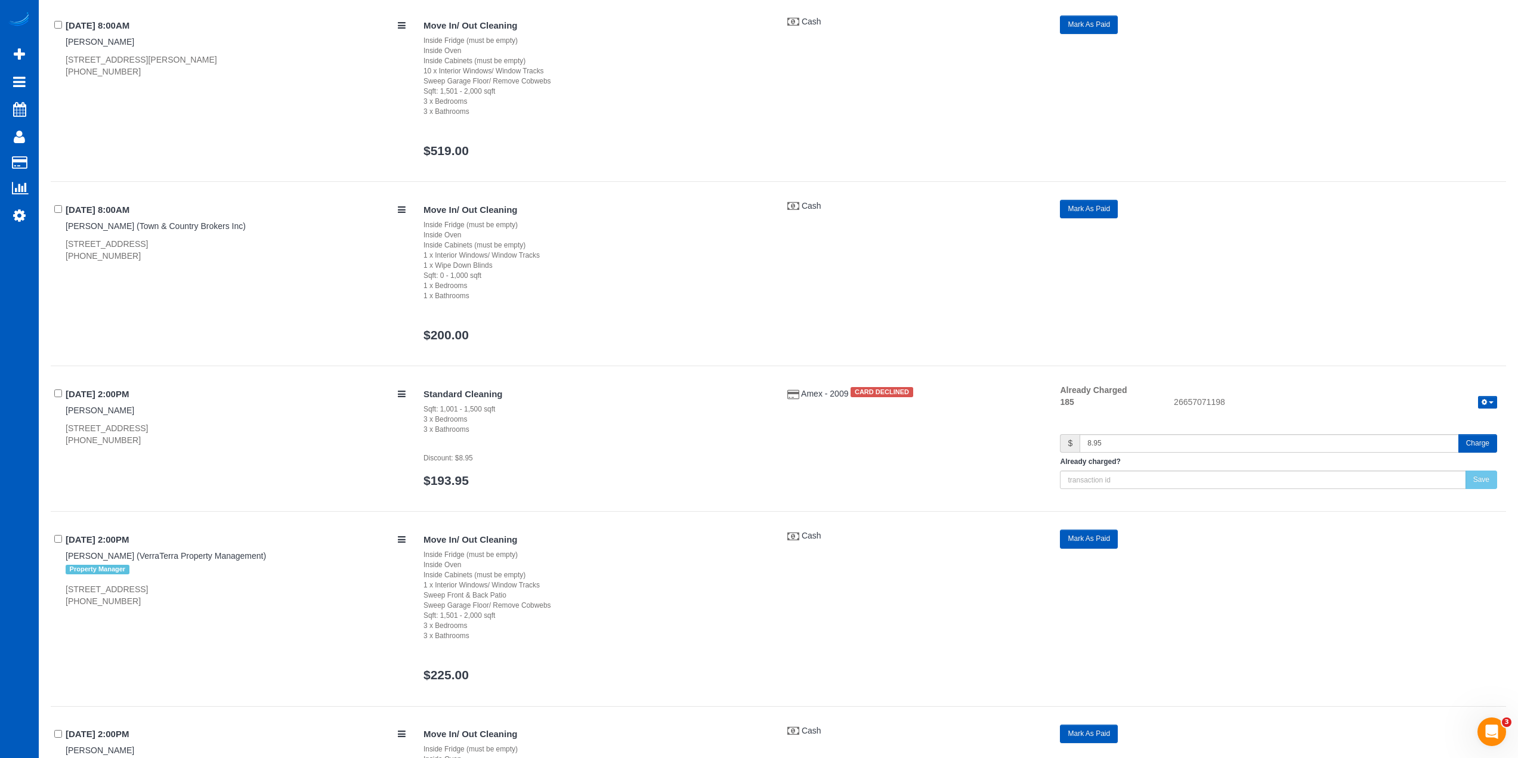
drag, startPoint x: 67, startPoint y: 237, endPoint x: 199, endPoint y: 242, distance: 131.3
click at [199, 242] on div "08/12/2025 8:00AM John Brink (Town & Country Brokers Inc) 8509 Meadow Rd Sw #9,…" at bounding box center [233, 231] width 364 height 62
click at [1486, 444] on button "Charge" at bounding box center [1477, 443] width 39 height 18
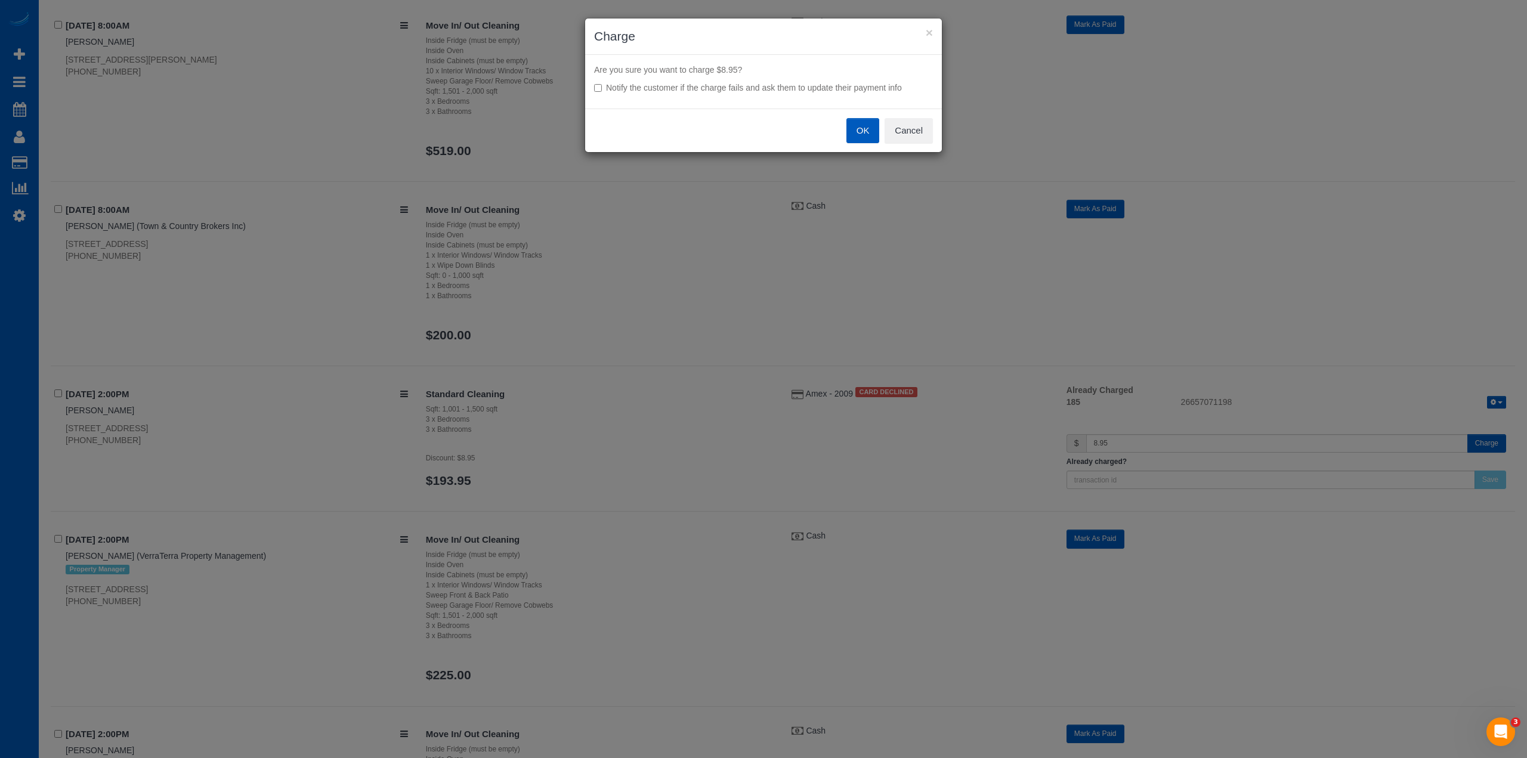
drag, startPoint x: 806, startPoint y: 84, endPoint x: 861, endPoint y: 115, distance: 63.0
click at [807, 85] on label "Notify the customer if the charge fails and ask them to update their payment in…" at bounding box center [763, 88] width 339 height 12
click at [862, 131] on button "OK" at bounding box center [862, 130] width 33 height 25
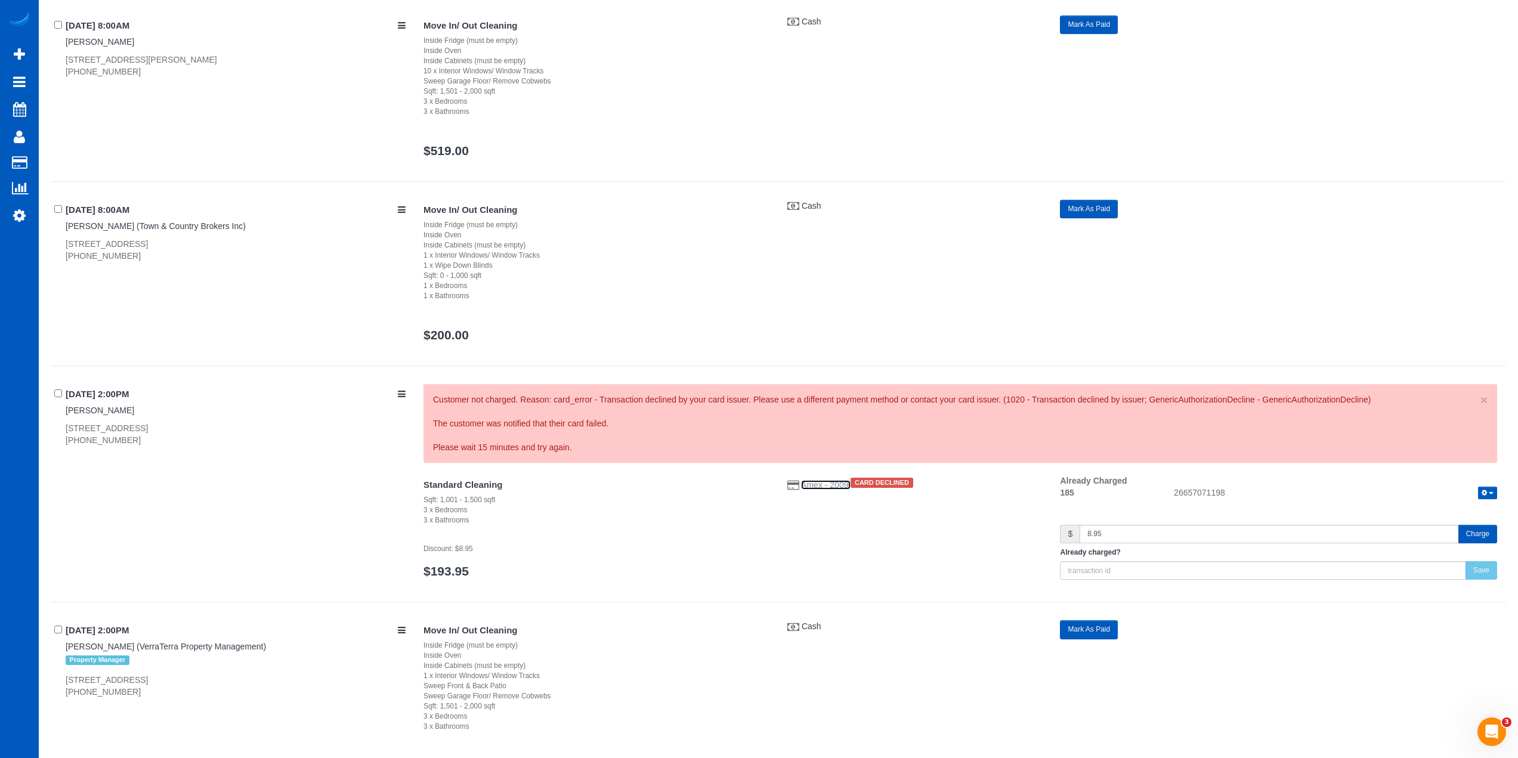
click at [833, 483] on span "Amex - 2009" at bounding box center [826, 485] width 50 height 10
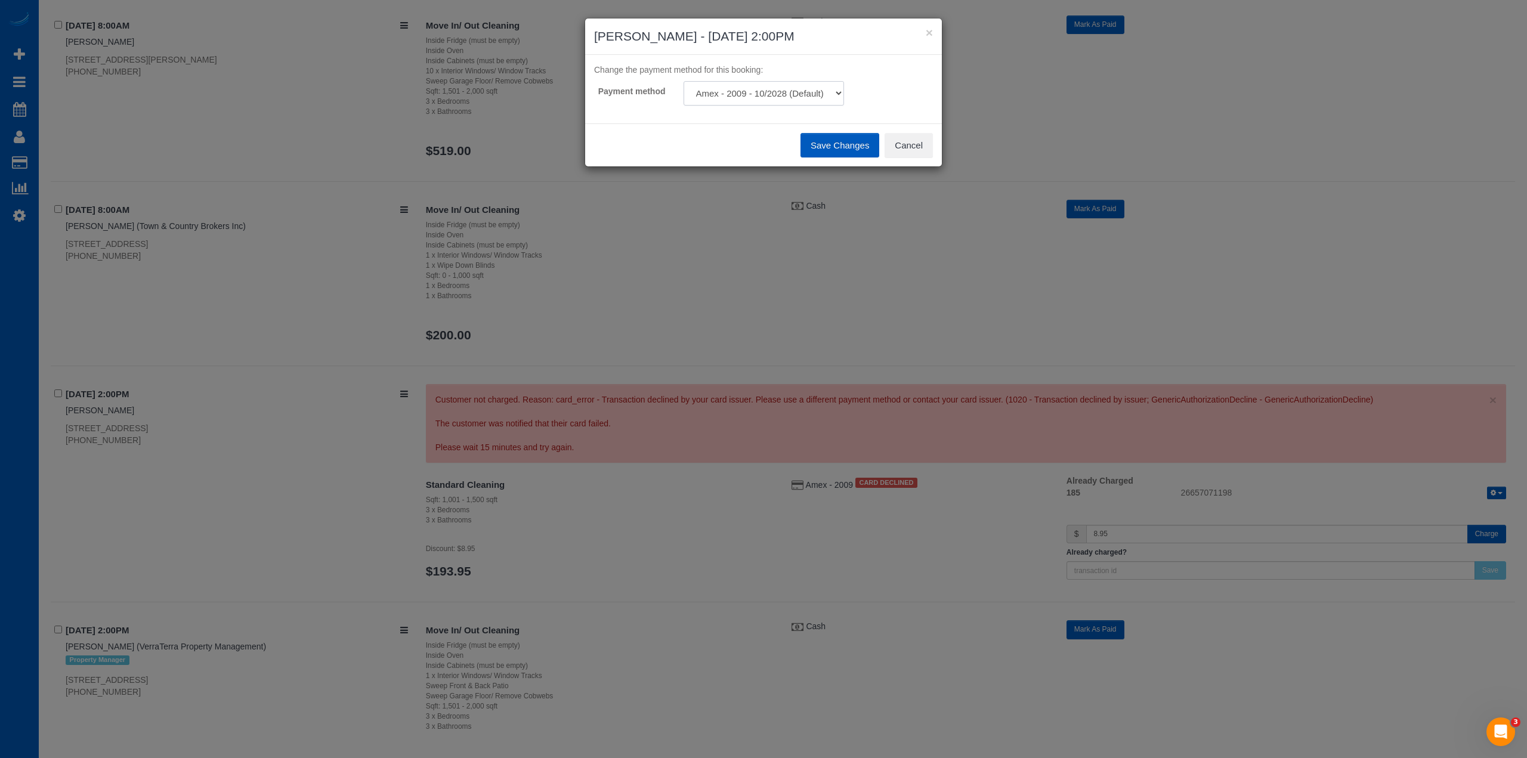
click at [802, 89] on select "Amex - 2009 - 10/2028 (Default) Add Credit Card ─────────────── Cash Check Payp…" at bounding box center [764, 93] width 160 height 24
drag, startPoint x: 905, startPoint y: 86, endPoint x: 927, endPoint y: 144, distance: 61.7
click at [906, 86] on div "Payment method Amex - 2009 - 10/2028 (Default) Add Credit Card ─────────────── …" at bounding box center [763, 93] width 357 height 24
click at [911, 149] on button "Cancel" at bounding box center [909, 145] width 48 height 25
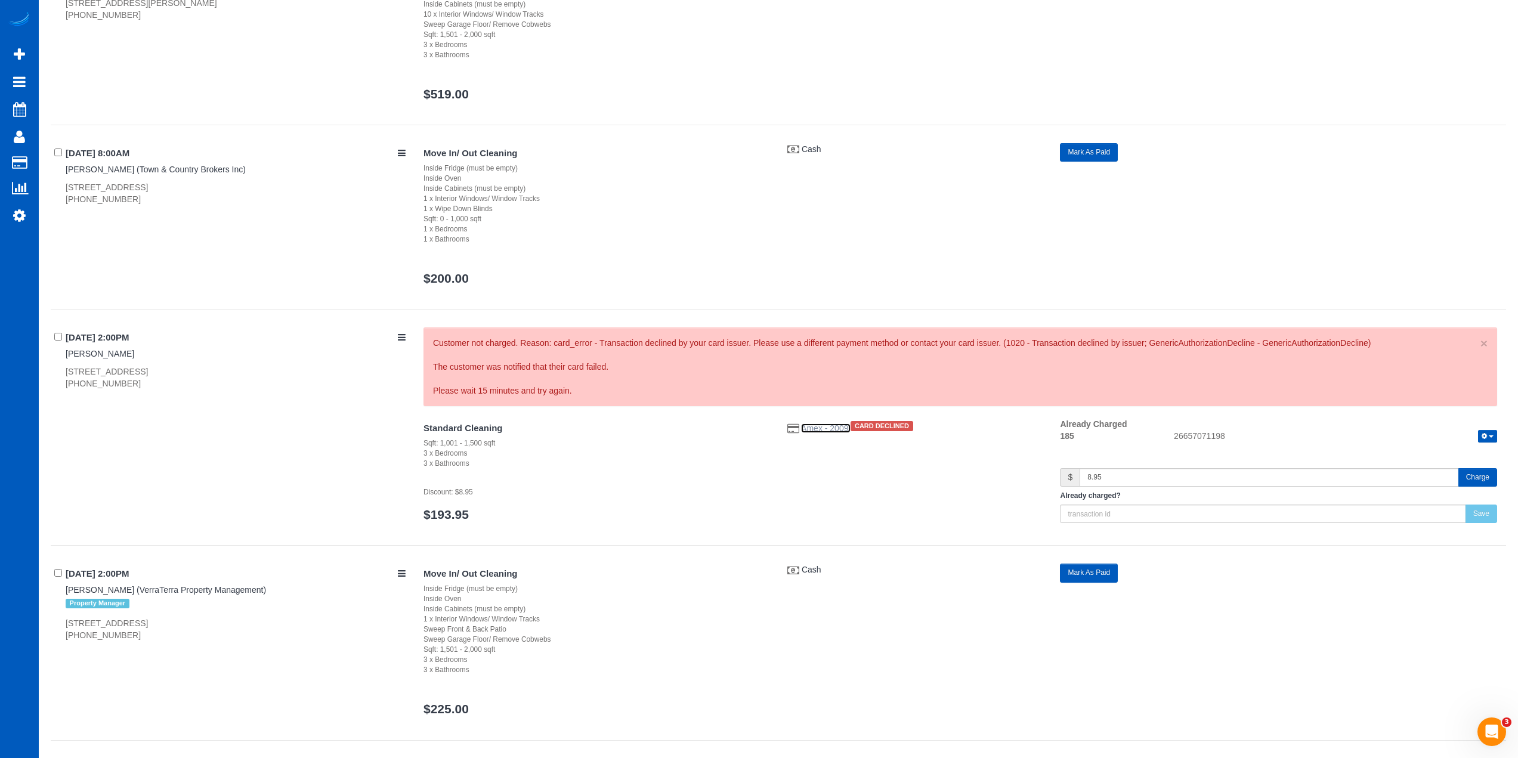
scroll to position [9066, 0]
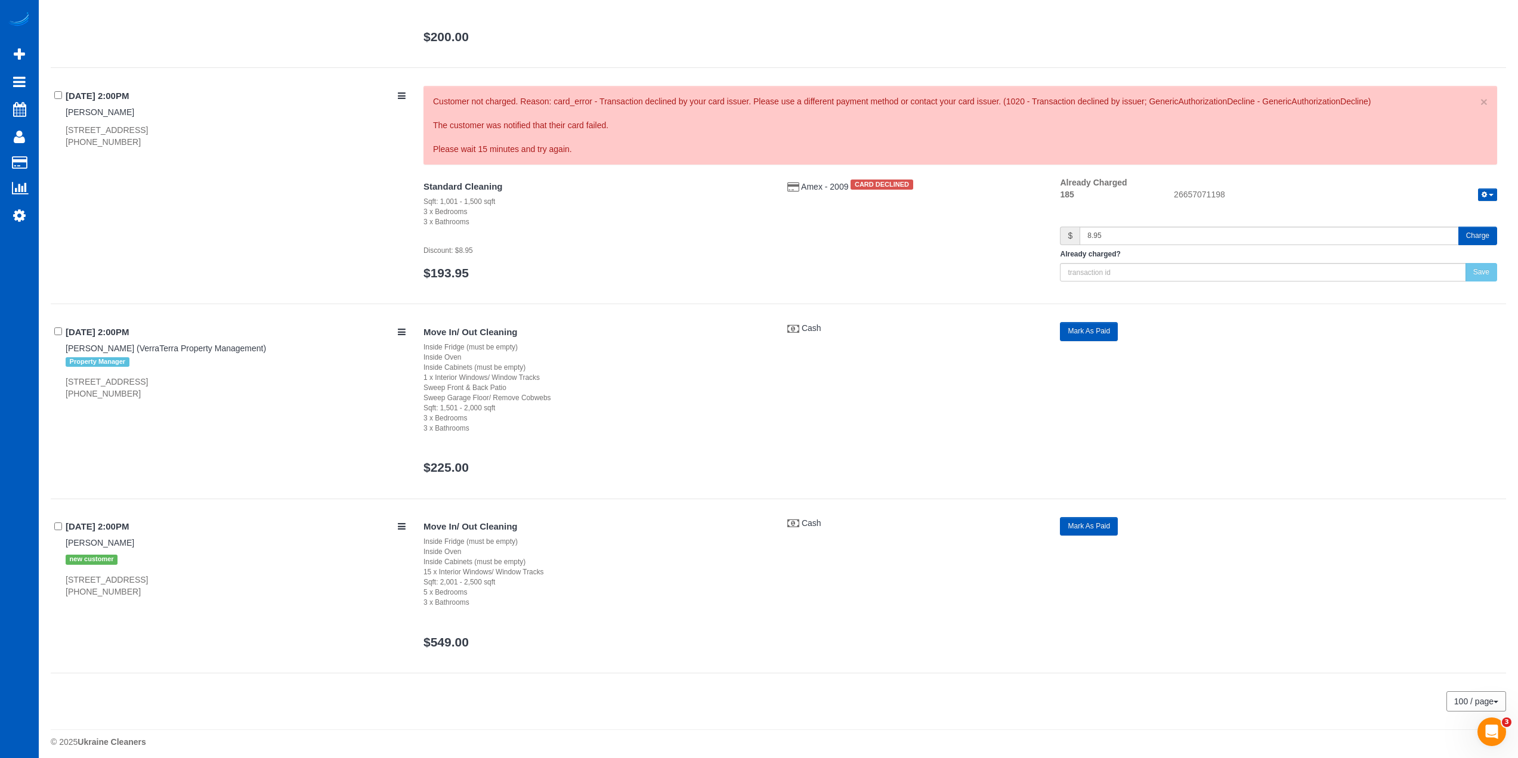
drag, startPoint x: 57, startPoint y: 377, endPoint x: 174, endPoint y: 385, distance: 117.2
click at [174, 385] on div "08/12/2025 2:00PM Jessica Welch (VerraTerra Property Management) Property Manag…" at bounding box center [233, 361] width 364 height 78
drag, startPoint x: 62, startPoint y: 577, endPoint x: 164, endPoint y: 579, distance: 102.0
click at [164, 579] on div "08/12/2025 2:00PM Valerie Ditore new customer 510 201st Pl Nw, Shoreline, WA 98…" at bounding box center [233, 557] width 364 height 81
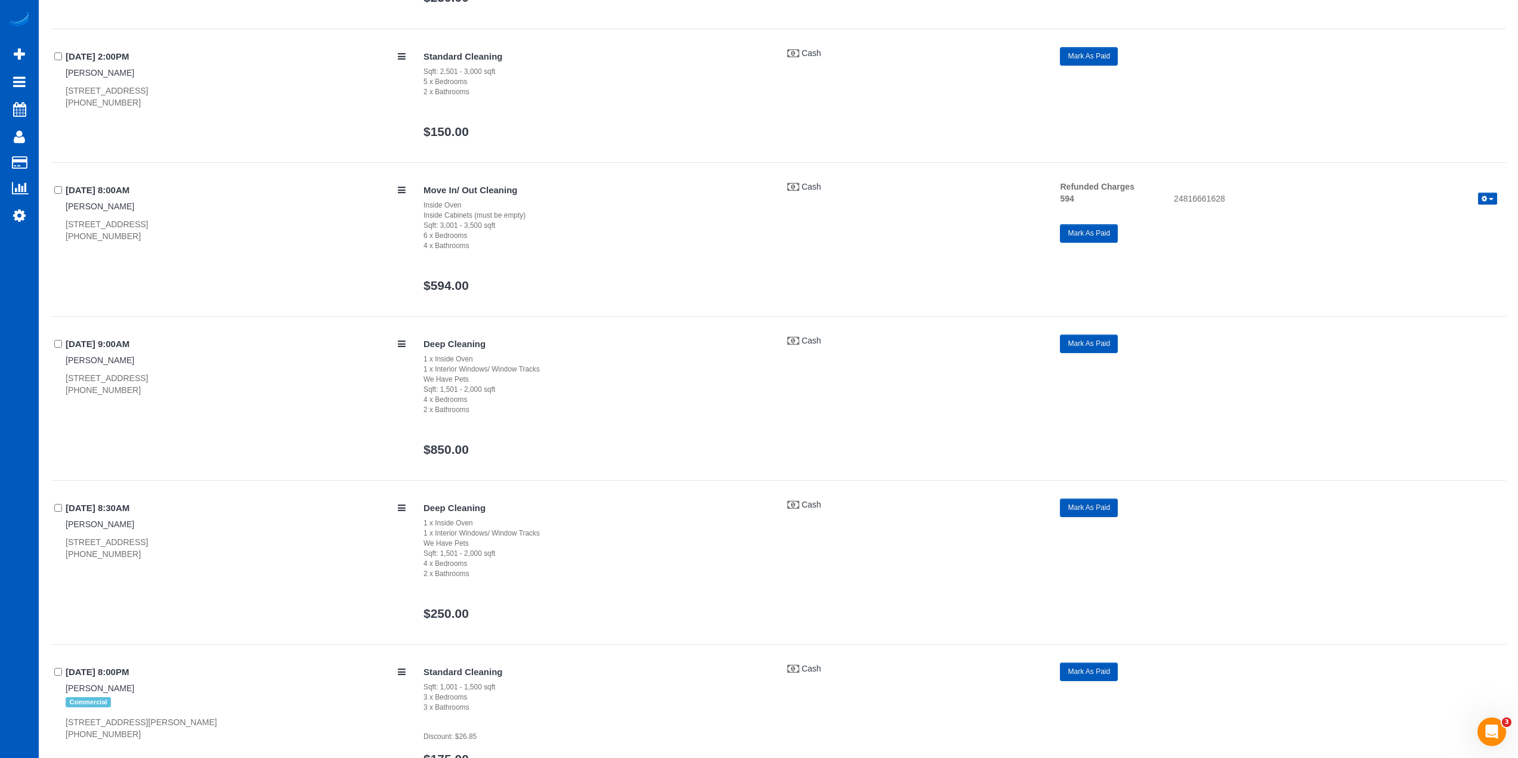
scroll to position [0, 0]
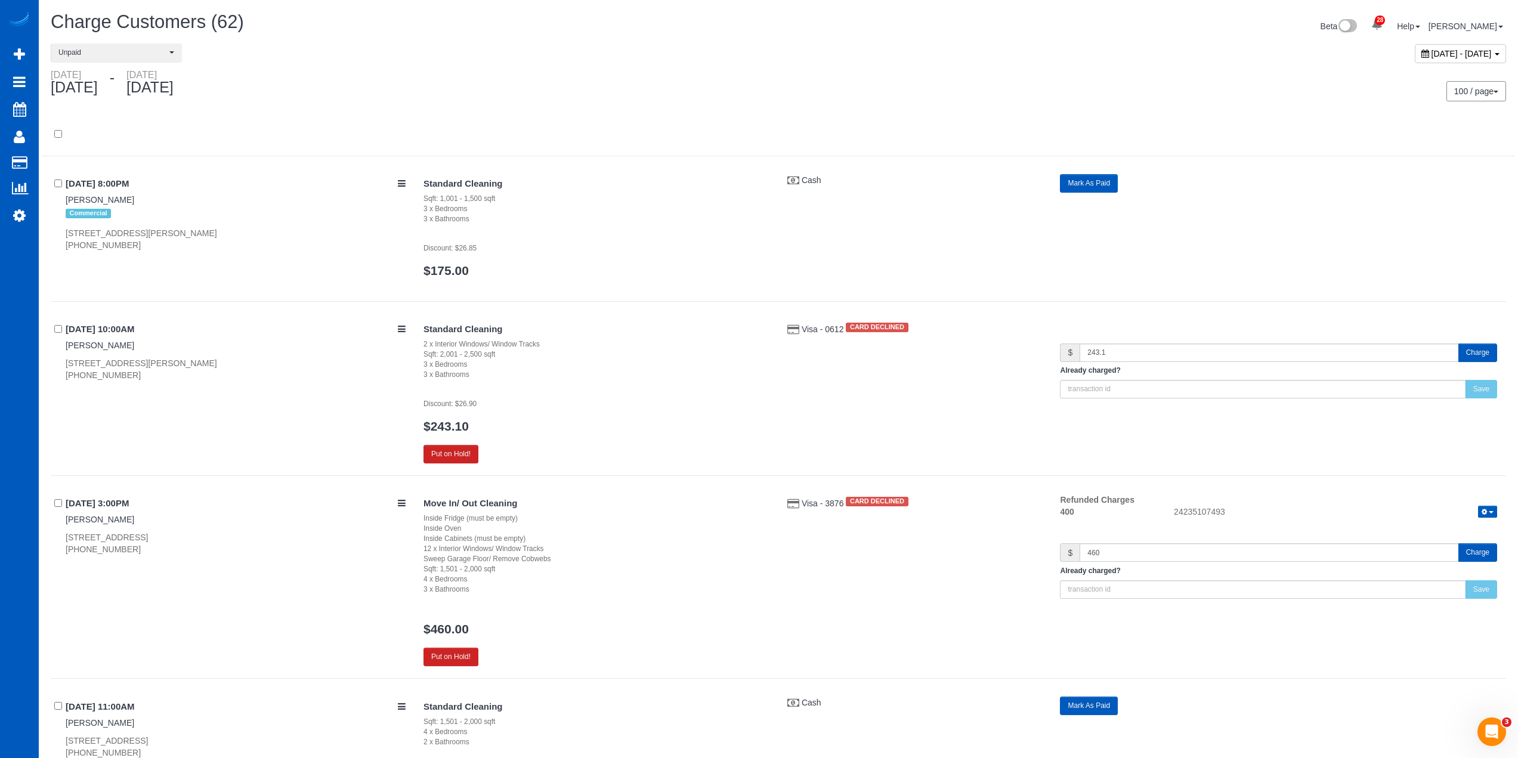
click at [1431, 55] on span "June 01, 2025 - August 12, 2025" at bounding box center [1461, 54] width 60 height 10
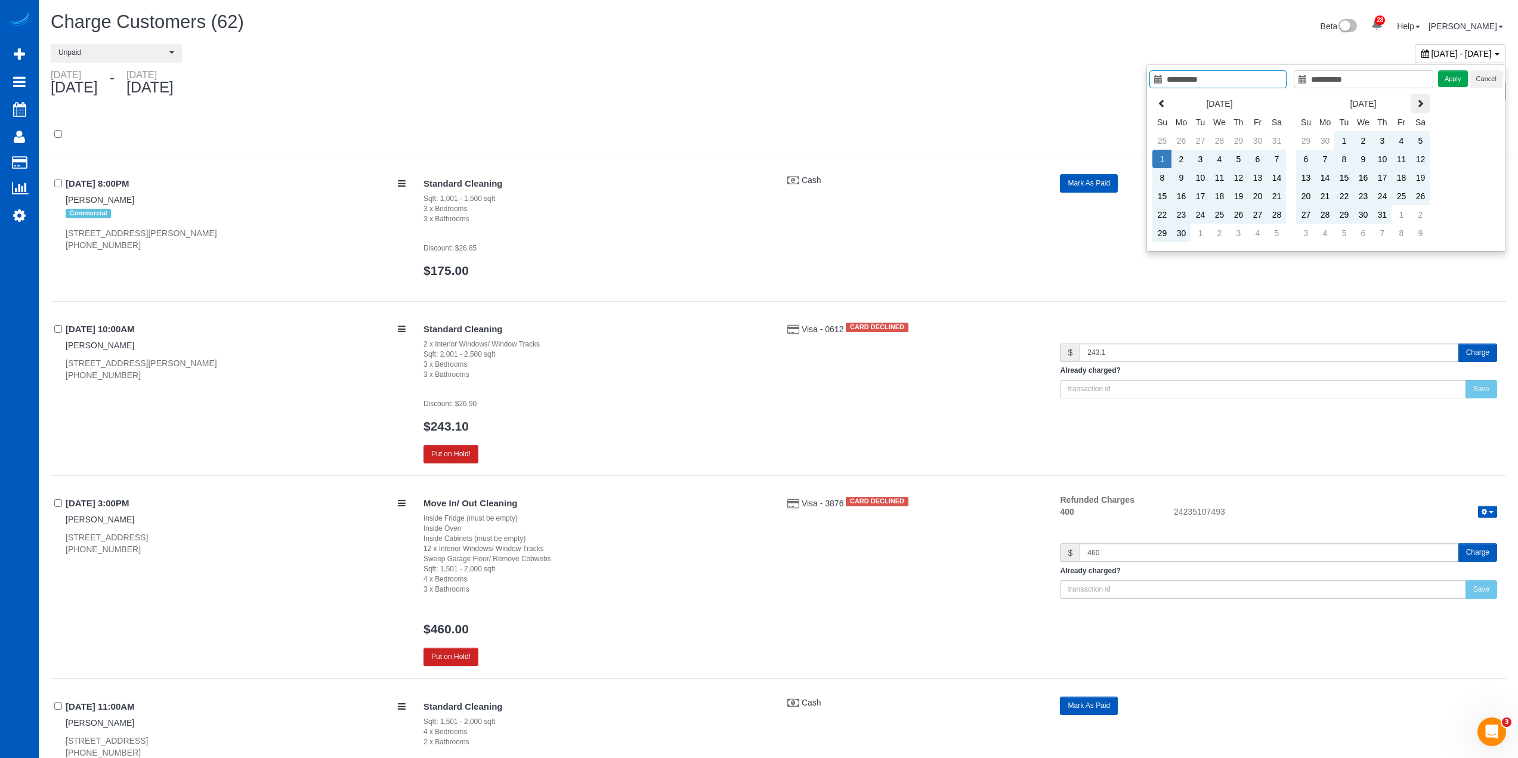
click at [1424, 104] on icon at bounding box center [1420, 103] width 8 height 8
type input "**********"
click at [1371, 174] on td "13" at bounding box center [1362, 177] width 19 height 18
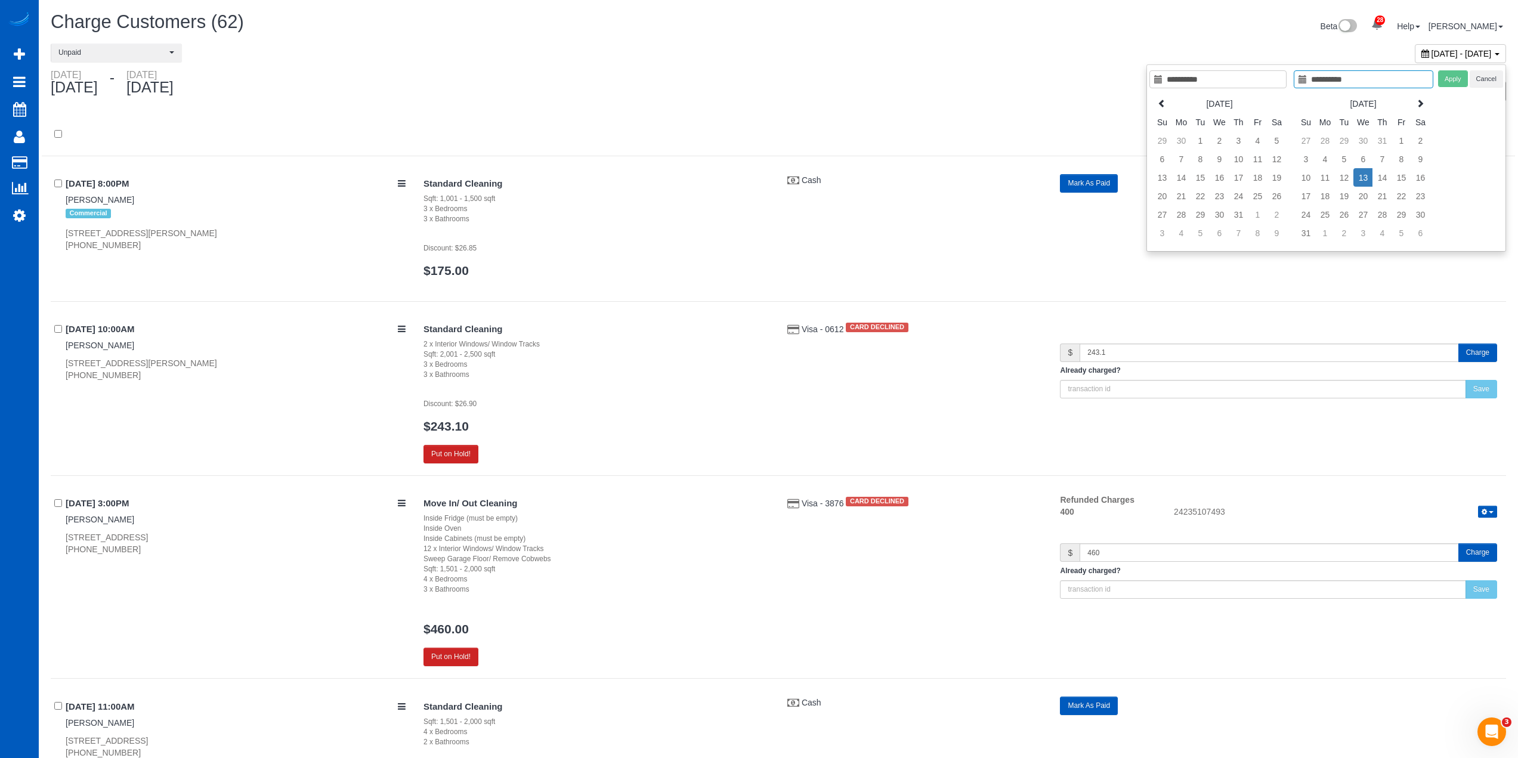
type input "**********"
click at [1371, 174] on td "13" at bounding box center [1362, 177] width 19 height 18
type input "**********"
click at [1443, 82] on button "Apply" at bounding box center [1453, 78] width 30 height 17
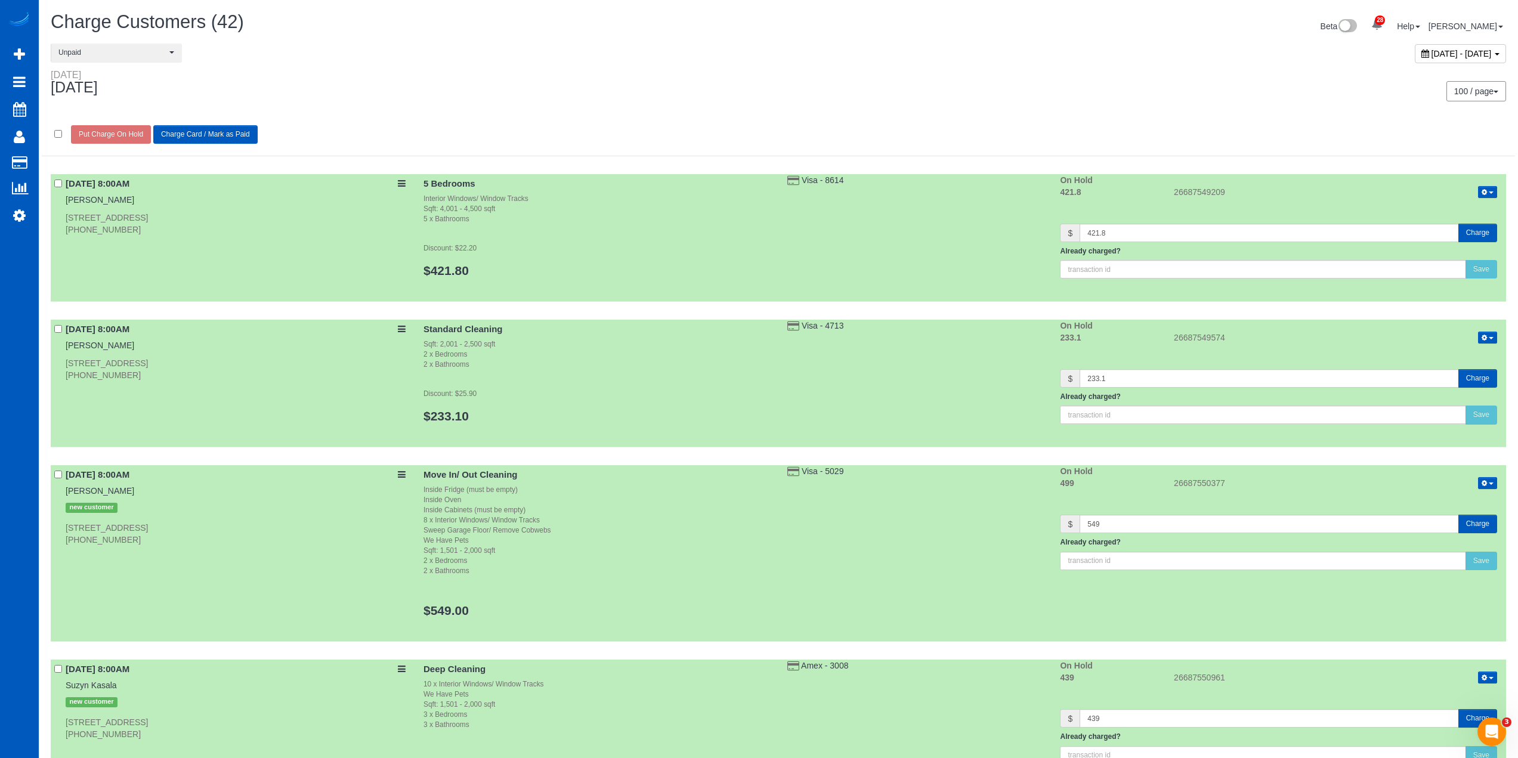
click at [199, 131] on button "Charge Card / Mark as Paid" at bounding box center [205, 134] width 104 height 18
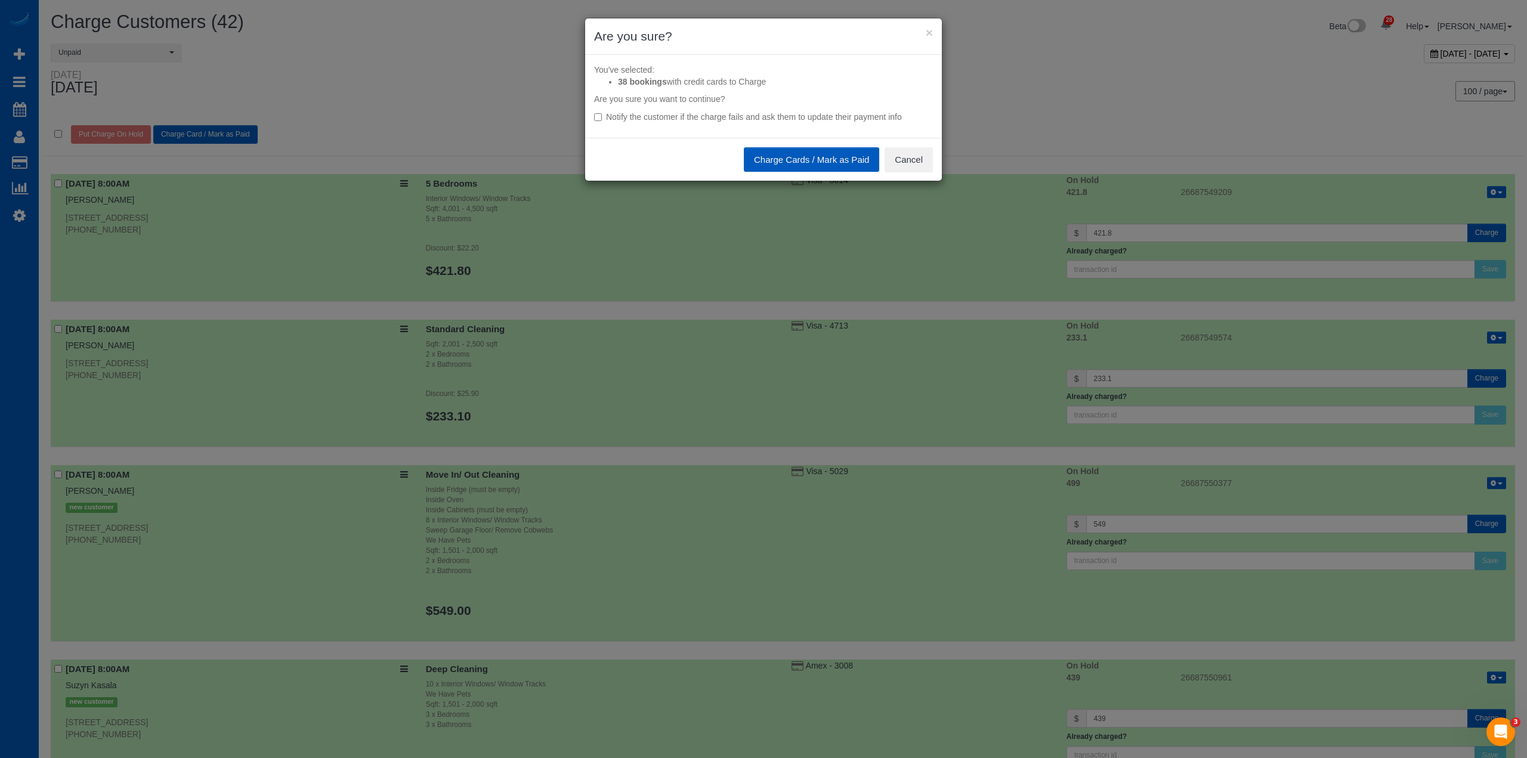
click at [784, 155] on button "Charge Cards / Mark as Paid" at bounding box center [811, 159] width 135 height 25
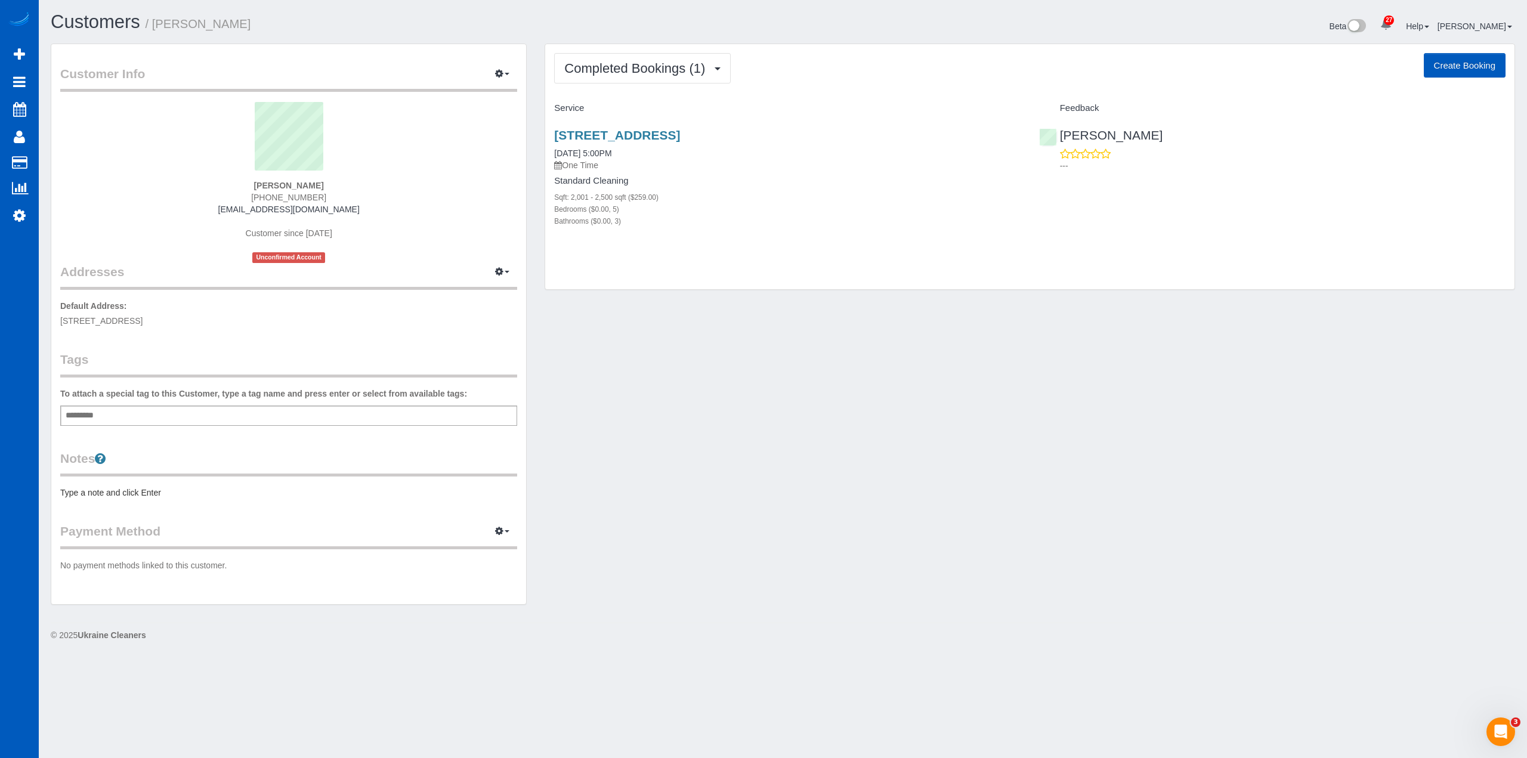
click at [295, 183] on strong "[PERSON_NAME]" at bounding box center [288, 186] width 70 height 10
click at [750, 521] on div "Customer Info Edit Contact Info Send Message Email Preferences Special Sales Ta…" at bounding box center [783, 330] width 1482 height 573
click at [297, 187] on strong "[PERSON_NAME]" at bounding box center [288, 186] width 70 height 10
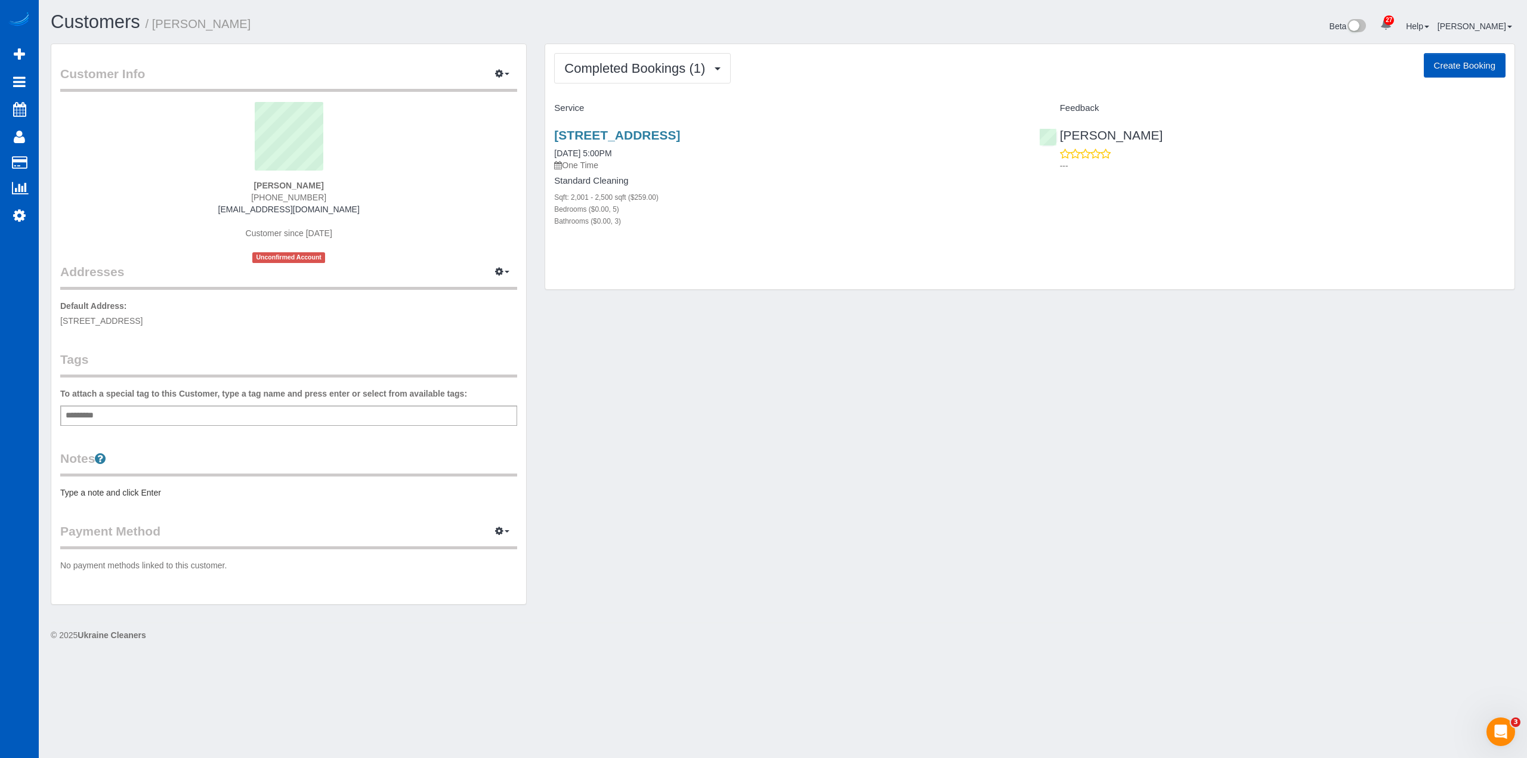
click at [297, 187] on strong "[PERSON_NAME]" at bounding box center [288, 186] width 70 height 10
copy div "[PERSON_NAME]"
drag, startPoint x: 336, startPoint y: 206, endPoint x: 246, endPoint y: 212, distance: 90.9
click at [246, 212] on div "[PERSON_NAME] [PHONE_NUMBER] [EMAIL_ADDRESS][DOMAIN_NAME] Customer since [DATE]…" at bounding box center [288, 182] width 457 height 161
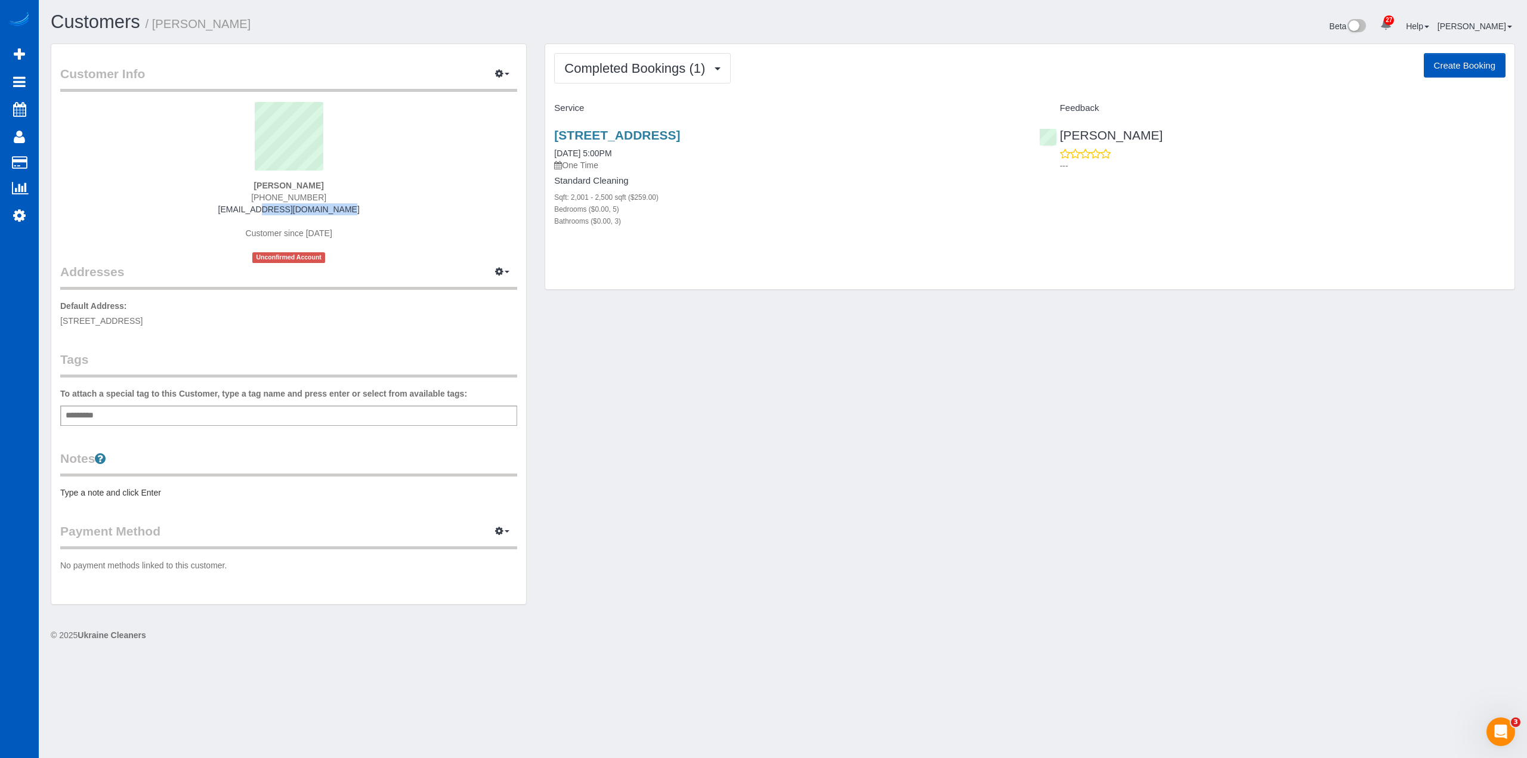
copy link "[EMAIL_ADDRESS][DOMAIN_NAME]"
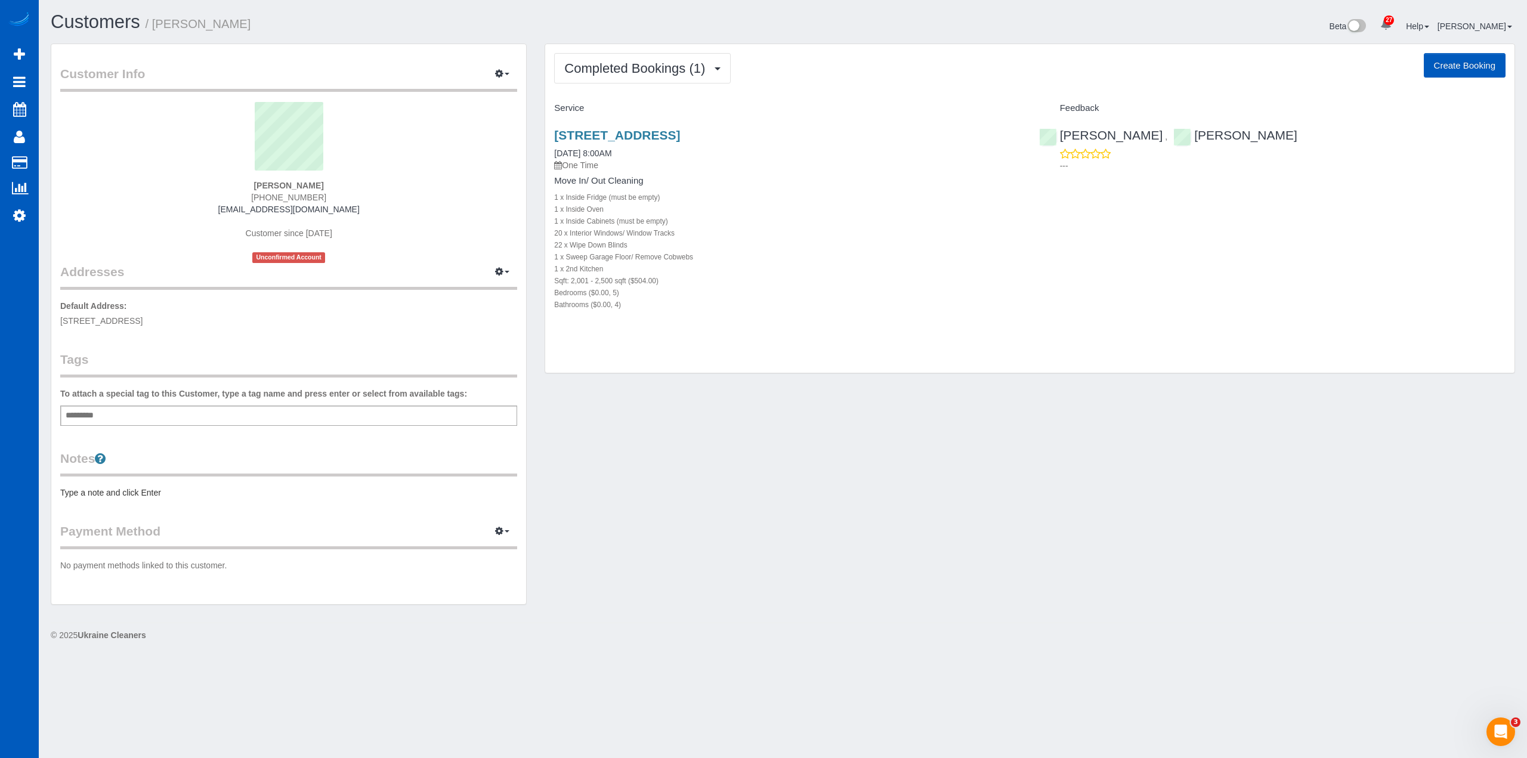
click at [281, 178] on sui-profile-pic at bounding box center [288, 141] width 439 height 78
click at [282, 178] on sui-profile-pic at bounding box center [288, 141] width 439 height 78
click at [283, 185] on strong "Michael Swires" at bounding box center [288, 186] width 70 height 10
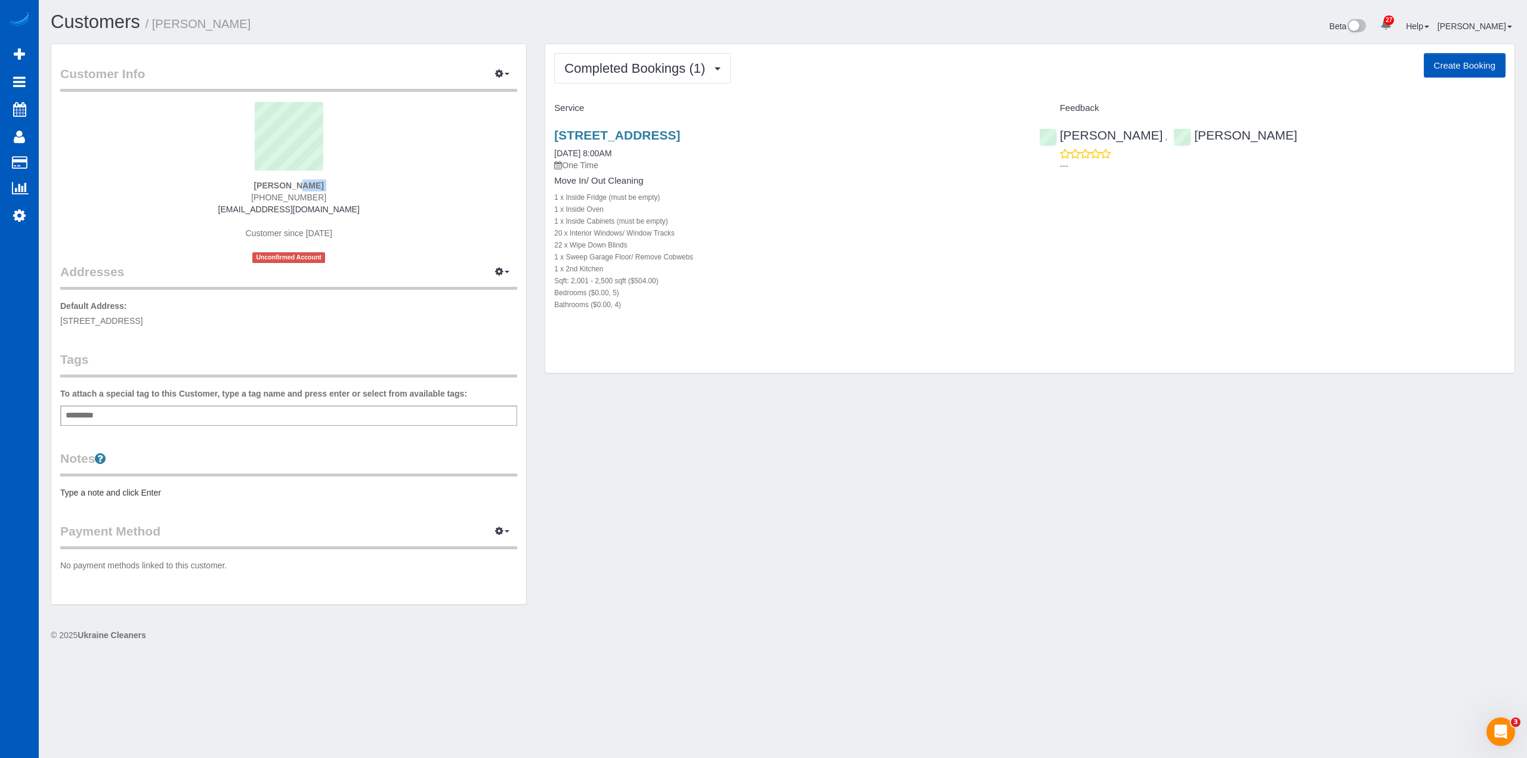
click at [283, 185] on strong "Michael Swires" at bounding box center [288, 186] width 70 height 10
copy div "Michael Swires"
click at [100, 422] on input "text" at bounding box center [83, 416] width 41 height 16
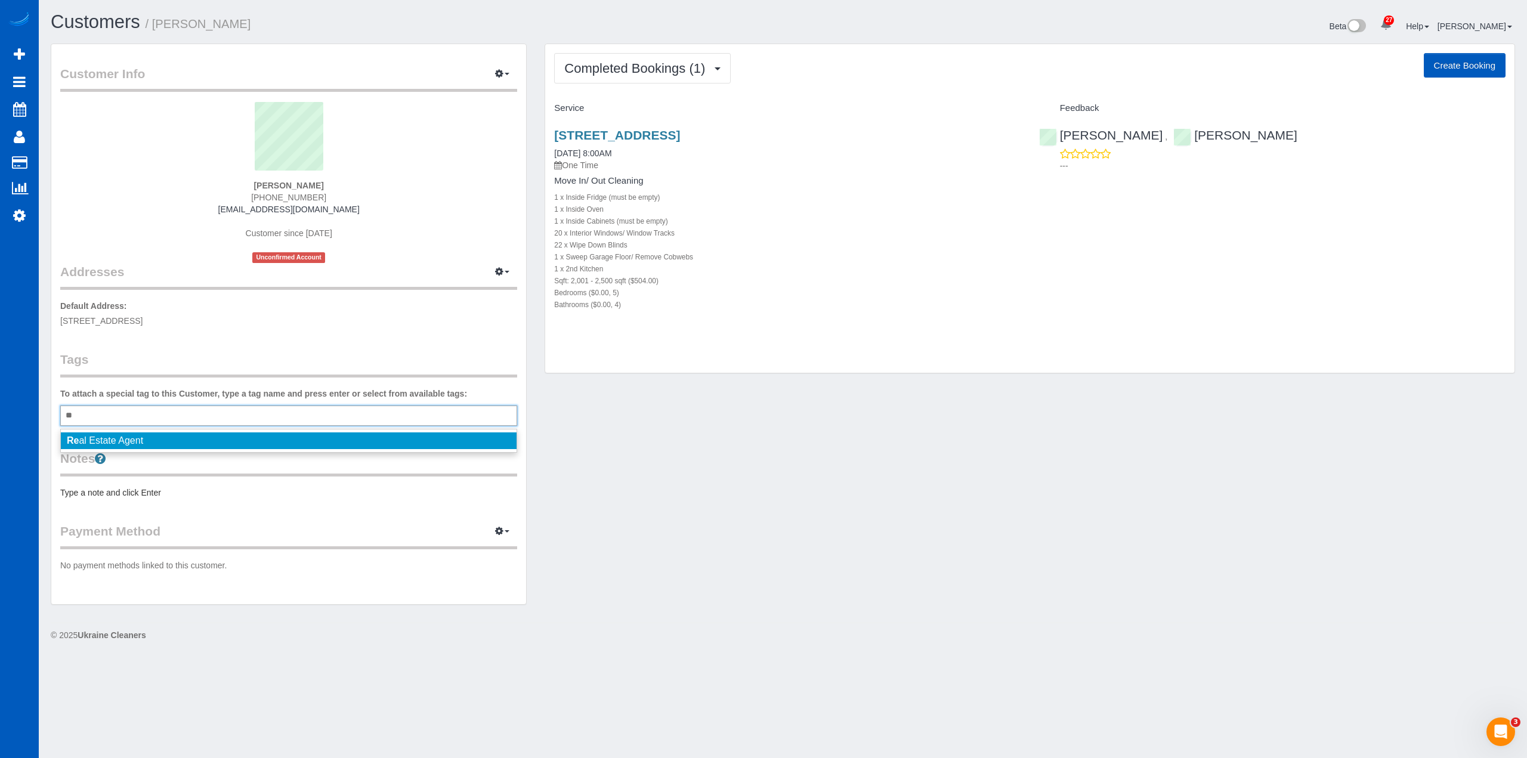
type input "**"
click at [121, 443] on span "Re al Estate Agent" at bounding box center [105, 440] width 76 height 10
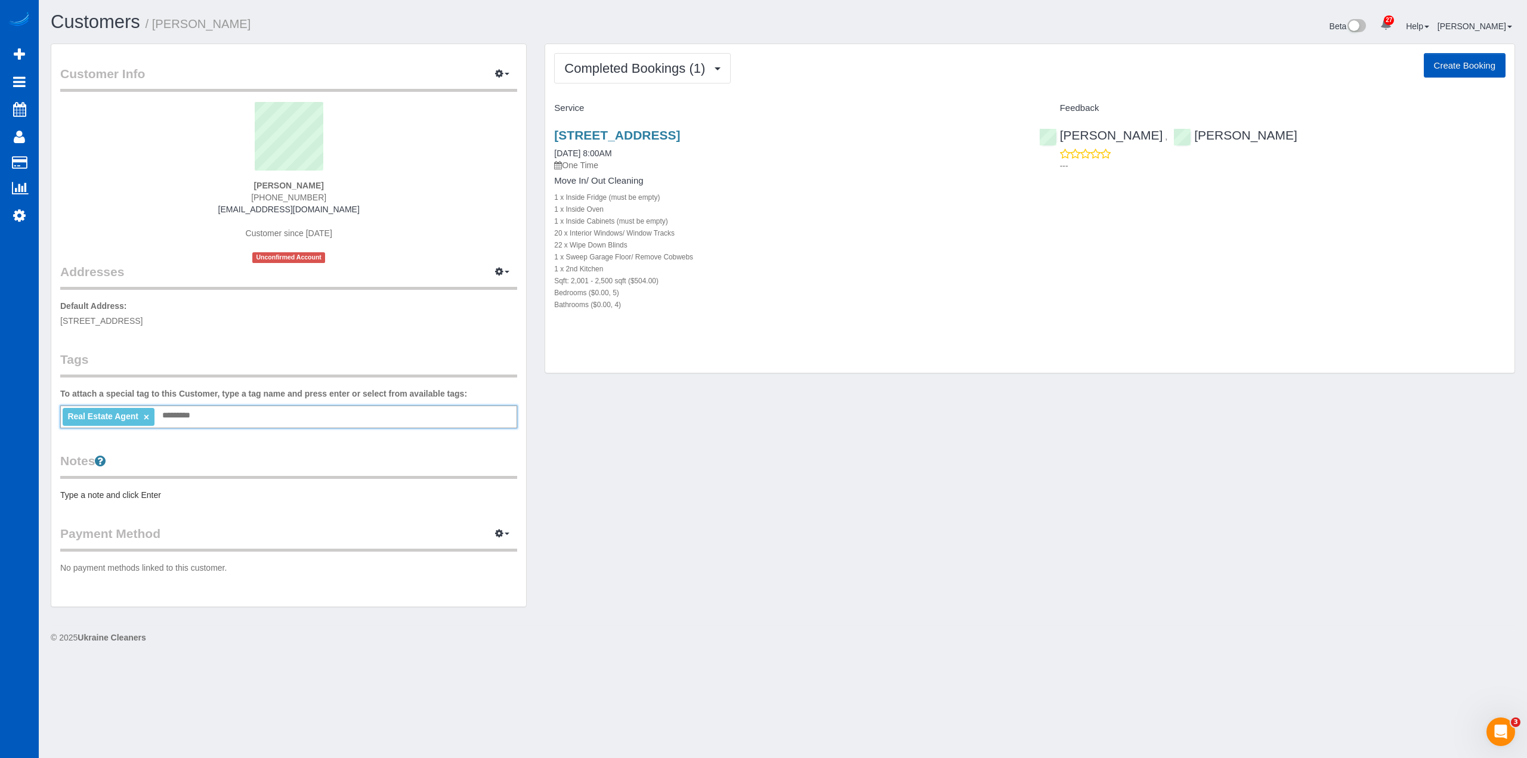
click at [286, 191] on div "Michael Swires (425) 501-8285 michaelswires@windermere.com Customer since 2025 …" at bounding box center [288, 182] width 457 height 161
click at [293, 183] on strong "Michael Swires" at bounding box center [288, 186] width 70 height 10
copy div "Michael Swires"
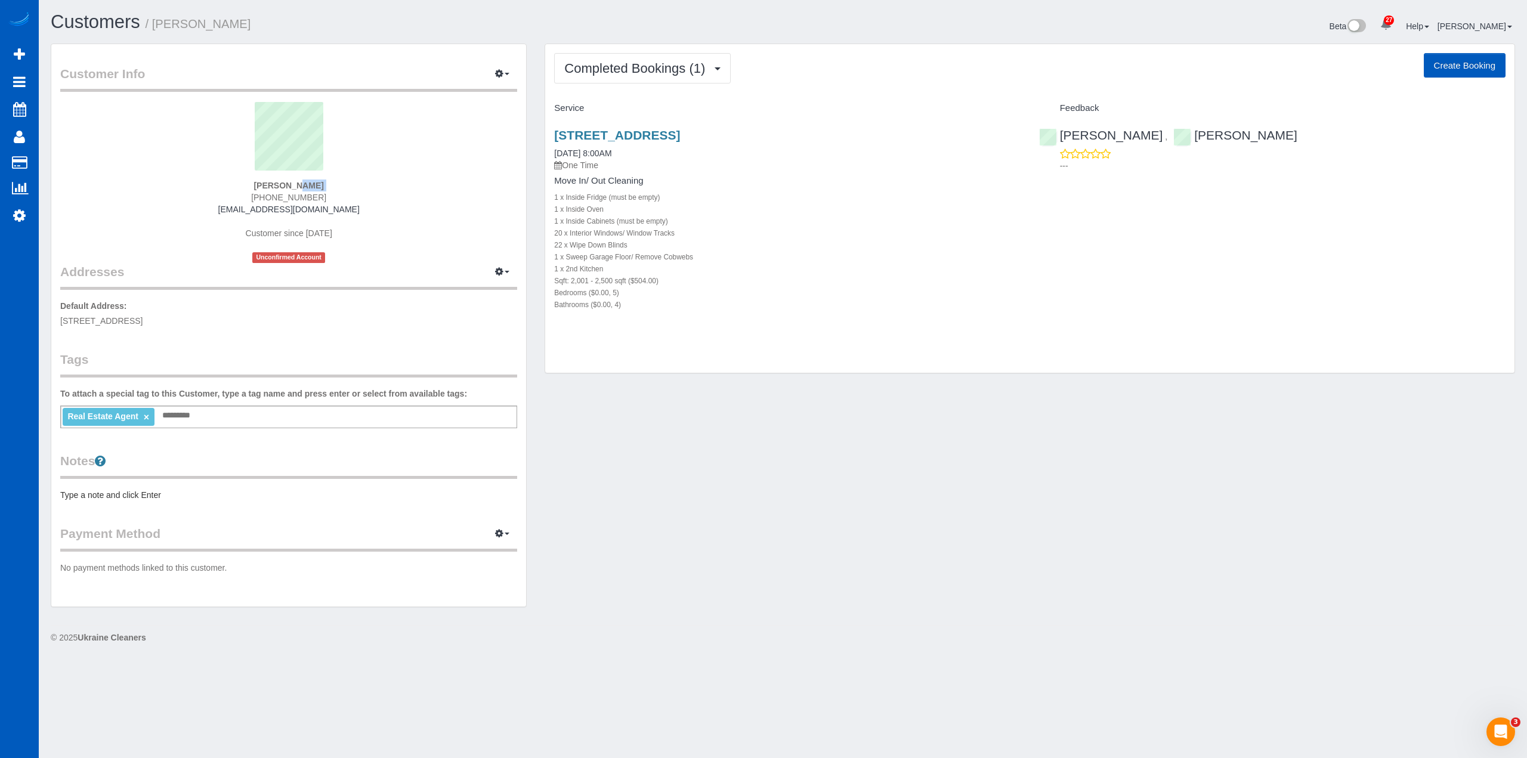
drag, startPoint x: 219, startPoint y: 207, endPoint x: 393, endPoint y: 212, distance: 173.6
click at [393, 212] on div "Michael Swires (425) 501-8285 michaelswires@windermere.com Customer since 2025 …" at bounding box center [288, 182] width 457 height 161
copy link "michaelswires@windermere.com"
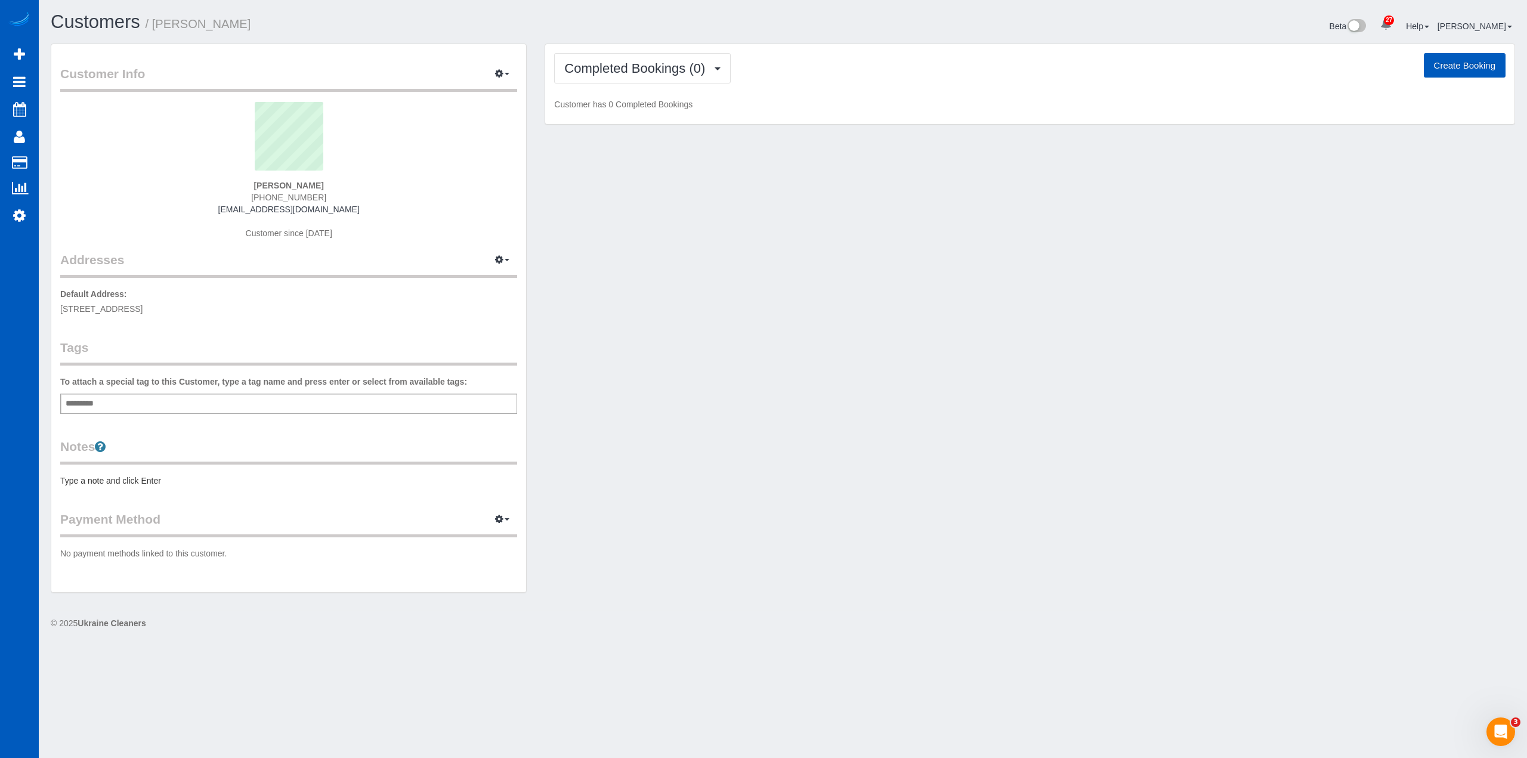
drag, startPoint x: 58, startPoint y: 305, endPoint x: 166, endPoint y: 314, distance: 107.8
click at [166, 314] on div "Customer Info Edit Contact Info Send Message Email Preferences Special Sales Ta…" at bounding box center [288, 318] width 475 height 548
copy span "510 NW 201st PL, Shoreline"
drag, startPoint x: 249, startPoint y: 183, endPoint x: 6, endPoint y: 226, distance: 246.5
click at [336, 182] on div "Valerie Ditore (206) 650-3976 valditore@hotmail.com Customer since 2025" at bounding box center [288, 176] width 457 height 149
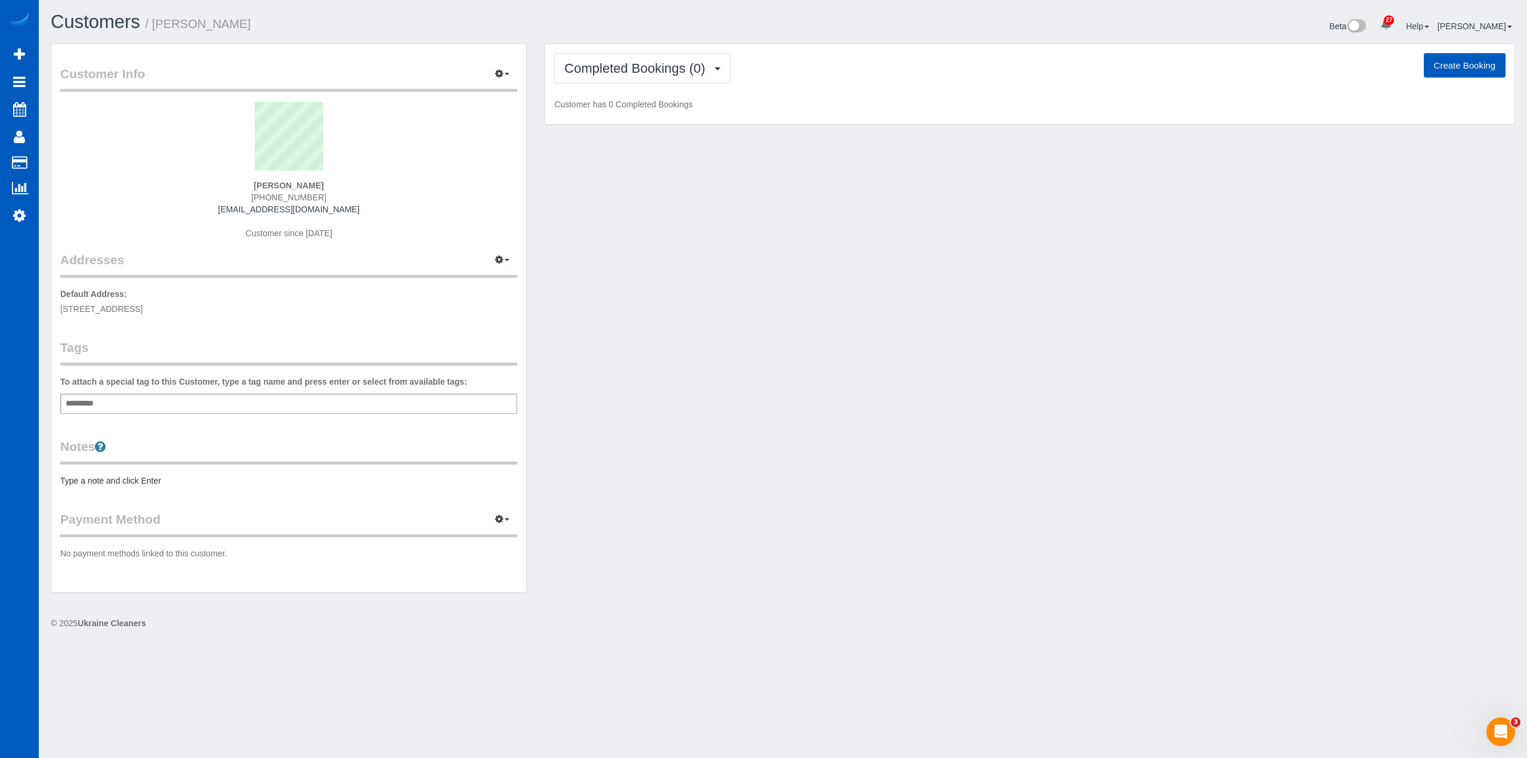
copy strong "Valerie Ditore"
drag, startPoint x: 239, startPoint y: 209, endPoint x: 0, endPoint y: 234, distance: 240.0
click at [360, 214] on div "Valerie Ditore (206) 650-3976 valditore@hotmail.com Customer since 2025" at bounding box center [288, 176] width 457 height 149
copy link "valditore@hotmail.com"
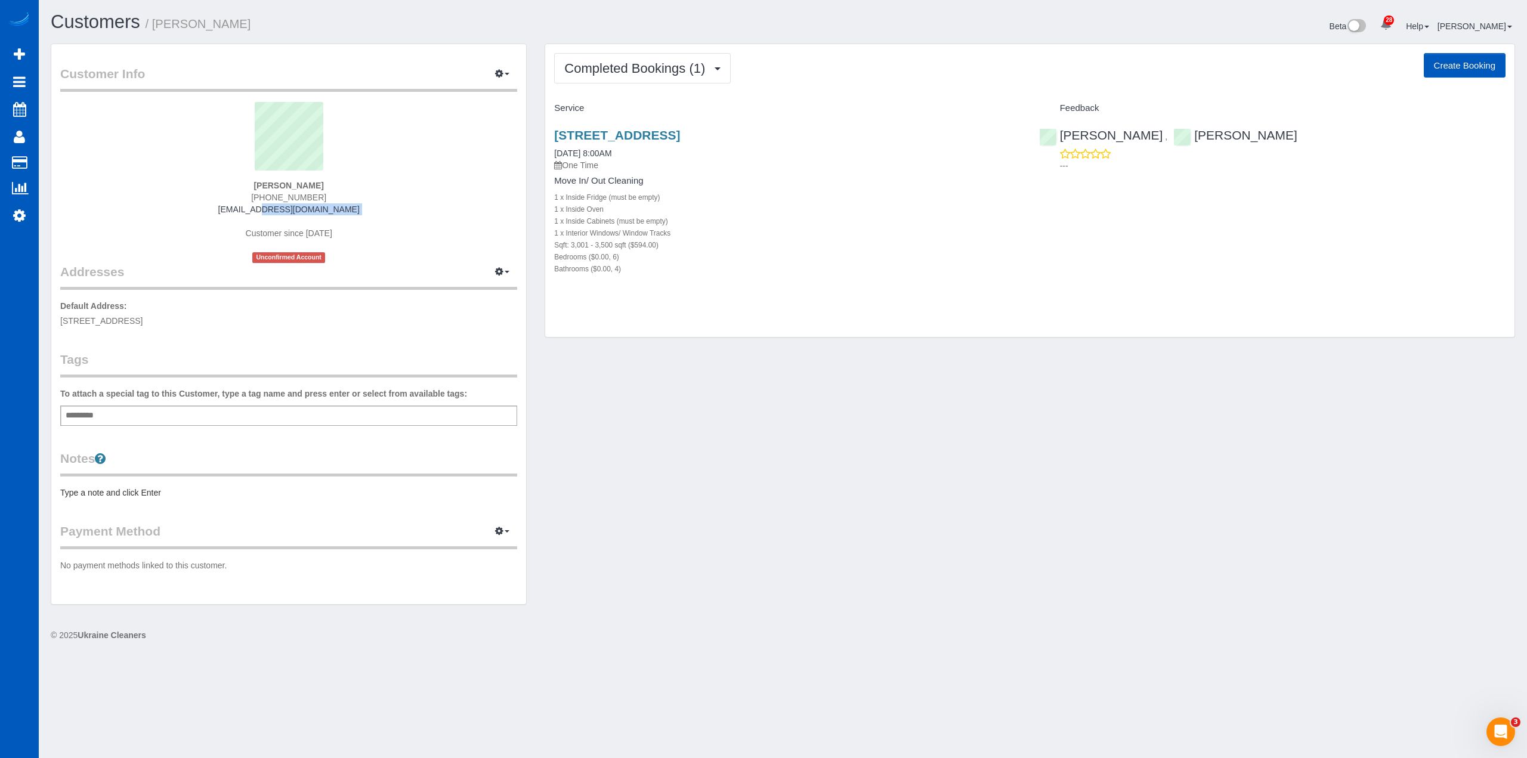
drag, startPoint x: 293, startPoint y: 215, endPoint x: 396, endPoint y: 219, distance: 103.3
click at [396, 219] on div "[PERSON_NAME] [PHONE_NUMBER] [EMAIL_ADDRESS][DOMAIN_NAME] Customer since [DATE]…" at bounding box center [288, 182] width 457 height 161
copy div "[EMAIL_ADDRESS][DOMAIN_NAME]"
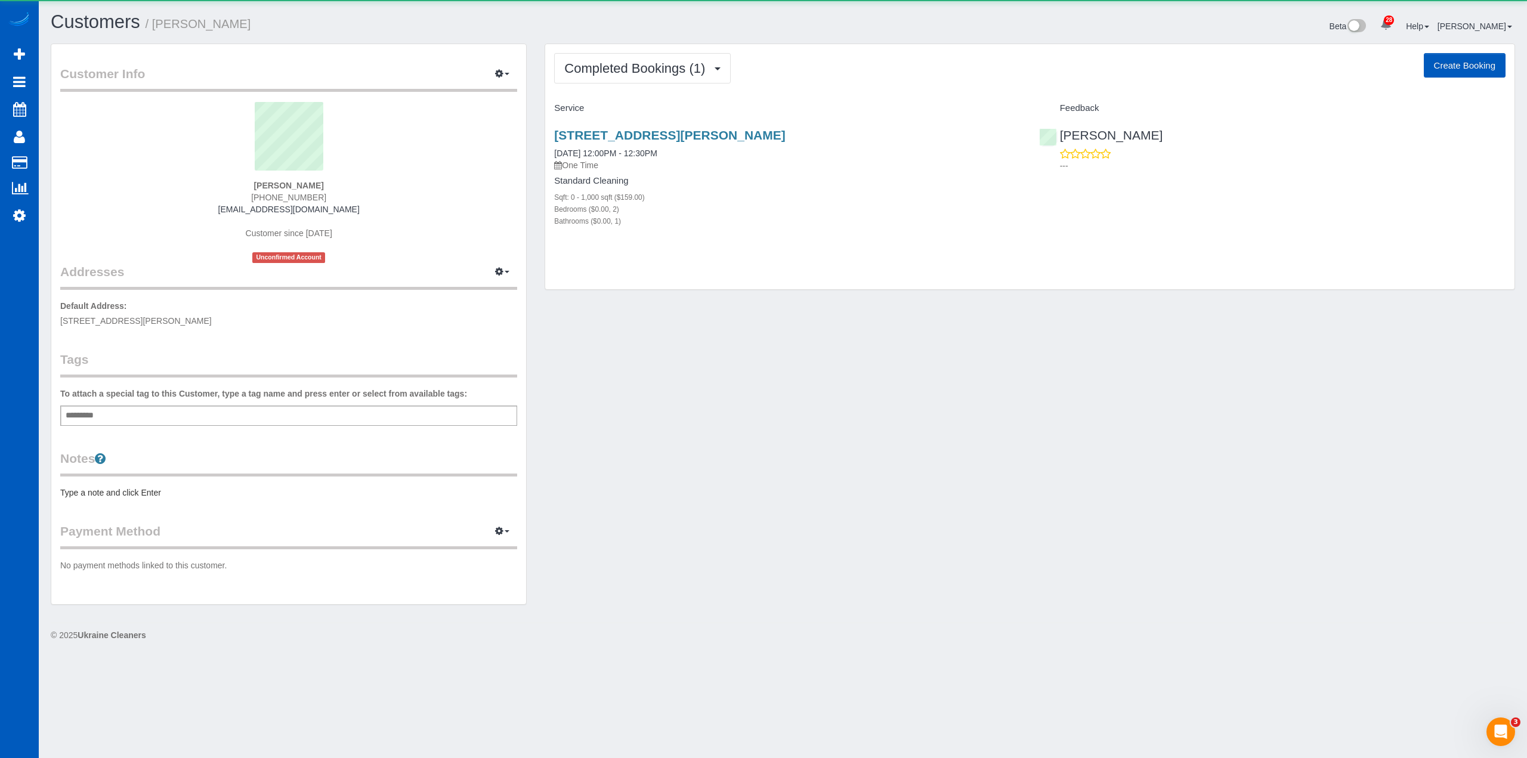
drag, startPoint x: 251, startPoint y: 182, endPoint x: 383, endPoint y: 181, distance: 132.4
click at [383, 181] on div "[PERSON_NAME] [PHONE_NUMBER] [EMAIL_ADDRESS][DOMAIN_NAME] Customer since [DATE]…" at bounding box center [288, 182] width 457 height 161
copy strong "[PERSON_NAME]"
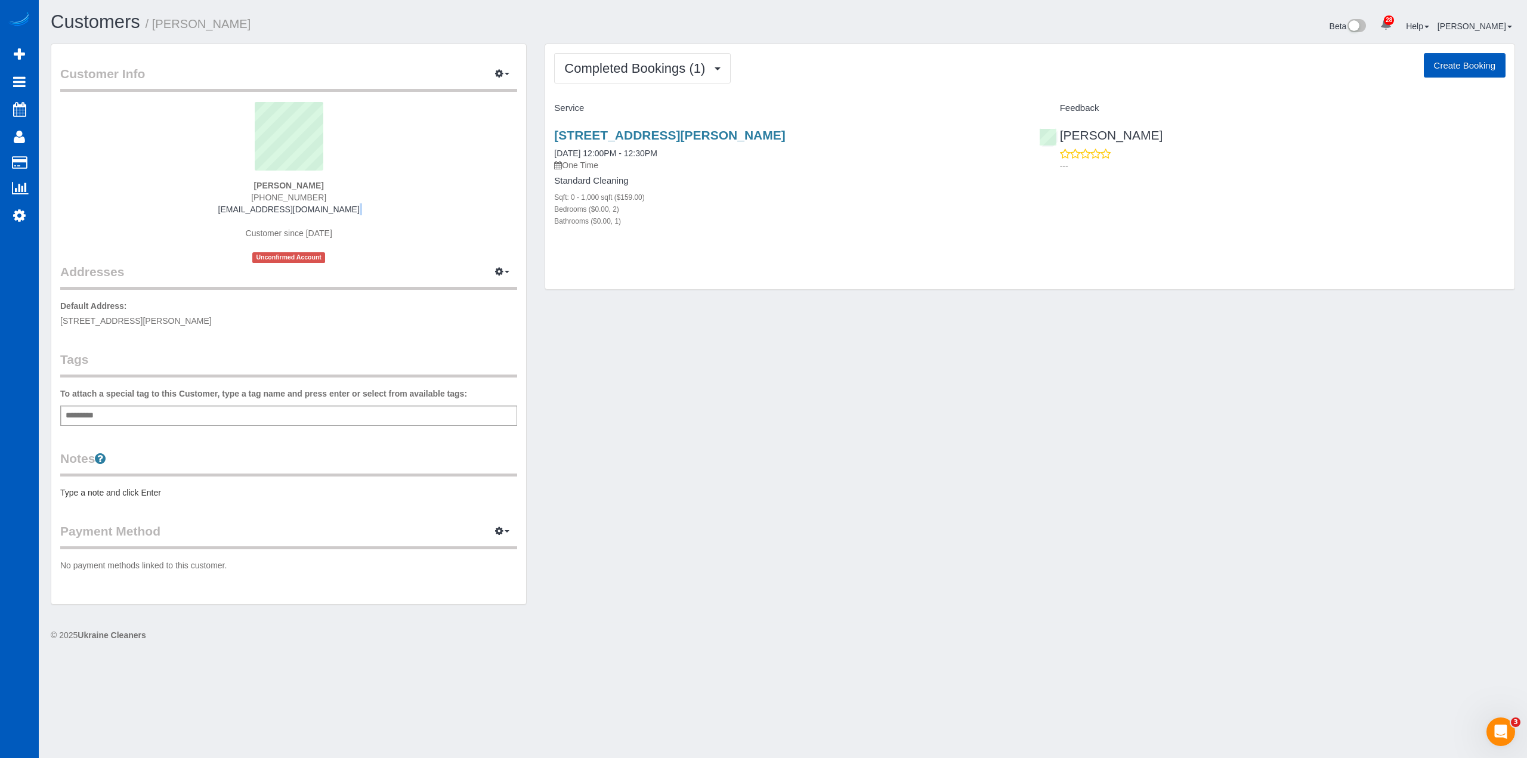
drag, startPoint x: 230, startPoint y: 216, endPoint x: 360, endPoint y: 211, distance: 130.1
click at [360, 211] on div "[PERSON_NAME] [PHONE_NUMBER] [EMAIL_ADDRESS][DOMAIN_NAME] Customer since [DATE]…" at bounding box center [288, 182] width 457 height 161
drag, startPoint x: 247, startPoint y: 208, endPoint x: 375, endPoint y: 213, distance: 127.7
click at [375, 213] on div "[PERSON_NAME] [PHONE_NUMBER] [EMAIL_ADDRESS][DOMAIN_NAME] Customer since [DATE]…" at bounding box center [288, 182] width 457 height 161
copy link "[EMAIL_ADDRESS][DOMAIN_NAME]"
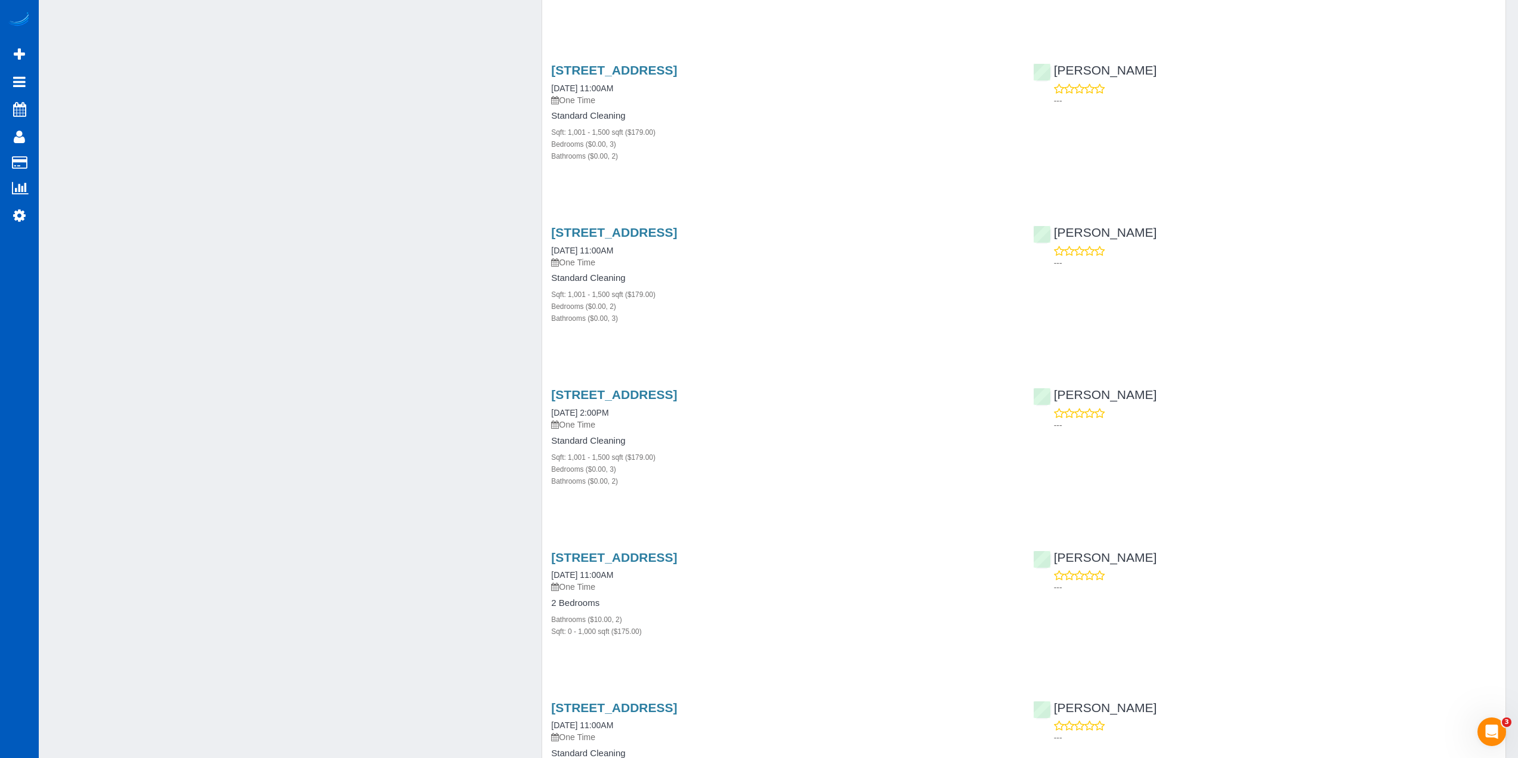
scroll to position [1849, 0]
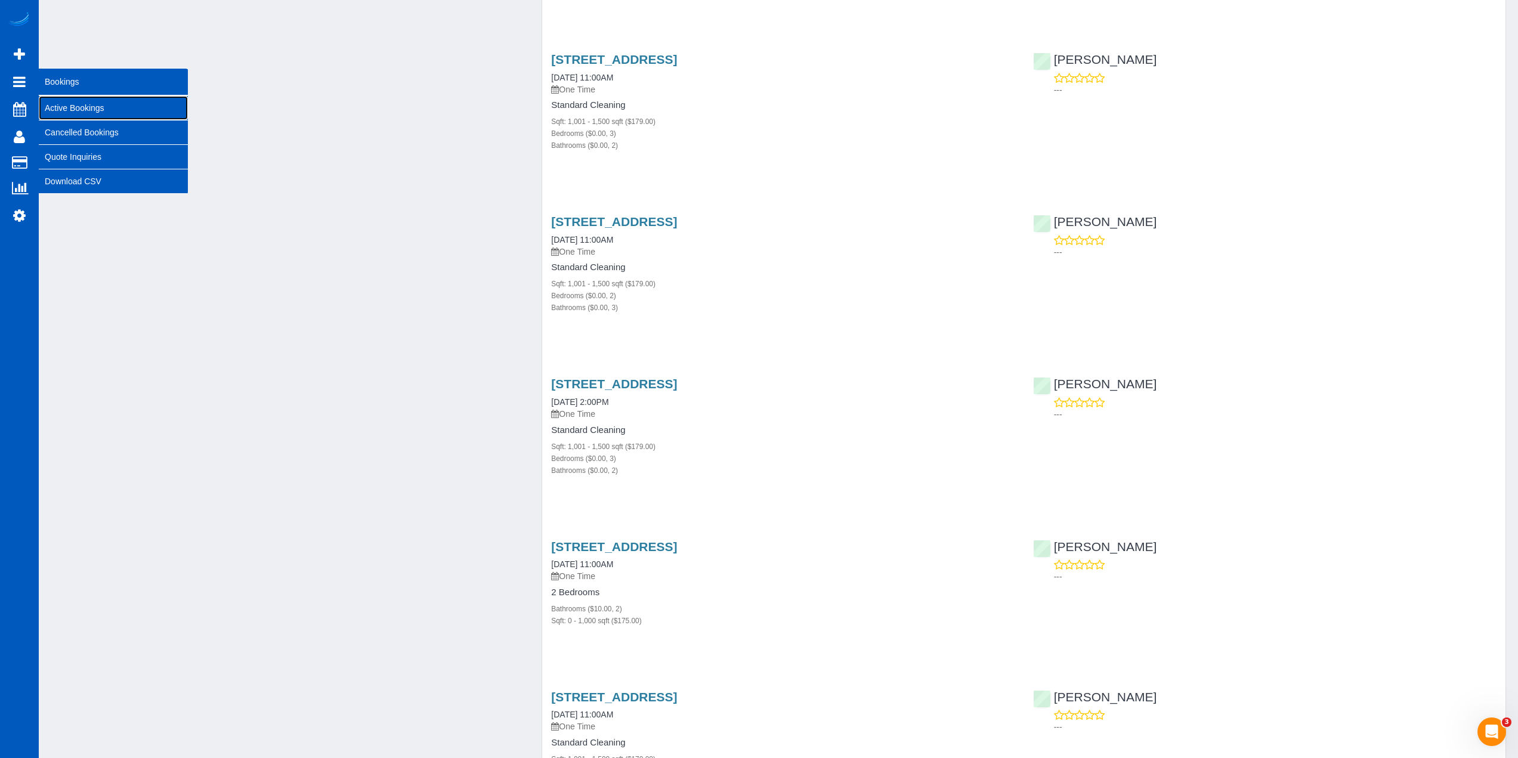
click at [85, 113] on link "Active Bookings" at bounding box center [113, 108] width 149 height 24
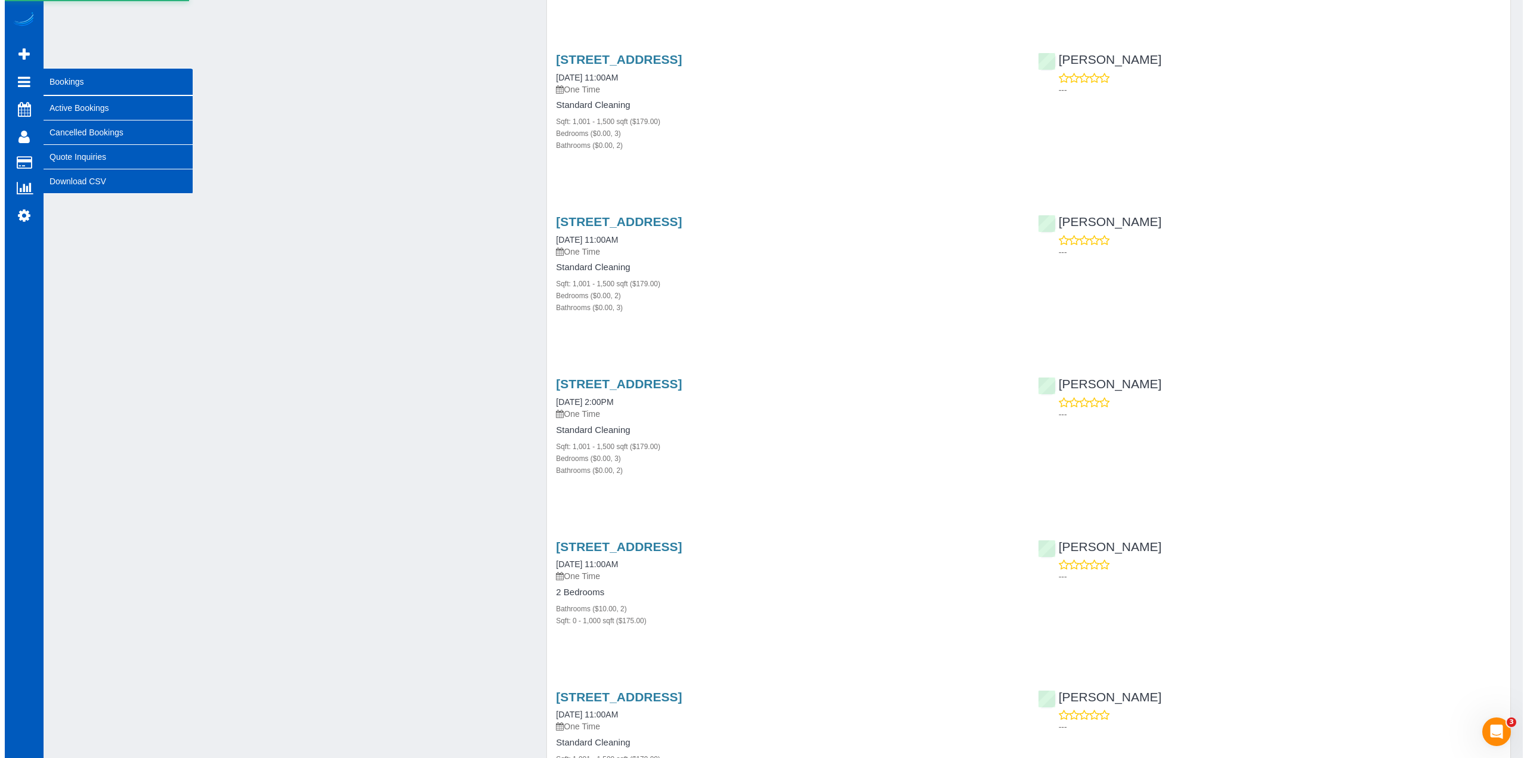
scroll to position [0, 0]
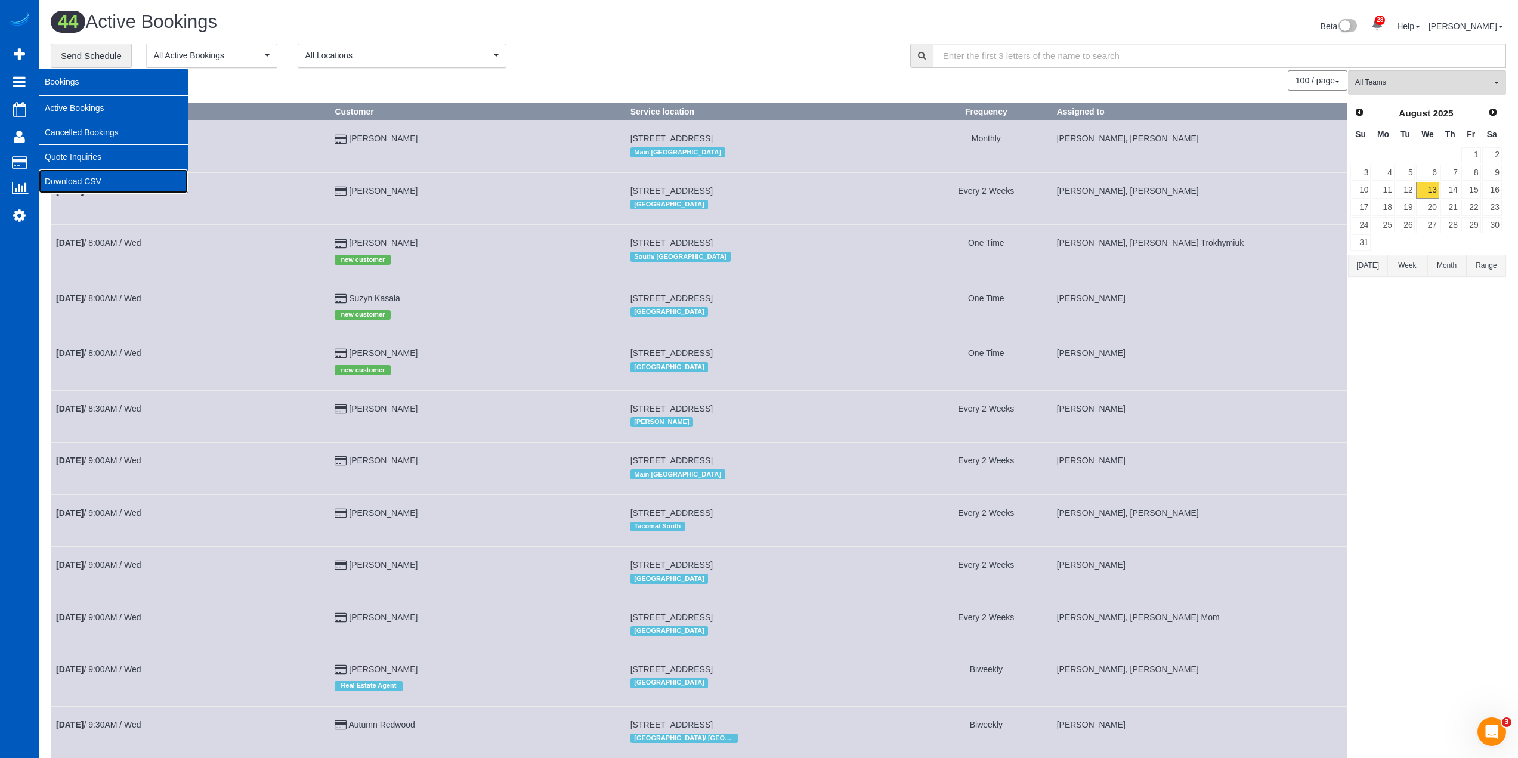
click at [92, 173] on link "Download CSV" at bounding box center [113, 181] width 149 height 24
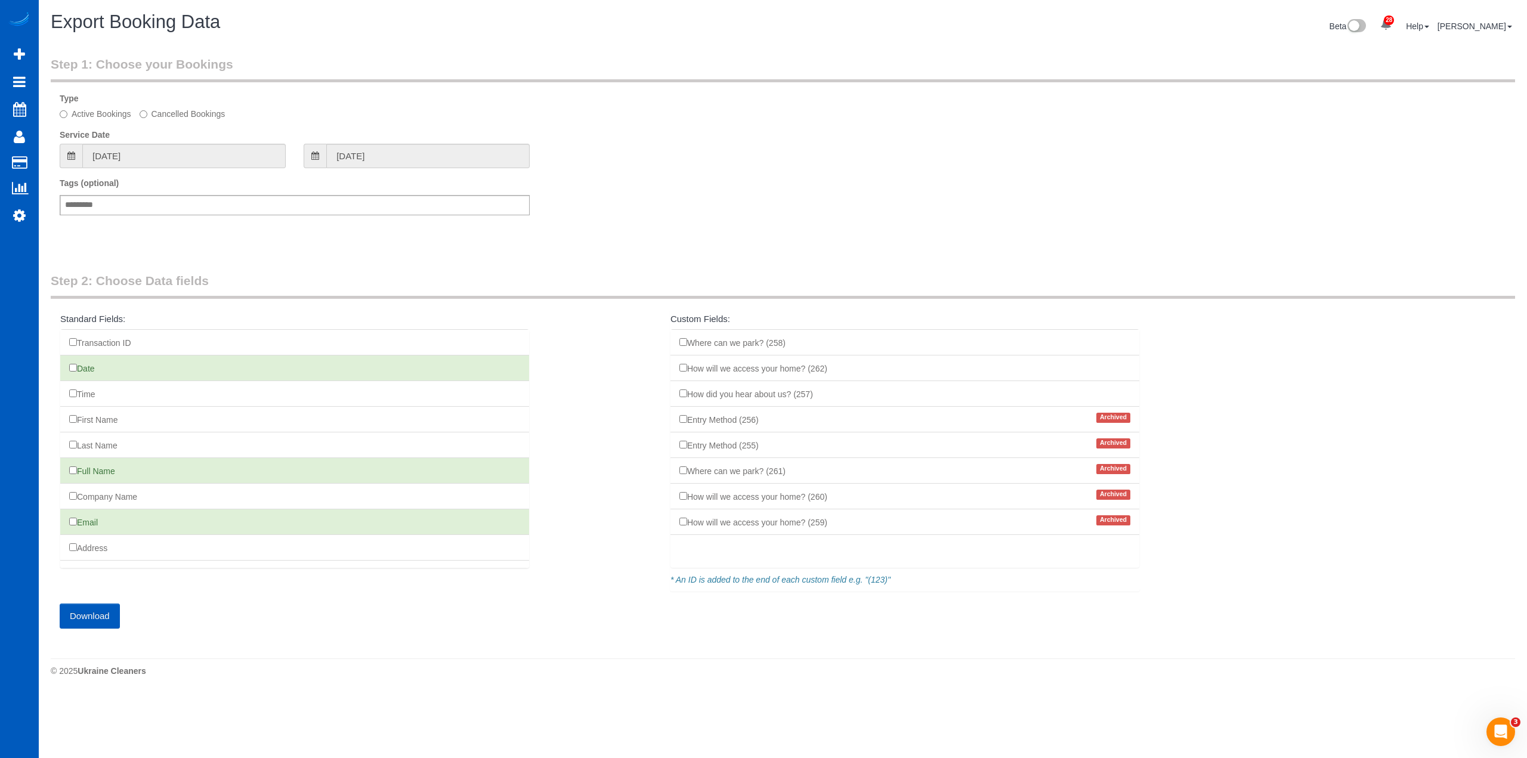
drag, startPoint x: 79, startPoint y: 151, endPoint x: 98, endPoint y: 166, distance: 24.6
click at [79, 151] on span at bounding box center [71, 156] width 23 height 24
click at [129, 156] on input "[DATE]" at bounding box center [183, 156] width 203 height 24
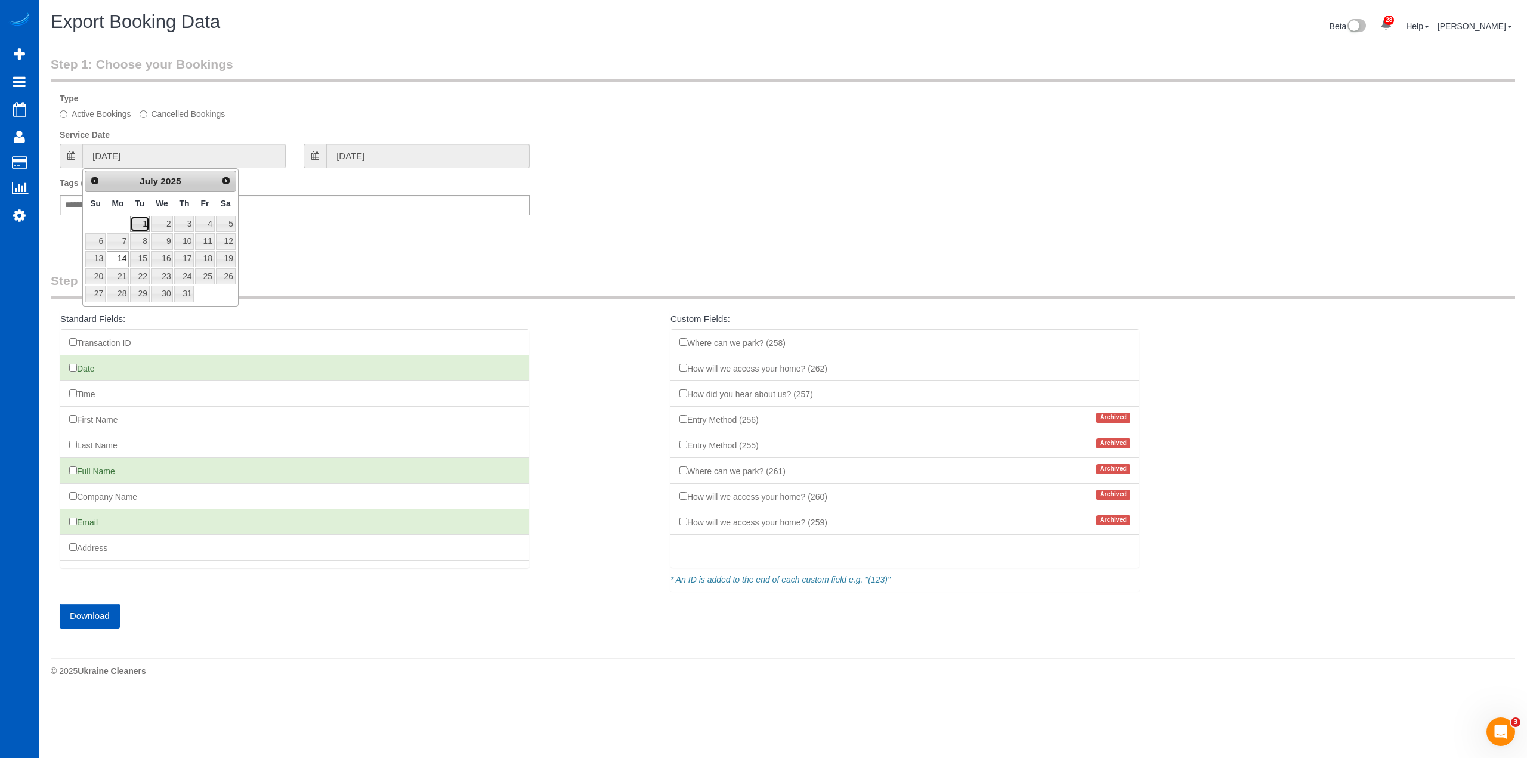
click at [138, 221] on link "1" at bounding box center [139, 224] width 19 height 16
type input "[DATE]"
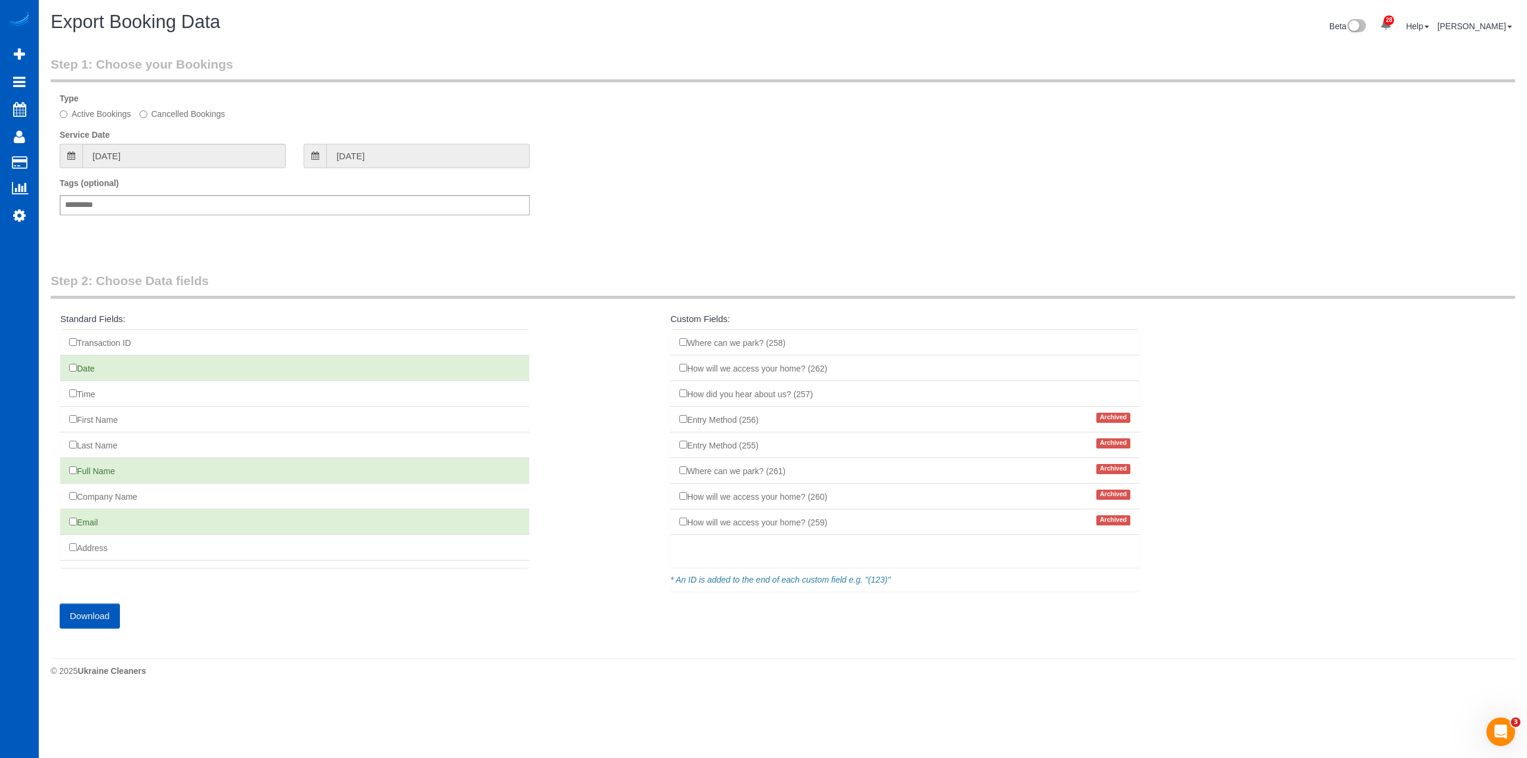
click at [354, 148] on input "[DATE]" at bounding box center [427, 156] width 203 height 24
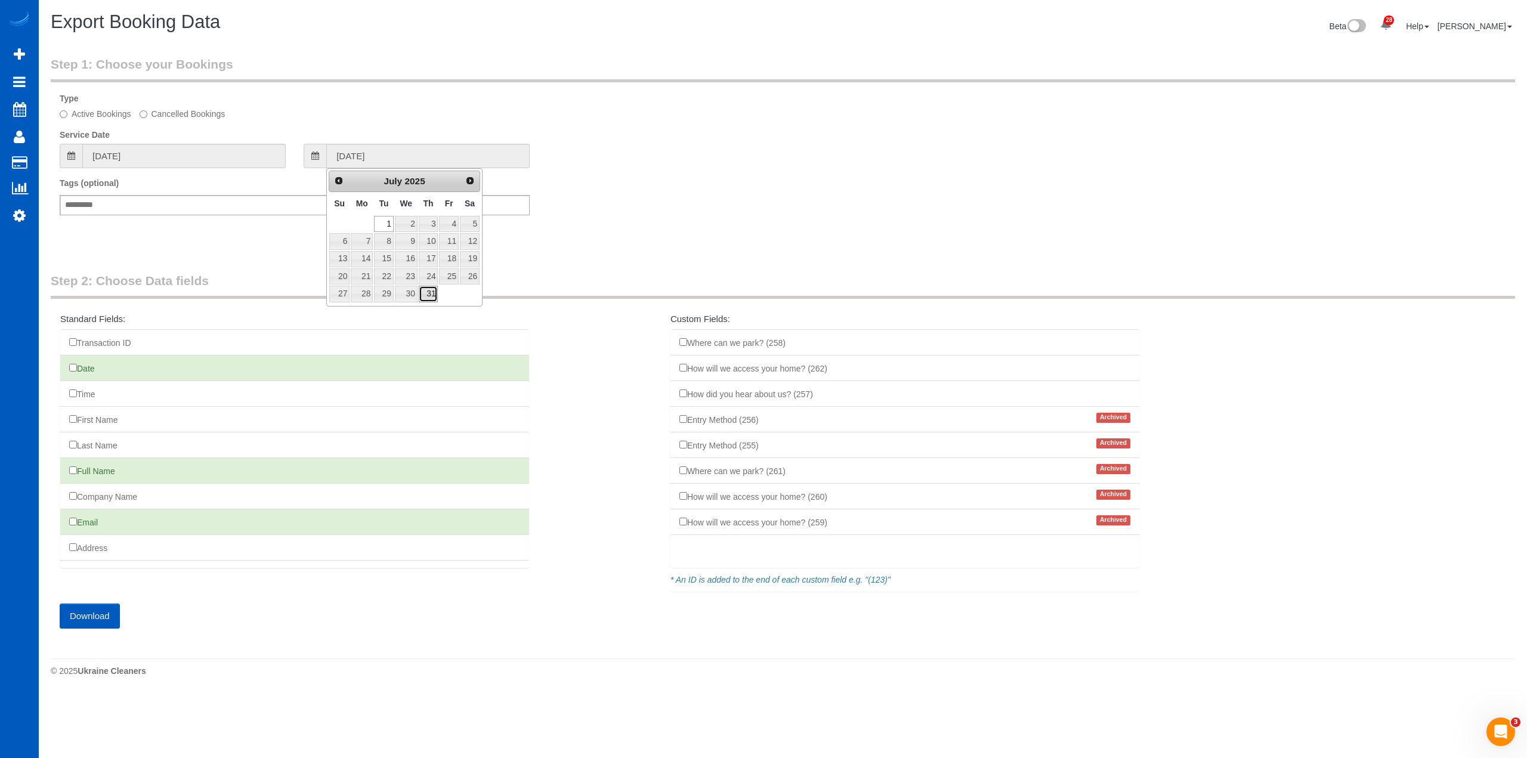
click at [431, 290] on link "31" at bounding box center [429, 294] width 20 height 16
type input "[DATE]"
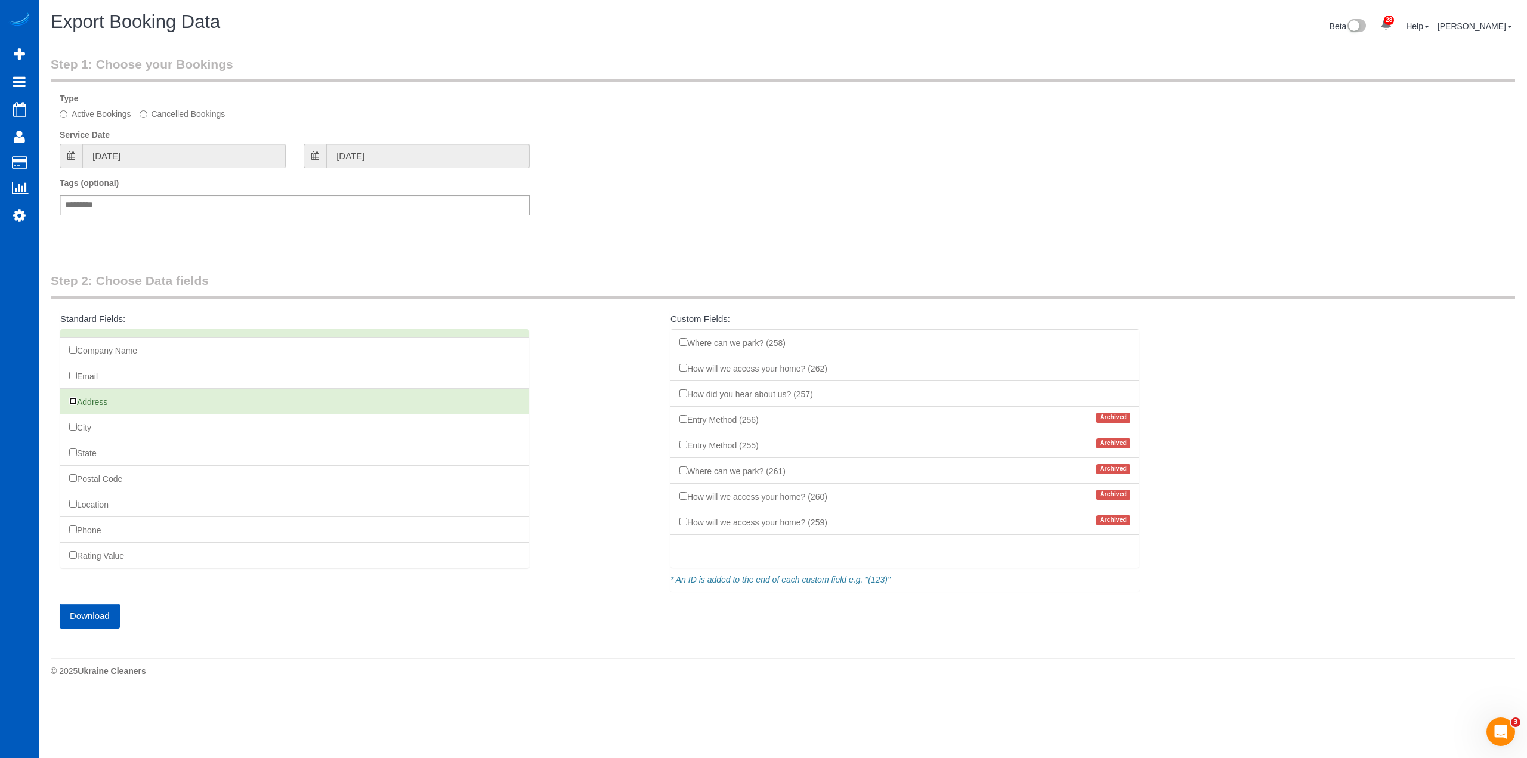
scroll to position [141, 0]
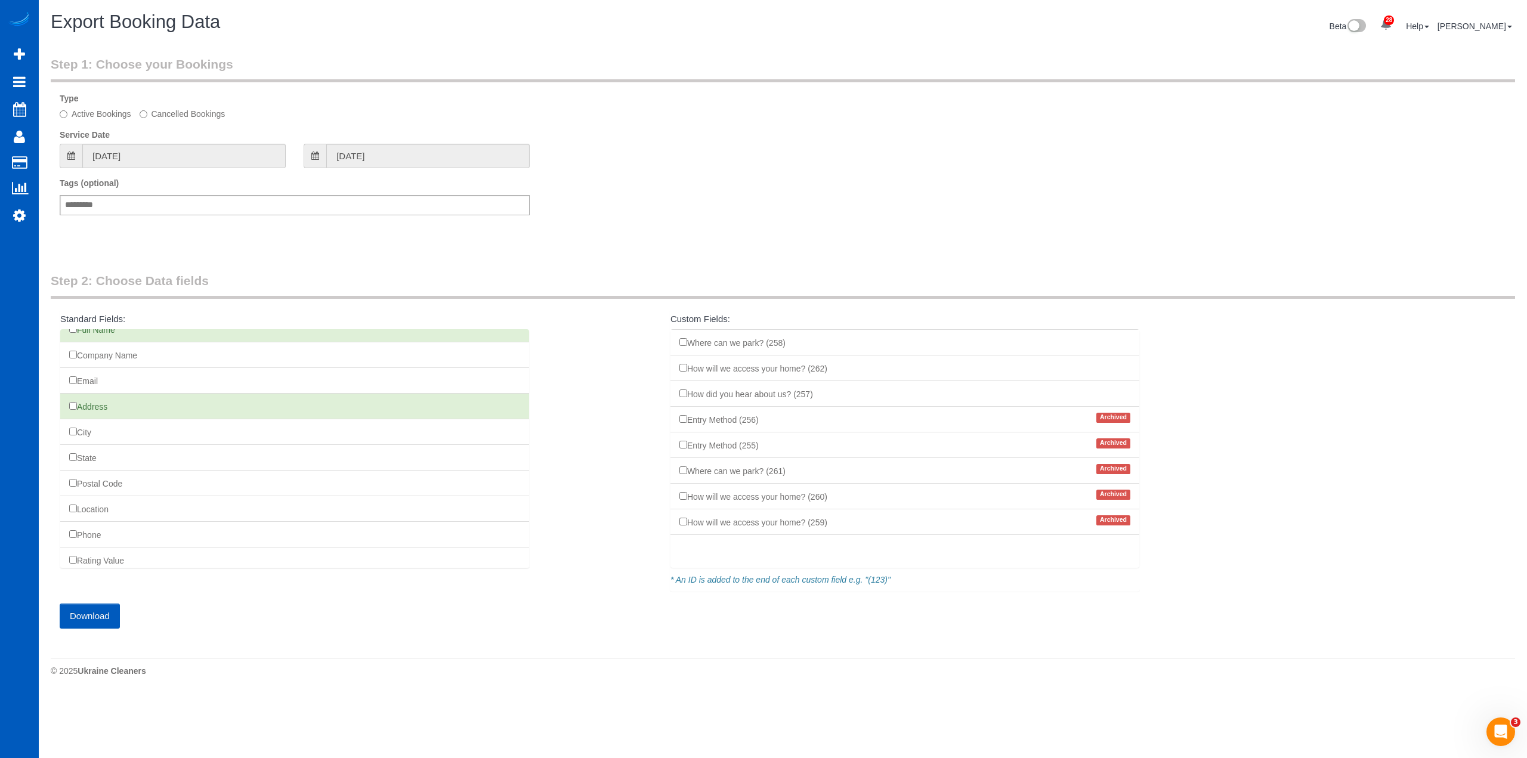
click at [88, 616] on button "Download" at bounding box center [90, 616] width 60 height 25
click at [119, 204] on div "Add a tag" at bounding box center [295, 205] width 470 height 20
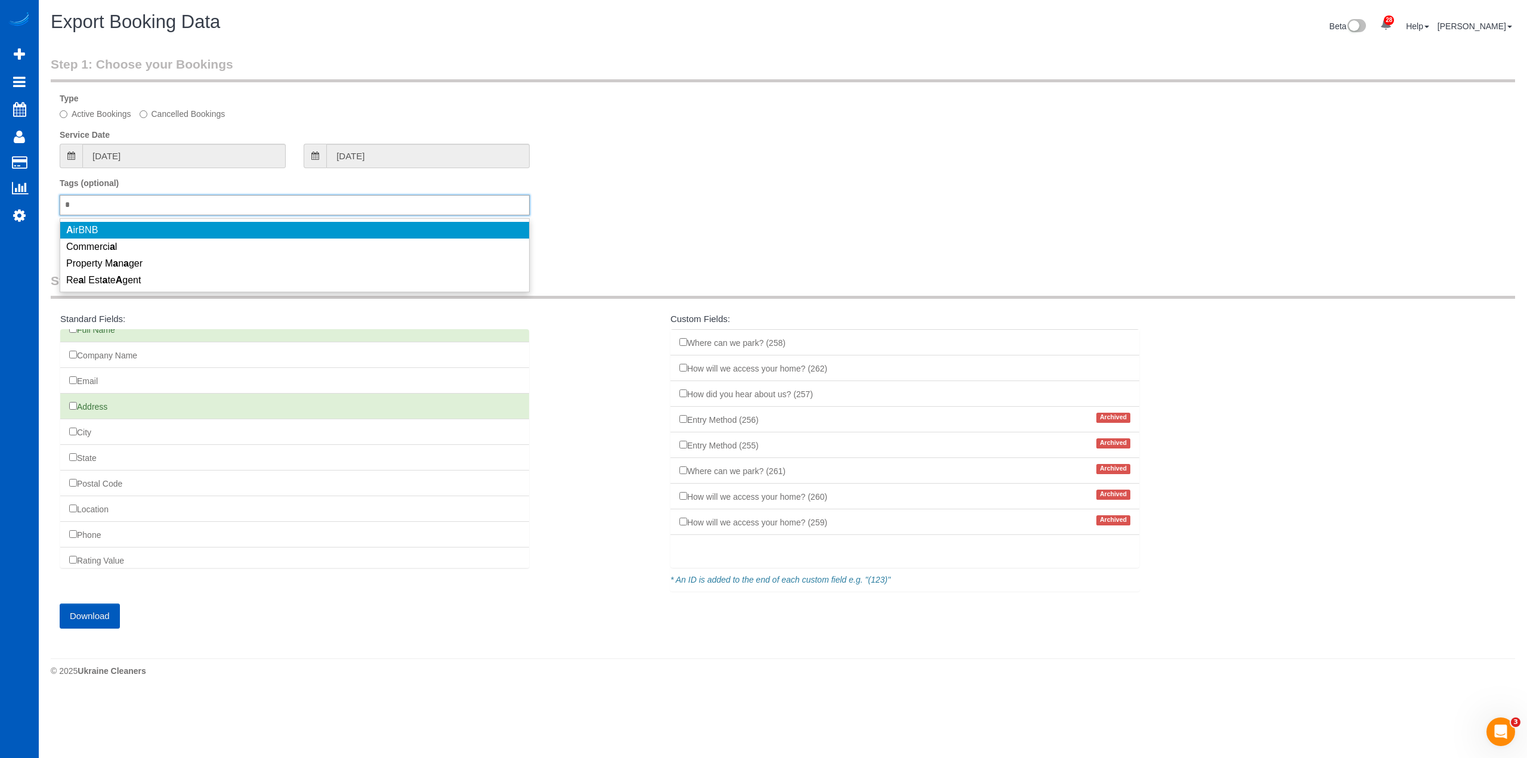
type input "*"
click at [117, 231] on li "A irBNB" at bounding box center [294, 230] width 469 height 17
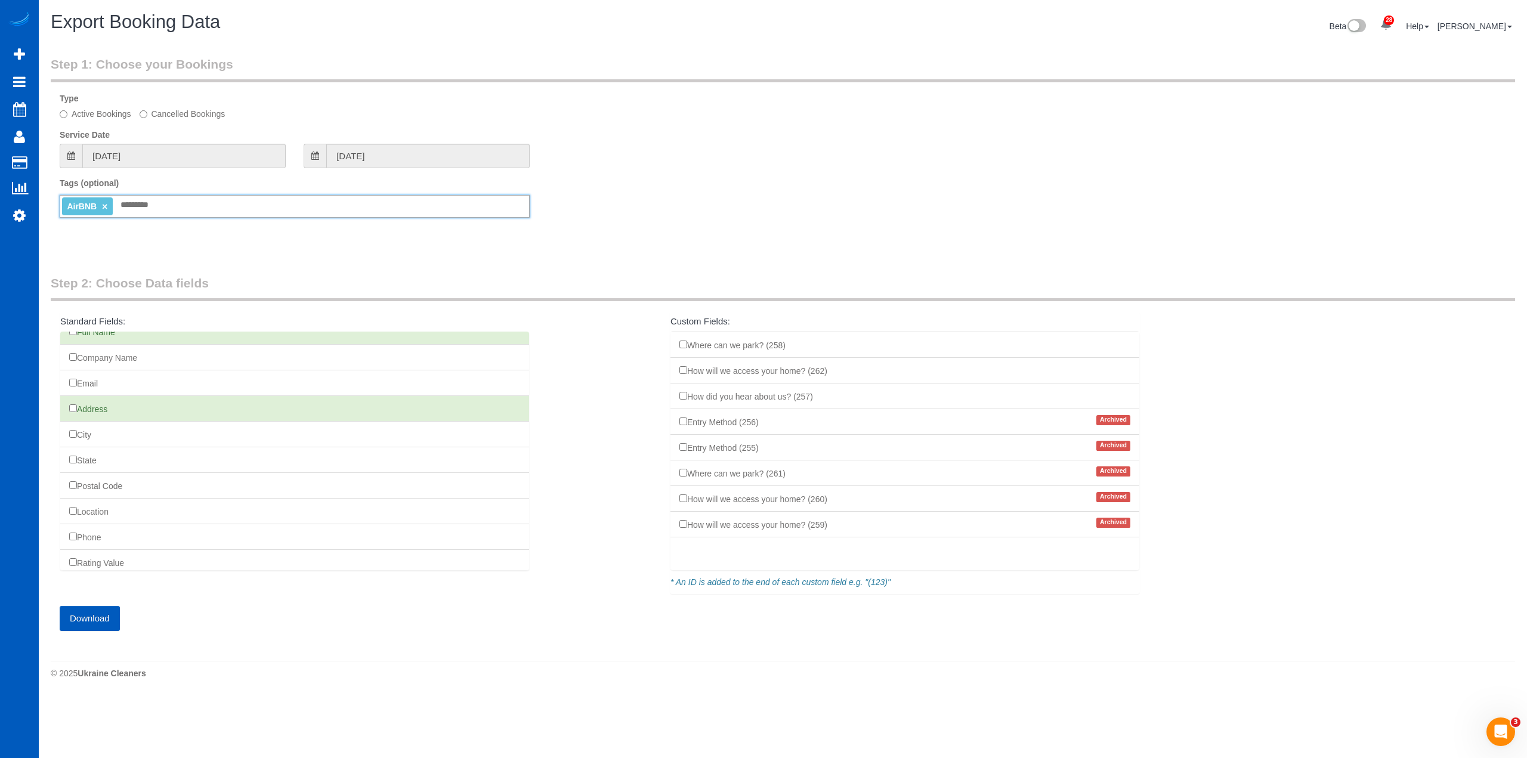
click at [98, 620] on button "Download" at bounding box center [90, 618] width 60 height 25
